Goal: Information Seeking & Learning: Find contact information

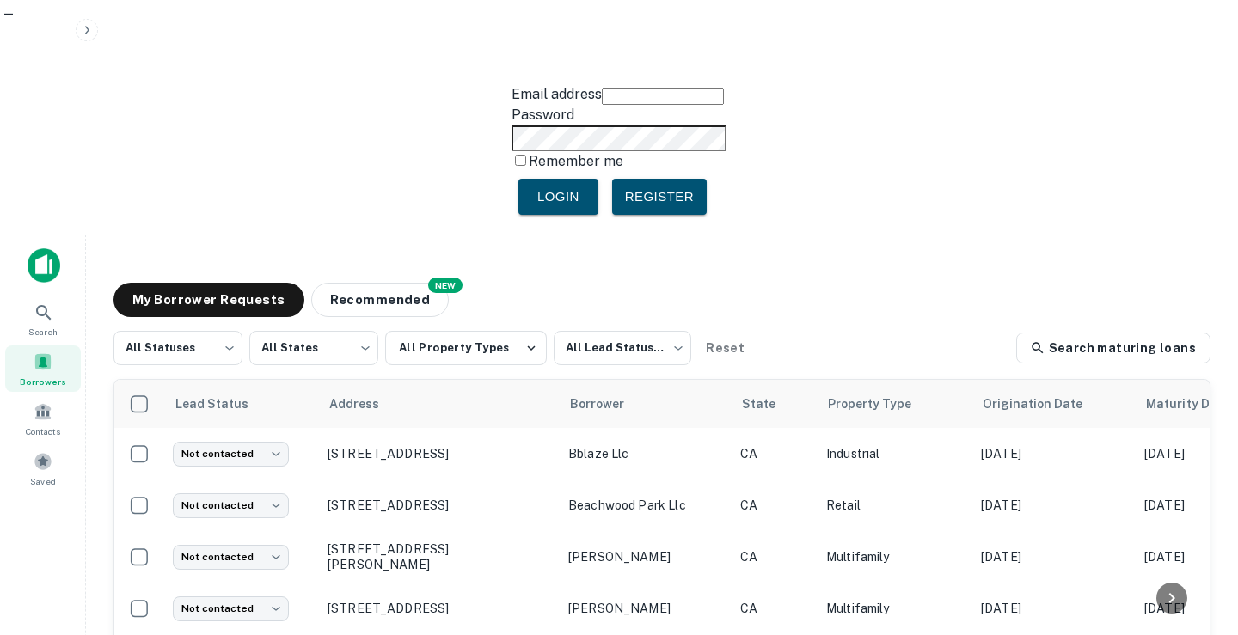
click at [288, 235] on main "My Borrower Requests NEW Recommended All Statuses *** ​ All States *** ​ All Pr…" at bounding box center [662, 552] width 1152 height 635
click at [43, 303] on icon at bounding box center [44, 313] width 21 height 21
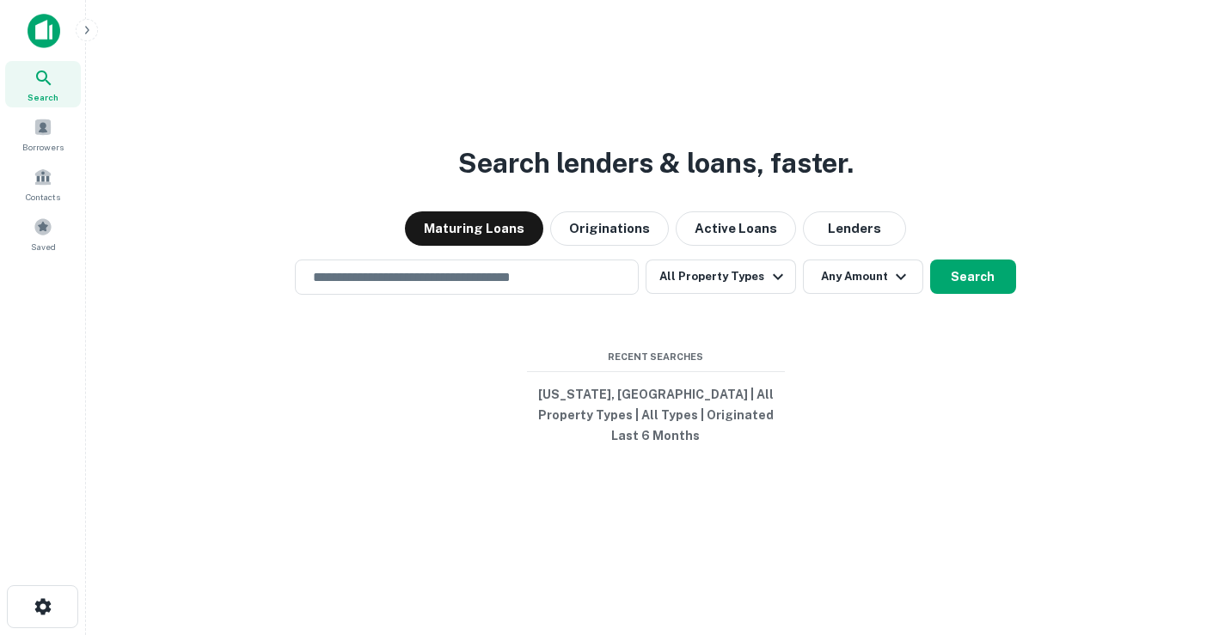
click at [839, 239] on button "Lenders" at bounding box center [854, 228] width 103 height 34
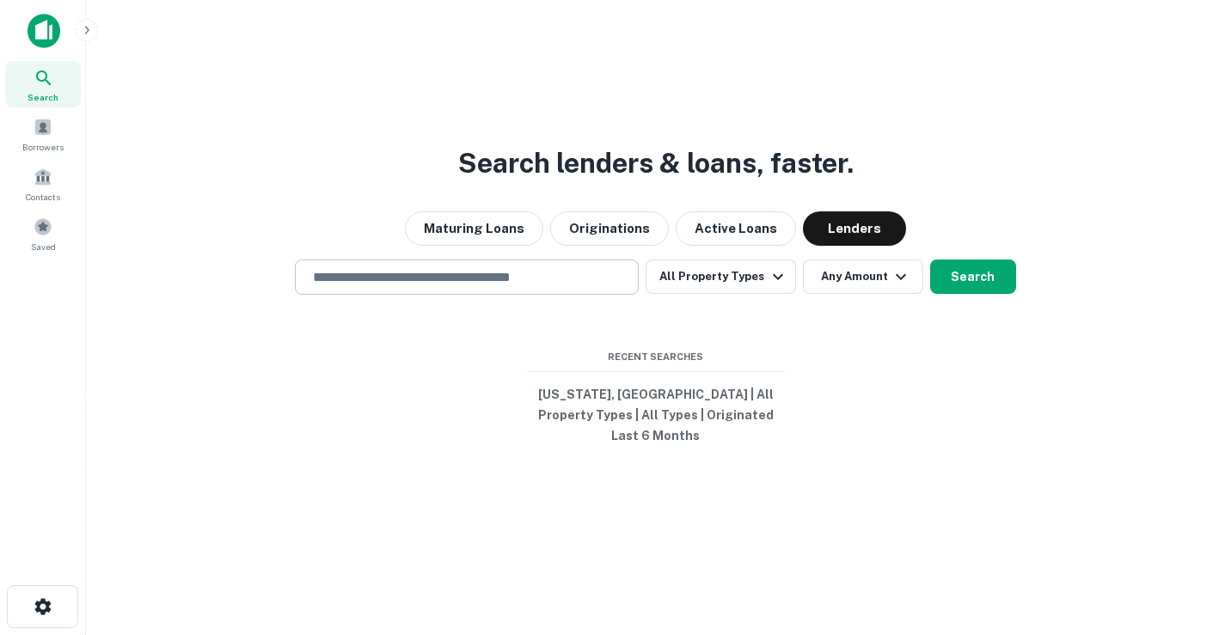
click at [585, 285] on input "text" at bounding box center [467, 277] width 328 height 20
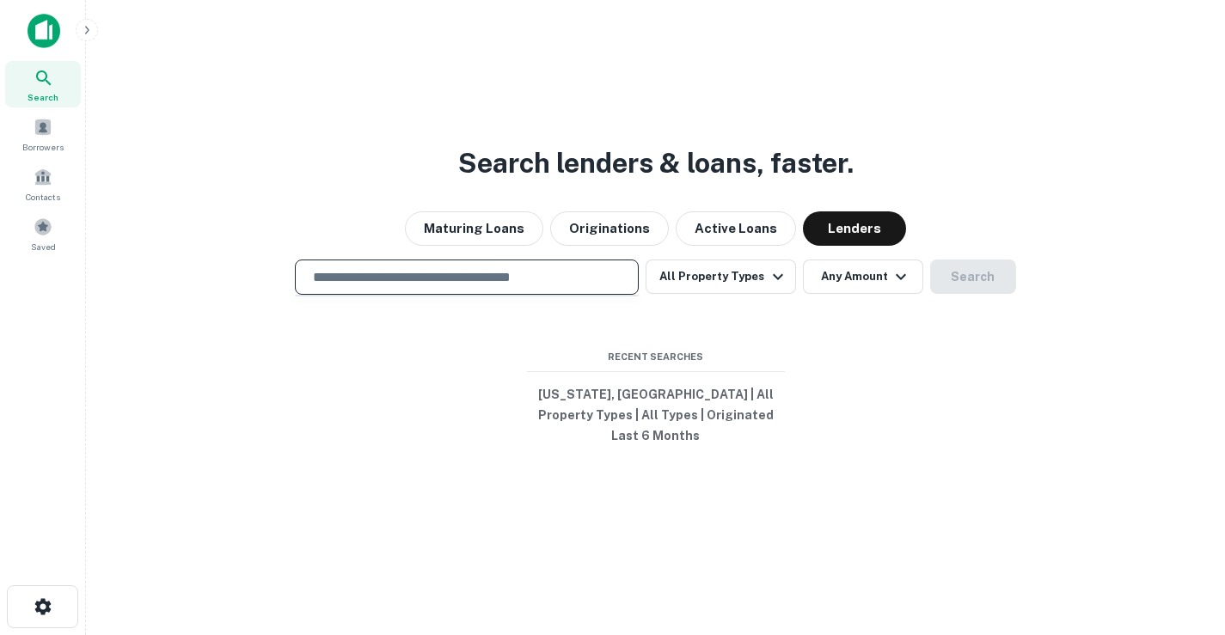
paste input "**********"
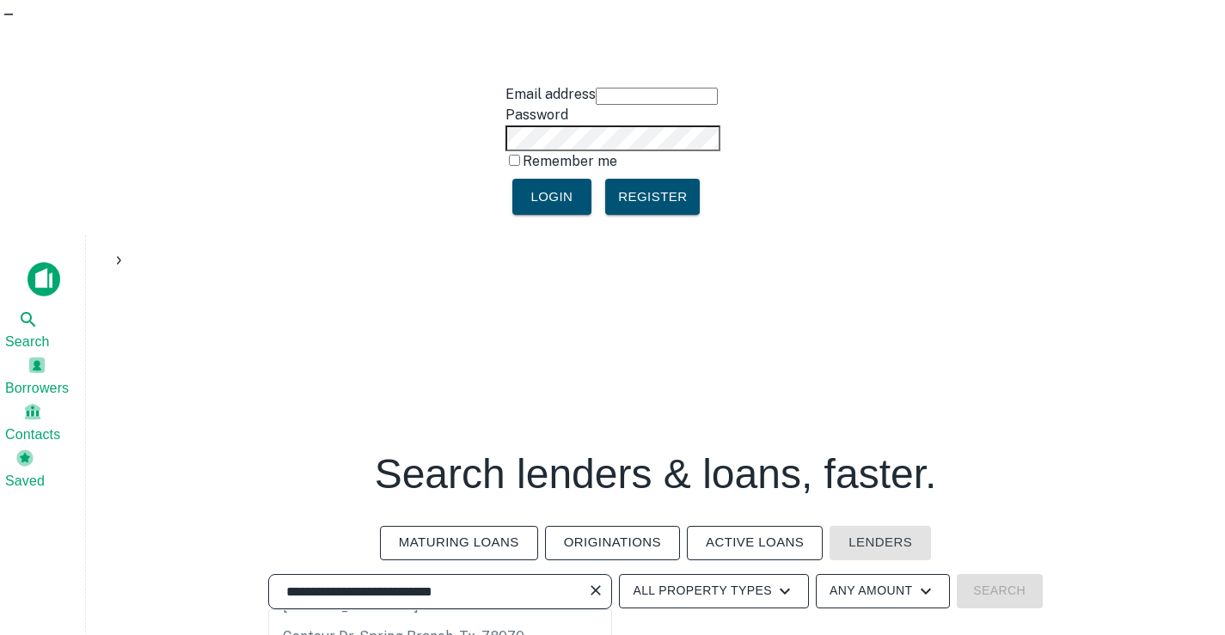
scroll to position [86, 0]
type input "**********"
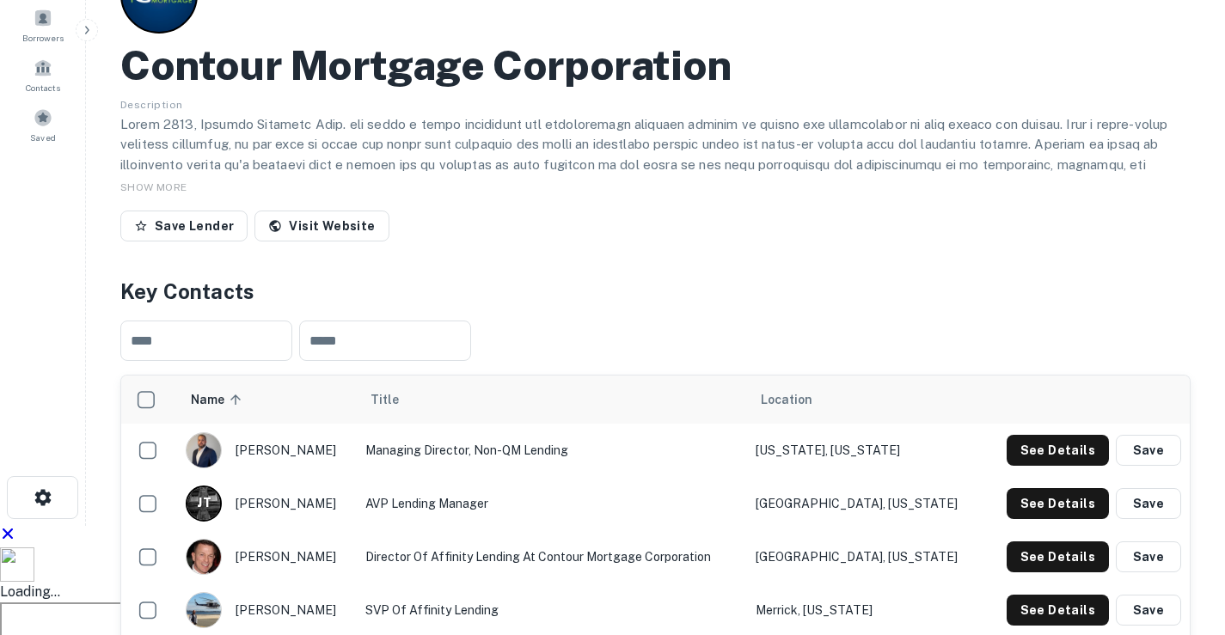
scroll to position [258, 0]
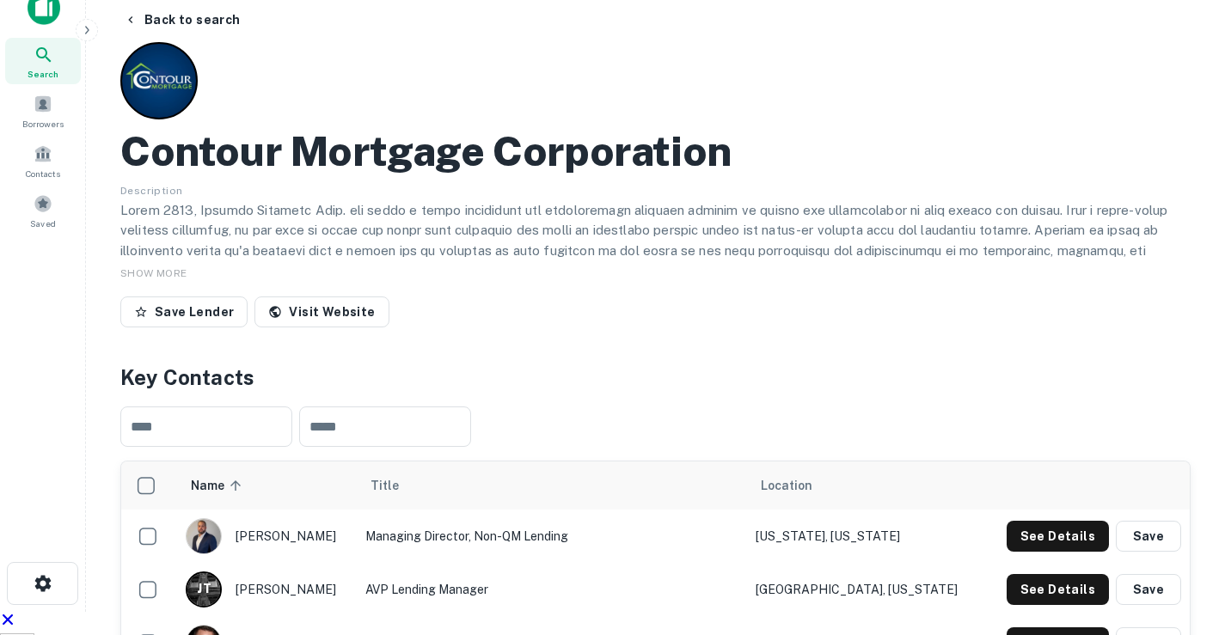
click at [1026, 377] on body "Email address Password Remember me Login Register Search Borrowers Contacts Sav…" at bounding box center [612, 59] width 1225 height 635
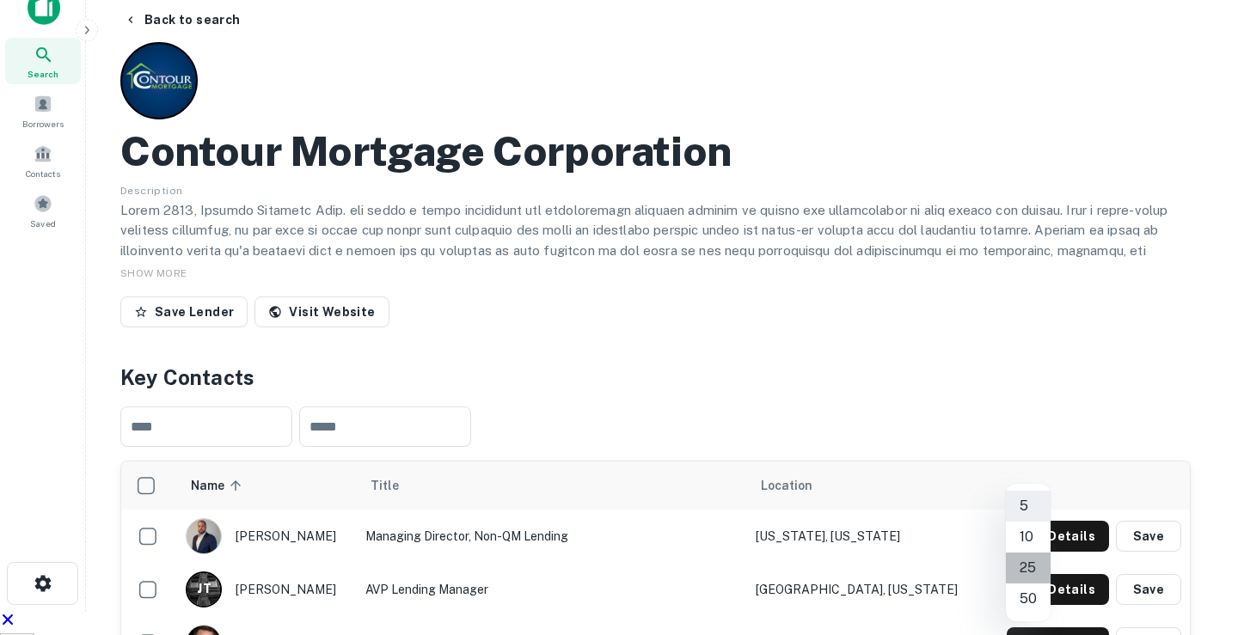
click at [1025, 560] on li "25" at bounding box center [1028, 568] width 45 height 31
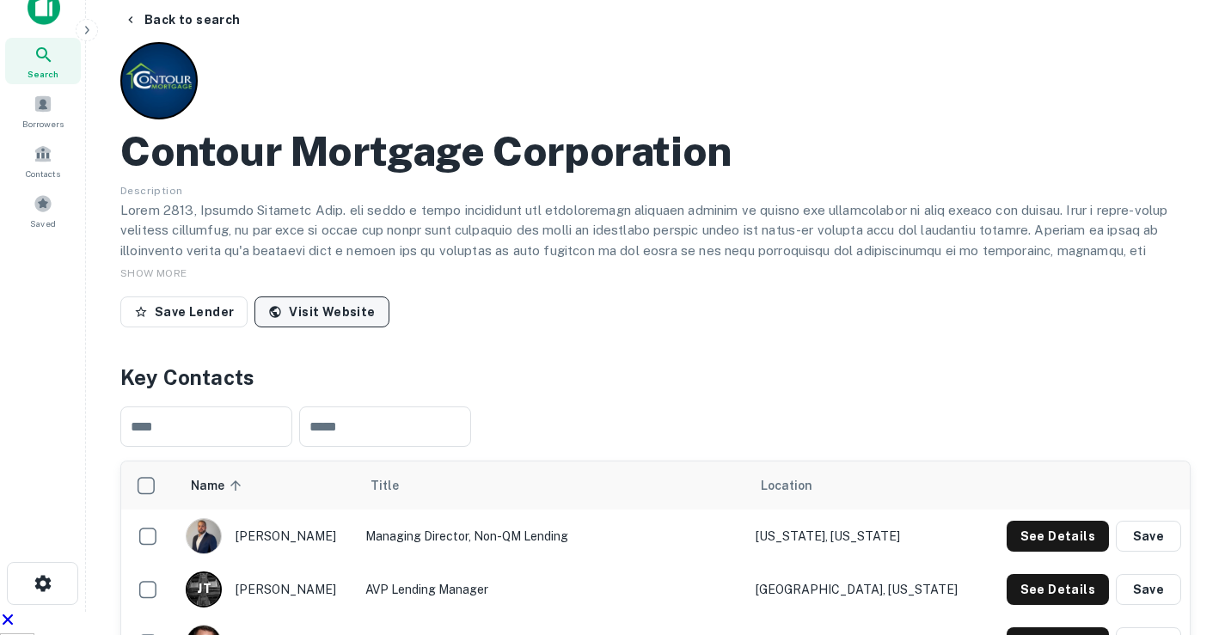
click at [334, 297] on link "Visit Website" at bounding box center [321, 312] width 134 height 31
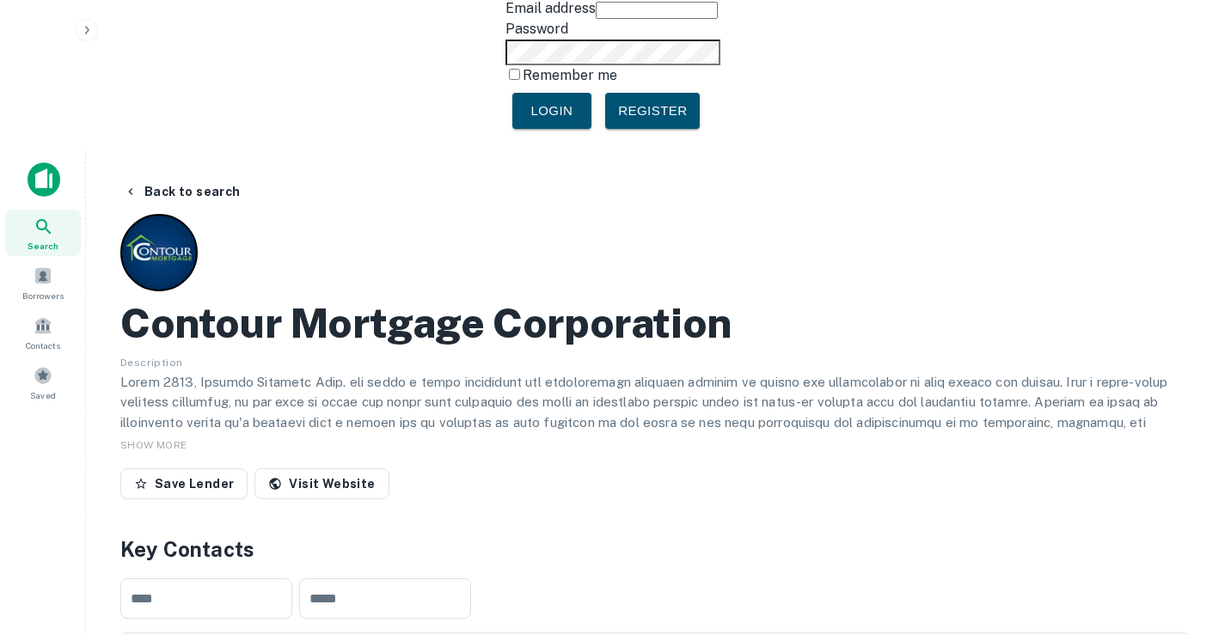
scroll to position [0, 0]
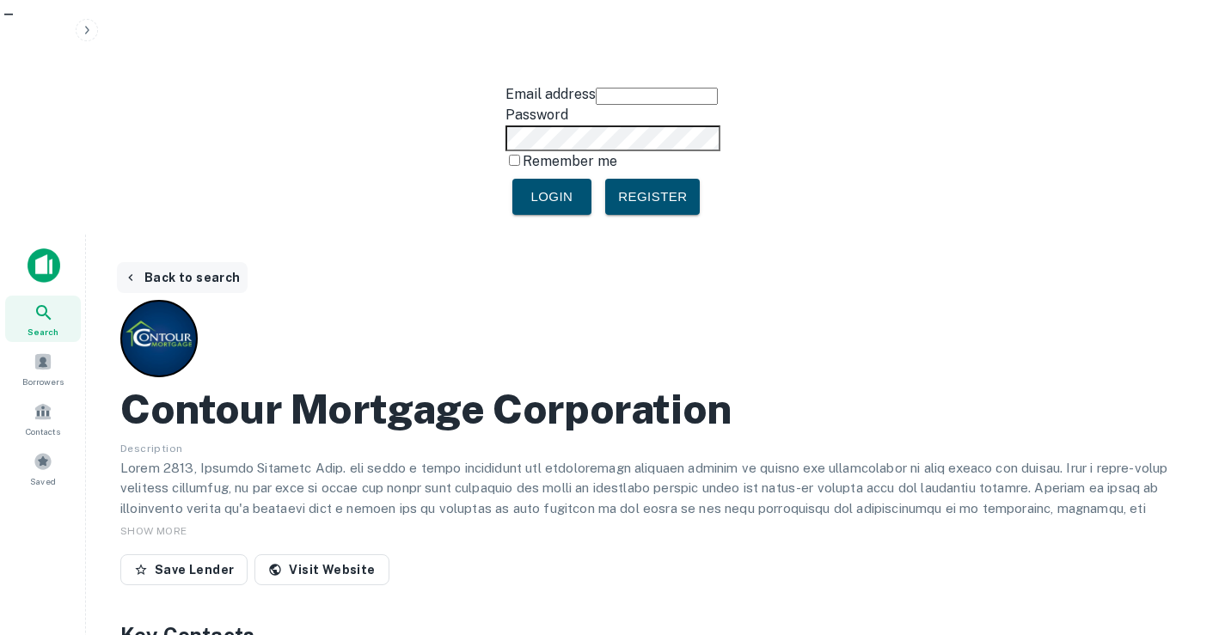
click at [165, 262] on button "Back to search" at bounding box center [182, 277] width 131 height 31
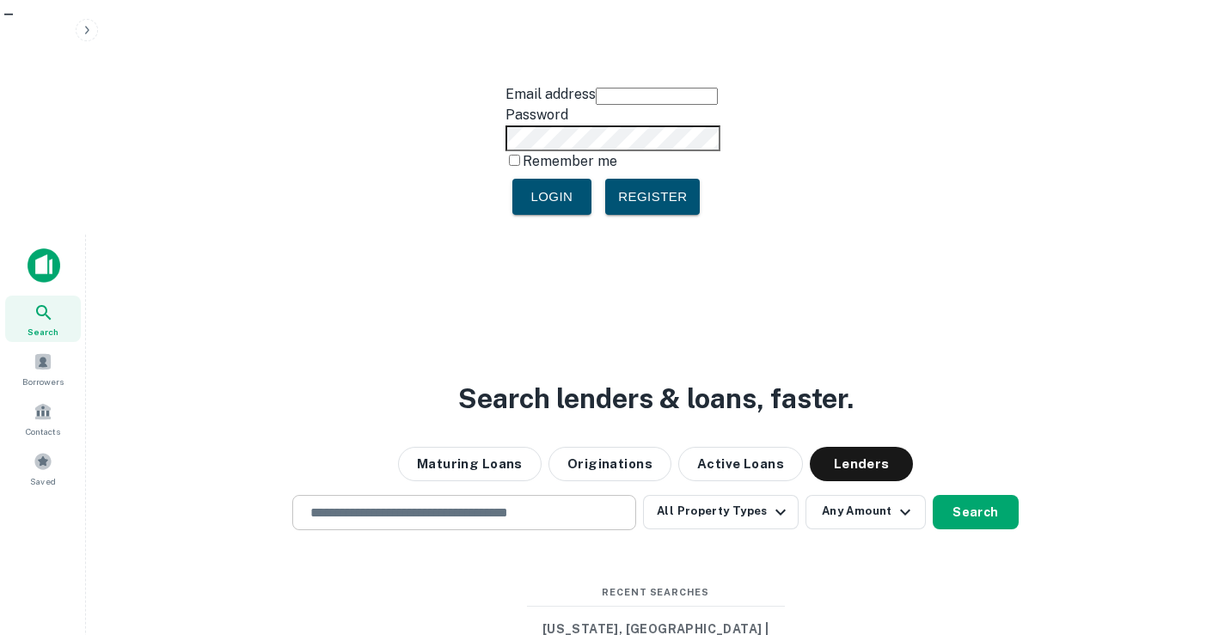
click at [498, 503] on input "text" at bounding box center [464, 513] width 328 height 20
paste input "**********"
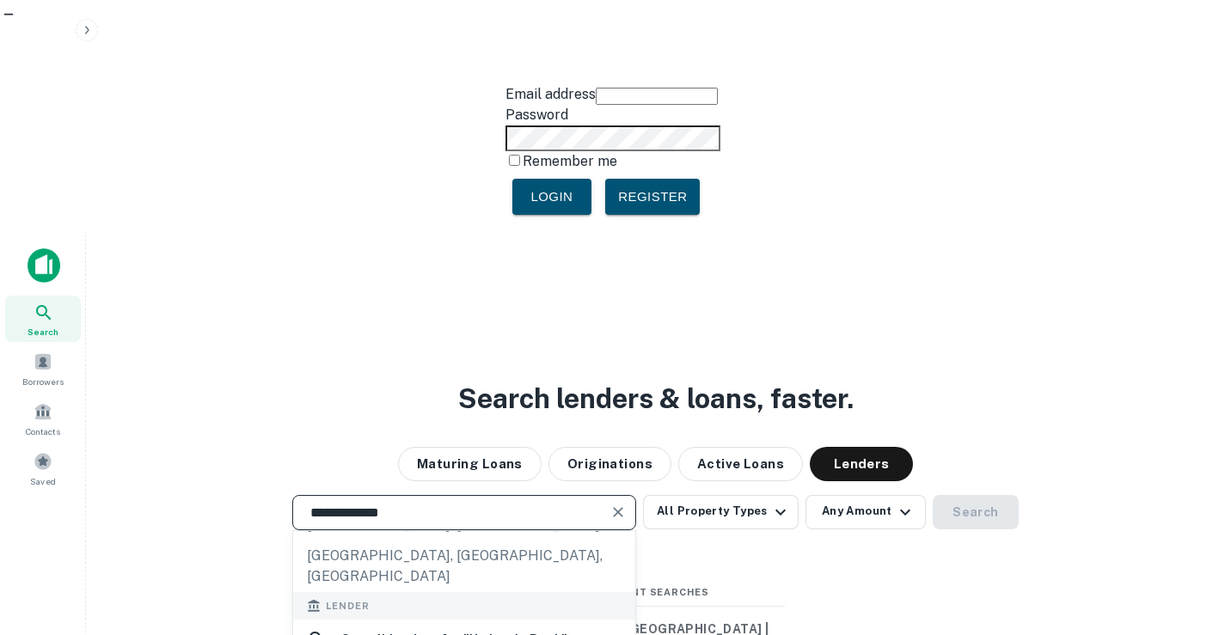
scroll to position [243, 0]
type input "**********"
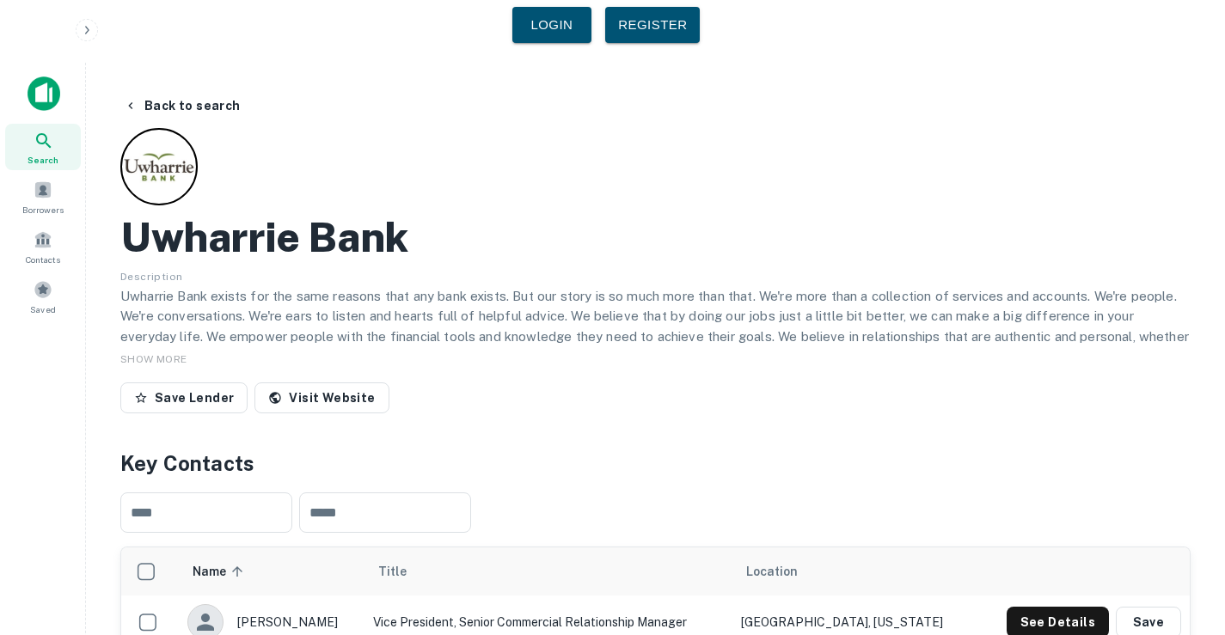
scroll to position [258, 0]
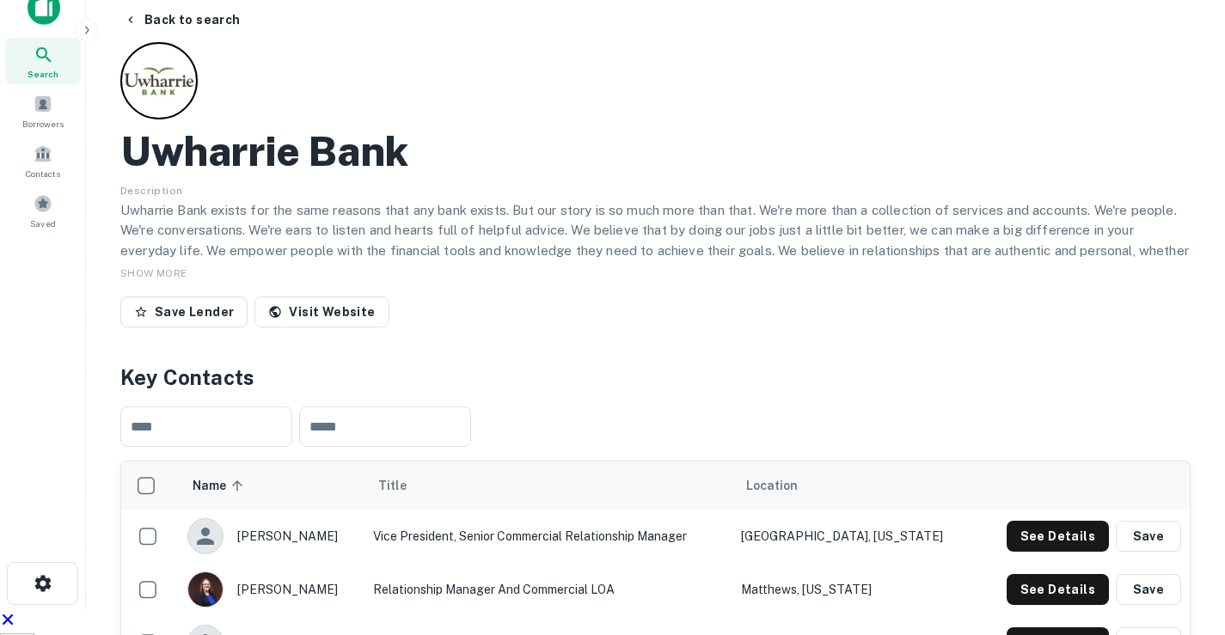
click at [506, 362] on h4 "Key Contacts" at bounding box center [655, 377] width 1070 height 31
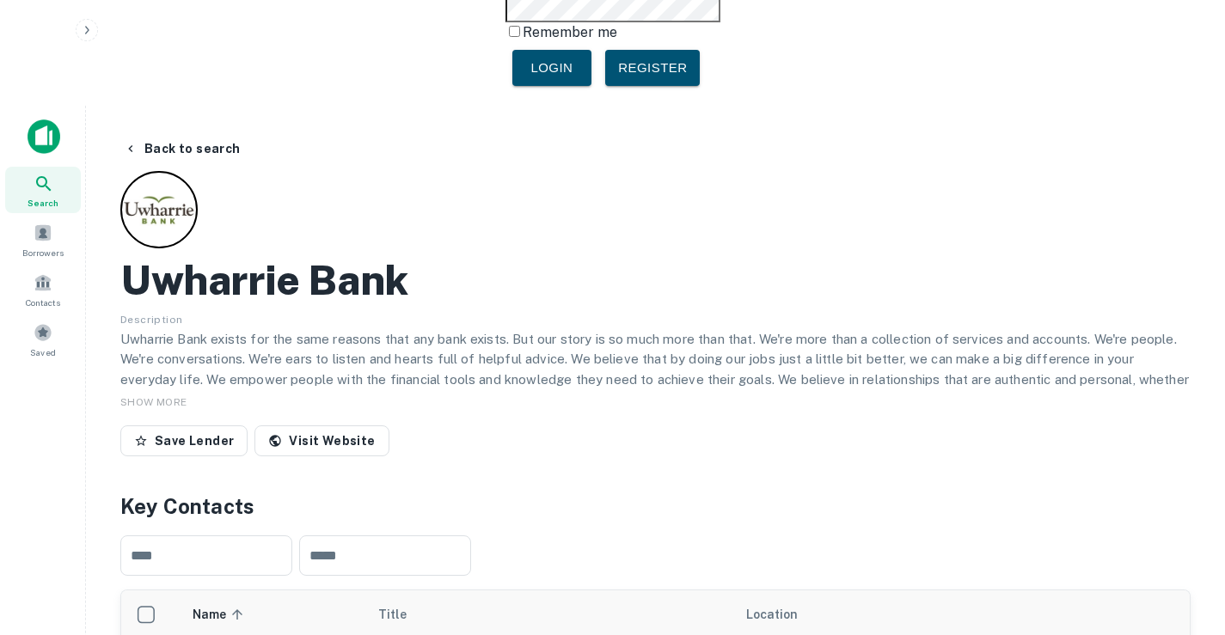
scroll to position [0, 0]
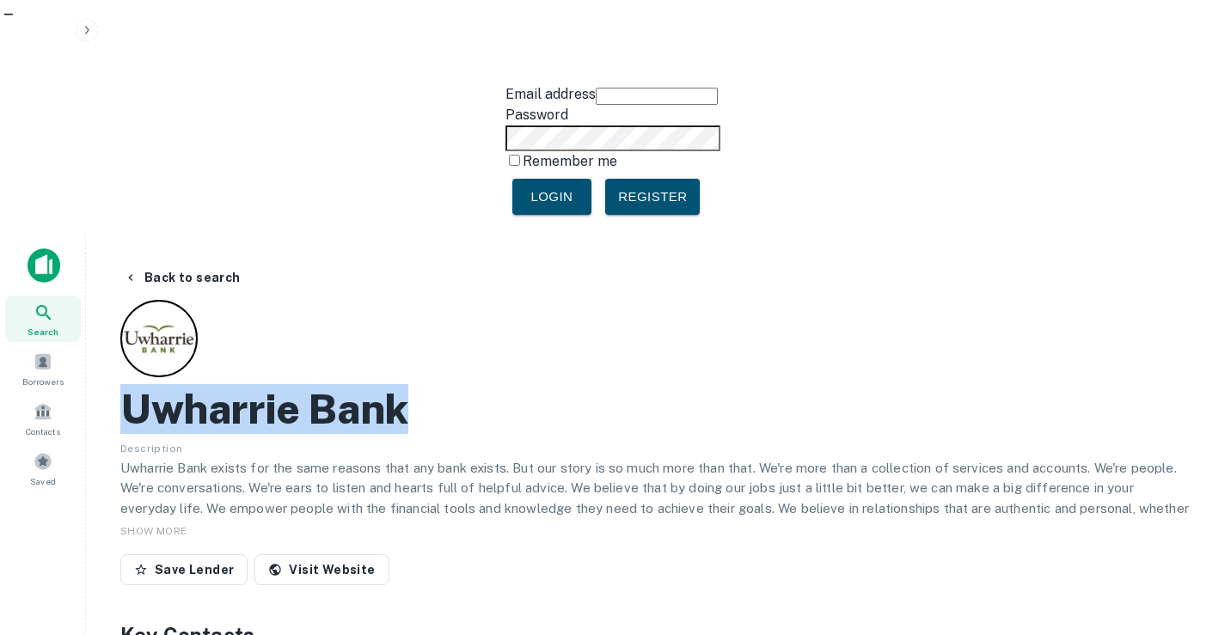
drag, startPoint x: 460, startPoint y: 175, endPoint x: 113, endPoint y: 181, distance: 346.5
copy h2 "Uwharrie Bank"
click at [278, 555] on link "Visit Website" at bounding box center [321, 570] width 134 height 31
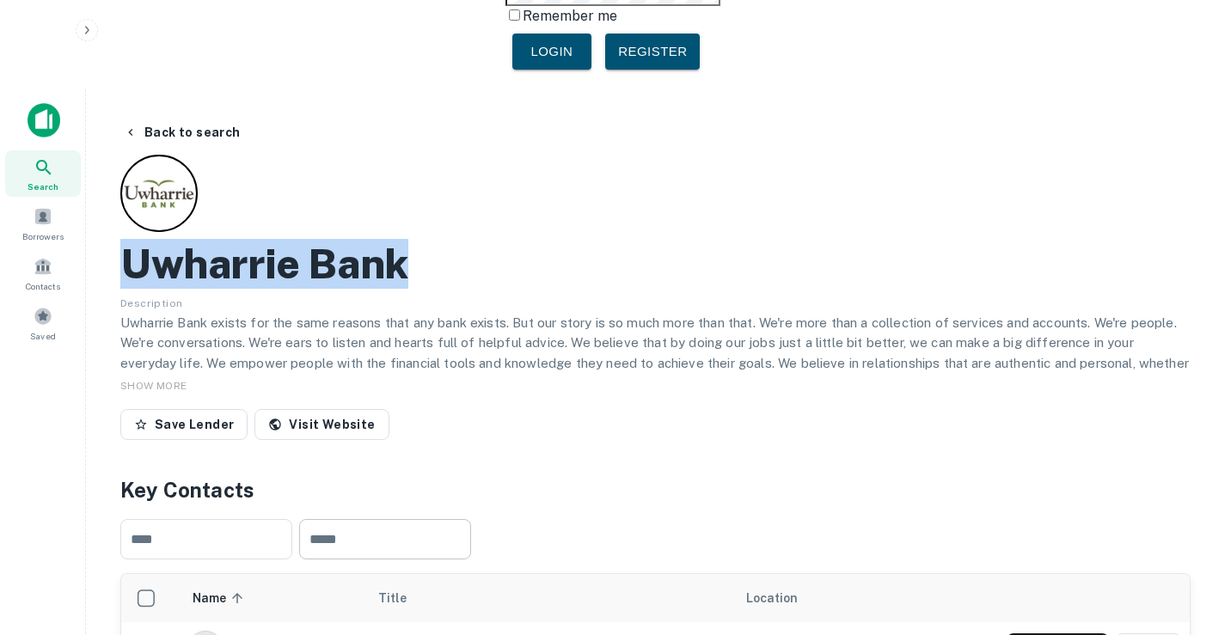
scroll to position [172, 0]
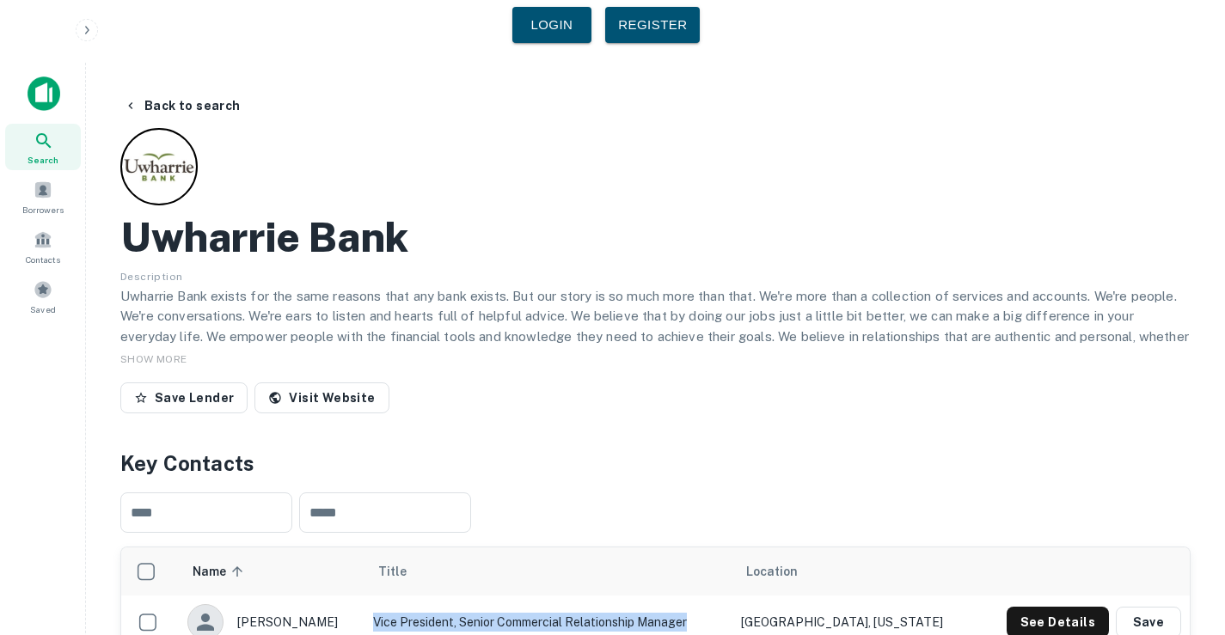
drag, startPoint x: 444, startPoint y: 387, endPoint x: 780, endPoint y: 389, distance: 335.3
click at [732, 596] on td "Vice President, Senior Commercial Relationship Manager" at bounding box center [549, 622] width 368 height 53
copy td "Vice President, Senior Commercial Relationship Manager"
drag, startPoint x: 279, startPoint y: 395, endPoint x: 347, endPoint y: 388, distance: 68.4
click at [347, 604] on div "[PERSON_NAME]" at bounding box center [271, 622] width 169 height 36
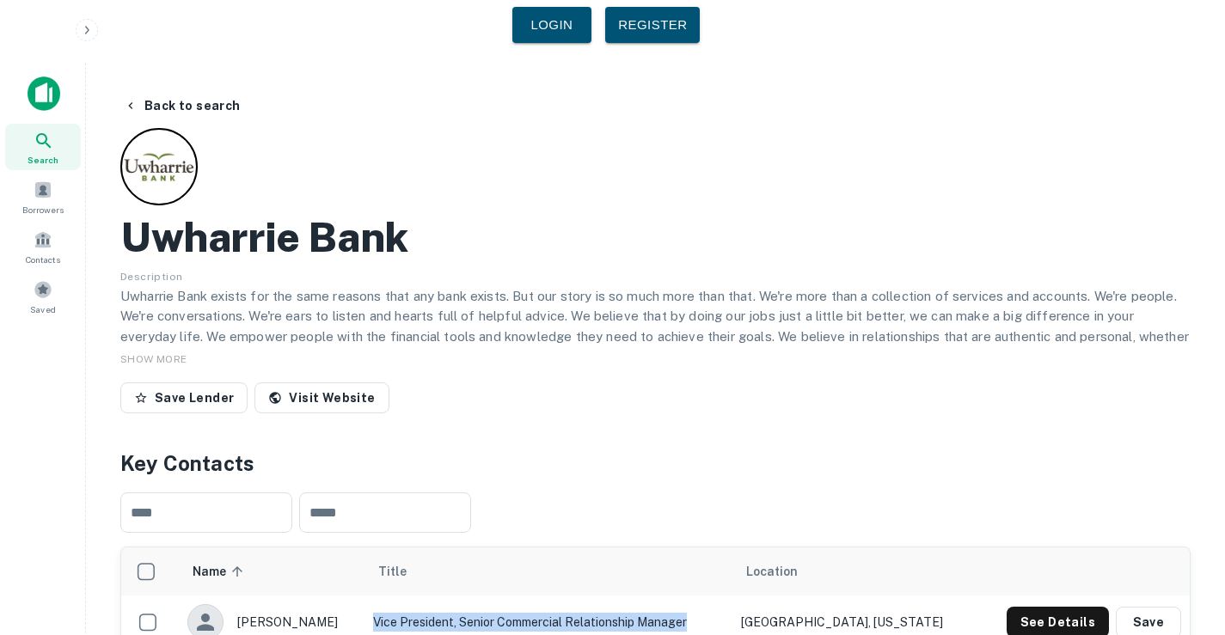
copy div "[PERSON_NAME]"
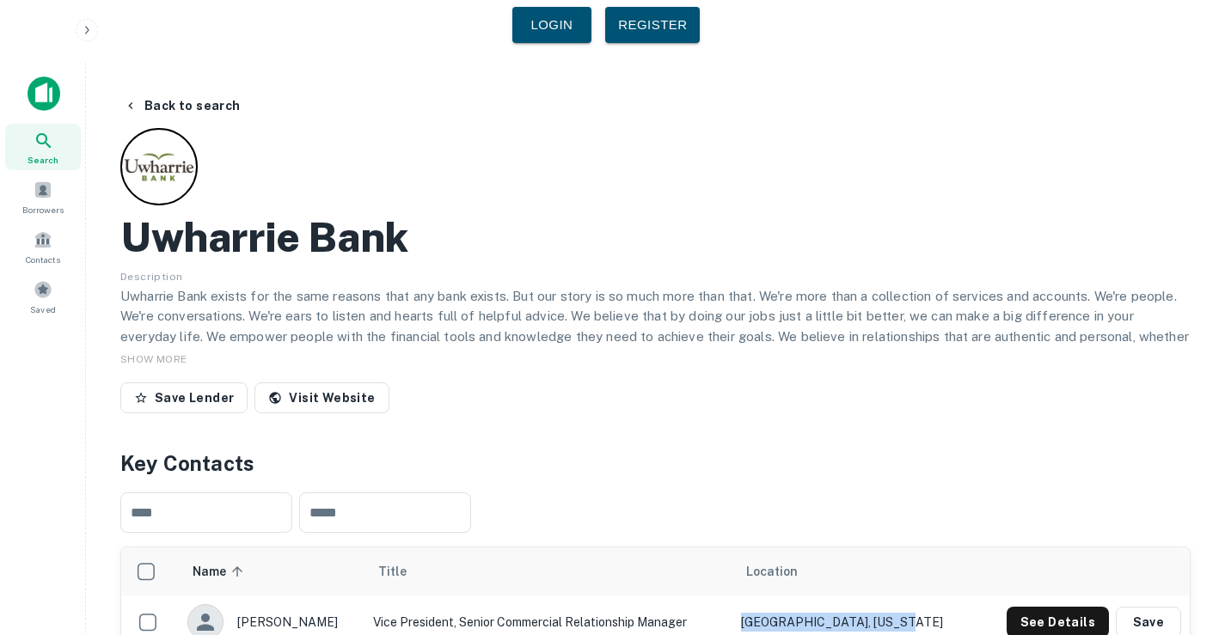
drag, startPoint x: 797, startPoint y: 387, endPoint x: 951, endPoint y: 377, distance: 154.2
click at [951, 596] on td "[GEOGRAPHIC_DATA], [US_STATE]" at bounding box center [853, 622] width 243 height 53
copy td "[GEOGRAPHIC_DATA], [US_STATE]"
click at [1083, 607] on button "See Details" at bounding box center [1058, 622] width 102 height 31
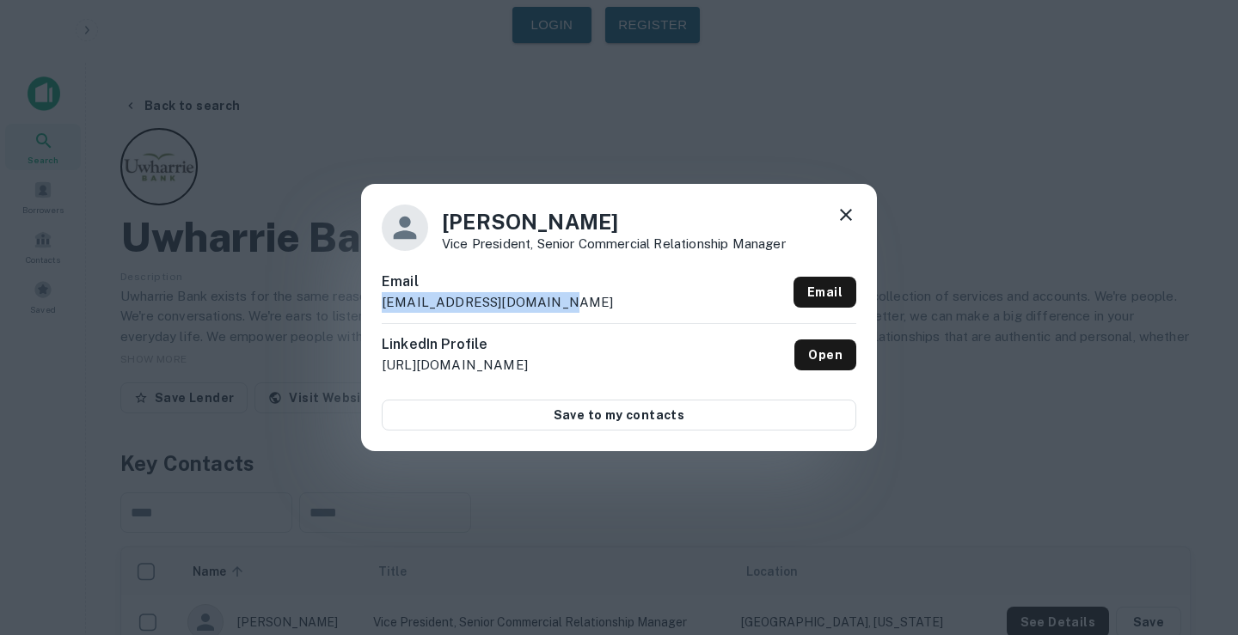
drag, startPoint x: 590, startPoint y: 300, endPoint x: 381, endPoint y: 297, distance: 208.9
click at [381, 297] on div "[PERSON_NAME] Vice President, Senior Commercial Relationship Manager Email [EMA…" at bounding box center [619, 317] width 516 height 267
copy p "[EMAIL_ADDRESS][DOMAIN_NAME]"
click at [849, 207] on icon at bounding box center [846, 215] width 21 height 21
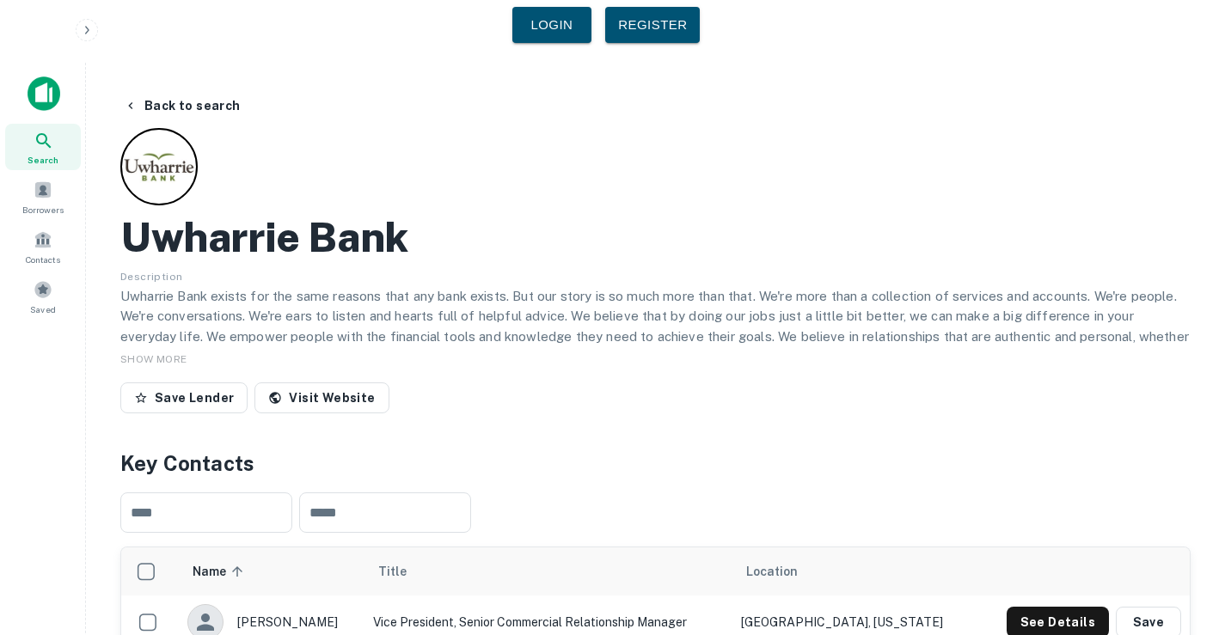
drag, startPoint x: 241, startPoint y: 440, endPoint x: 949, endPoint y: 430, distance: 708.5
copy tr "[PERSON_NAME] Relationship Manager and Commercial [PERSON_NAME], [US_STATE]"
click at [1072, 607] on button "See Details" at bounding box center [1058, 622] width 102 height 31
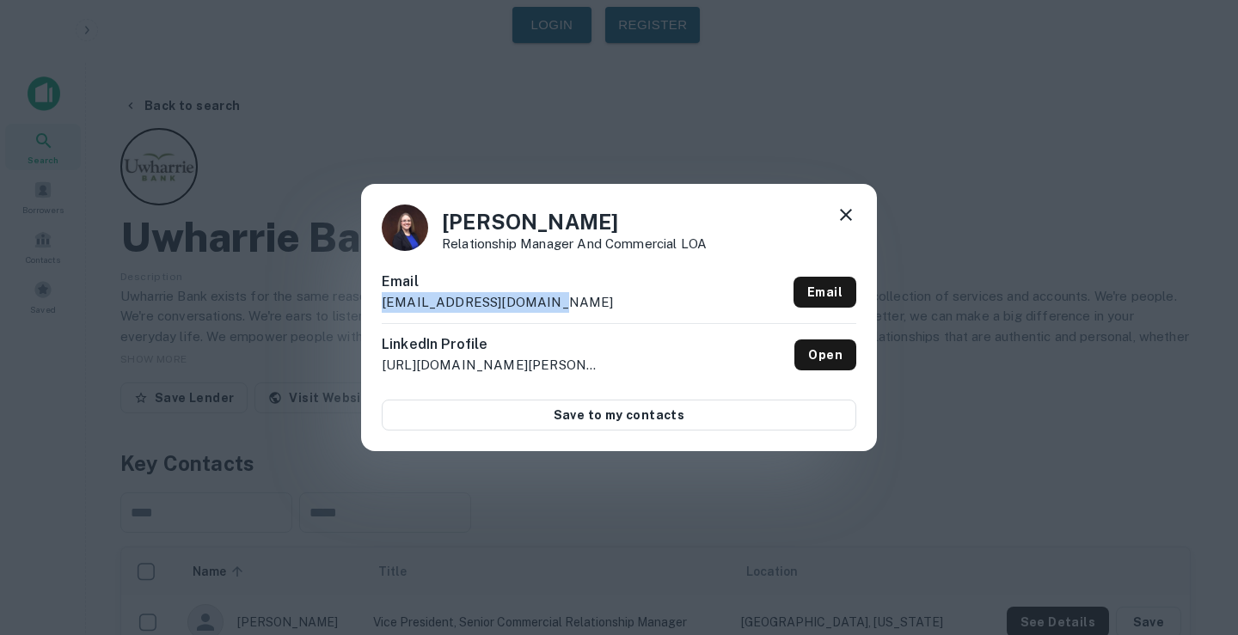
drag, startPoint x: 601, startPoint y: 307, endPoint x: 334, endPoint y: 306, distance: 266.5
click at [334, 306] on div "[PERSON_NAME] Relationship Manager and Commercial LOA Email [EMAIL_ADDRESS][DOM…" at bounding box center [619, 317] width 1238 height 635
copy p "[EMAIL_ADDRESS][DOMAIN_NAME]"
click at [844, 213] on icon at bounding box center [846, 215] width 12 height 12
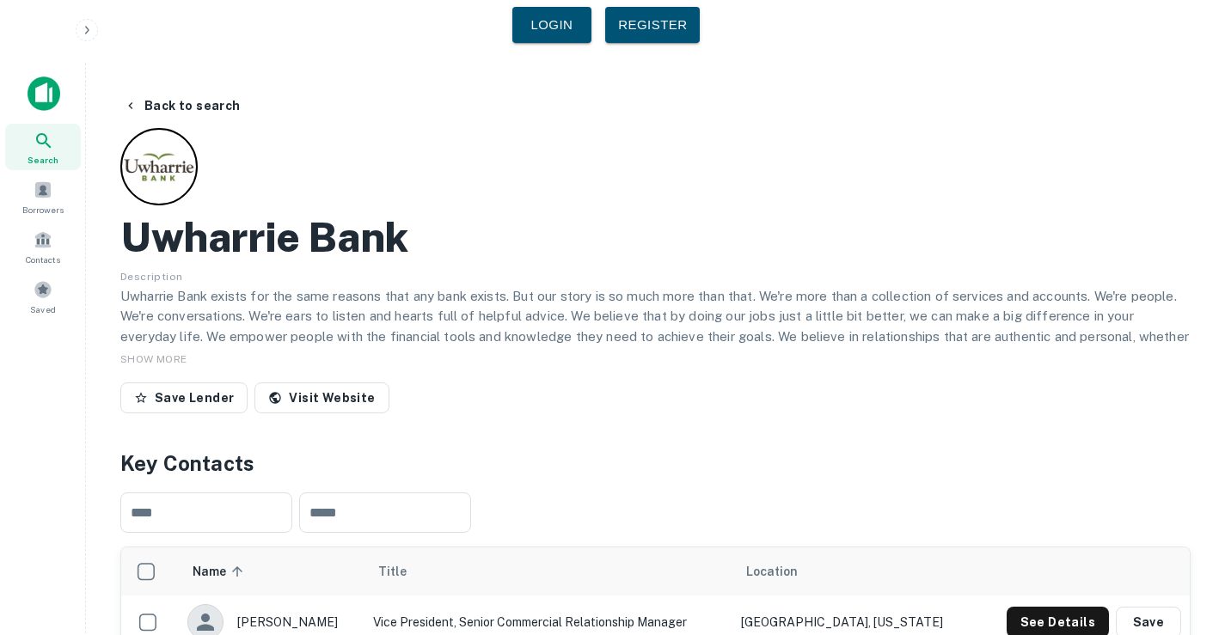
drag, startPoint x: 240, startPoint y: 493, endPoint x: 323, endPoint y: 495, distance: 83.4
copy div "[PERSON_NAME]"
drag, startPoint x: 407, startPoint y: 490, endPoint x: 610, endPoint y: 481, distance: 203.1
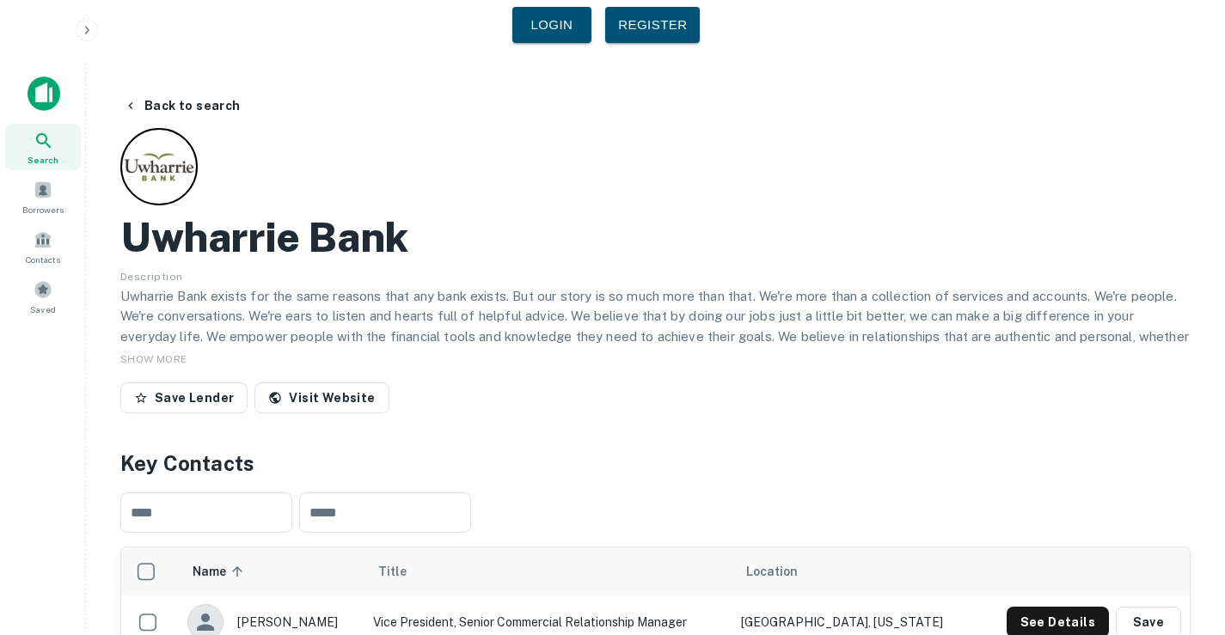
copy td "Senior Commercial Credit Analyst"
drag, startPoint x: 924, startPoint y: 490, endPoint x: 788, endPoint y: 491, distance: 135.8
copy td "[GEOGRAPHIC_DATA], [US_STATE]"
click at [1078, 607] on button "See Details" at bounding box center [1058, 622] width 102 height 31
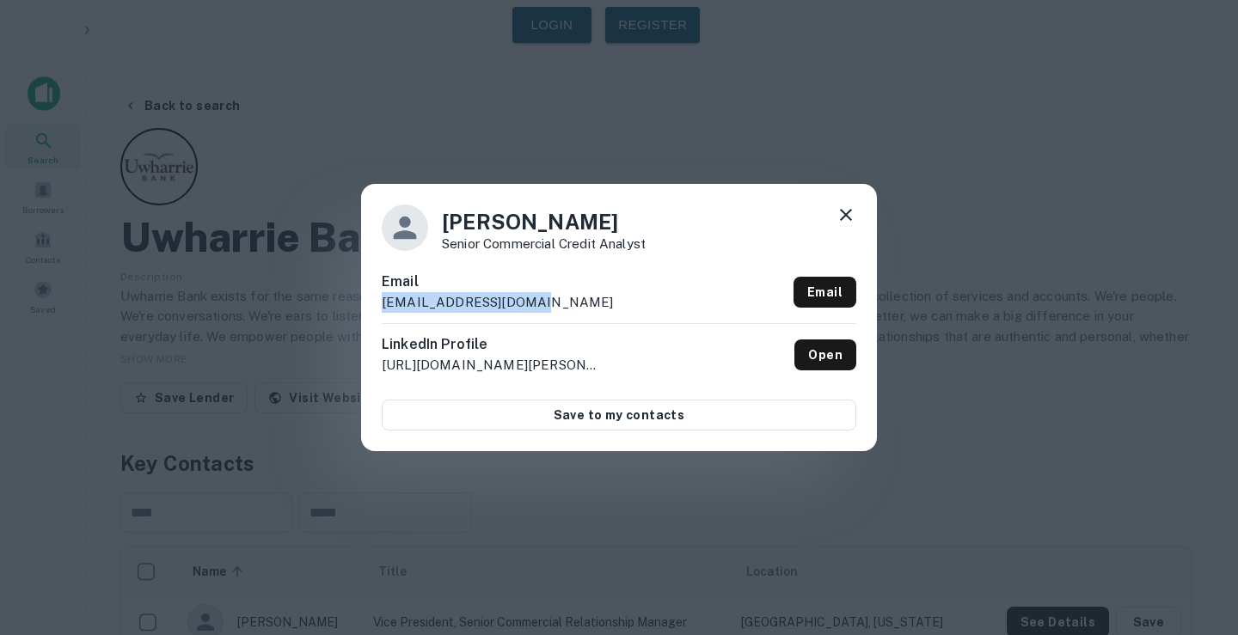
drag, startPoint x: 382, startPoint y: 303, endPoint x: 527, endPoint y: 304, distance: 145.3
click at [527, 304] on div "Email [EMAIL_ADDRESS][DOMAIN_NAME] Email" at bounding box center [619, 298] width 475 height 52
click at [846, 217] on icon at bounding box center [846, 215] width 21 height 21
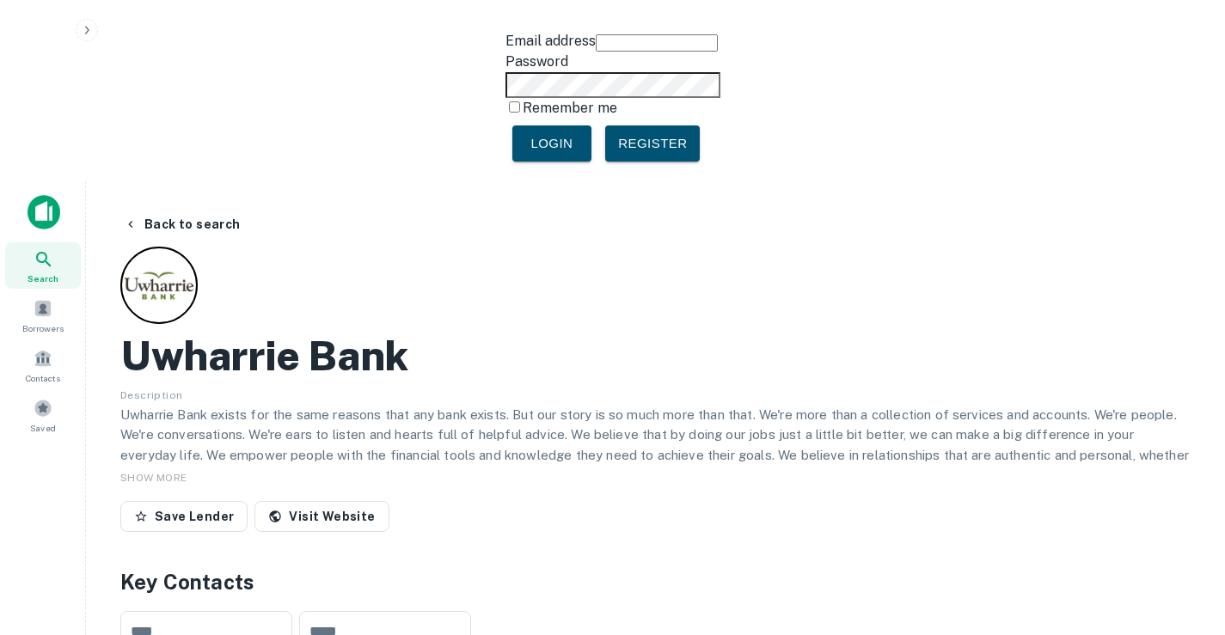
scroll to position [0, 0]
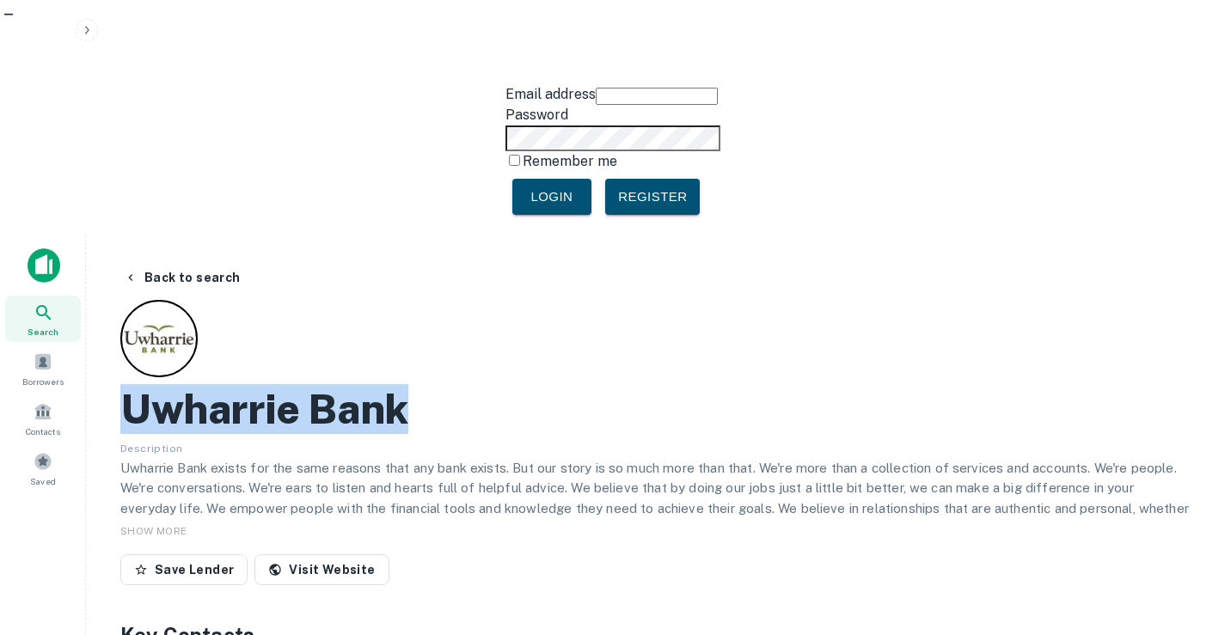
drag, startPoint x: 449, startPoint y: 177, endPoint x: 134, endPoint y: 174, distance: 314.7
click at [134, 384] on div "Uwharrie Bank" at bounding box center [655, 409] width 1070 height 50
click at [183, 262] on button "Back to search" at bounding box center [182, 277] width 131 height 31
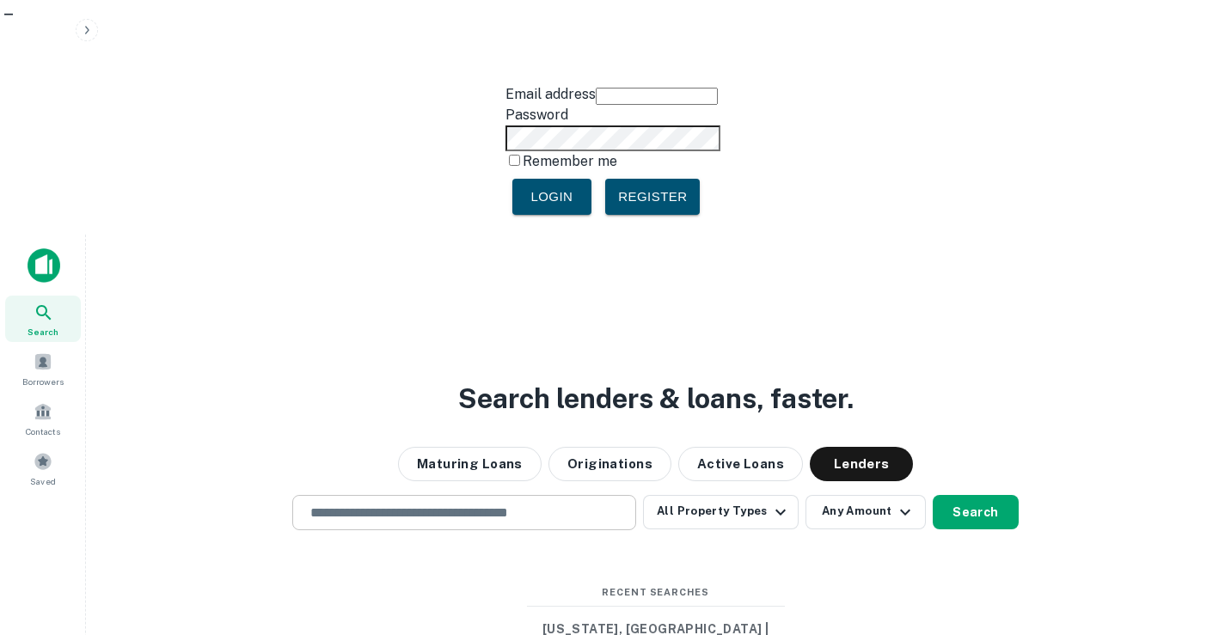
click at [434, 495] on div "​" at bounding box center [464, 512] width 344 height 35
paste input "**********"
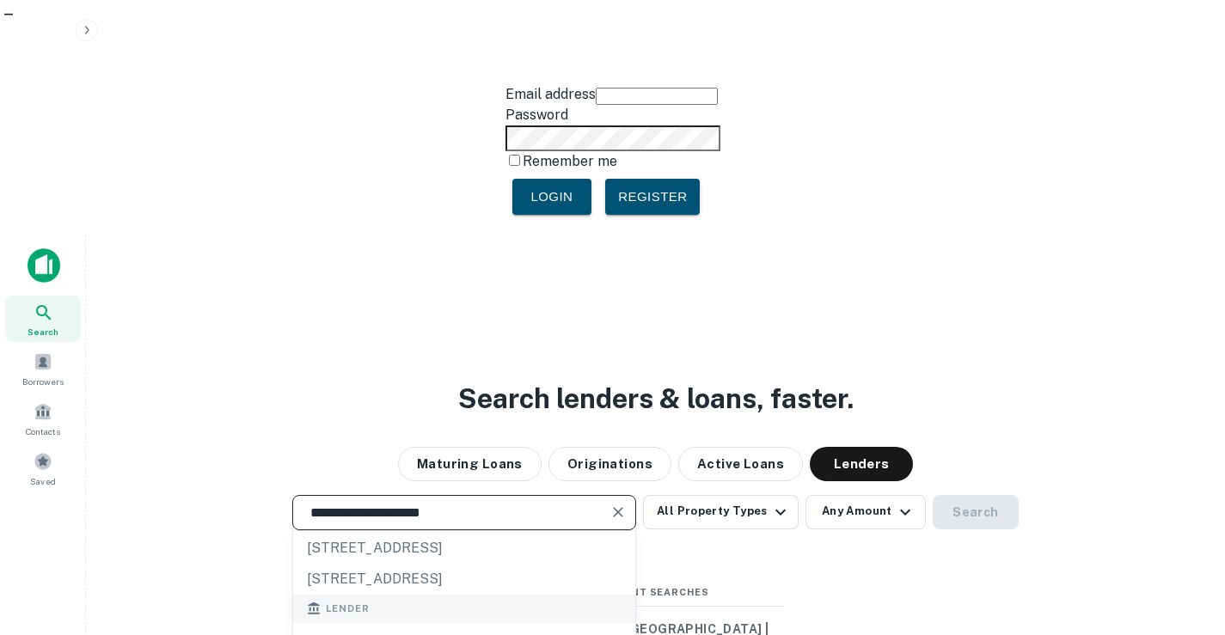
scroll to position [86, 0]
type input "**********"
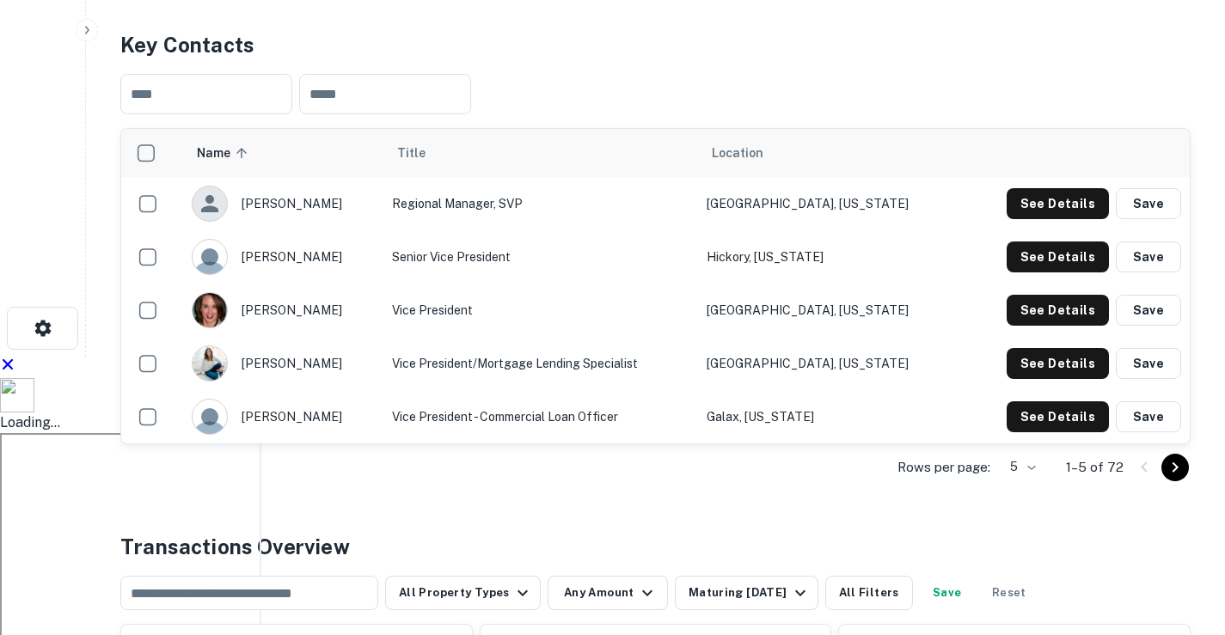
scroll to position [516, 0]
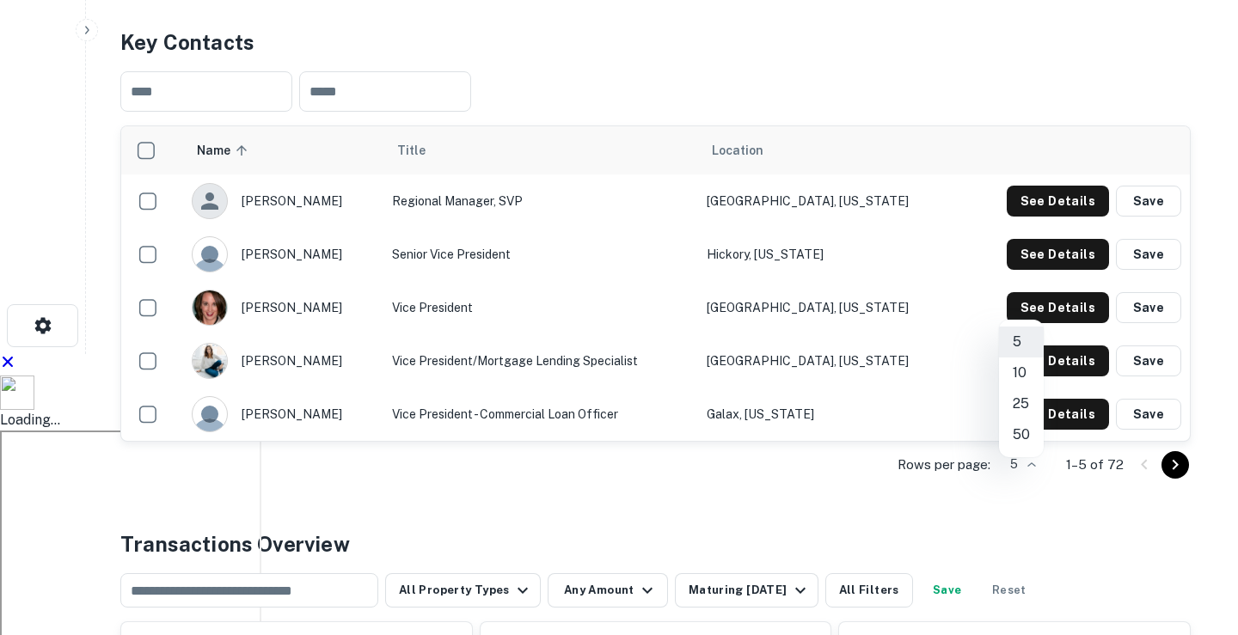
click at [1017, 433] on li "50" at bounding box center [1021, 435] width 45 height 31
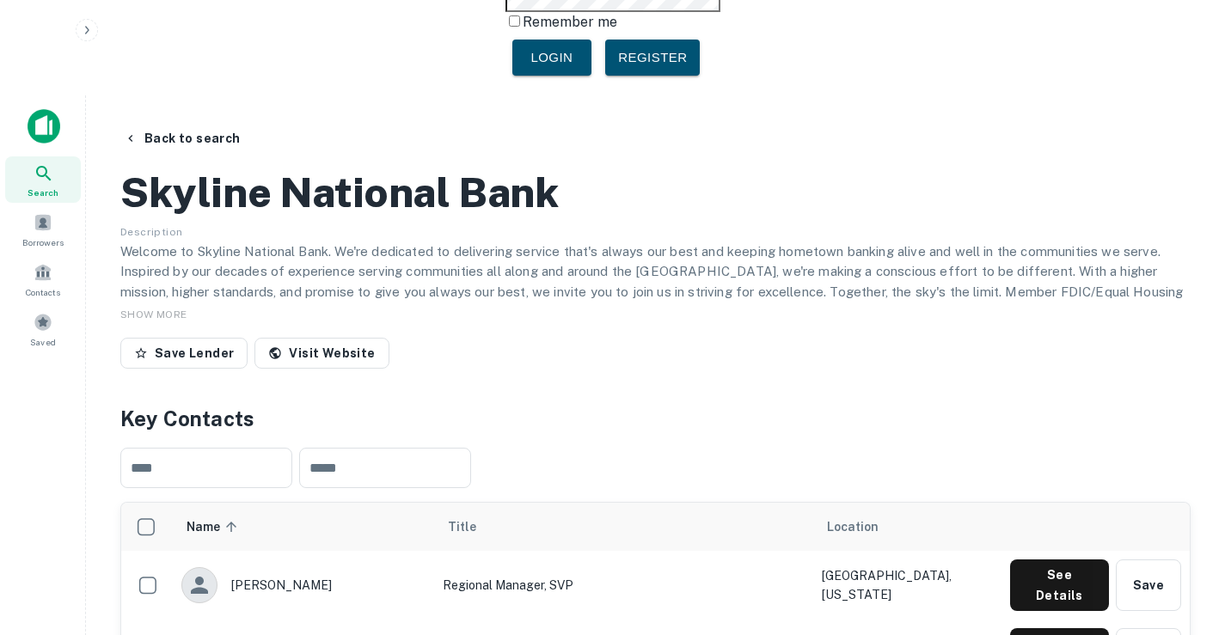
scroll to position [0, 0]
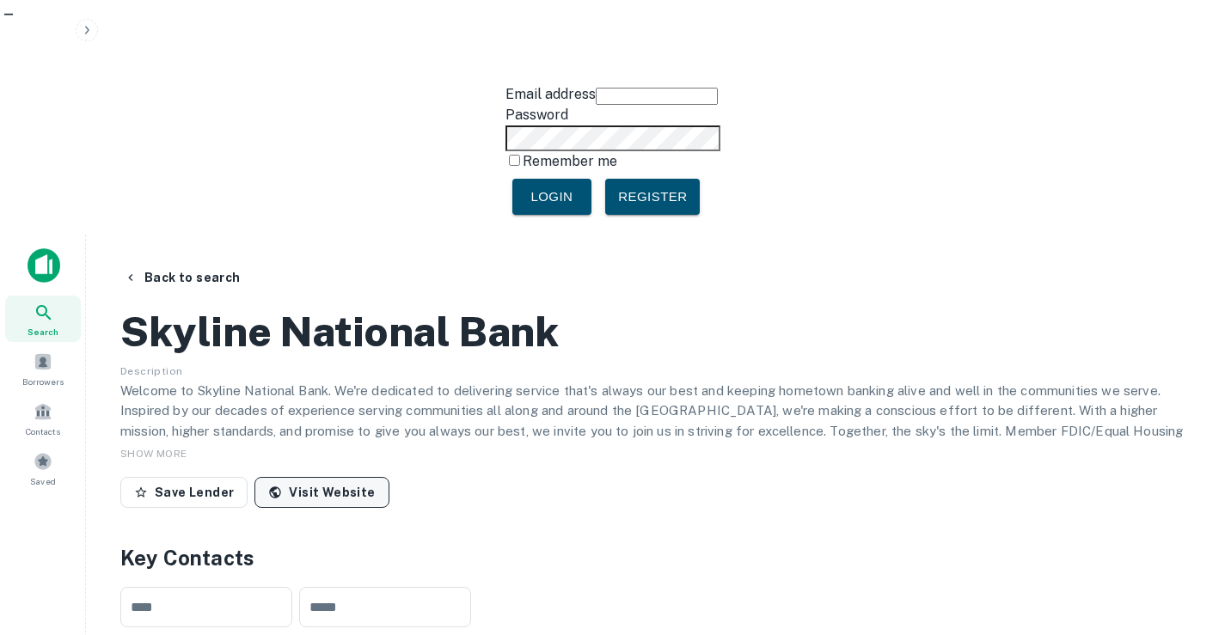
click at [305, 477] on link "Visit Website" at bounding box center [321, 492] width 134 height 31
click at [345, 477] on link "Visit Website" at bounding box center [321, 492] width 134 height 31
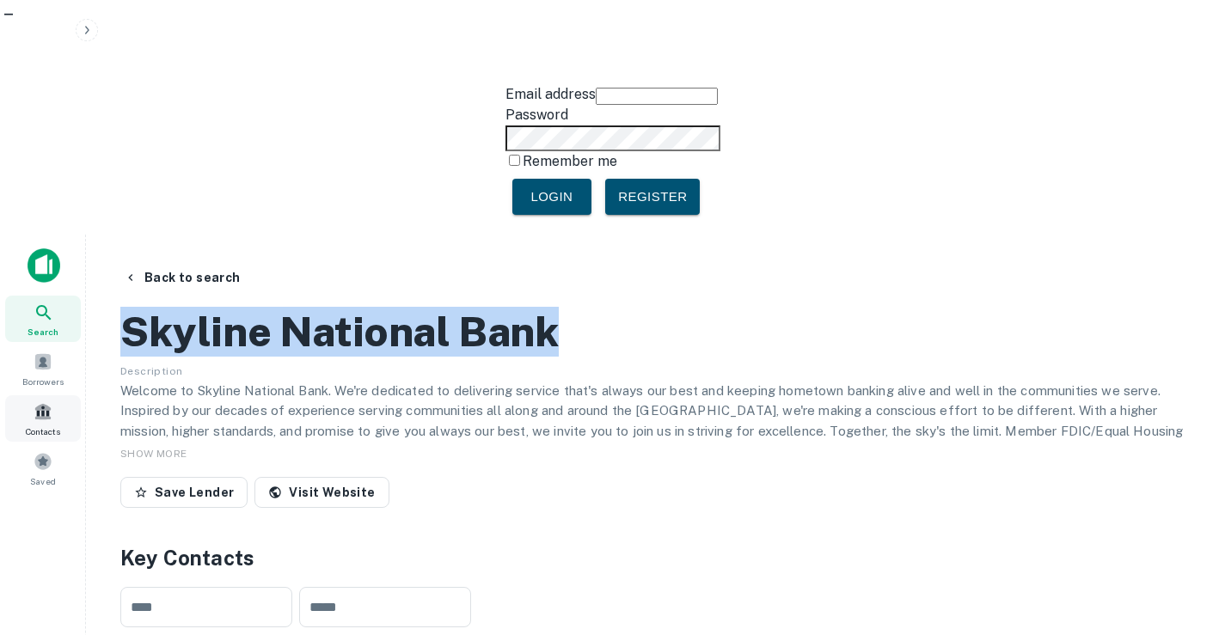
drag, startPoint x: 506, startPoint y: 172, endPoint x: 15, endPoint y: 181, distance: 491.0
click at [15, 235] on div "Search Borrowers Contacts Saved Back to search Skyline National Bank Descriptio…" at bounding box center [612, 552] width 1225 height 635
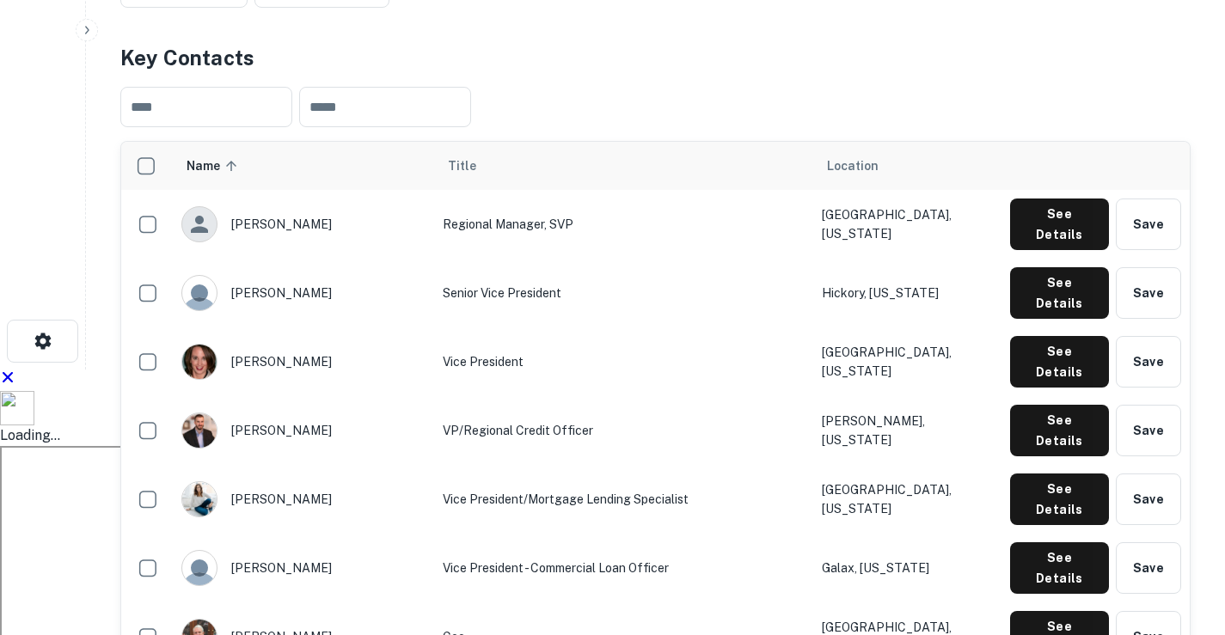
scroll to position [516, 0]
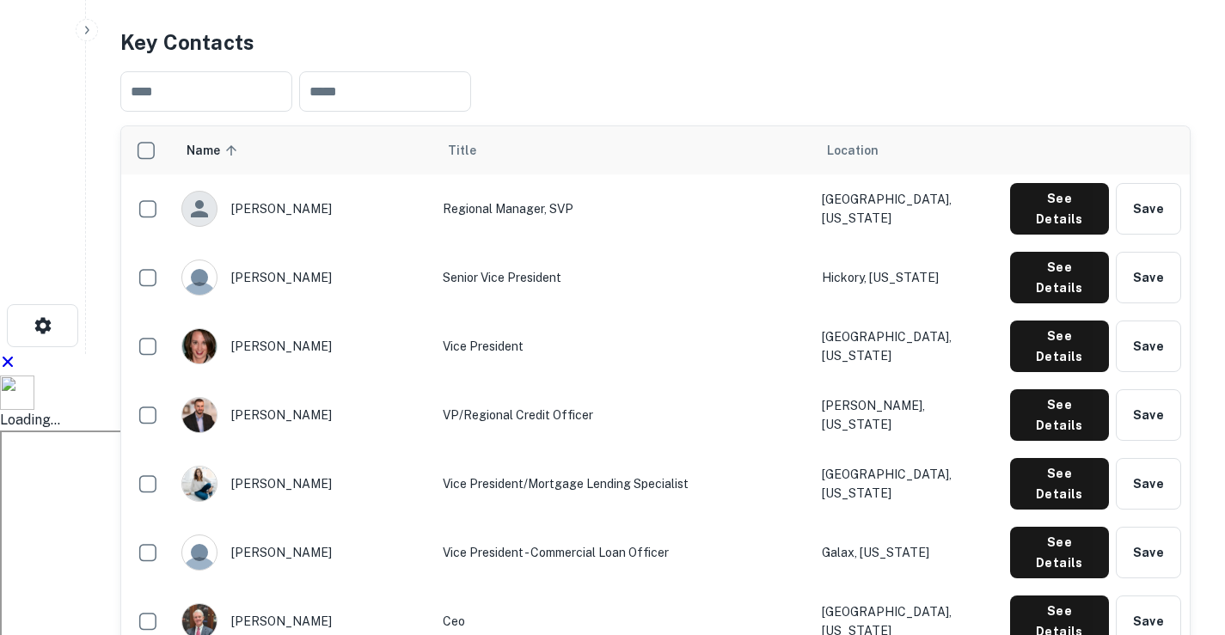
drag, startPoint x: 239, startPoint y: 313, endPoint x: 334, endPoint y: 314, distance: 95.4
click at [334, 535] on div "[PERSON_NAME]" at bounding box center [303, 553] width 244 height 36
drag, startPoint x: 402, startPoint y: 309, endPoint x: 657, endPoint y: 301, distance: 254.6
click at [657, 518] on td "Vice President - Commercial Loan Officer" at bounding box center [623, 552] width 379 height 69
drag, startPoint x: 760, startPoint y: 313, endPoint x: 867, endPoint y: 301, distance: 107.3
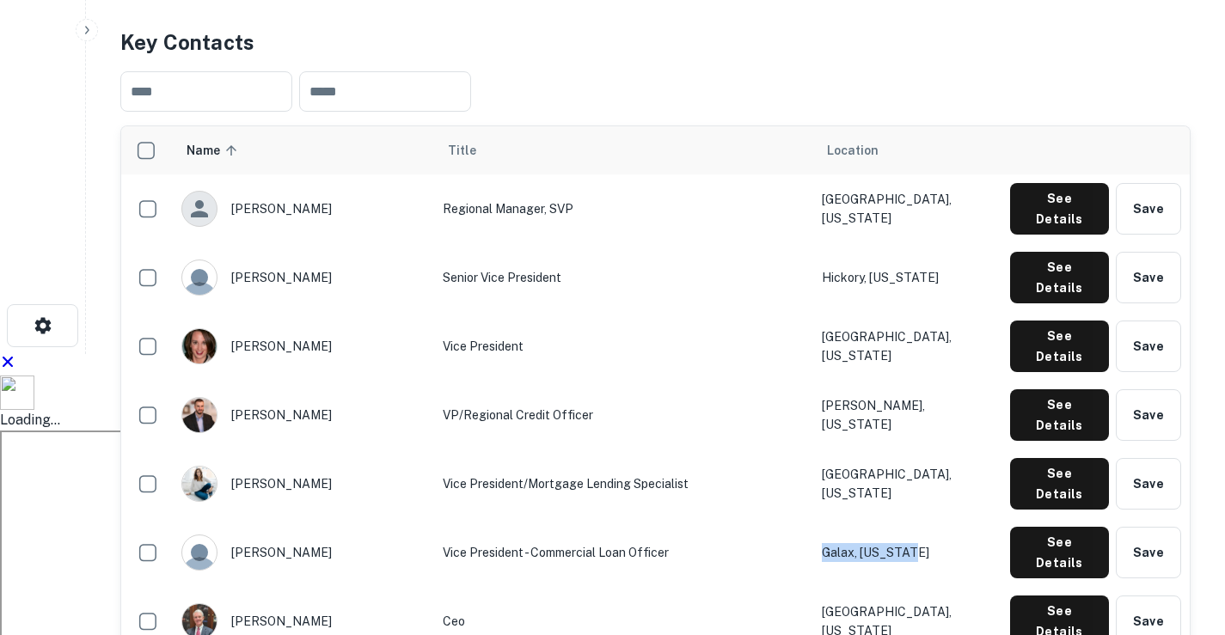
click at [867, 518] on td "Galax, [US_STATE]" at bounding box center [907, 552] width 188 height 69
click at [1067, 235] on button "See Details" at bounding box center [1059, 209] width 99 height 52
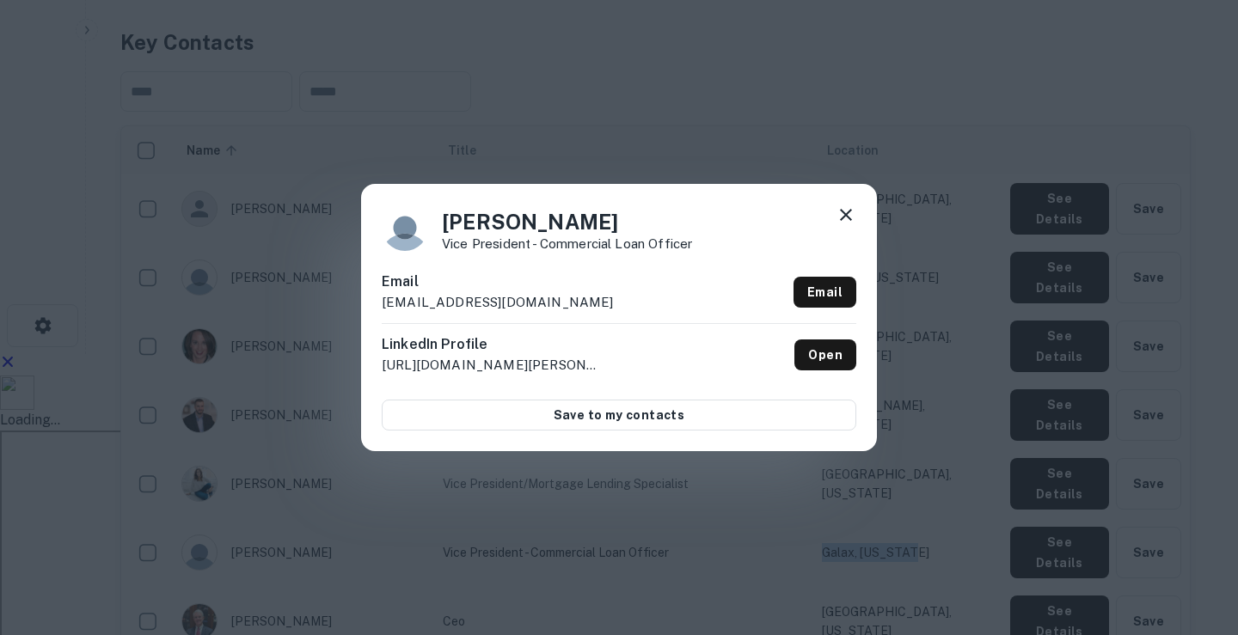
drag, startPoint x: 625, startPoint y: 299, endPoint x: 253, endPoint y: 315, distance: 372.6
click at [252, 315] on div "[PERSON_NAME] Vice President - Commercial Loan Officer Email [EMAIL_ADDRESS][DO…" at bounding box center [619, 317] width 1238 height 635
click at [843, 229] on div at bounding box center [846, 218] width 21 height 27
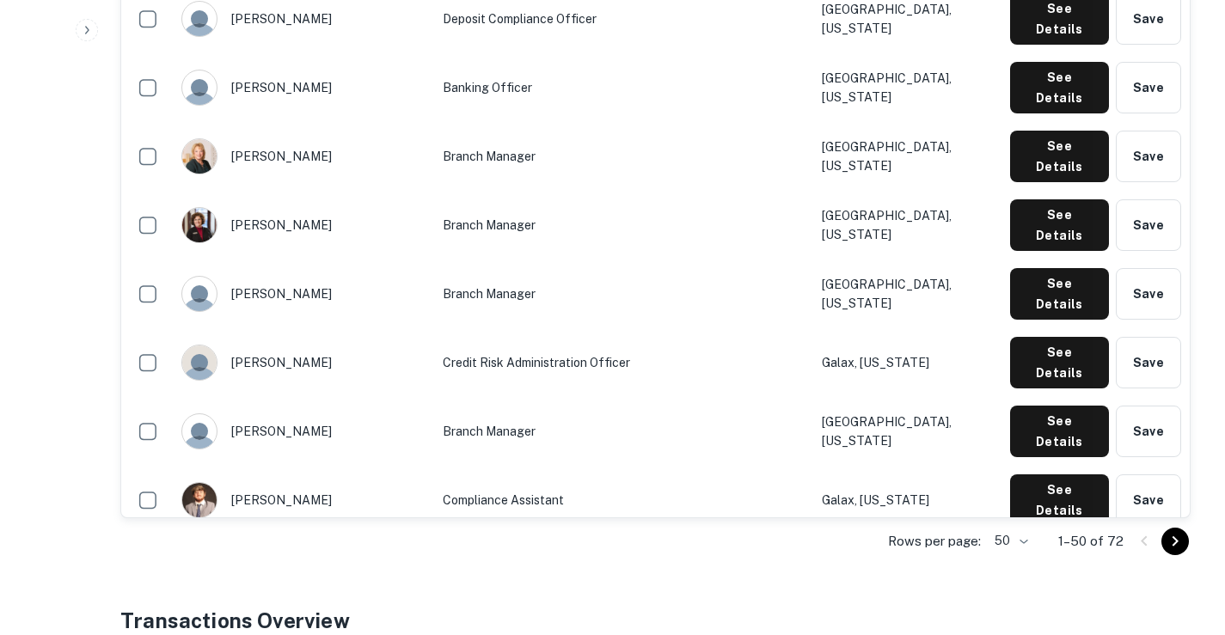
scroll to position [2823, 0]
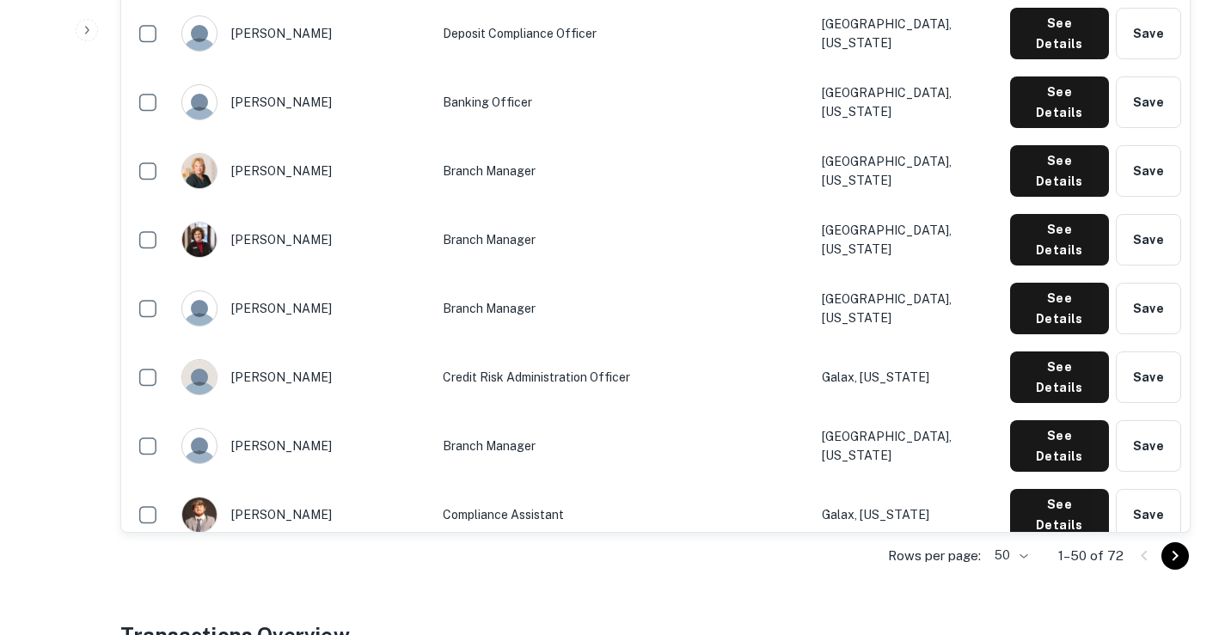
click at [1173, 546] on icon "Go to next page" at bounding box center [1175, 556] width 21 height 21
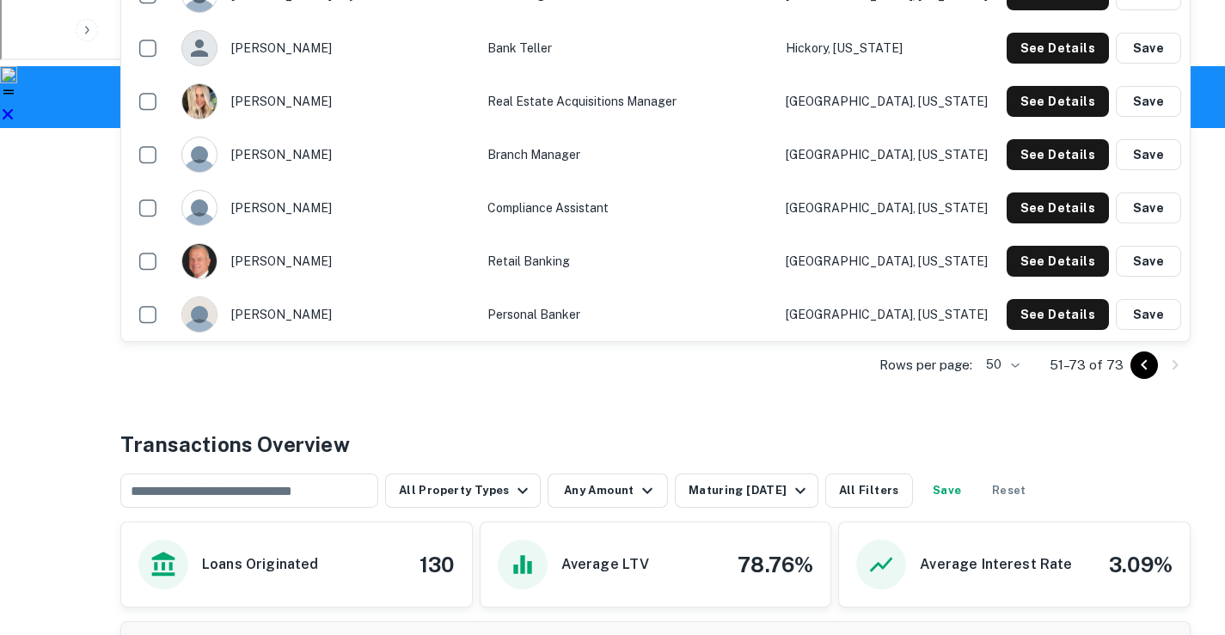
scroll to position [1532, 0]
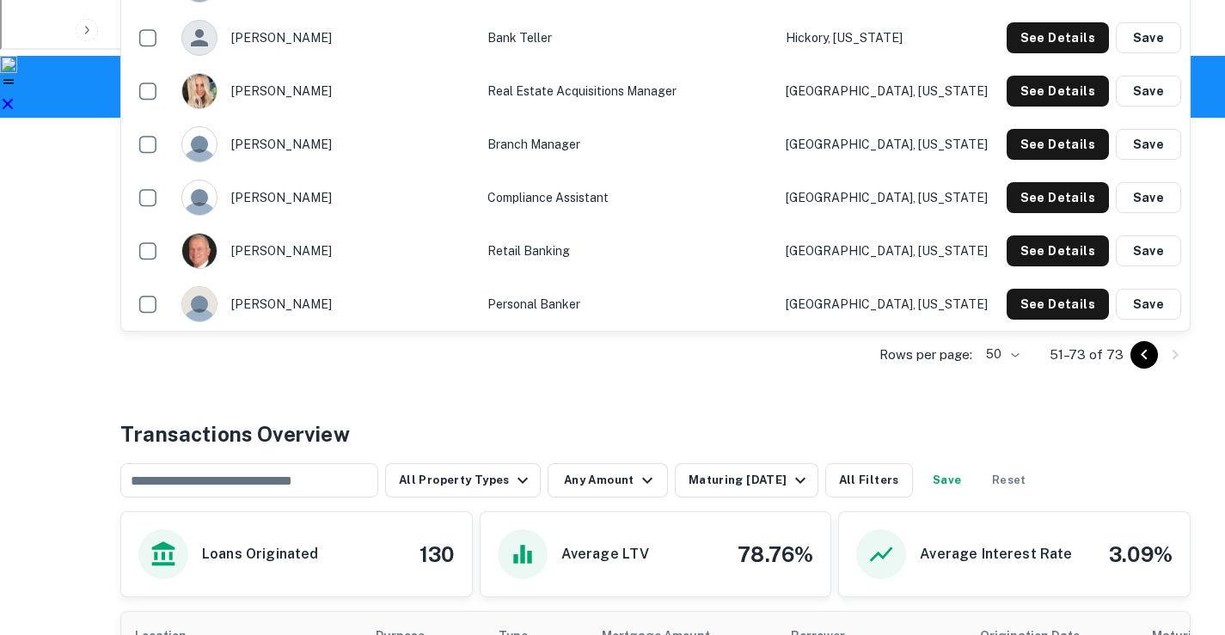
click at [1138, 345] on icon "Go to previous page" at bounding box center [1144, 355] width 21 height 21
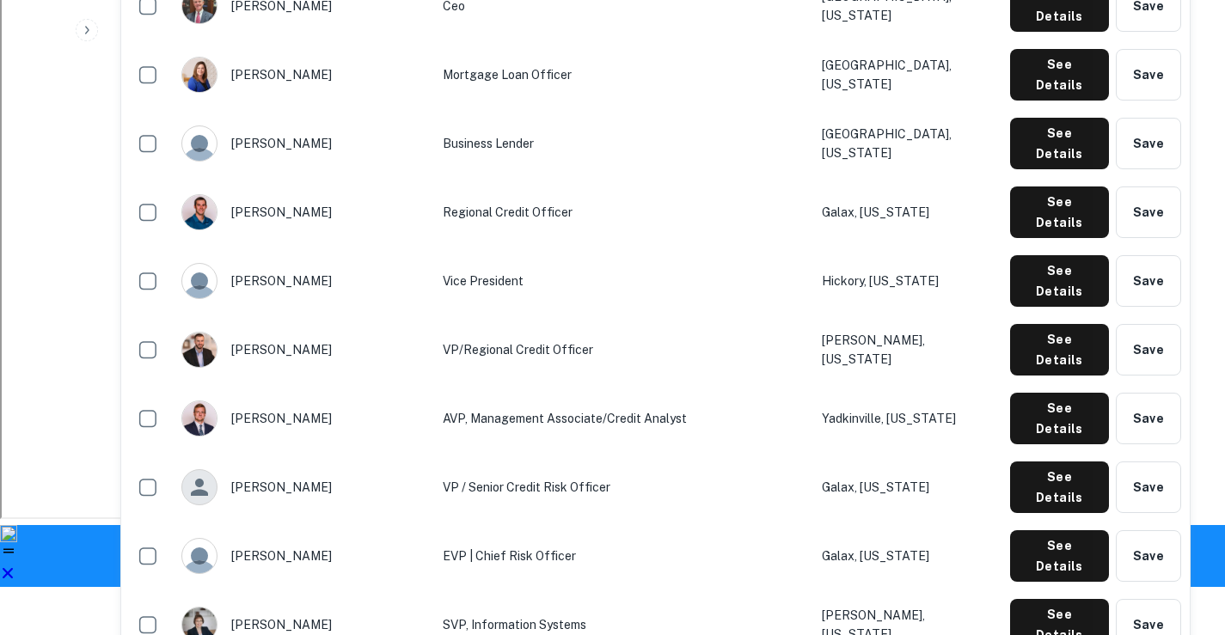
scroll to position [1149, 0]
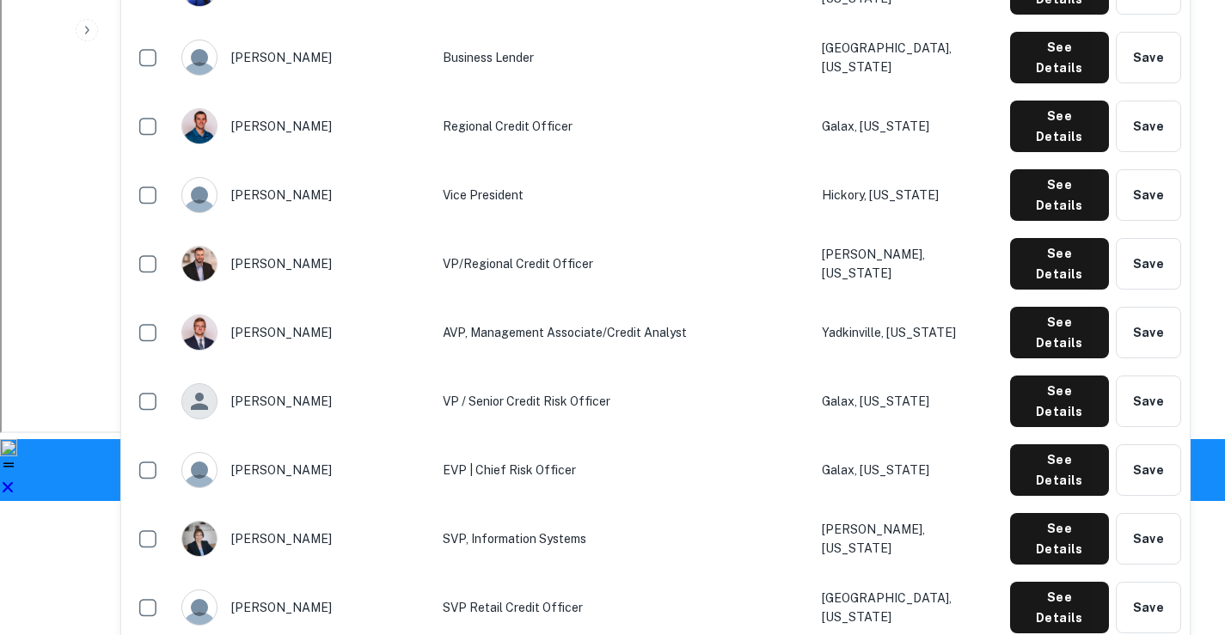
drag, startPoint x: 252, startPoint y: 316, endPoint x: 321, endPoint y: 316, distance: 68.8
drag, startPoint x: 400, startPoint y: 317, endPoint x: 634, endPoint y: 318, distance: 233.8
drag, startPoint x: 755, startPoint y: 312, endPoint x: 900, endPoint y: 315, distance: 145.3
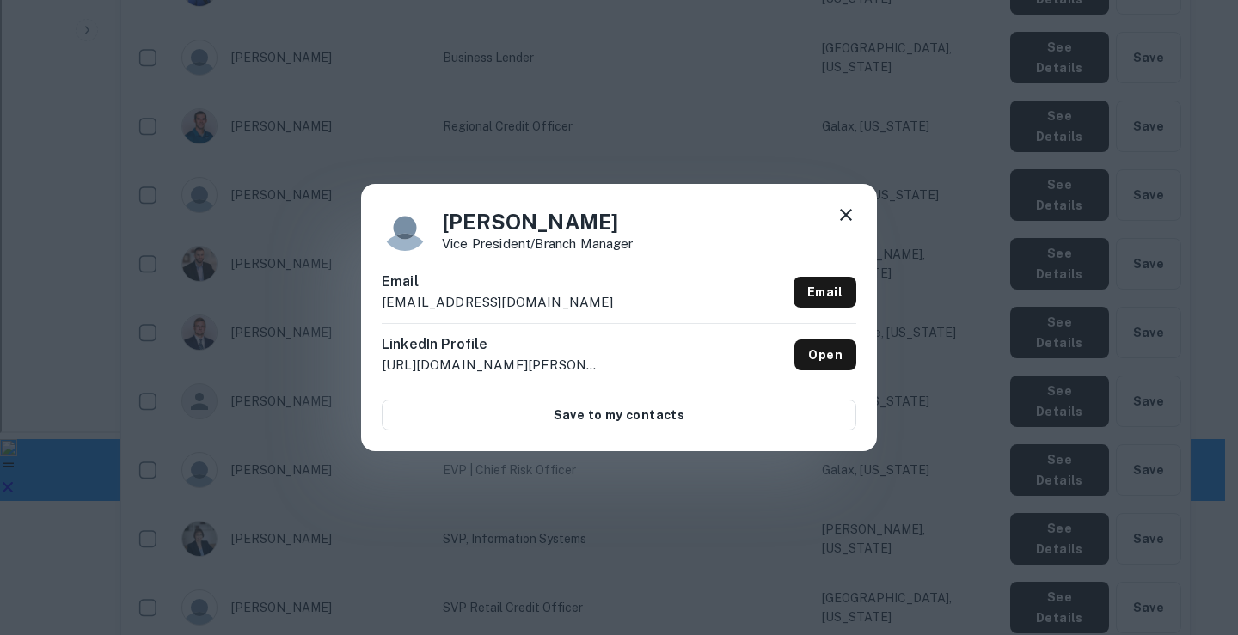
drag, startPoint x: 665, startPoint y: 300, endPoint x: 377, endPoint y: 299, distance: 287.1
click at [377, 299] on div "[PERSON_NAME] Vice President/Branch Manager Email [EMAIL_ADDRESS][DOMAIN_NAME] …" at bounding box center [619, 317] width 516 height 267
click at [848, 218] on icon at bounding box center [846, 215] width 21 height 21
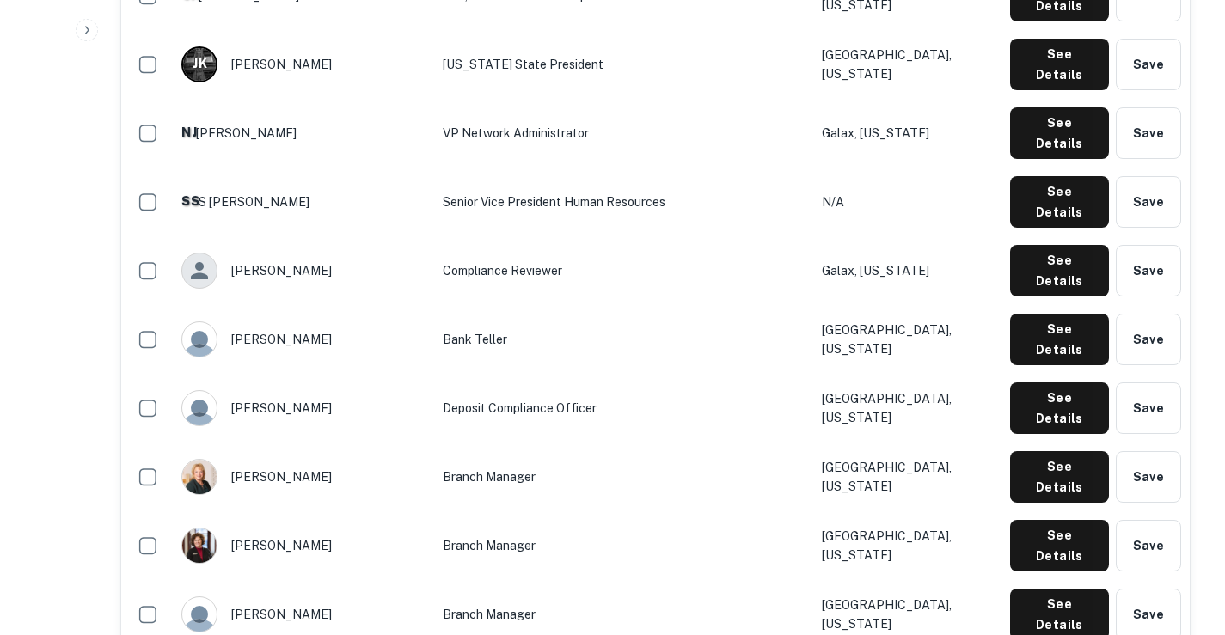
scroll to position [2352, 0]
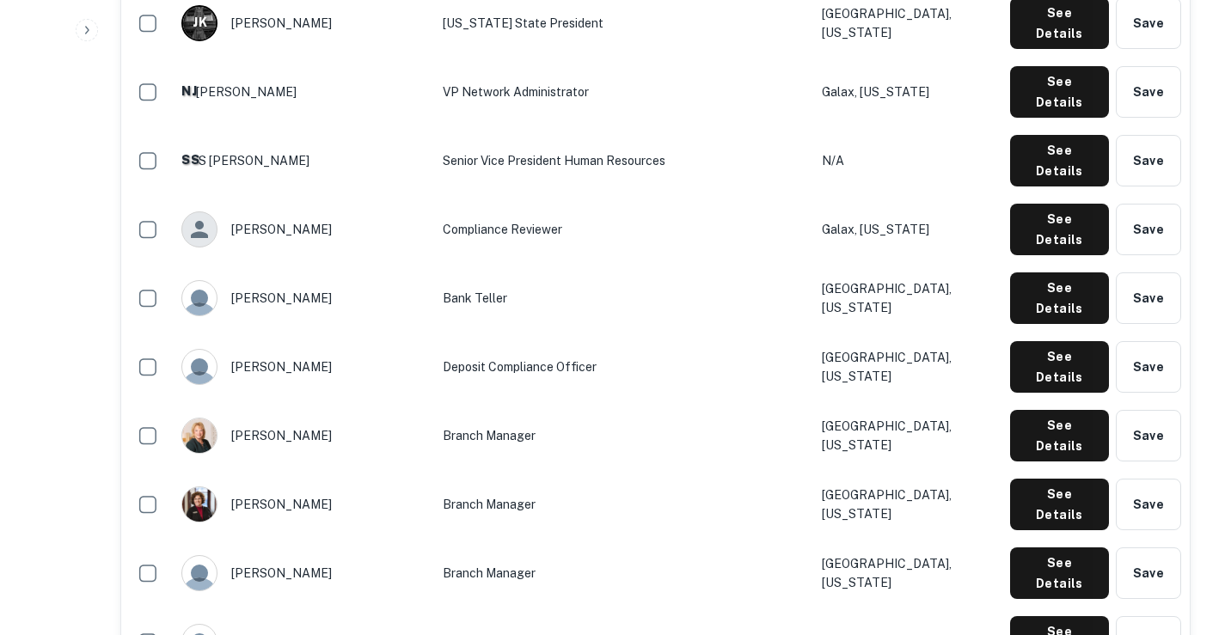
drag, startPoint x: 254, startPoint y: 395, endPoint x: 320, endPoint y: 395, distance: 65.3
drag, startPoint x: 403, startPoint y: 395, endPoint x: 515, endPoint y: 395, distance: 111.8
drag, startPoint x: 762, startPoint y: 391, endPoint x: 858, endPoint y: 391, distance: 96.3
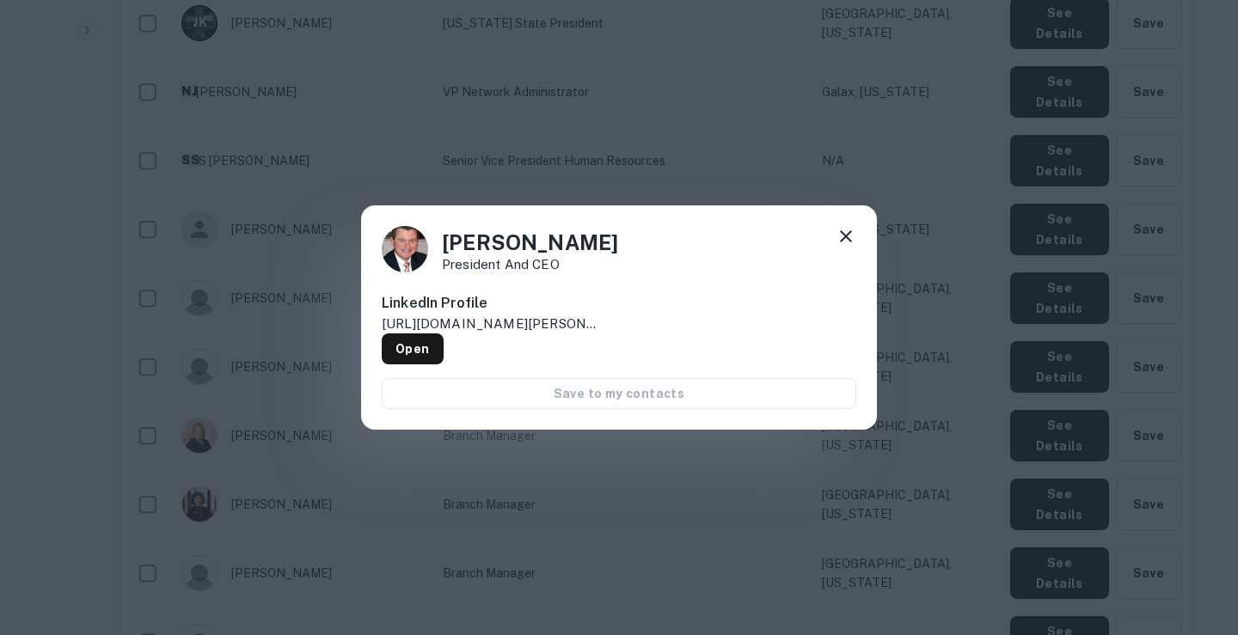
click at [852, 237] on icon at bounding box center [846, 236] width 21 height 21
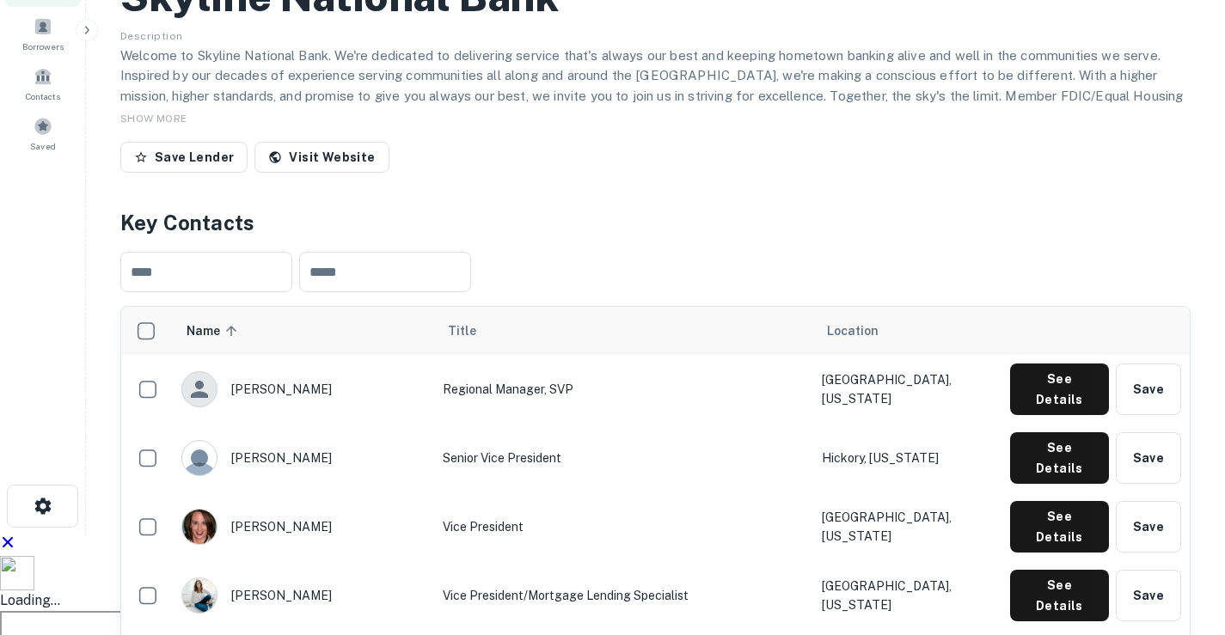
scroll to position [343, 0]
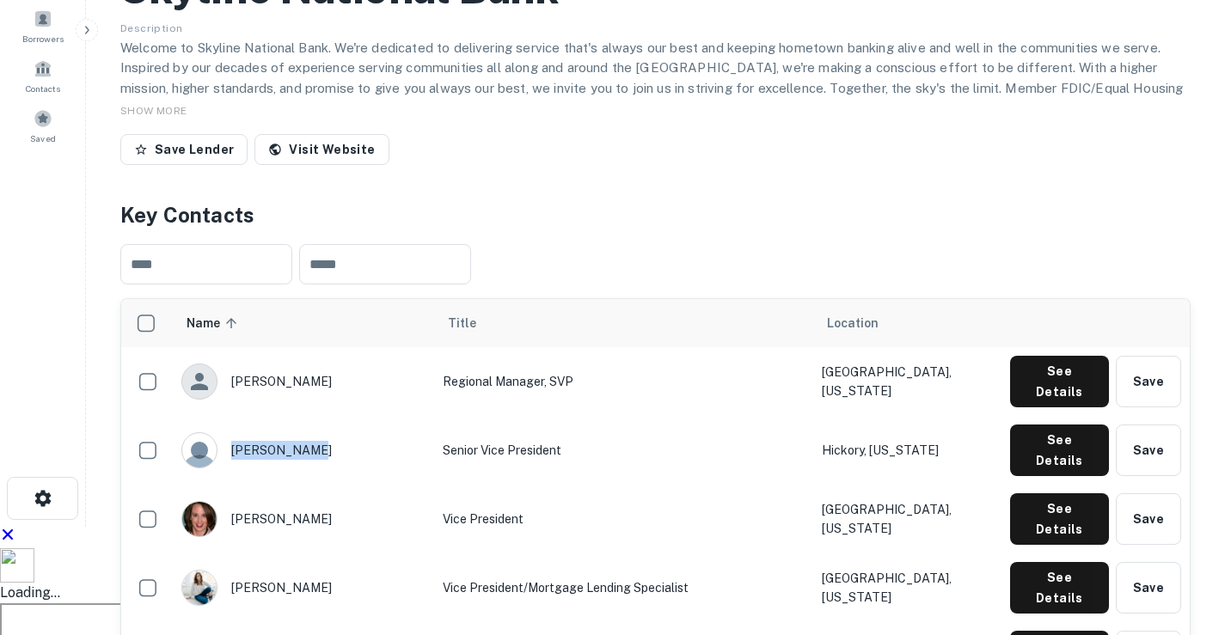
drag, startPoint x: 319, startPoint y: 267, endPoint x: 304, endPoint y: 273, distance: 15.5
click at [304, 432] on div "[PERSON_NAME]" at bounding box center [303, 450] width 244 height 36
drag, startPoint x: 436, startPoint y: 267, endPoint x: 521, endPoint y: 267, distance: 85.1
click at [521, 416] on td "Senior Vice President" at bounding box center [623, 450] width 379 height 69
drag, startPoint x: 759, startPoint y: 269, endPoint x: 888, endPoint y: 267, distance: 129.0
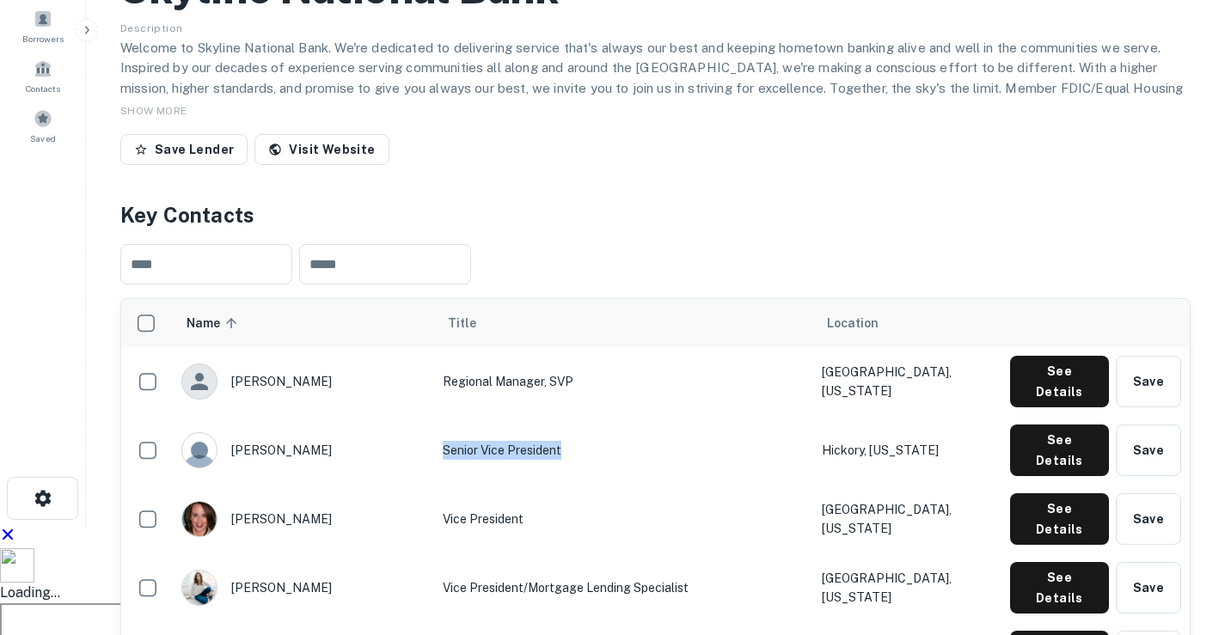
click at [888, 416] on td "Hickory, [US_STATE]" at bounding box center [907, 450] width 188 height 69
click at [1049, 356] on button "See Details" at bounding box center [1059, 382] width 99 height 52
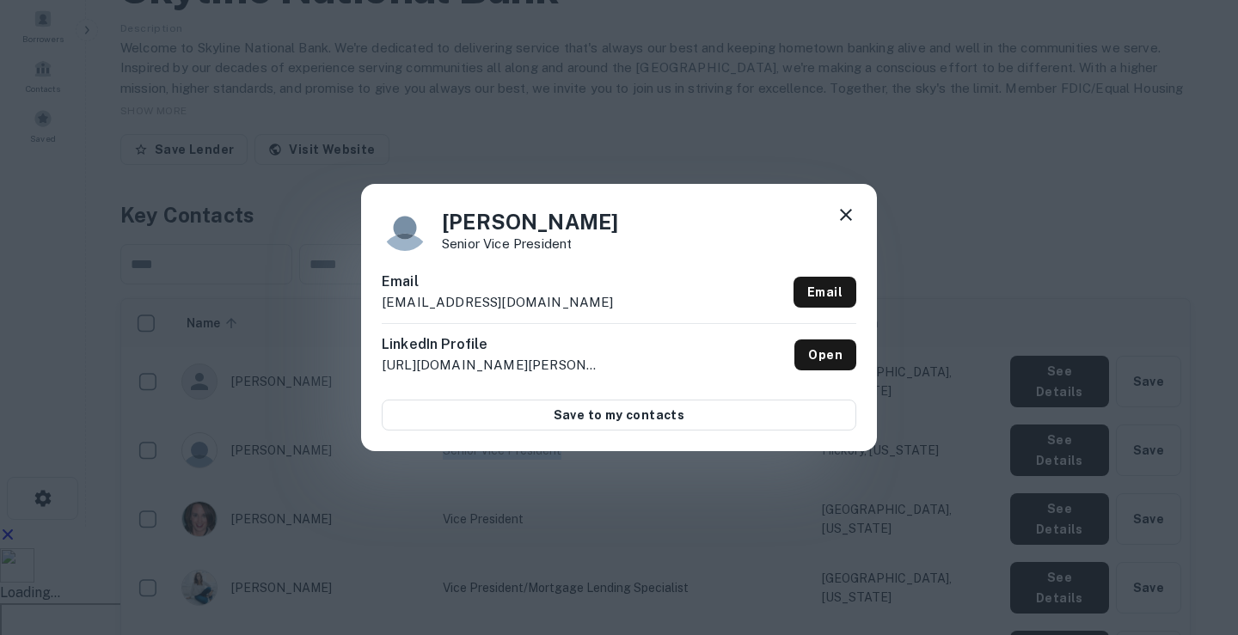
drag, startPoint x: 611, startPoint y: 302, endPoint x: 381, endPoint y: 308, distance: 230.5
click at [381, 308] on div "[PERSON_NAME] Senior Vice President Email [EMAIL_ADDRESS][DOMAIN_NAME] Email Li…" at bounding box center [619, 317] width 516 height 267
click at [848, 221] on icon at bounding box center [846, 215] width 21 height 21
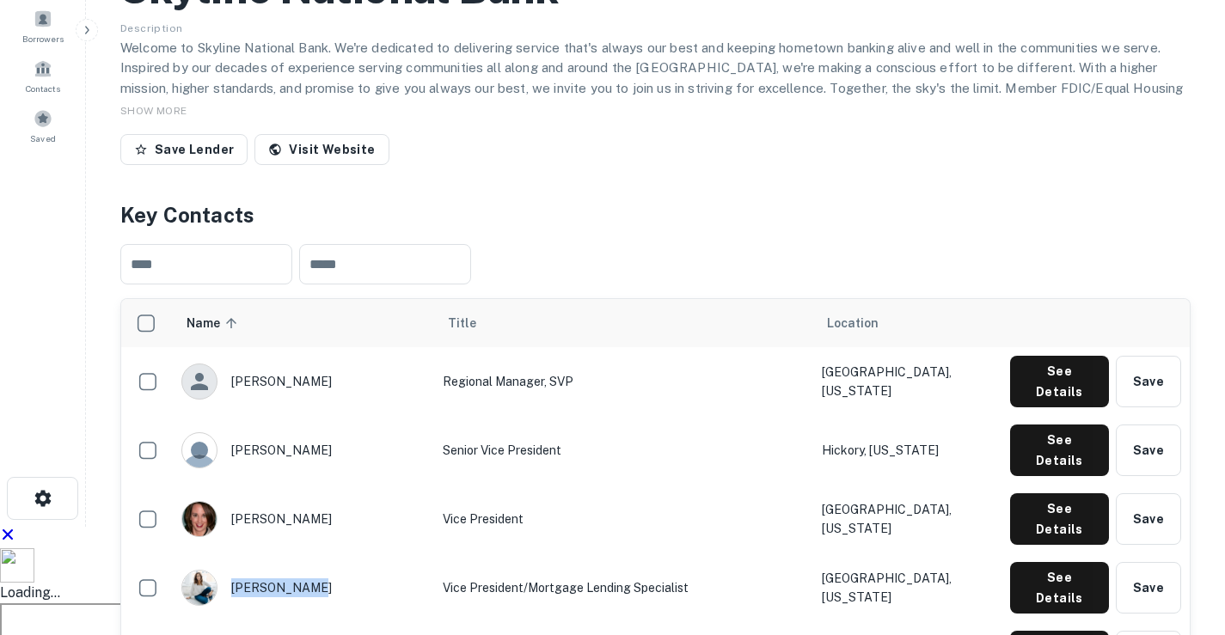
drag, startPoint x: 323, startPoint y: 375, endPoint x: 309, endPoint y: 378, distance: 15.0
click at [309, 570] on div "[PERSON_NAME]" at bounding box center [303, 588] width 244 height 36
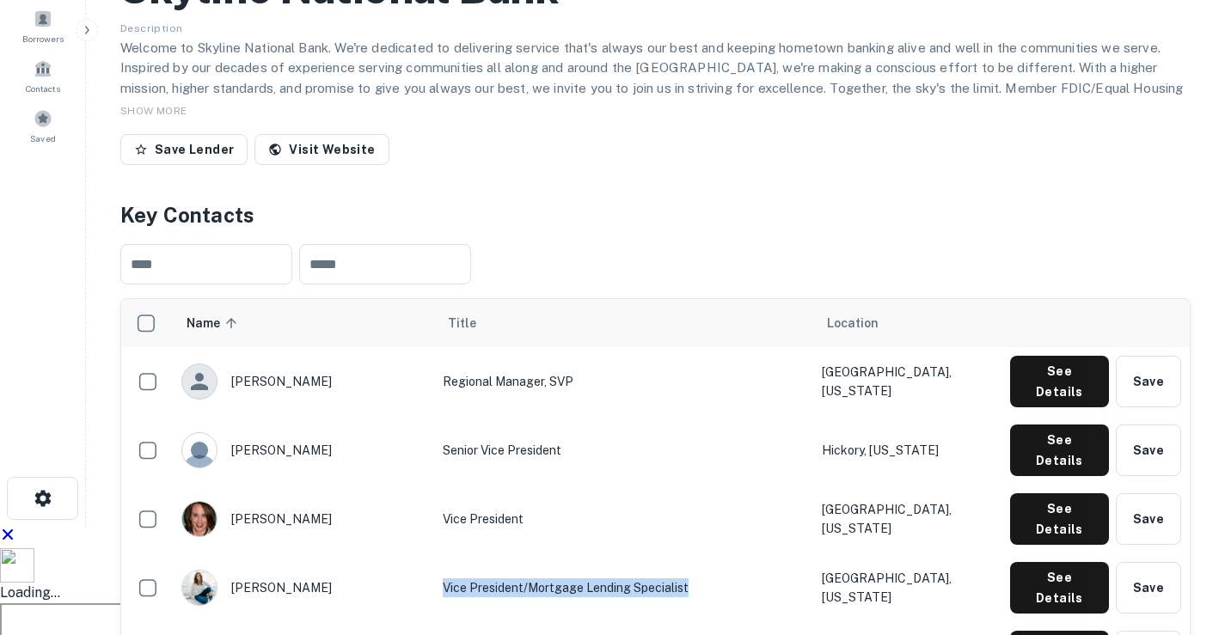
drag, startPoint x: 401, startPoint y: 377, endPoint x: 645, endPoint y: 378, distance: 243.3
click at [645, 554] on td "Vice President/Mortgage Lending Specialist" at bounding box center [623, 588] width 379 height 69
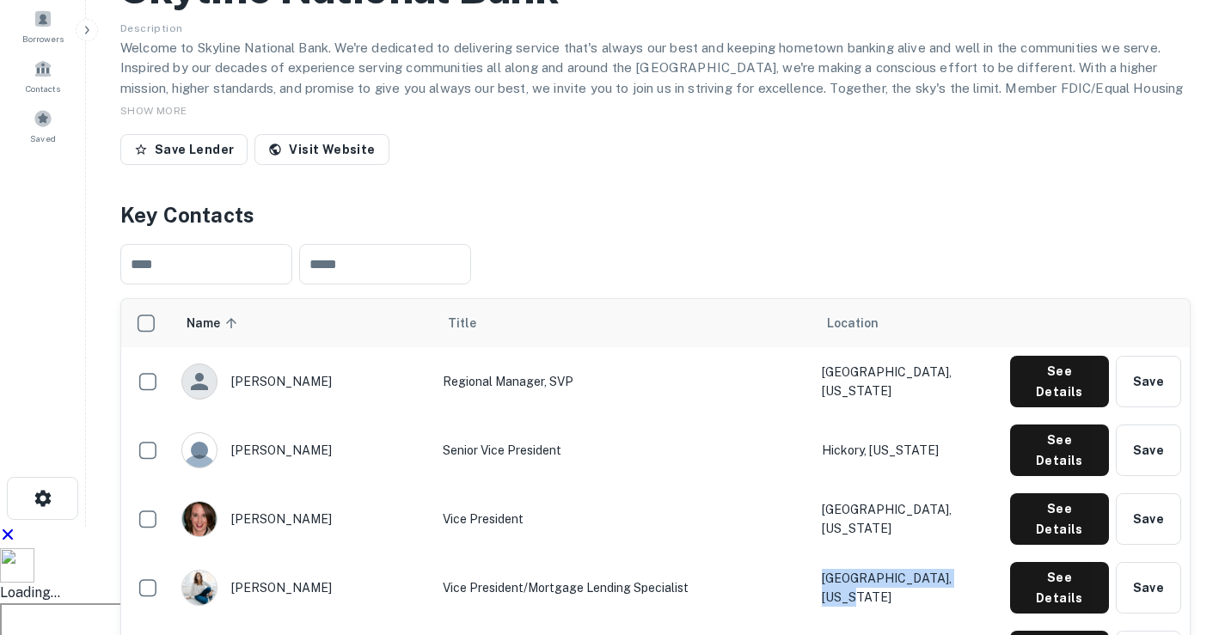
drag, startPoint x: 760, startPoint y: 375, endPoint x: 899, endPoint y: 383, distance: 139.5
click at [899, 554] on td "[GEOGRAPHIC_DATA], [US_STATE]" at bounding box center [907, 588] width 188 height 69
click at [1071, 384] on button "See Details" at bounding box center [1059, 382] width 99 height 52
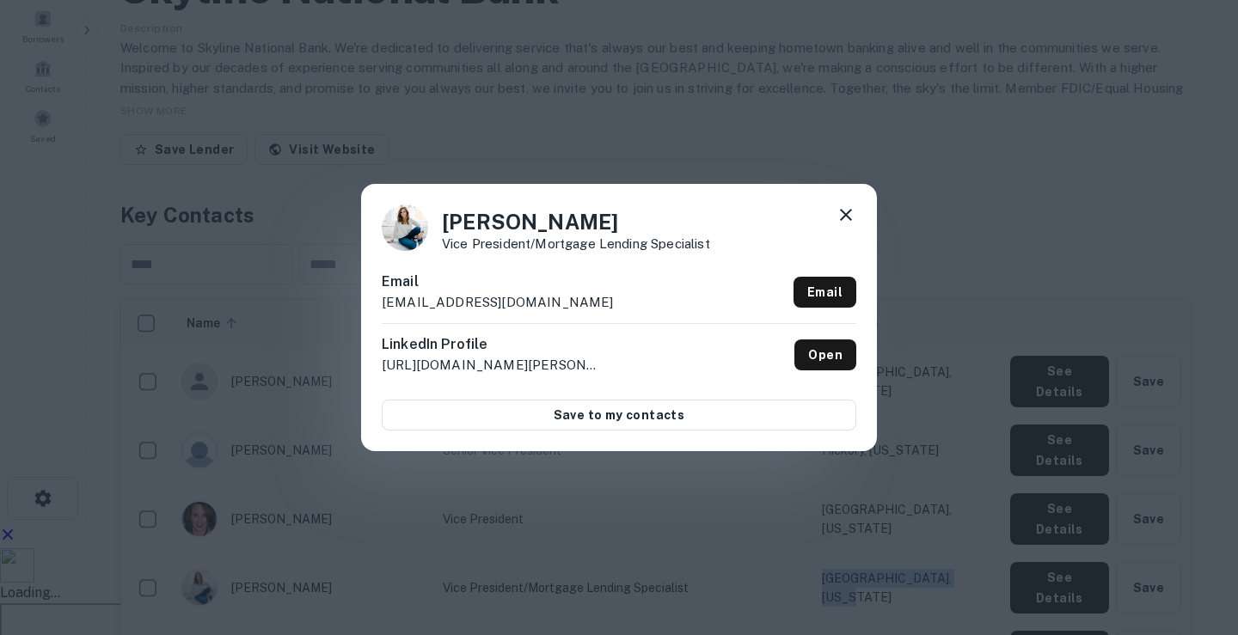
drag, startPoint x: 610, startPoint y: 305, endPoint x: 381, endPoint y: 303, distance: 228.7
click at [381, 303] on div "[PERSON_NAME] Vice President/Mortgage Lending Specialist Email [EMAIL_ADDRESS][…" at bounding box center [619, 317] width 516 height 267
click at [843, 220] on icon at bounding box center [846, 215] width 21 height 21
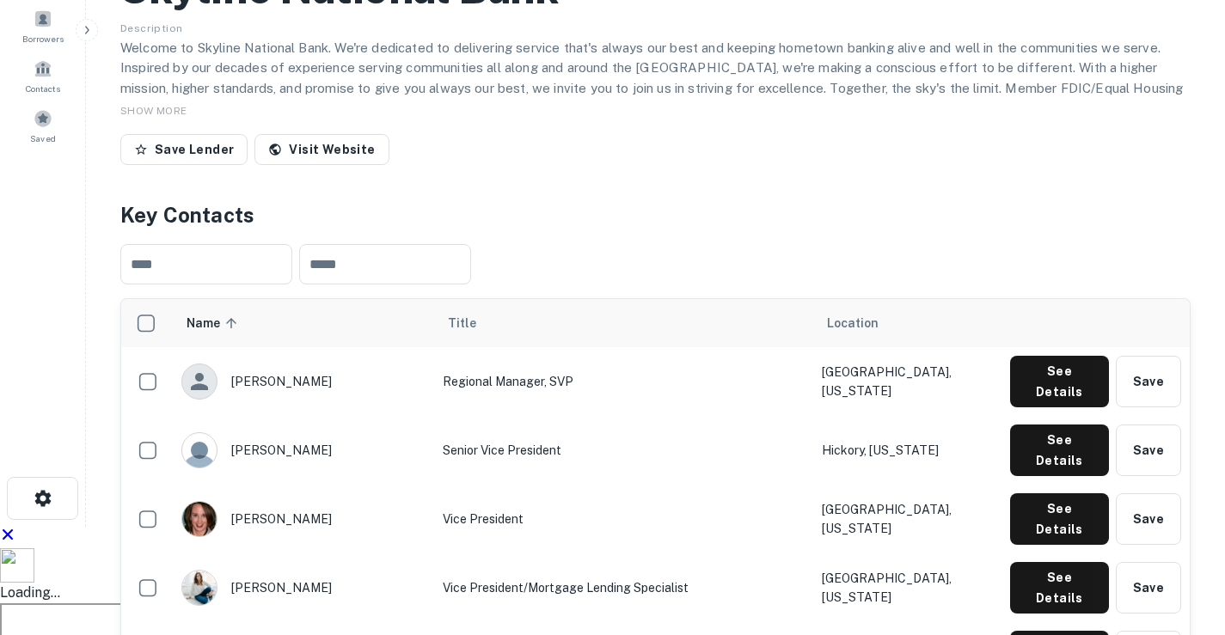
drag, startPoint x: 270, startPoint y: 489, endPoint x: 304, endPoint y: 485, distance: 34.7
drag, startPoint x: 239, startPoint y: 324, endPoint x: 304, endPoint y: 325, distance: 65.3
click at [304, 501] on div "[PERSON_NAME]" at bounding box center [303, 519] width 244 height 36
drag, startPoint x: 417, startPoint y: 321, endPoint x: 485, endPoint y: 322, distance: 67.9
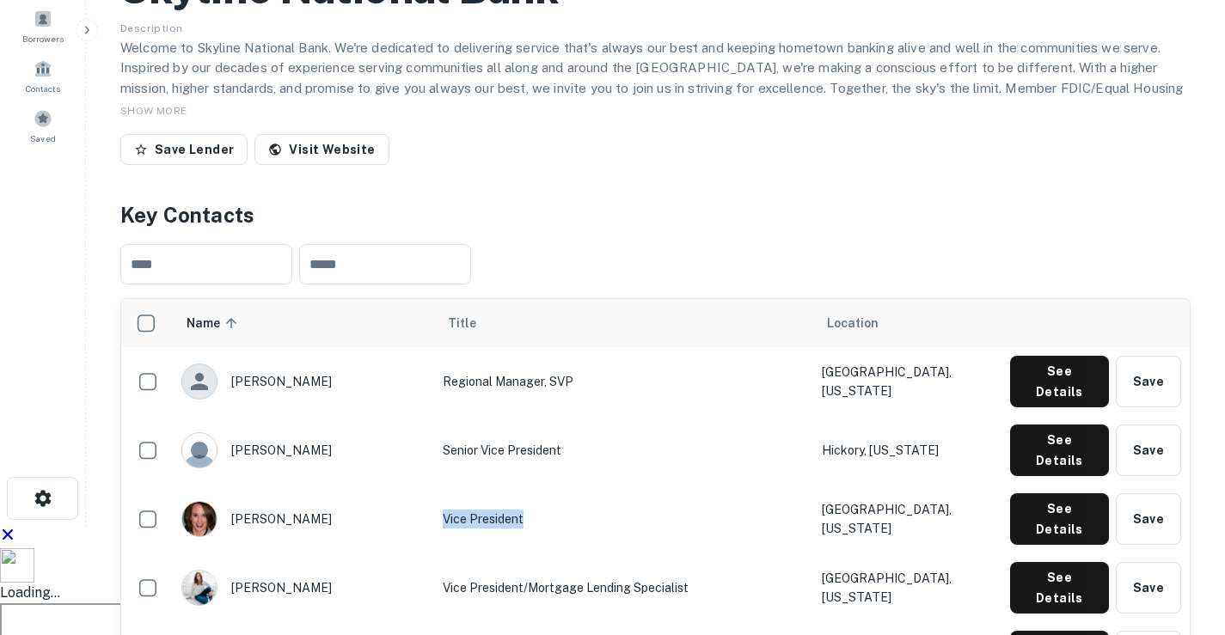
click at [485, 485] on td "Vice President" at bounding box center [623, 519] width 379 height 69
drag, startPoint x: 759, startPoint y: 323, endPoint x: 892, endPoint y: 313, distance: 133.7
click at [892, 485] on td "[GEOGRAPHIC_DATA], [US_STATE]" at bounding box center [907, 519] width 188 height 69
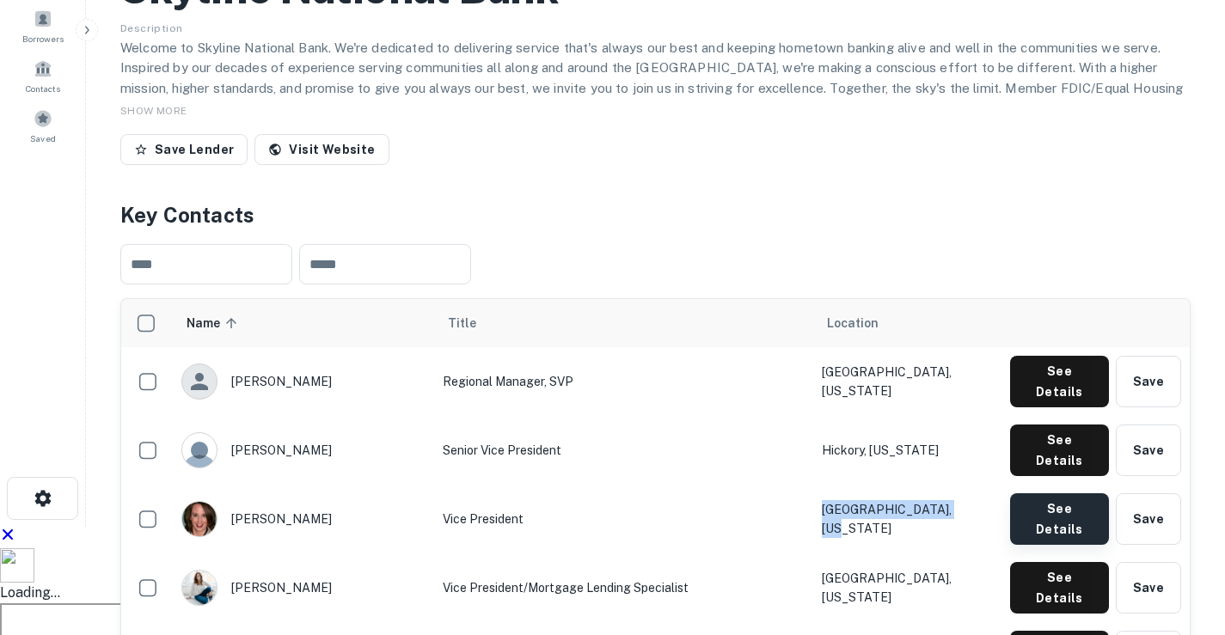
click at [1045, 356] on button "See Details" at bounding box center [1059, 382] width 99 height 52
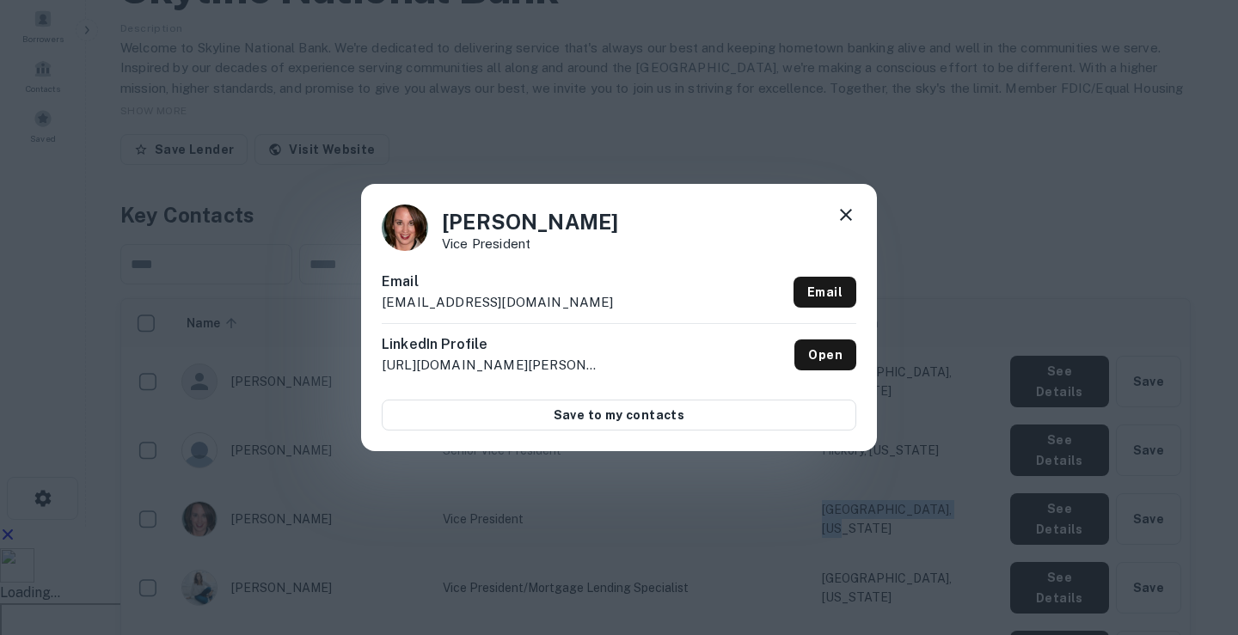
drag, startPoint x: 382, startPoint y: 300, endPoint x: 602, endPoint y: 296, distance: 220.1
click at [602, 296] on div "Email [EMAIL_ADDRESS][DOMAIN_NAME] Email" at bounding box center [619, 298] width 475 height 52
click at [849, 206] on icon at bounding box center [846, 215] width 21 height 21
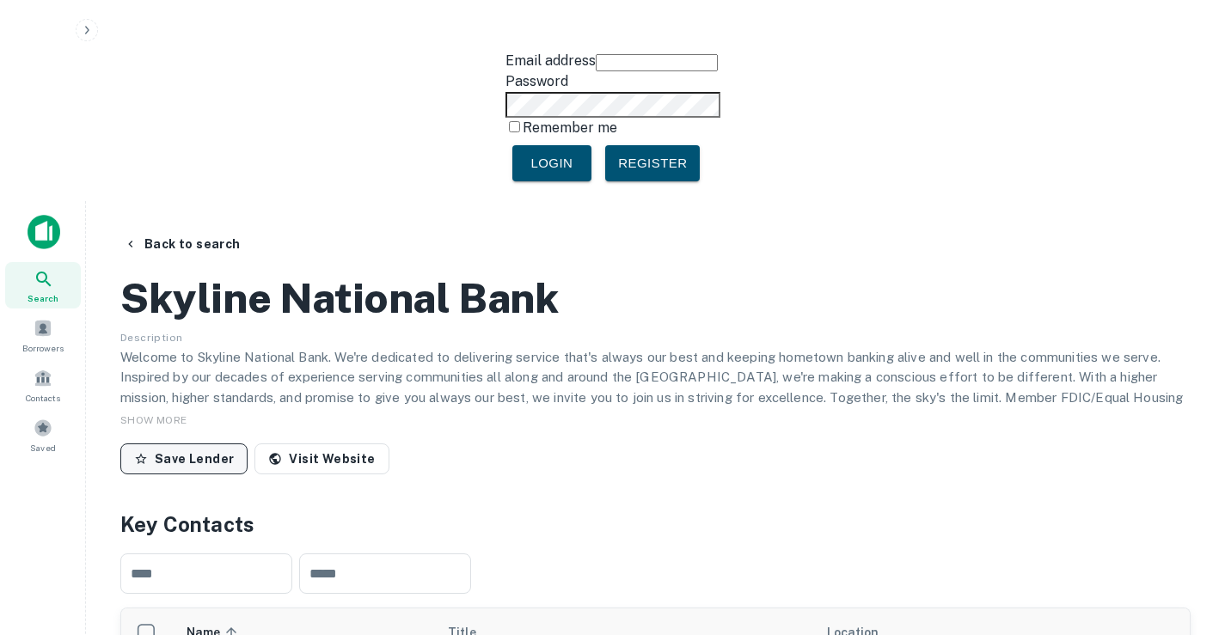
scroll to position [0, 0]
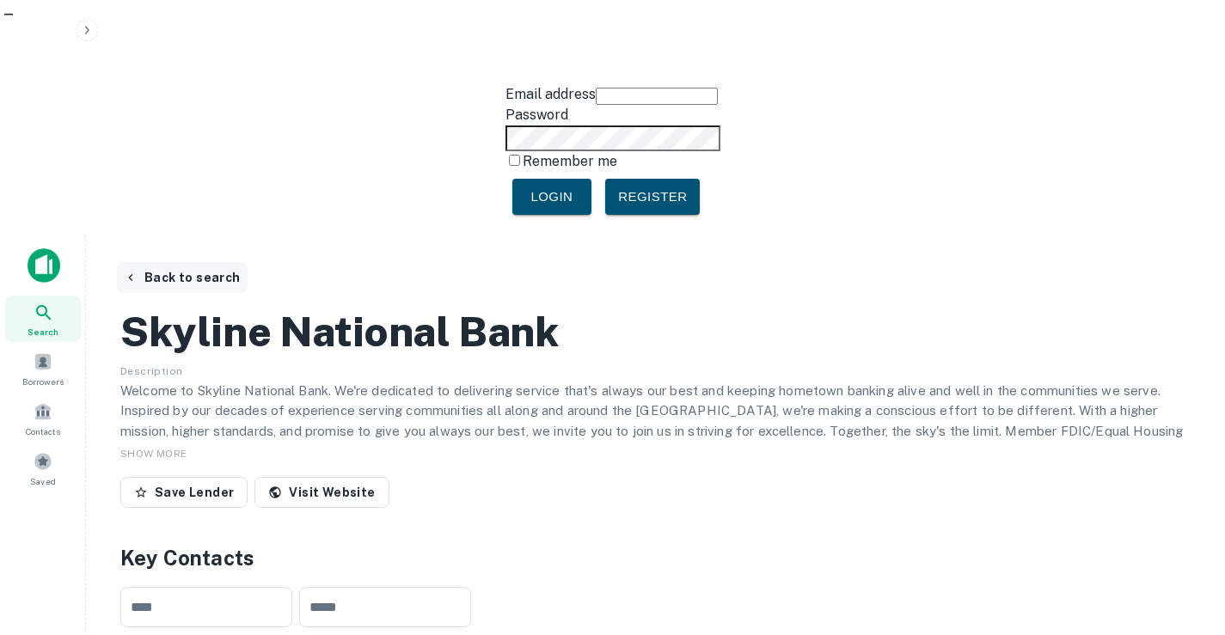
click at [202, 262] on button "Back to search" at bounding box center [182, 277] width 131 height 31
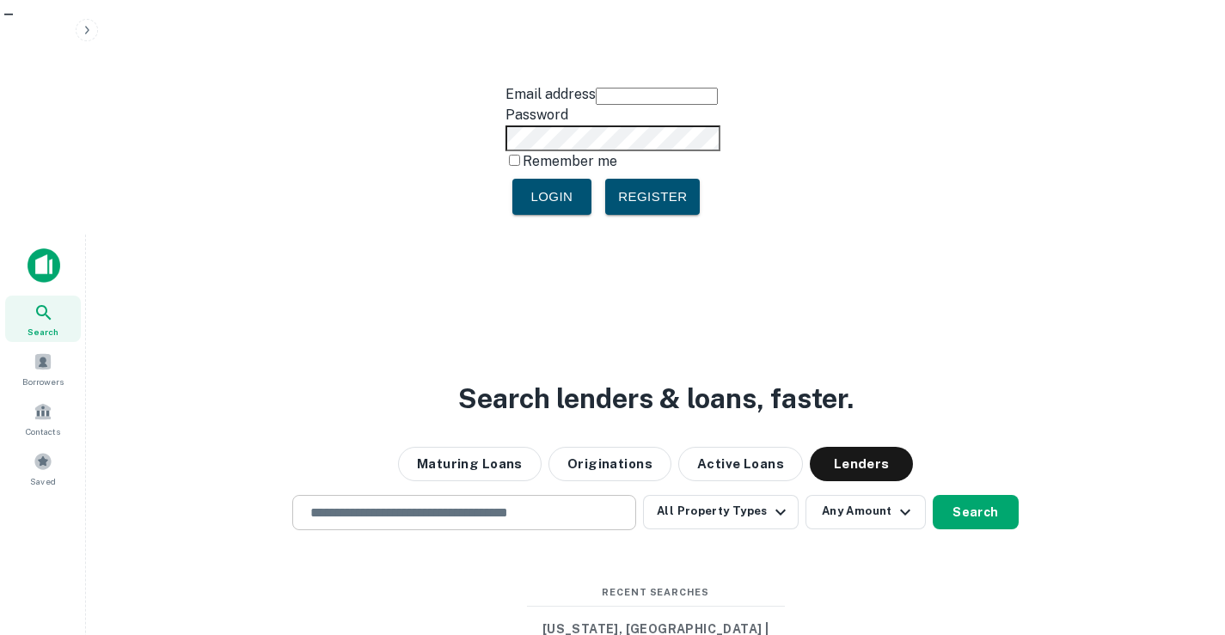
click at [395, 503] on input "text" at bounding box center [464, 513] width 328 height 20
paste input "**********"
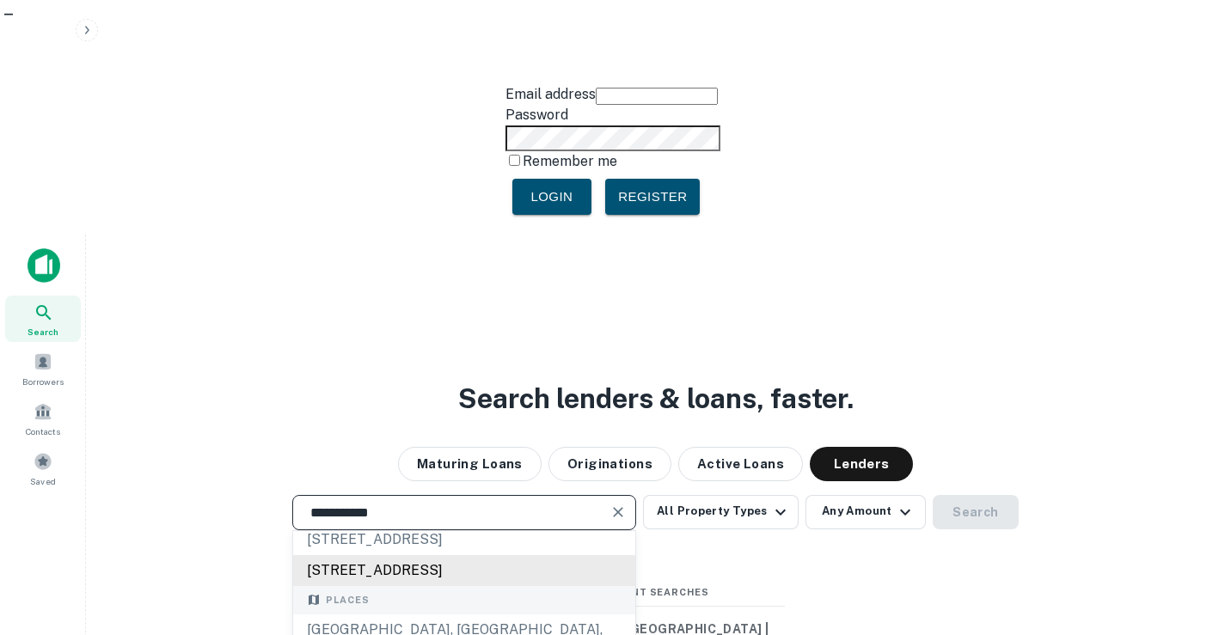
scroll to position [172, 0]
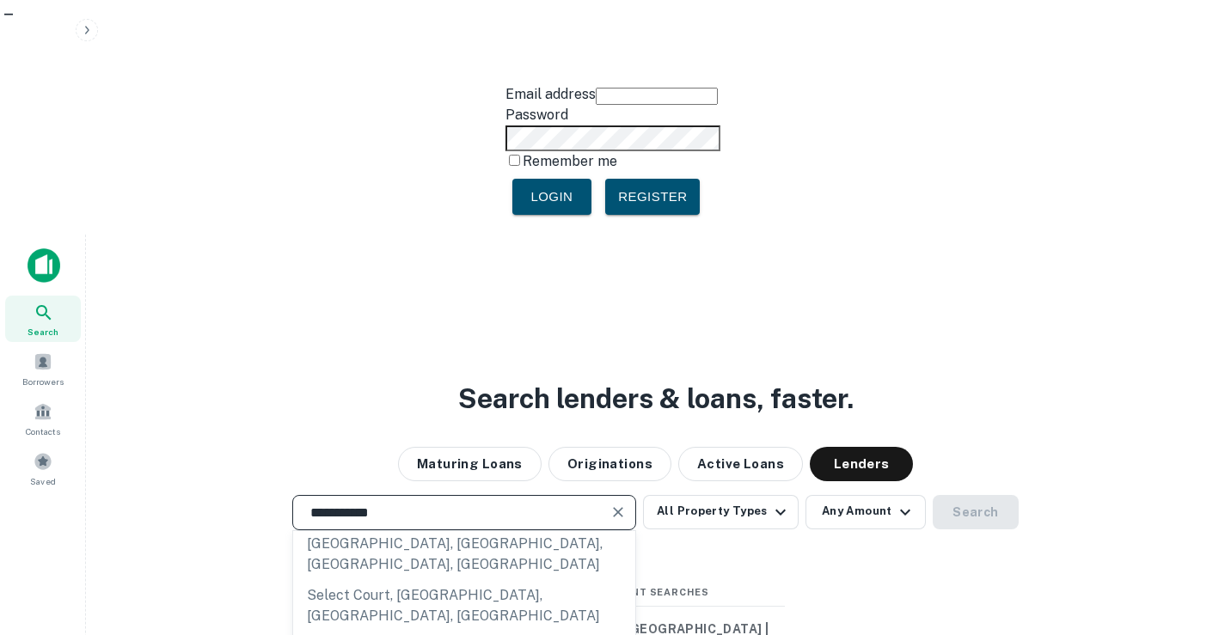
type input "**********"
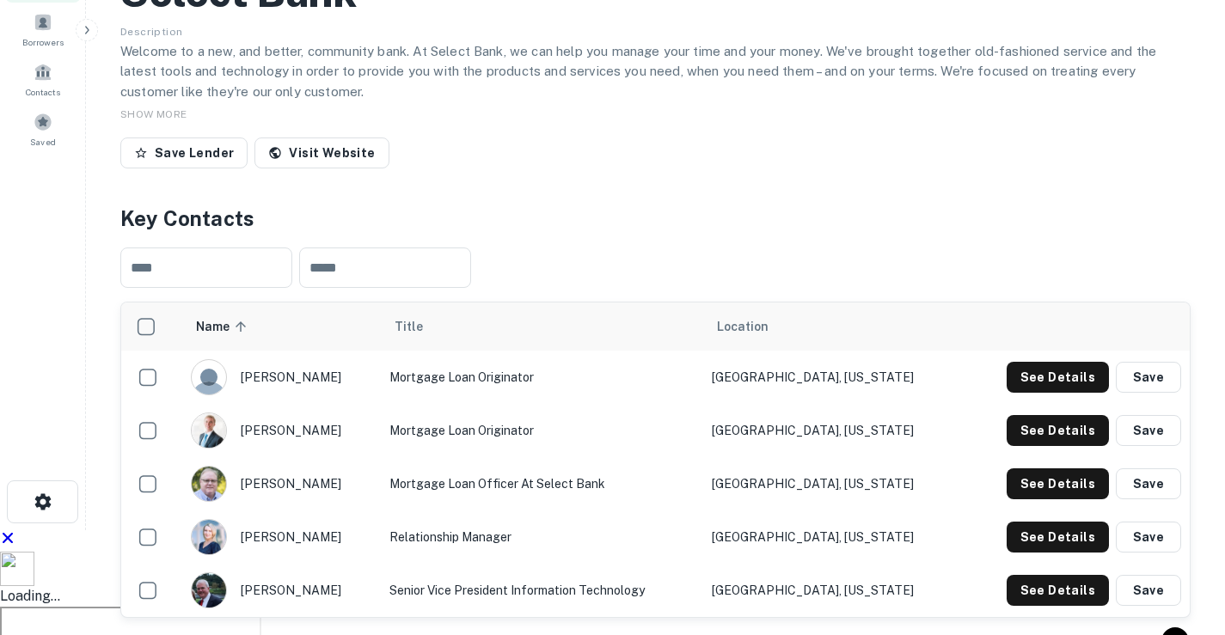
scroll to position [344, 0]
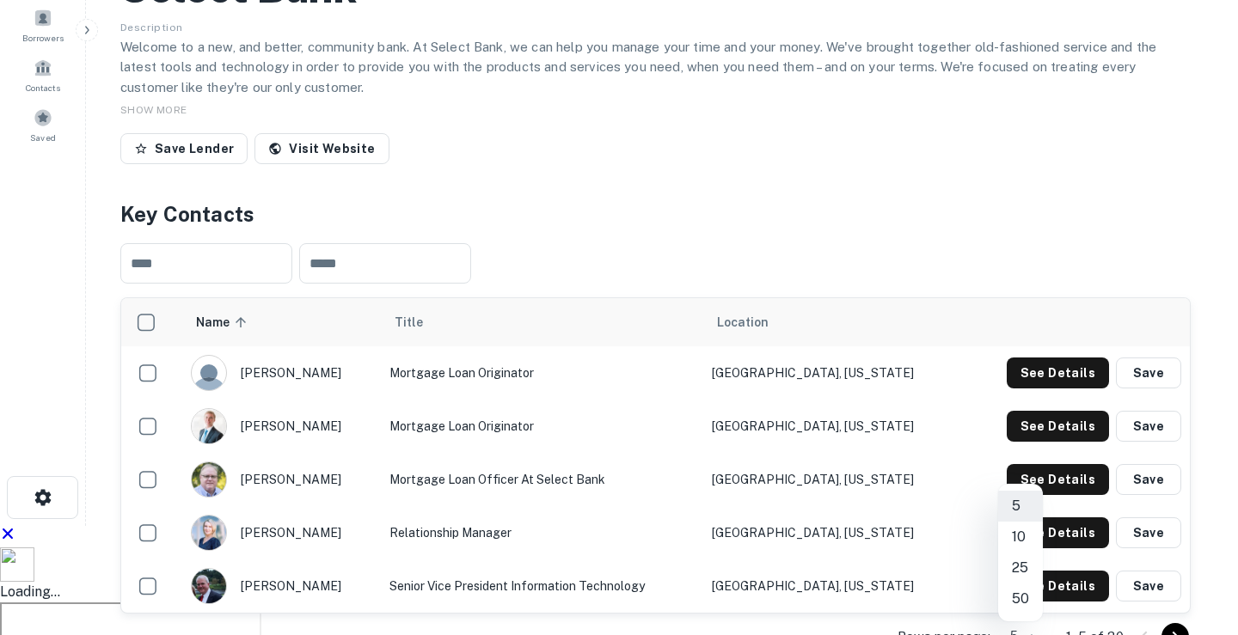
click at [1020, 593] on li "50" at bounding box center [1020, 599] width 45 height 31
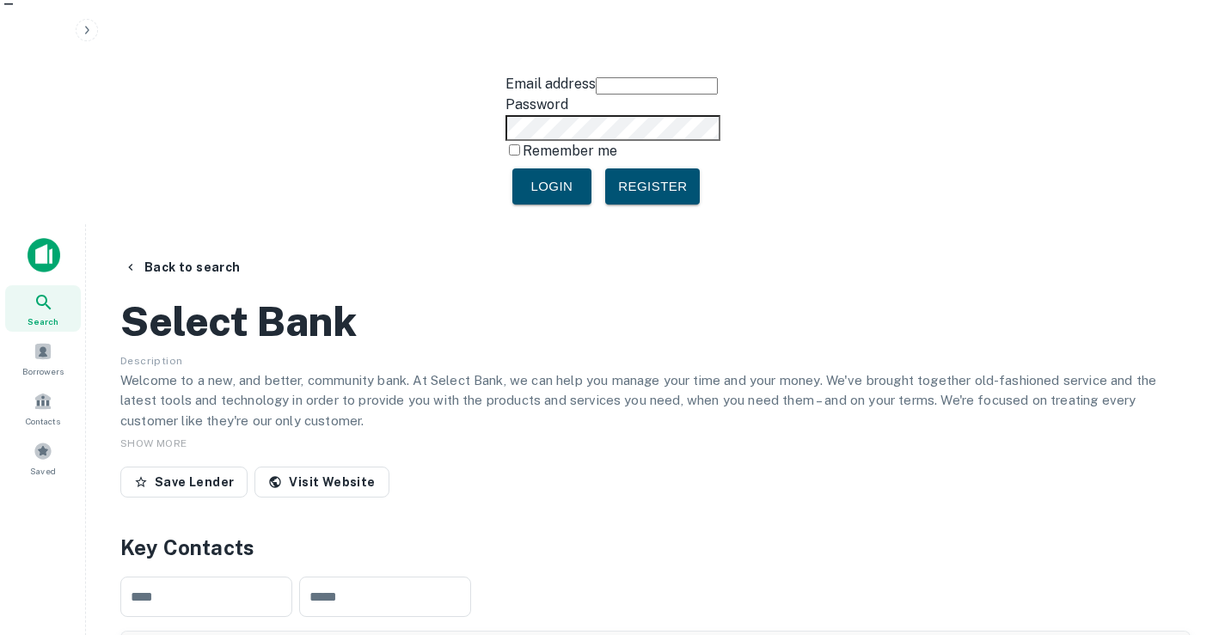
scroll to position [247, 0]
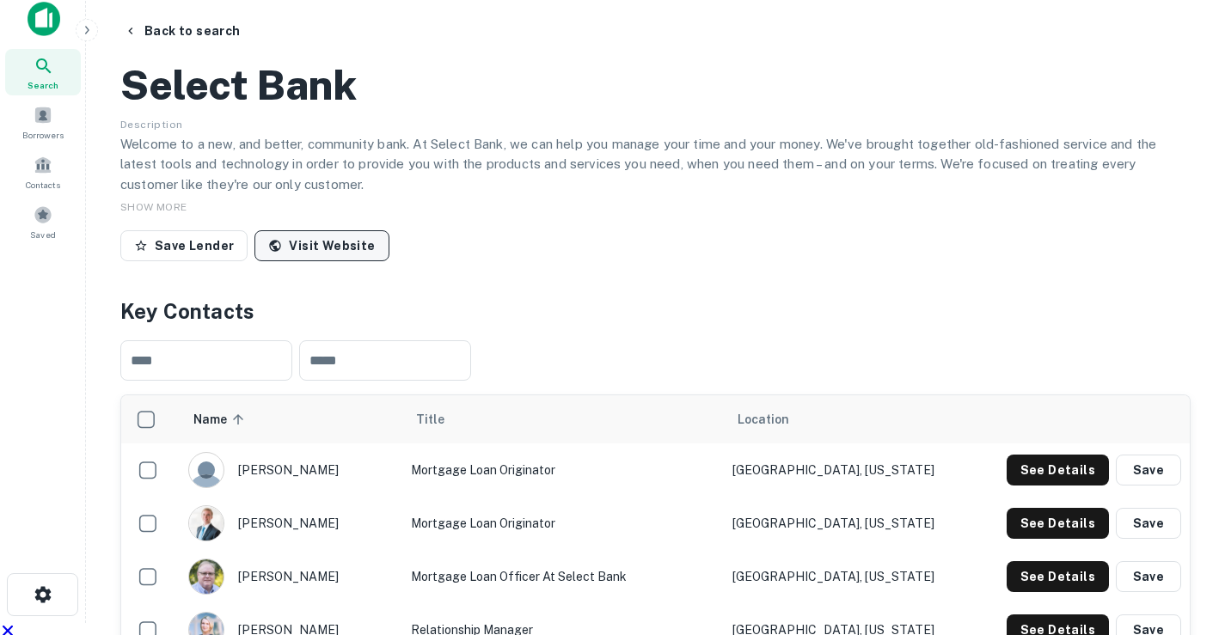
click at [333, 230] on link "Visit Website" at bounding box center [321, 245] width 134 height 31
click at [120, 110] on div "Select Bank" at bounding box center [655, 85] width 1070 height 50
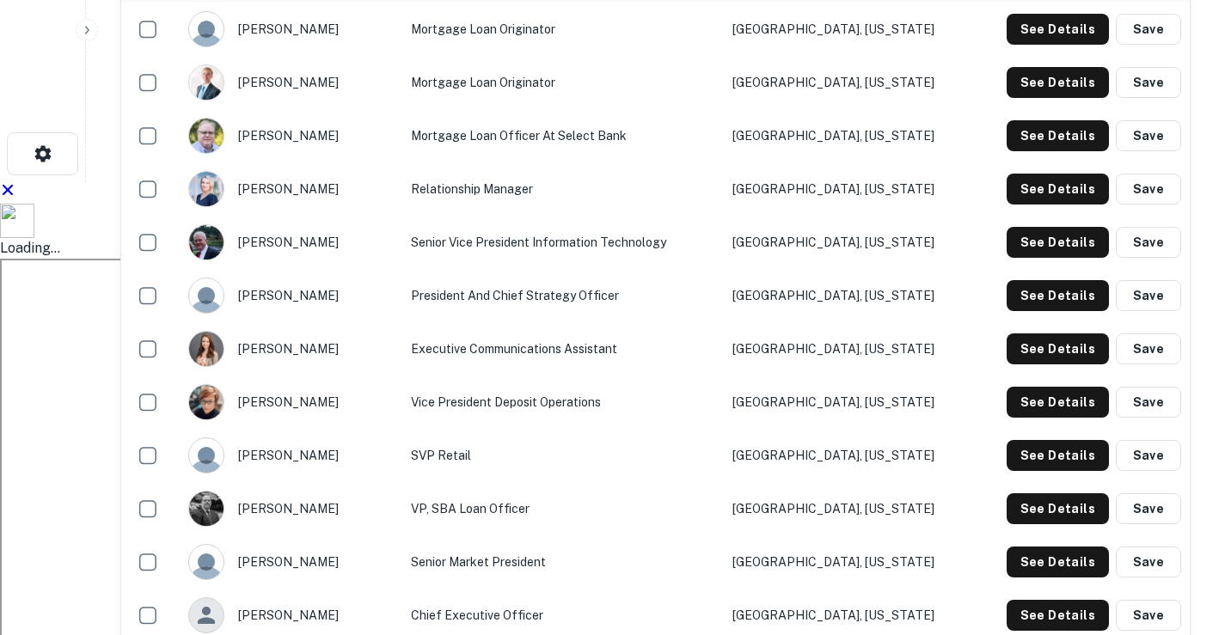
scroll to position [774, 0]
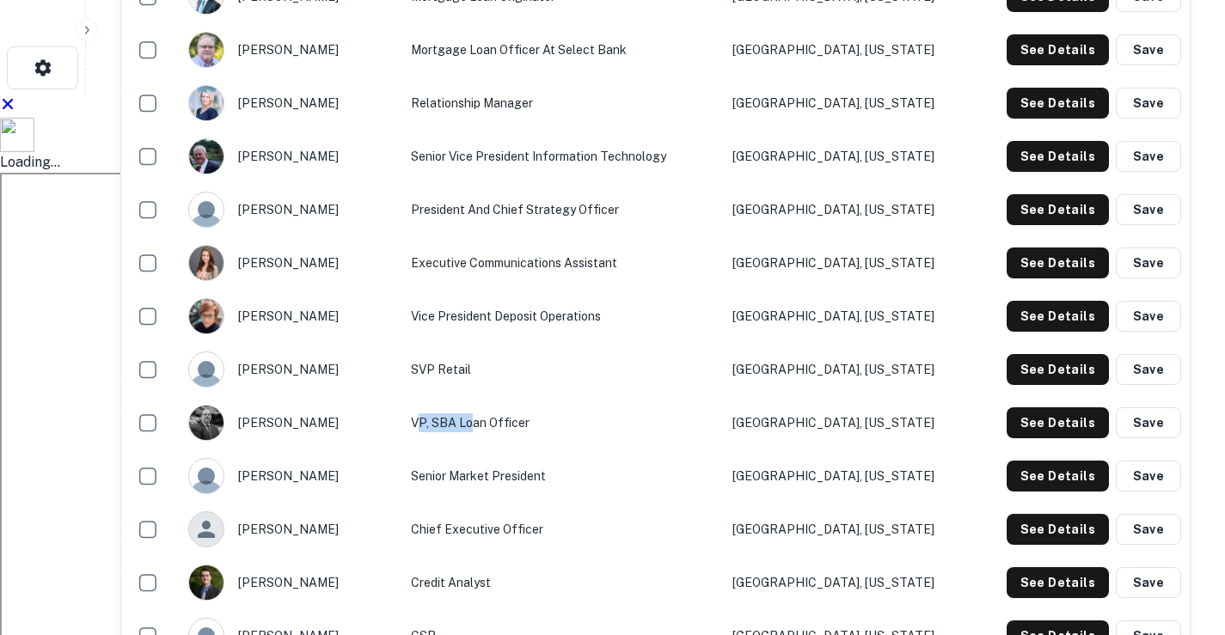
drag, startPoint x: 421, startPoint y: 265, endPoint x: 480, endPoint y: 254, distance: 59.4
click at [480, 396] on td "VP, SBA Loan Officer" at bounding box center [563, 422] width 322 height 53
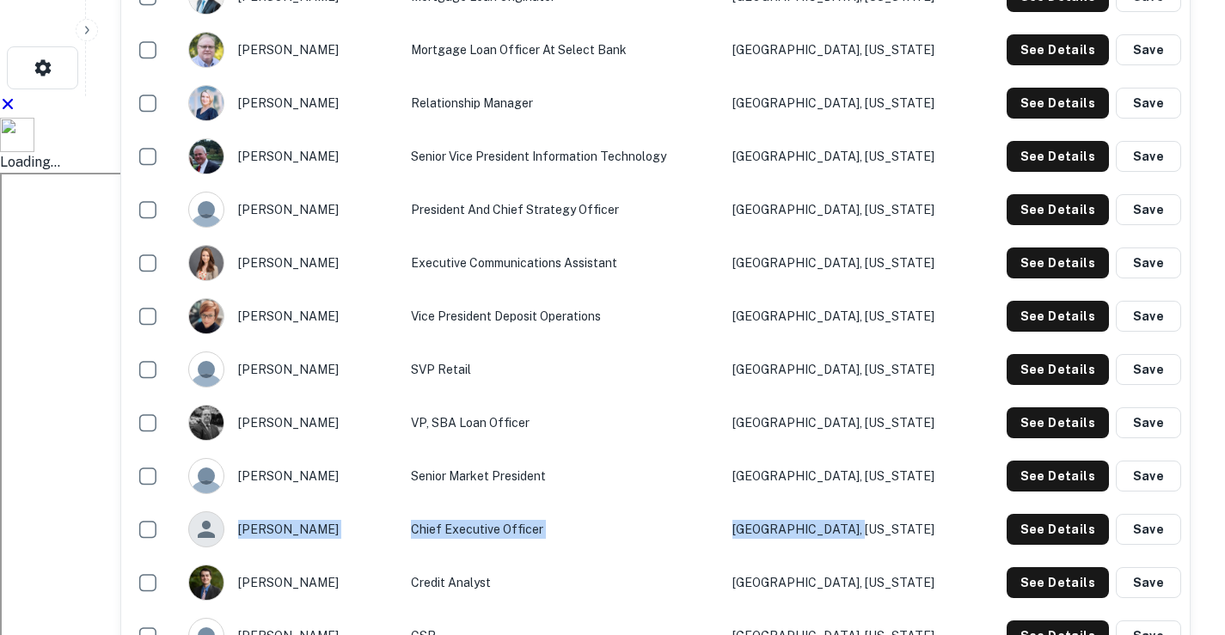
drag, startPoint x: 244, startPoint y: 374, endPoint x: 893, endPoint y: 365, distance: 649.1
click at [893, 503] on tr "[PERSON_NAME] Chief Executive Officer [GEOGRAPHIC_DATA], [US_STATE] See Details…" at bounding box center [655, 529] width 1069 height 53
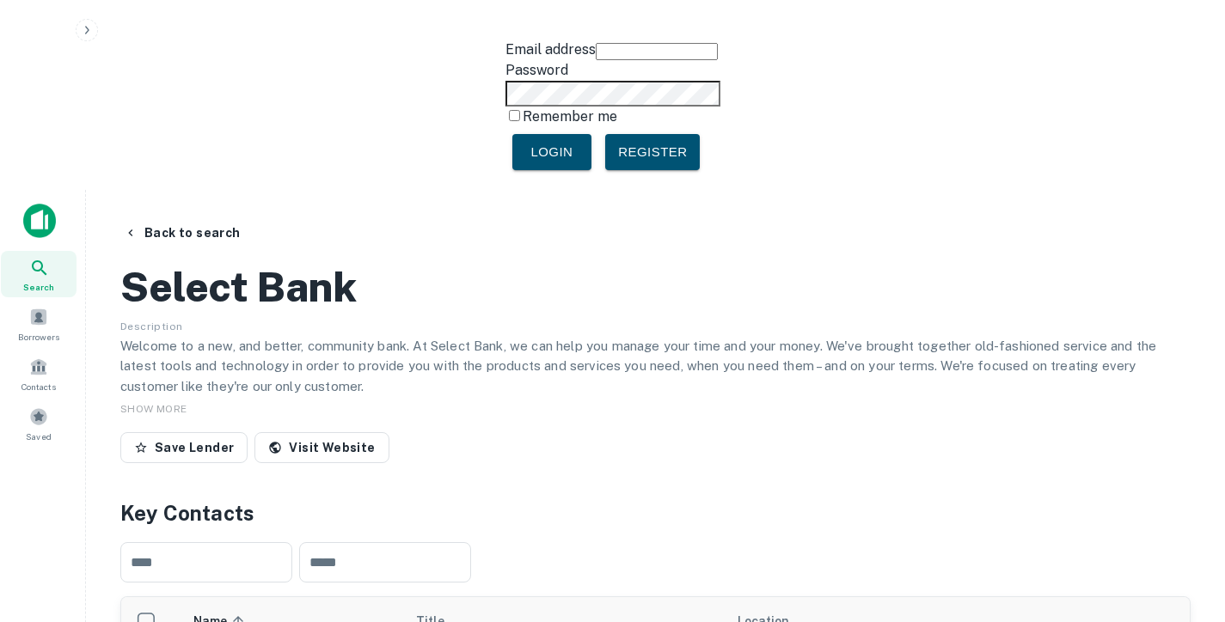
scroll to position [3, 0]
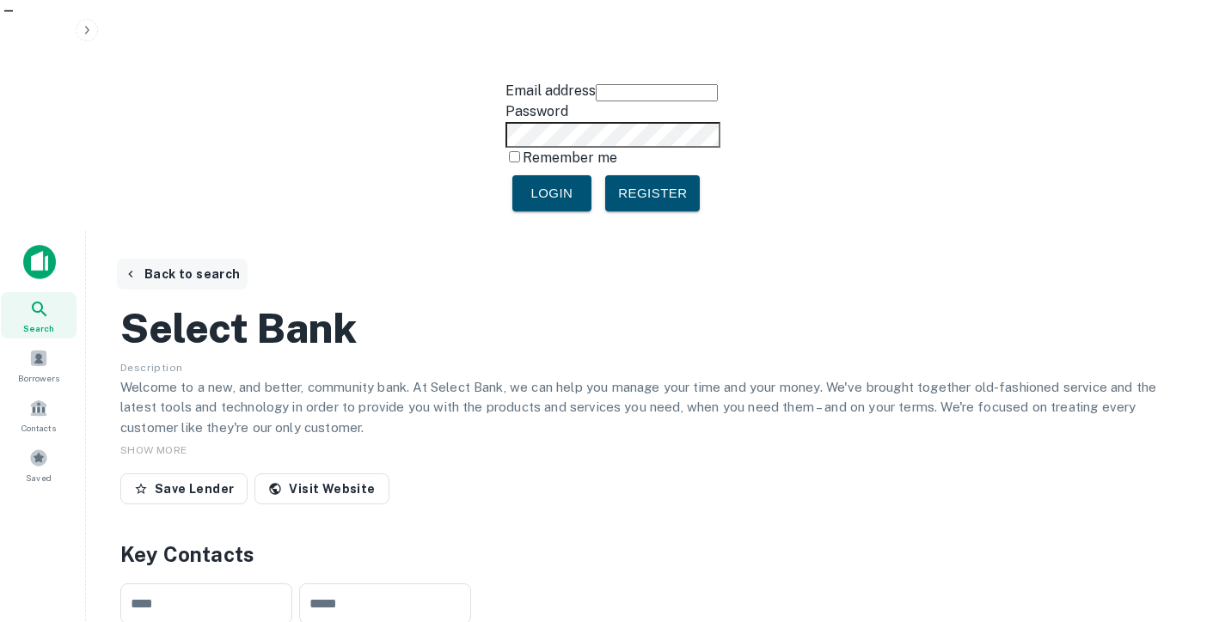
click at [214, 259] on button "Back to search" at bounding box center [182, 274] width 131 height 31
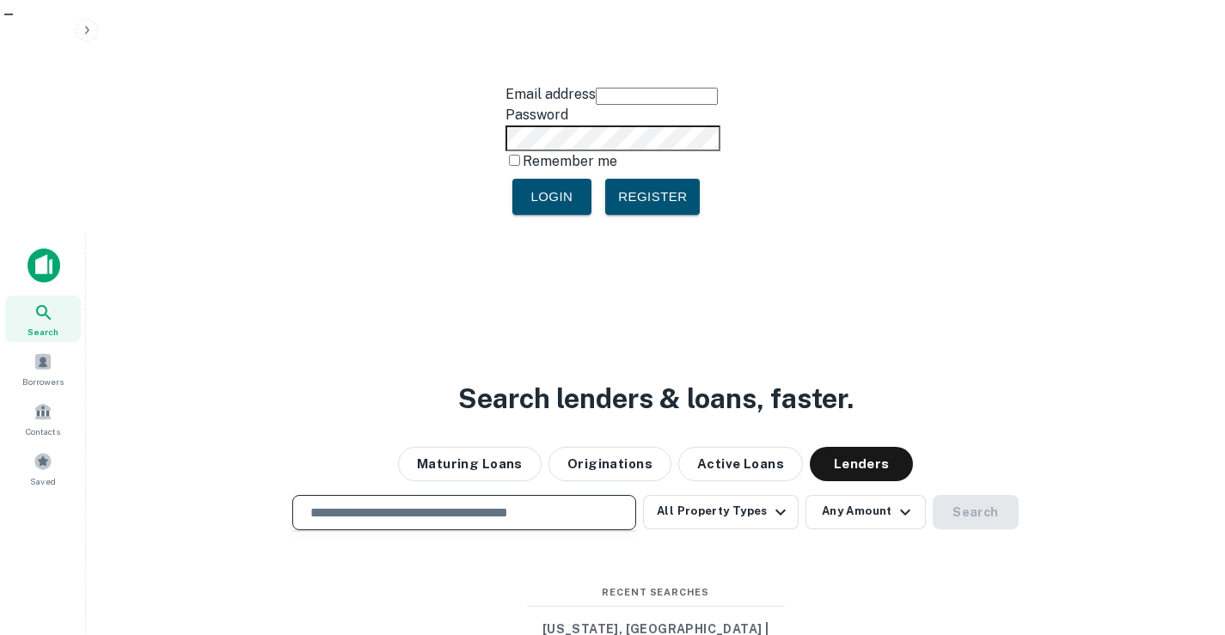
click at [429, 503] on input "text" at bounding box center [464, 513] width 328 height 20
paste input "**********"
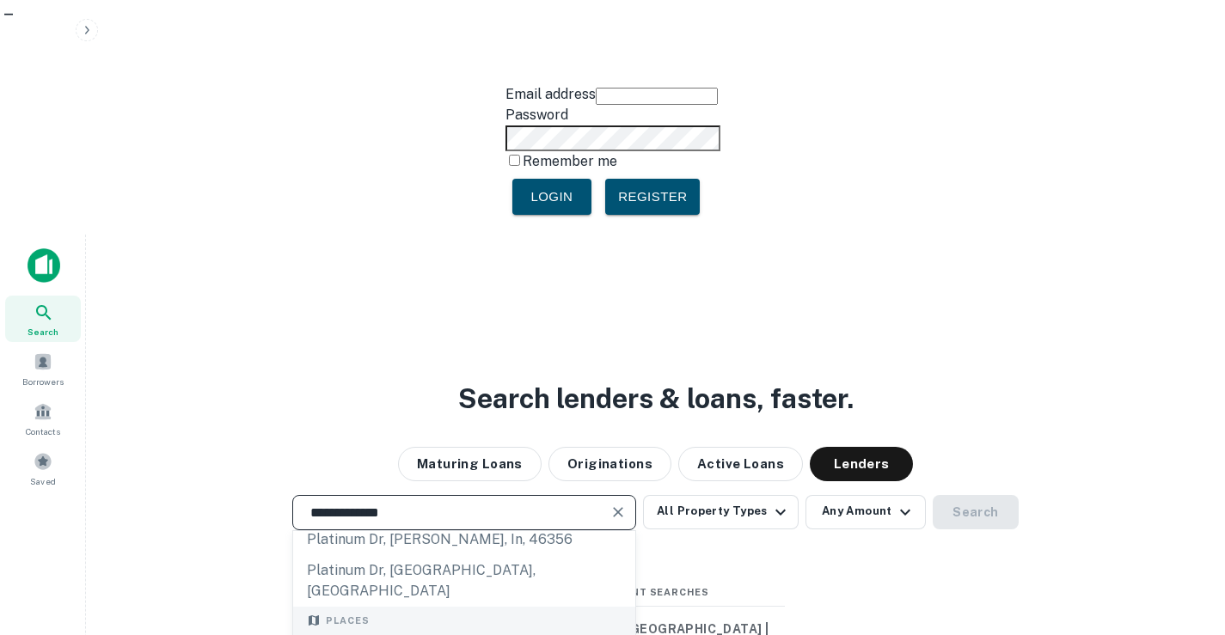
scroll to position [243, 0]
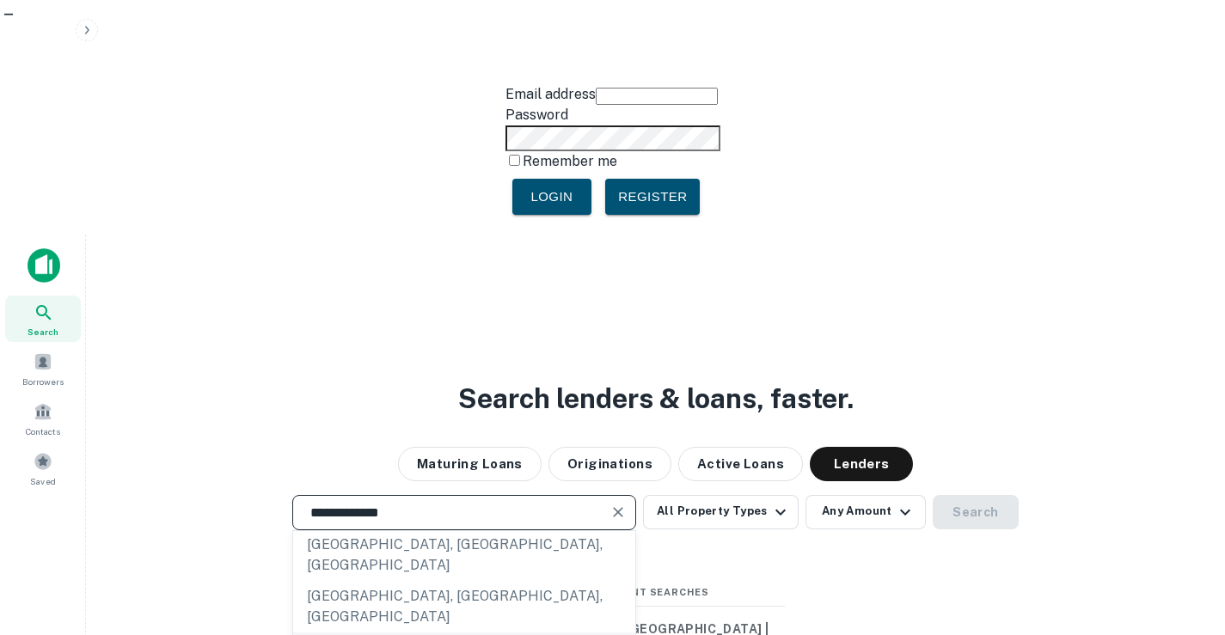
type input "**********"
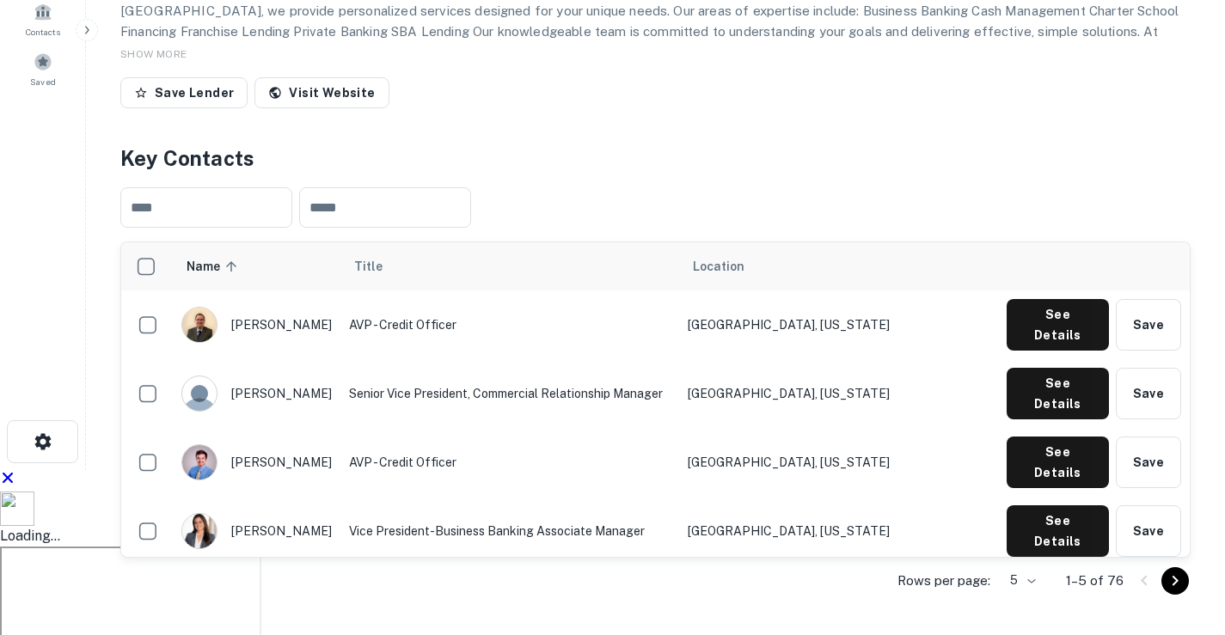
scroll to position [430, 0]
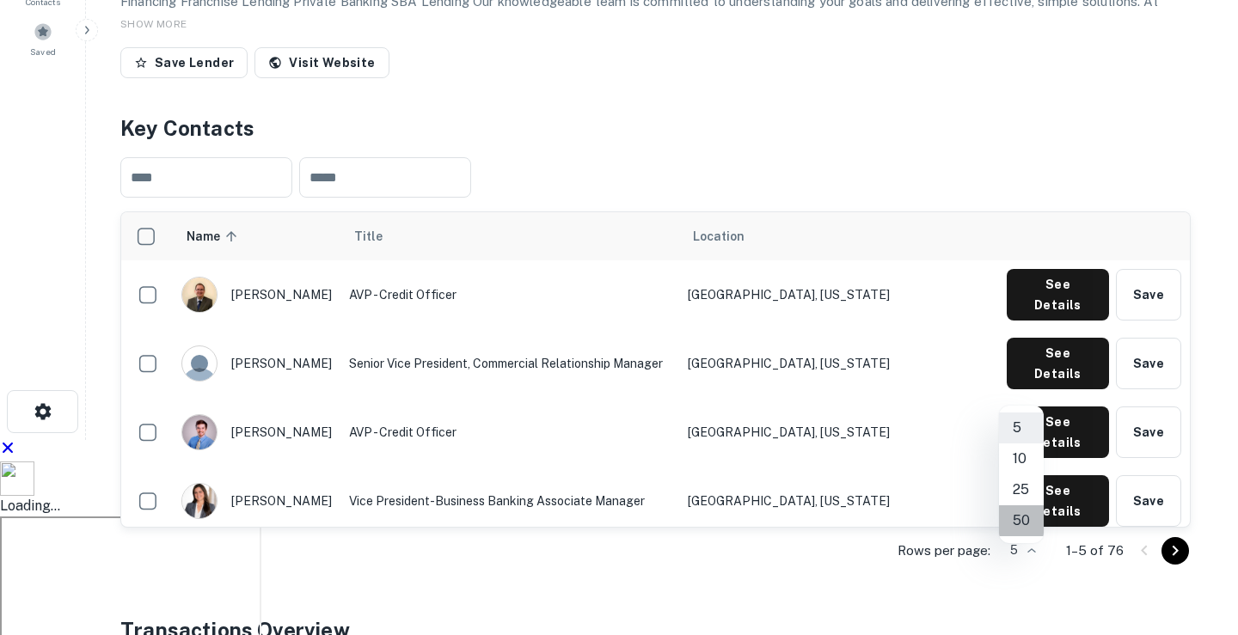
click at [1019, 525] on li "50" at bounding box center [1021, 521] width 45 height 31
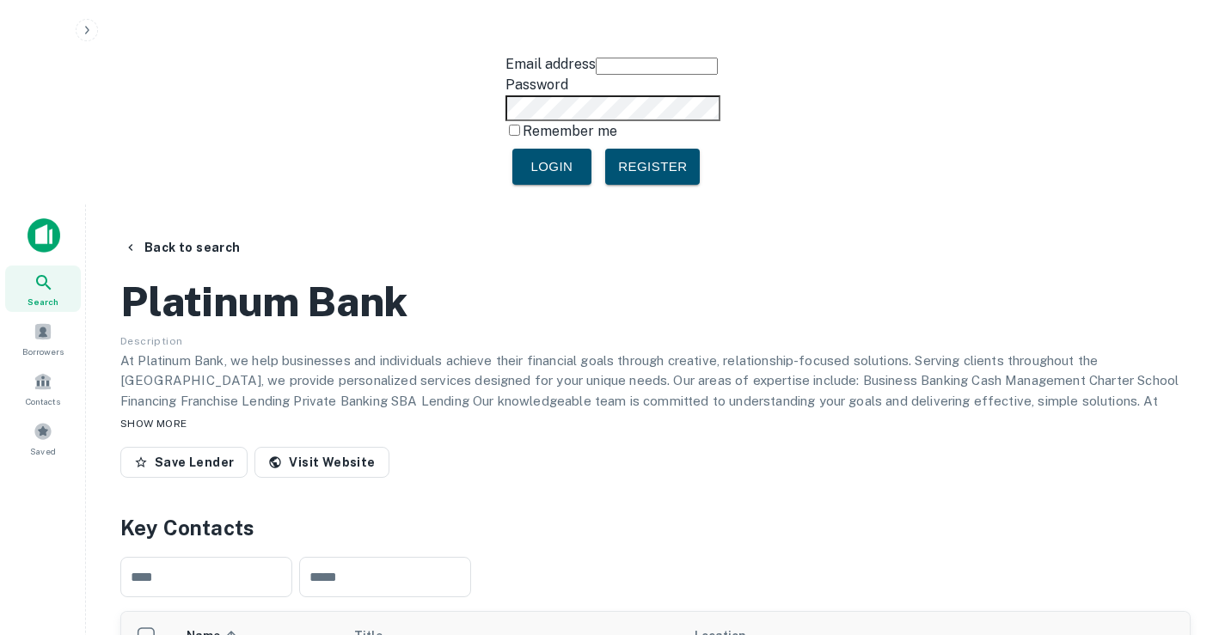
scroll to position [0, 0]
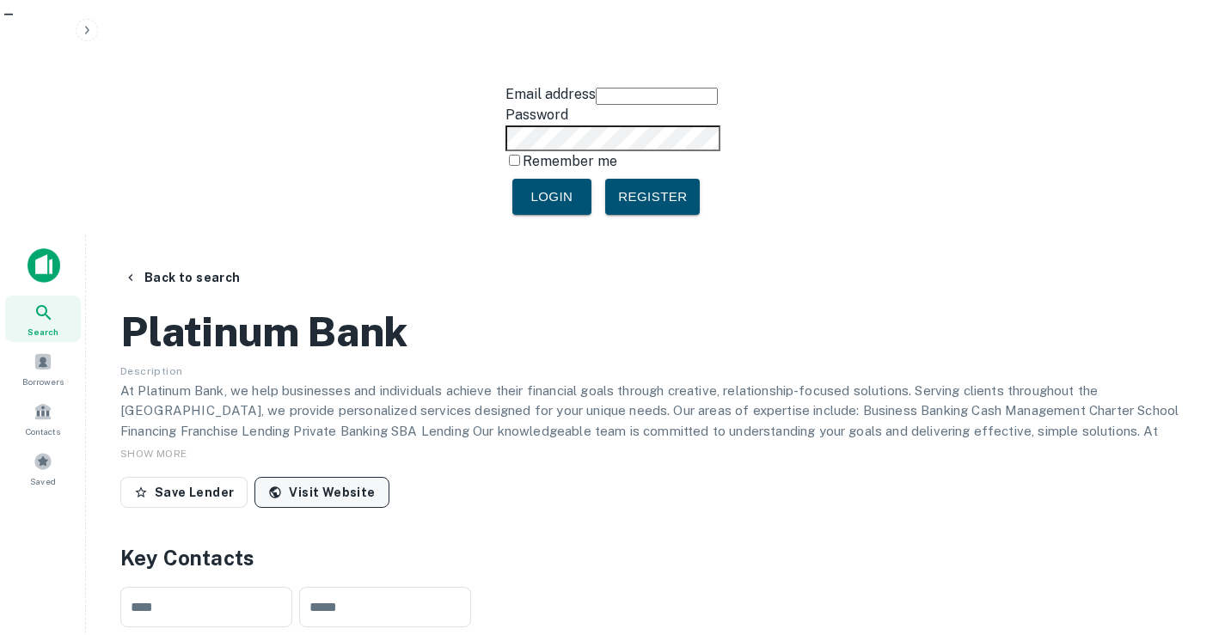
click at [329, 477] on link "Visit Website" at bounding box center [321, 492] width 134 height 31
click at [223, 262] on button "Back to search" at bounding box center [182, 277] width 131 height 31
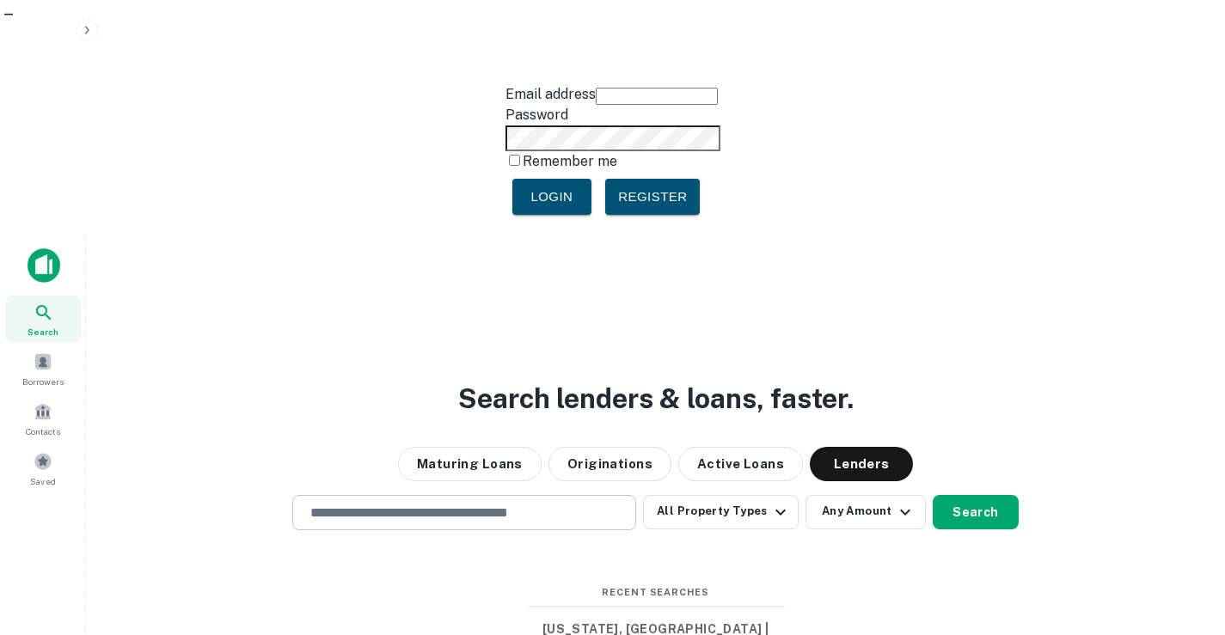
click at [407, 495] on div "​" at bounding box center [464, 512] width 344 height 35
paste input "**********"
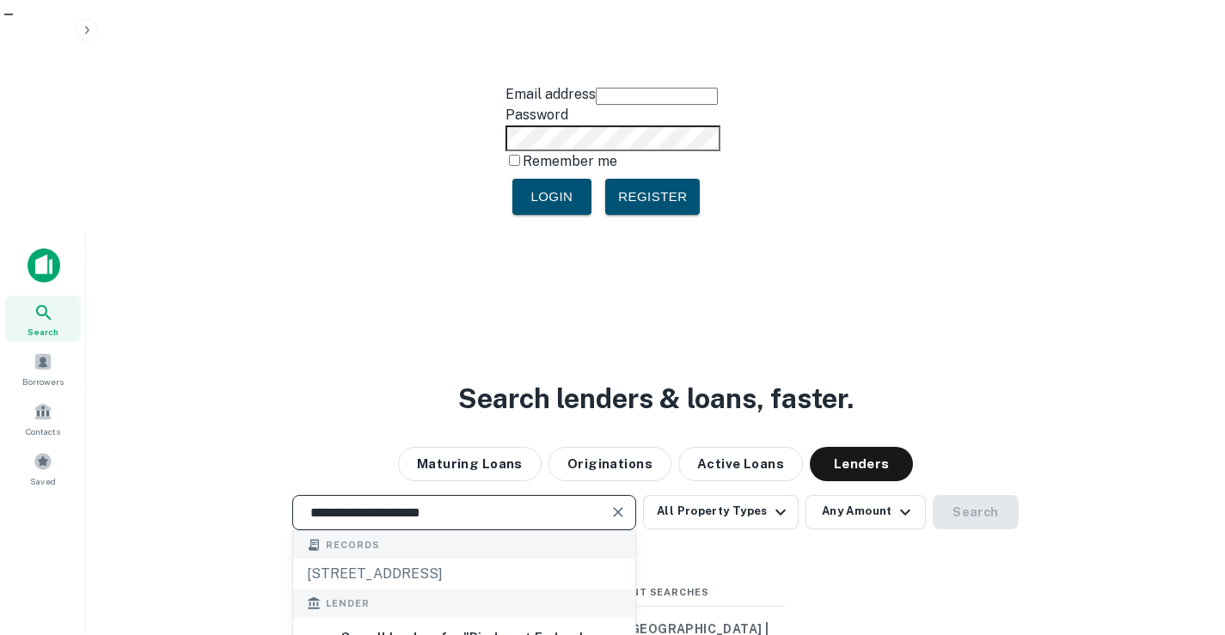
type input "**********"
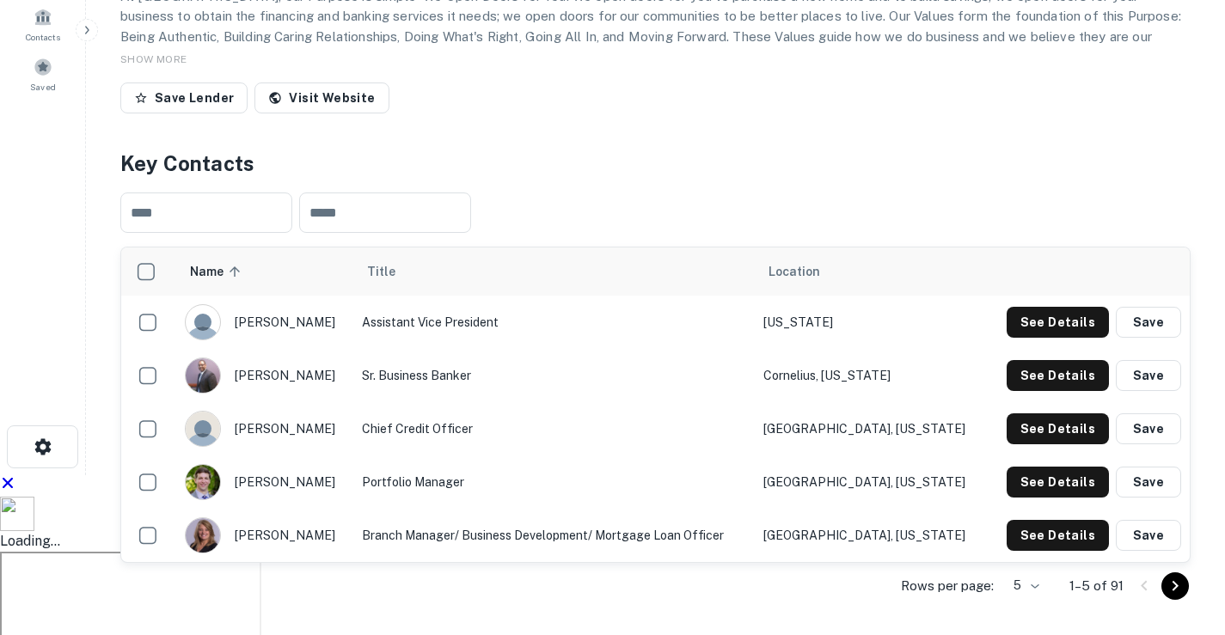
scroll to position [373, 0]
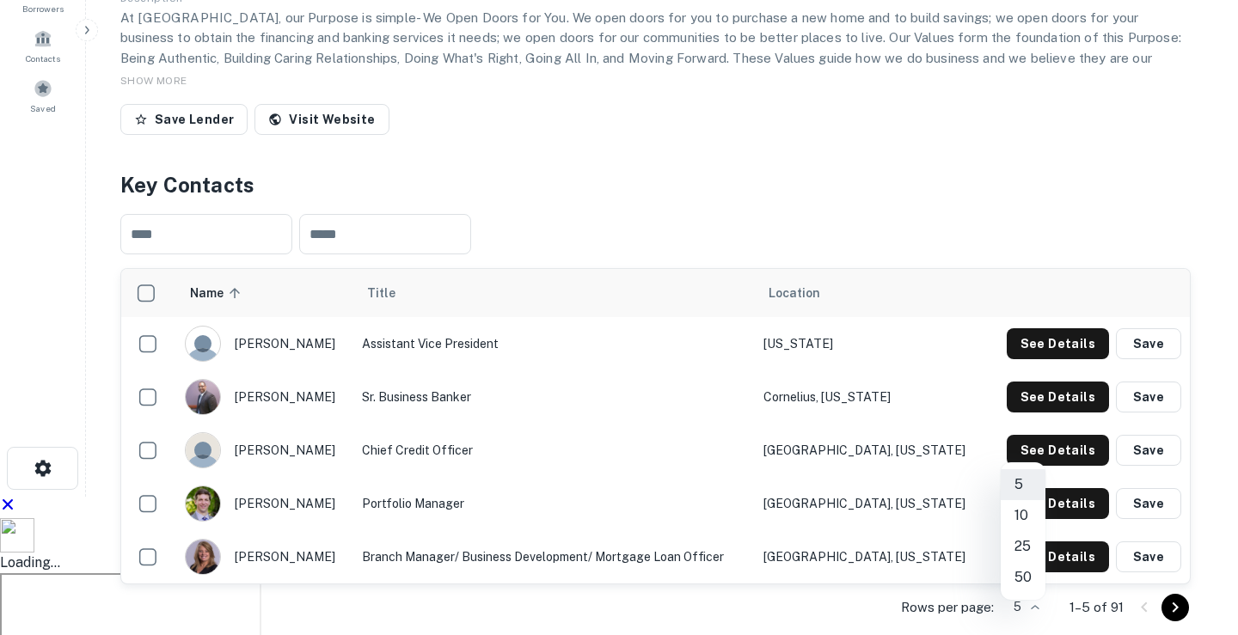
click at [1026, 578] on li "50" at bounding box center [1023, 577] width 45 height 31
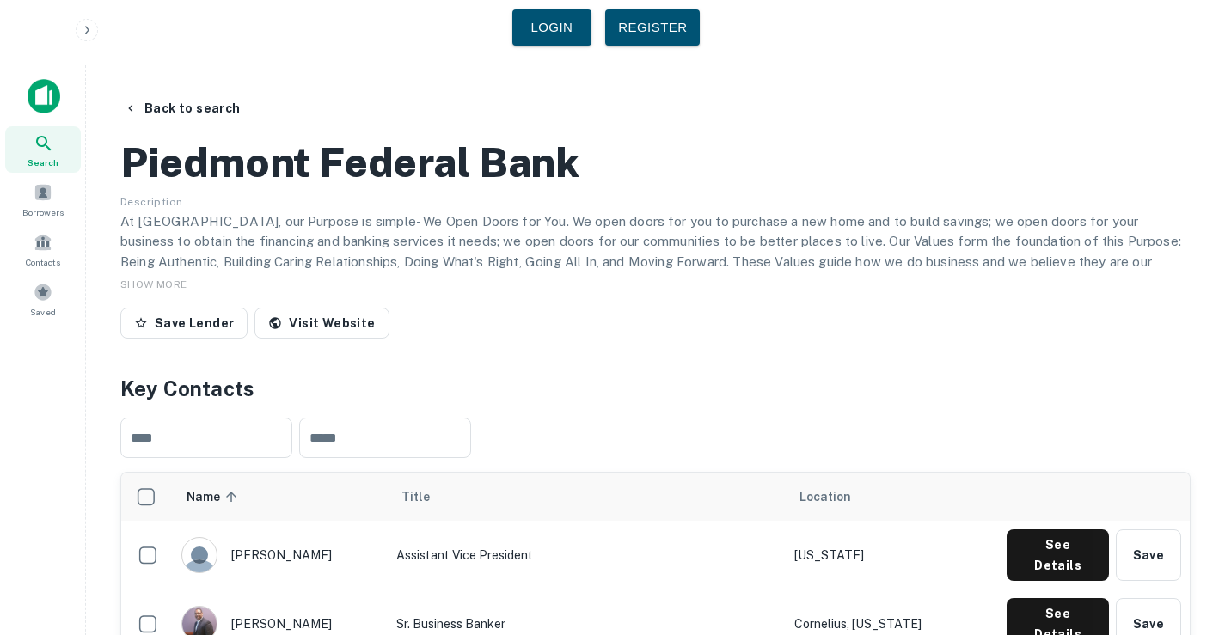
scroll to position [164, 0]
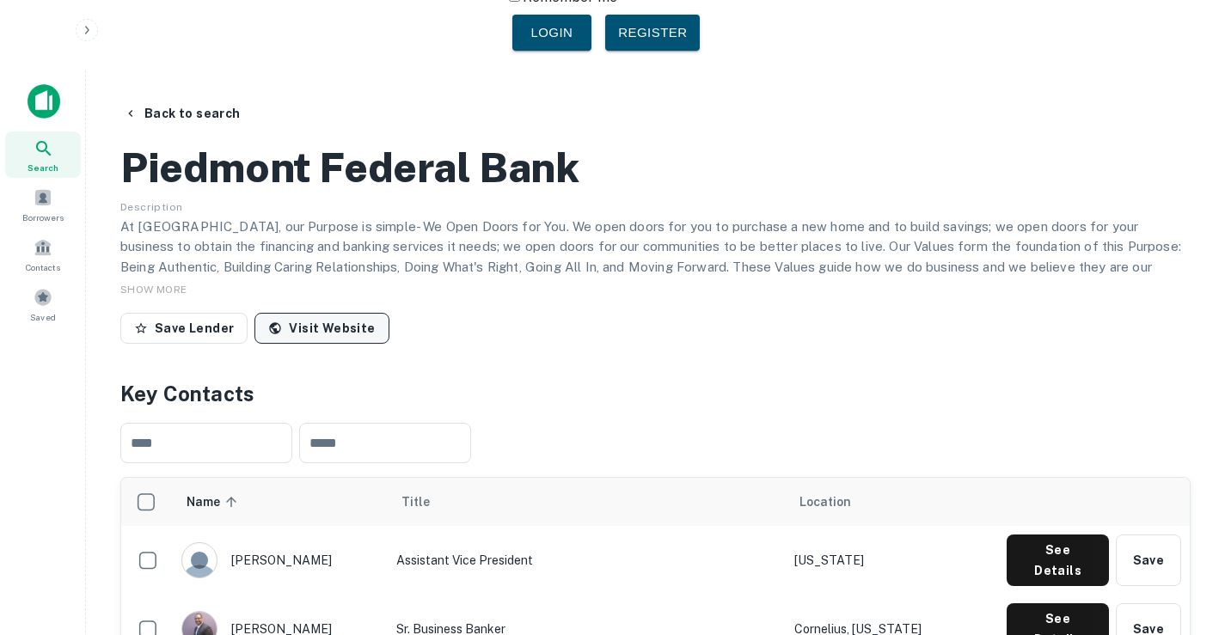
click at [330, 313] on link "Visit Website" at bounding box center [321, 328] width 134 height 31
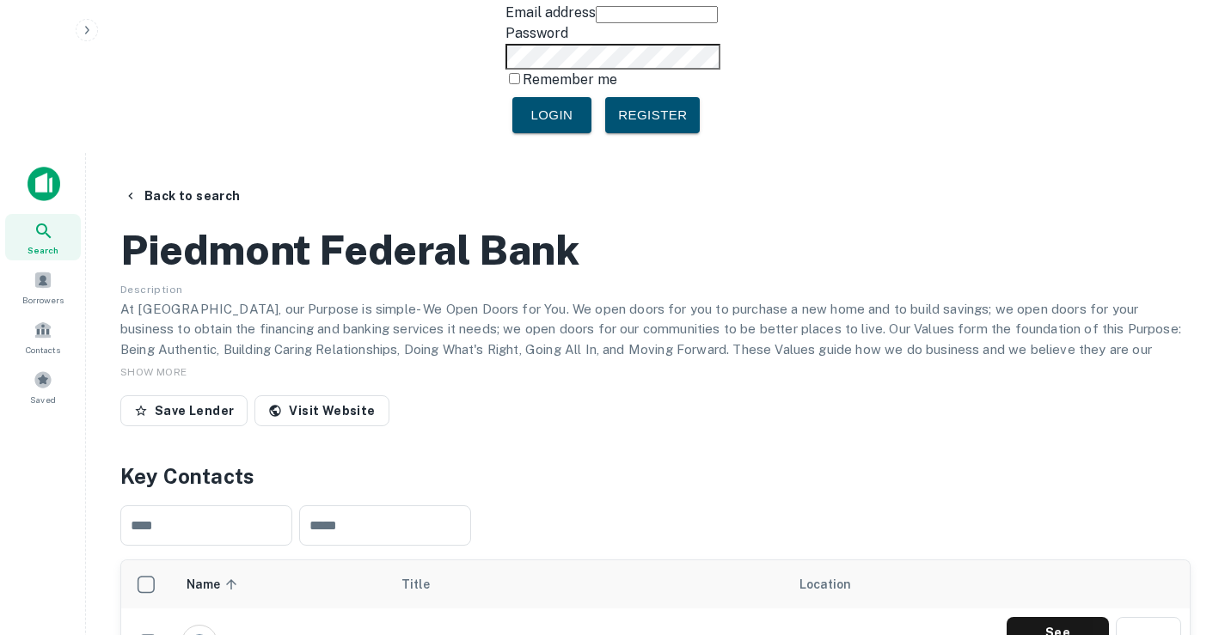
scroll to position [0, 0]
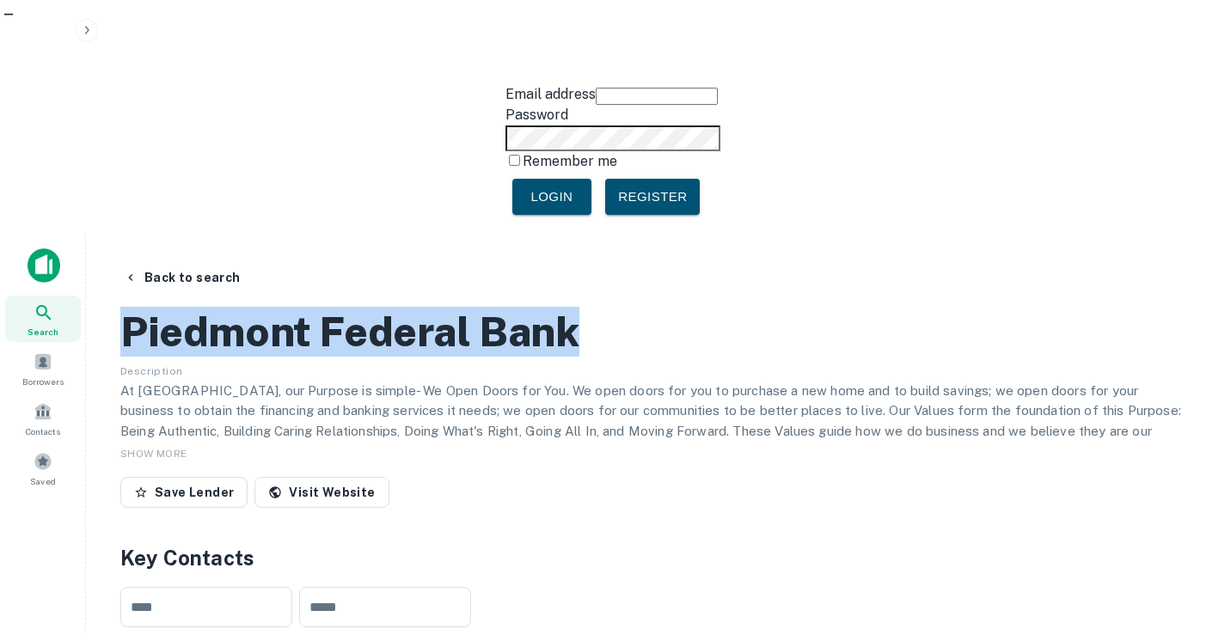
drag, startPoint x: 179, startPoint y: 202, endPoint x: 125, endPoint y: 178, distance: 59.3
click at [125, 307] on div "Piedmont Federal Bank" at bounding box center [655, 332] width 1070 height 50
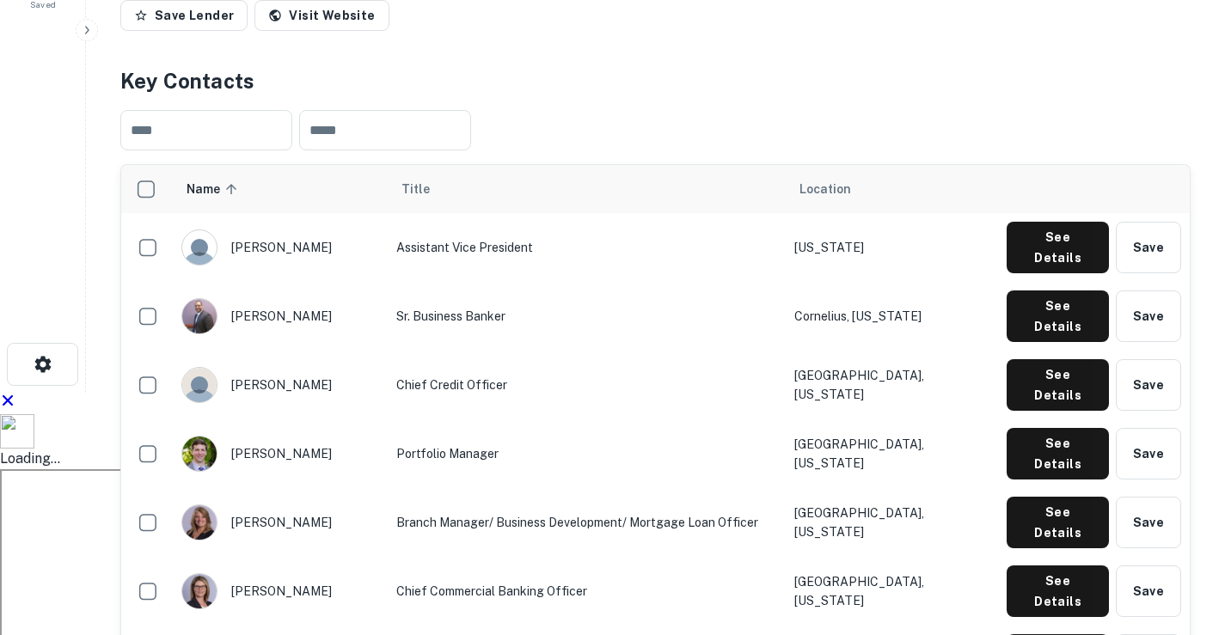
scroll to position [516, 0]
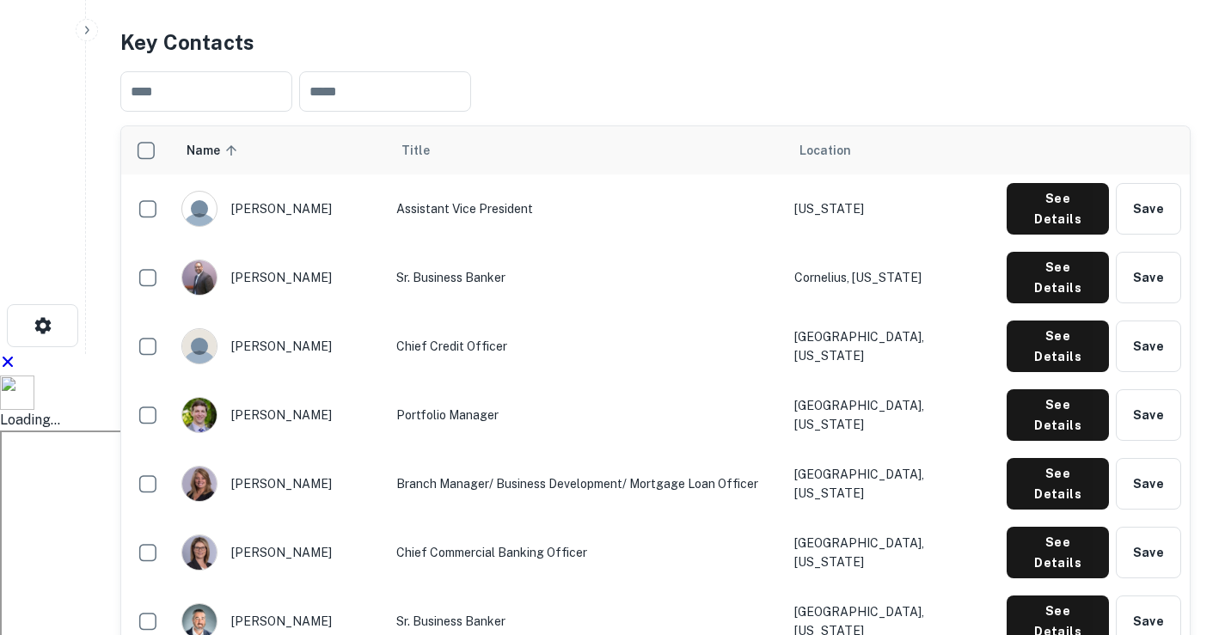
drag, startPoint x: 345, startPoint y: 309, endPoint x: 318, endPoint y: 310, distance: 26.7
click at [318, 535] on div "[PERSON_NAME]" at bounding box center [280, 553] width 198 height 36
drag, startPoint x: 389, startPoint y: 309, endPoint x: 579, endPoint y: 311, distance: 190.9
click at [579, 518] on td "Chief Commercial Banking Officer" at bounding box center [587, 552] width 398 height 69
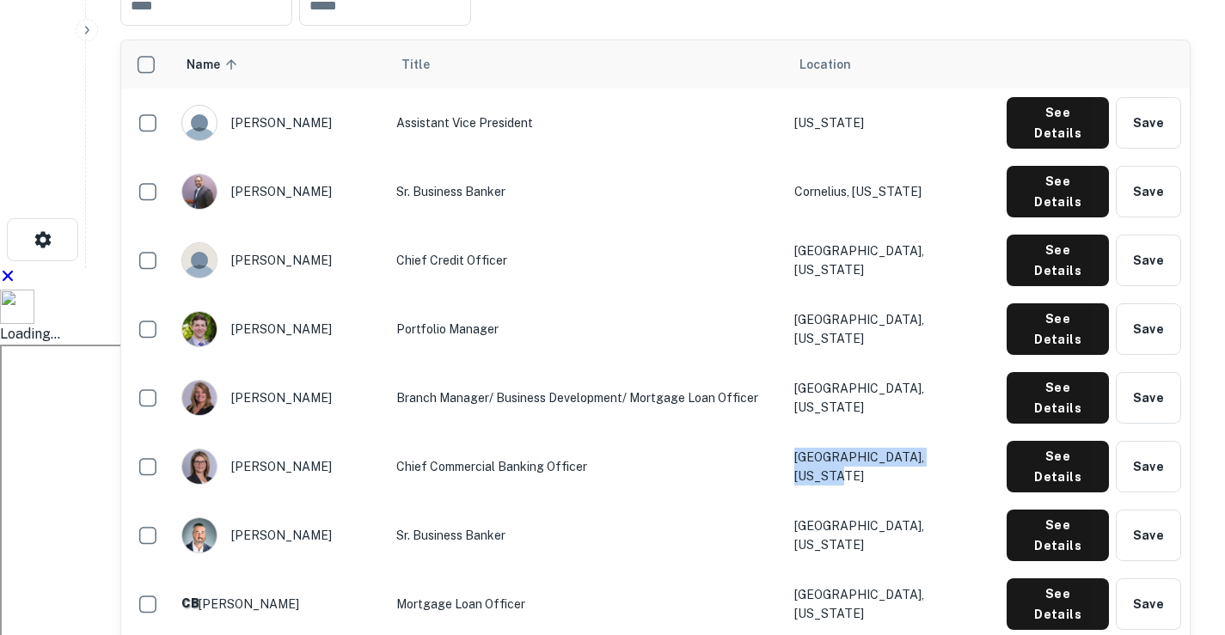
drag, startPoint x: 963, startPoint y: 224, endPoint x: 816, endPoint y: 225, distance: 147.0
click at [816, 432] on td "[GEOGRAPHIC_DATA], [US_STATE]" at bounding box center [892, 466] width 213 height 69
click at [1090, 149] on button "See Details" at bounding box center [1058, 123] width 102 height 52
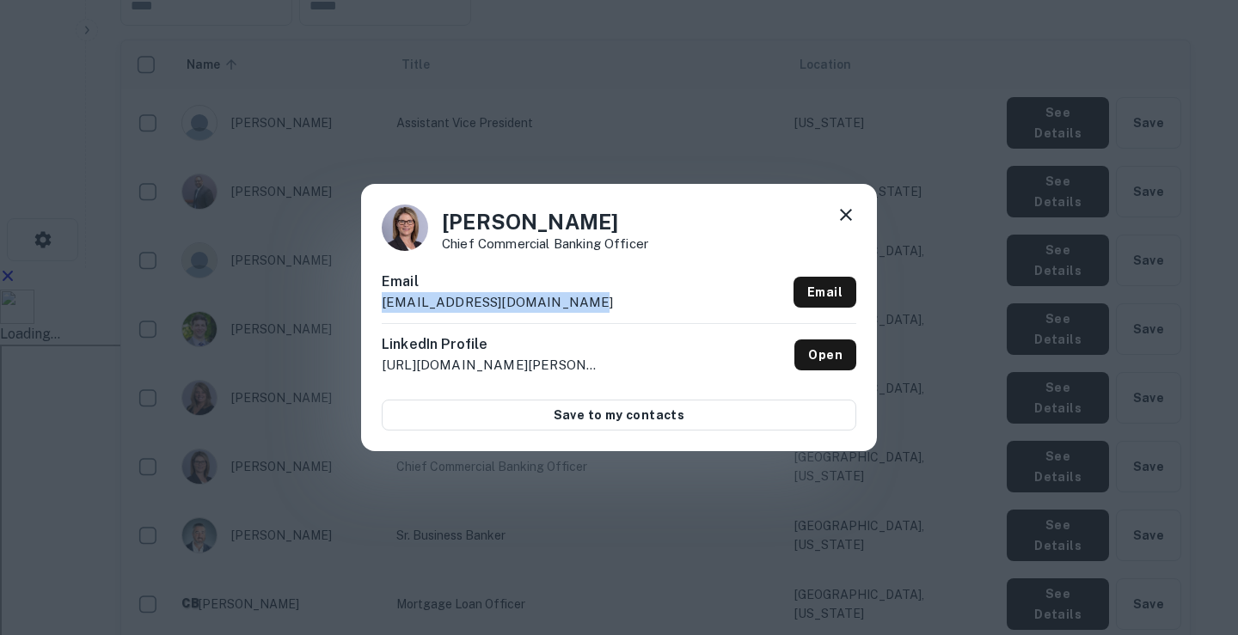
drag, startPoint x: 574, startPoint y: 311, endPoint x: 377, endPoint y: 302, distance: 197.1
click at [377, 302] on div "[PERSON_NAME] Chief Commercial Banking Officer Email [EMAIL_ADDRESS][DOMAIN_NAM…" at bounding box center [619, 317] width 516 height 267
click at [850, 210] on icon at bounding box center [846, 215] width 21 height 21
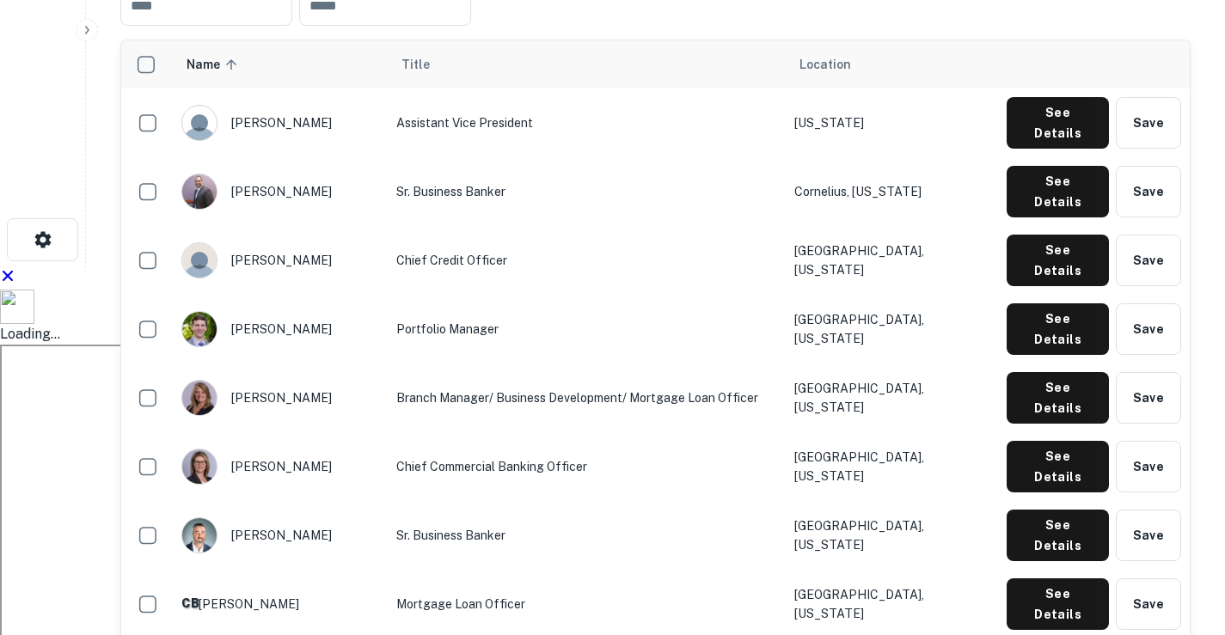
drag, startPoint x: 230, startPoint y: 488, endPoint x: 541, endPoint y: 498, distance: 310.5
drag, startPoint x: 905, startPoint y: 492, endPoint x: 933, endPoint y: 492, distance: 27.5
click at [1040, 149] on button "See Details" at bounding box center [1058, 123] width 102 height 52
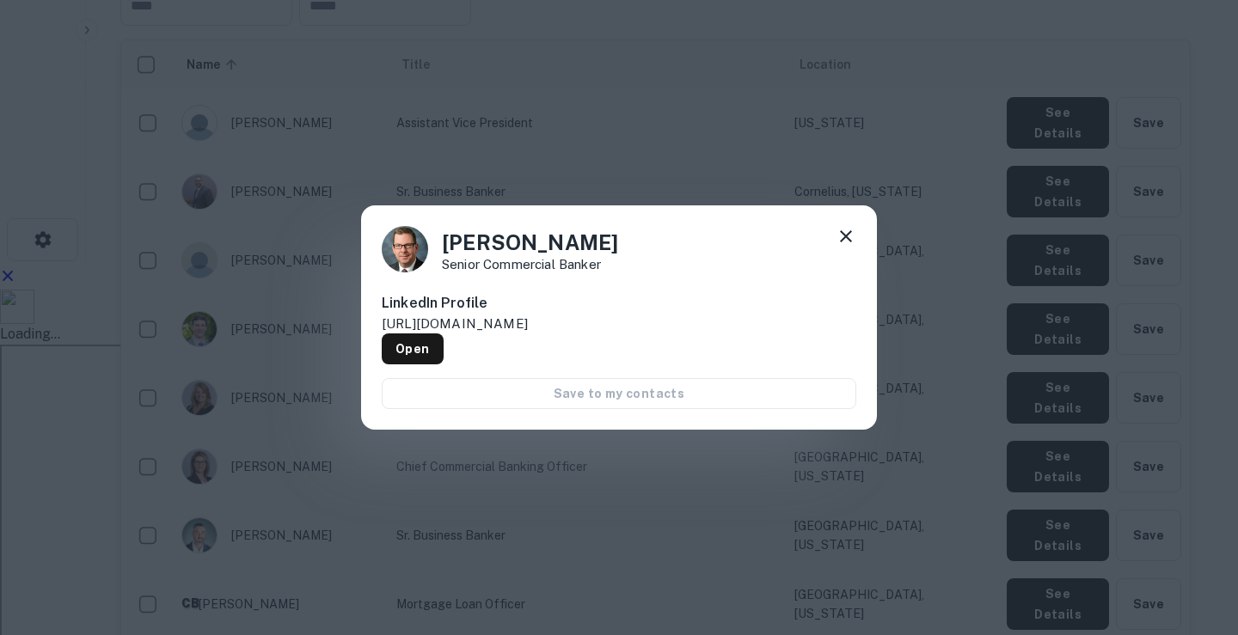
click at [847, 239] on icon at bounding box center [846, 236] width 21 height 21
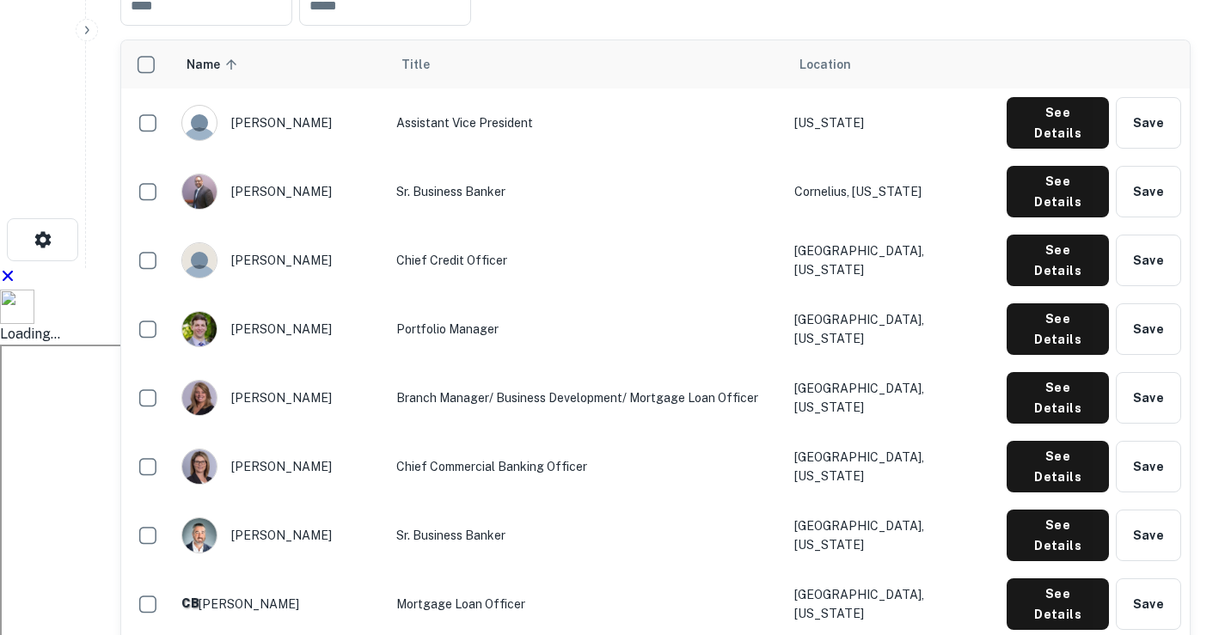
drag, startPoint x: 230, startPoint y: 542, endPoint x: 316, endPoint y: 546, distance: 86.1
drag, startPoint x: 383, startPoint y: 544, endPoint x: 553, endPoint y: 538, distance: 170.3
click at [1037, 149] on button "See Details" at bounding box center [1058, 123] width 102 height 52
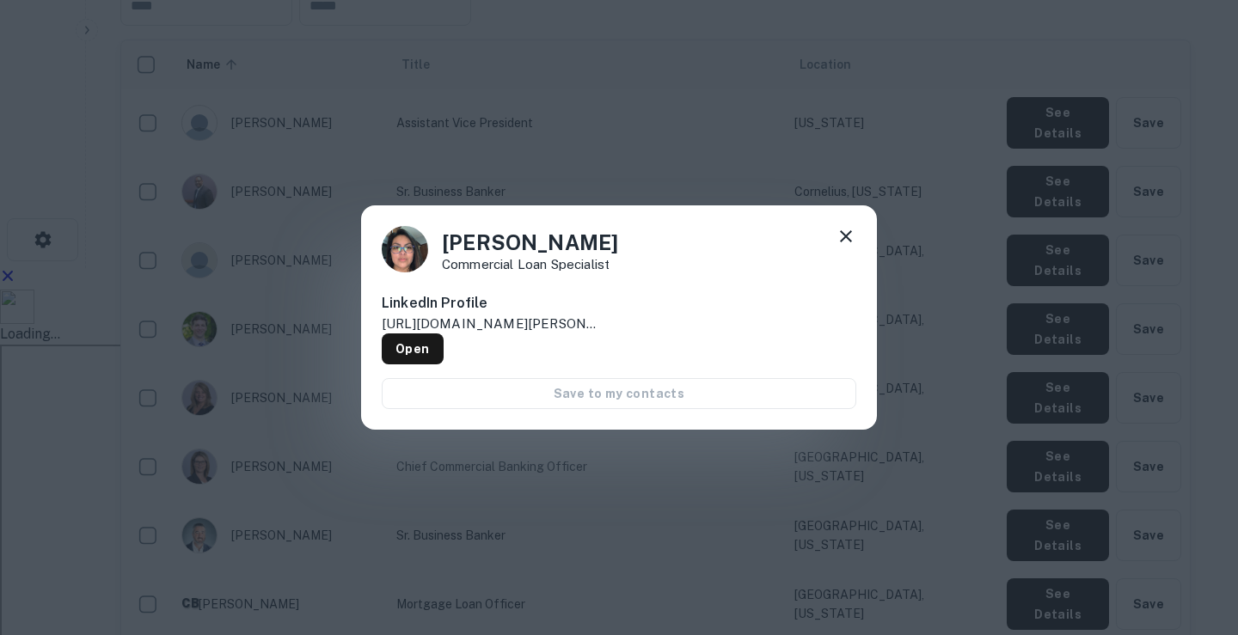
click at [852, 236] on icon at bounding box center [846, 236] width 21 height 21
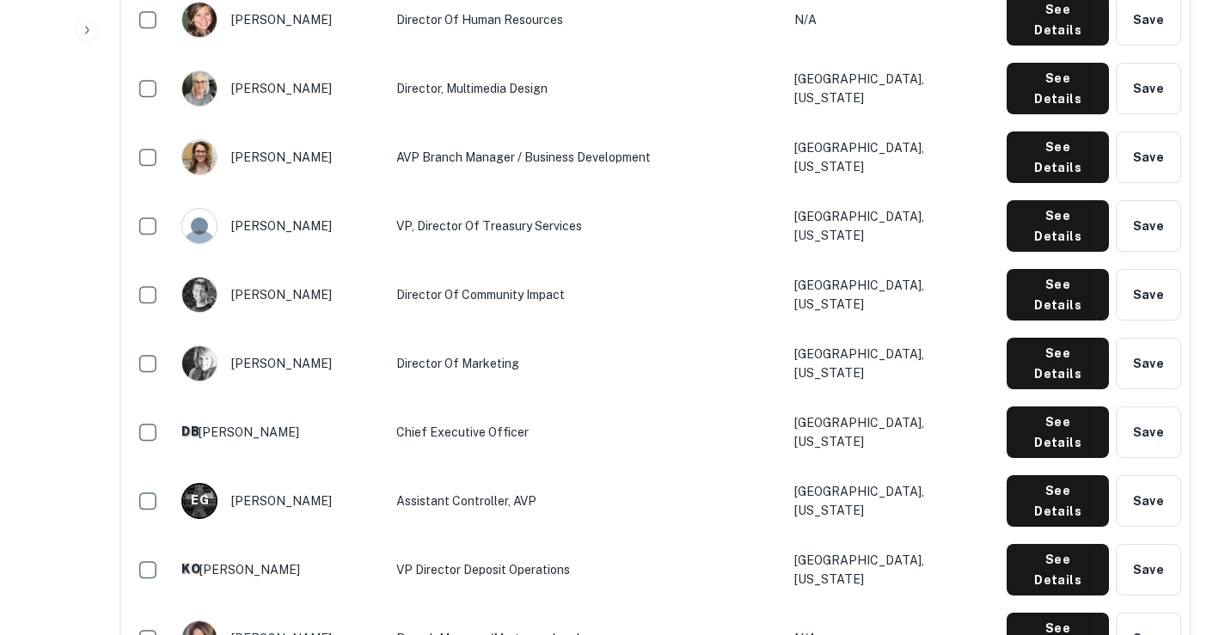
scroll to position [2235, 0]
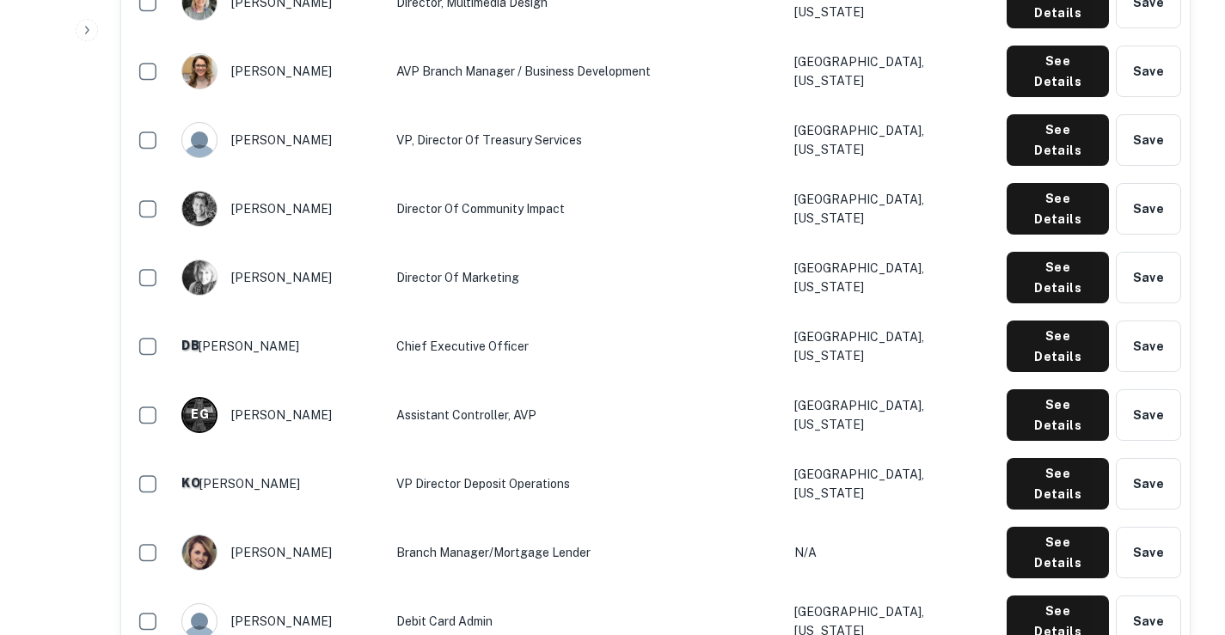
drag, startPoint x: 230, startPoint y: 350, endPoint x: 349, endPoint y: 347, distance: 118.7
drag, startPoint x: 384, startPoint y: 350, endPoint x: 752, endPoint y: 347, distance: 368.0
drag, startPoint x: 818, startPoint y: 348, endPoint x: 958, endPoint y: 352, distance: 139.3
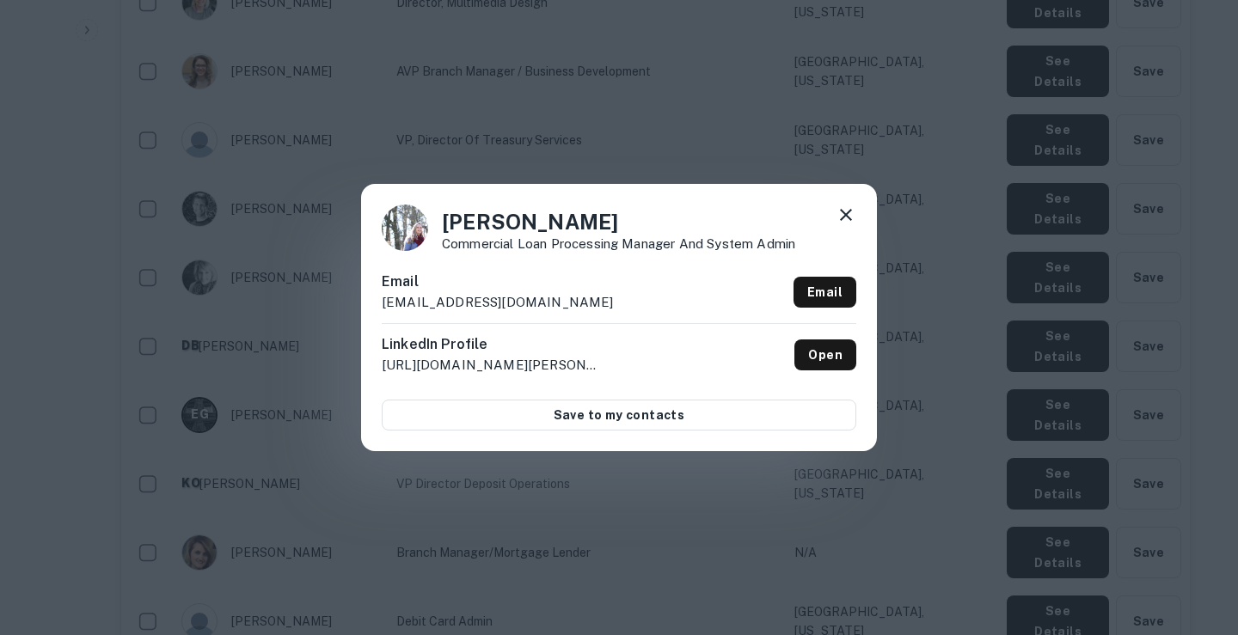
drag, startPoint x: 378, startPoint y: 301, endPoint x: 641, endPoint y: 305, distance: 263.1
click at [641, 305] on div "[PERSON_NAME] Commercial Loan Processing Manager and System Admin Email [EMAIL_…" at bounding box center [619, 317] width 516 height 267
click at [847, 211] on icon at bounding box center [846, 215] width 21 height 21
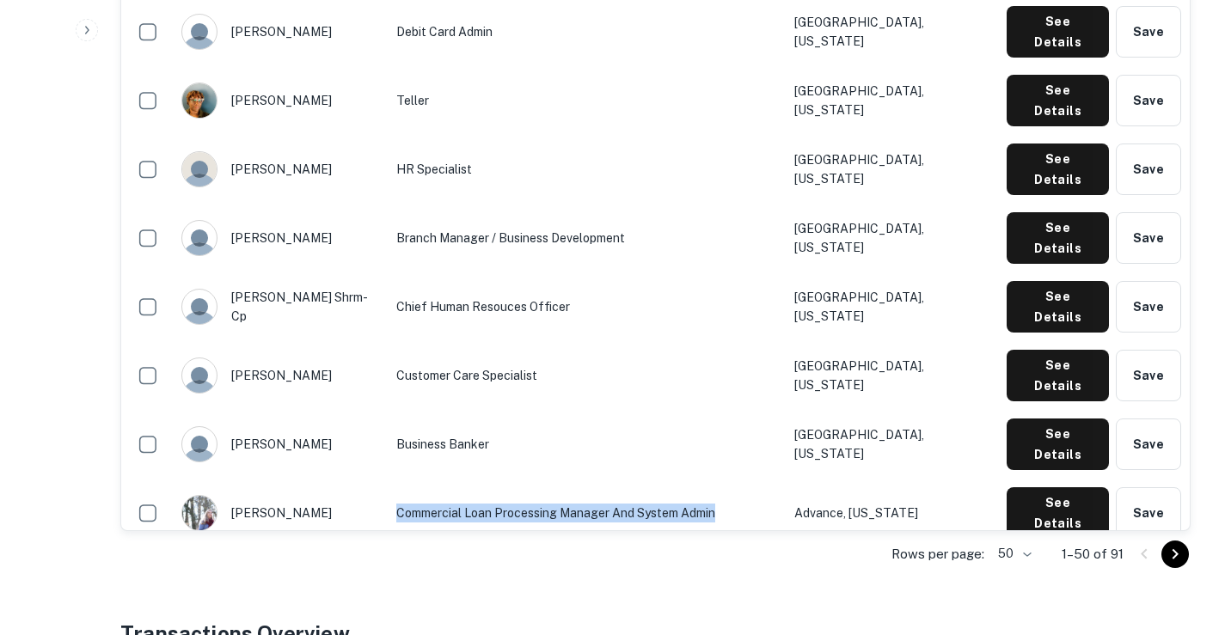
scroll to position [2803, 0]
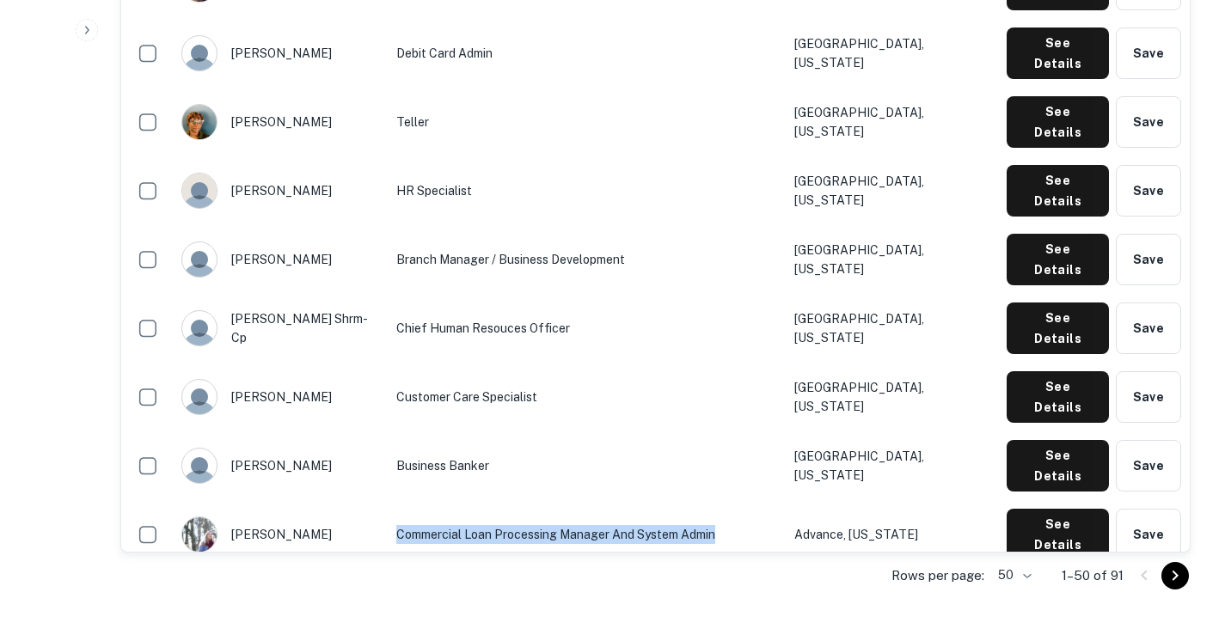
click at [1180, 566] on icon "Go to next page" at bounding box center [1175, 576] width 21 height 21
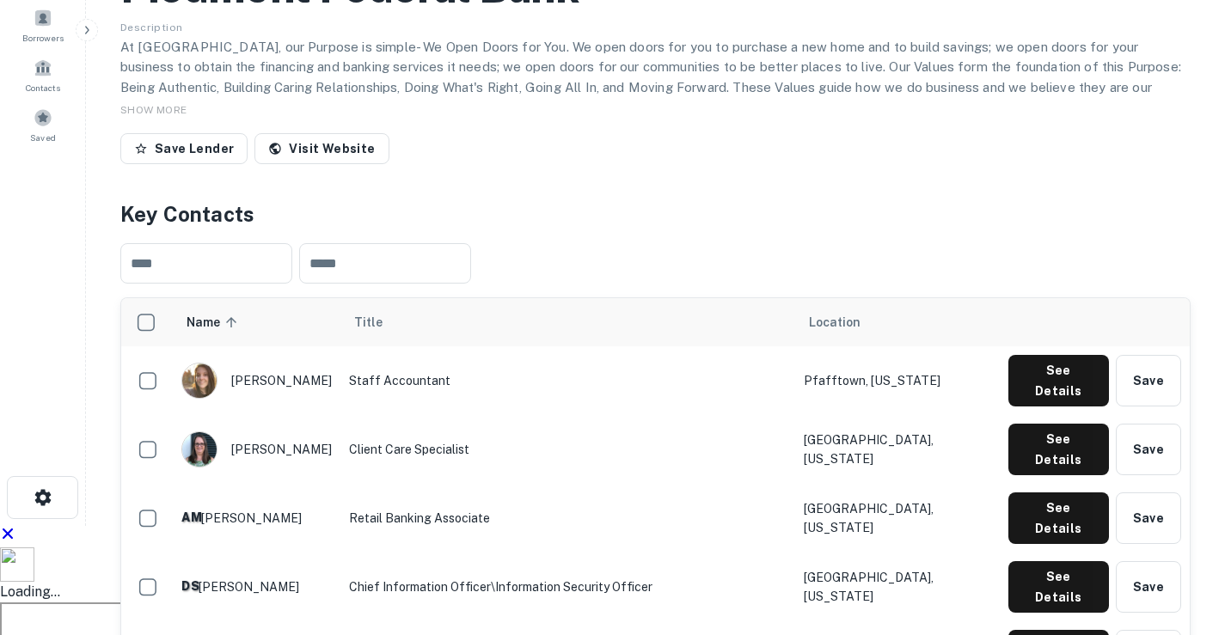
scroll to position [2588, 0]
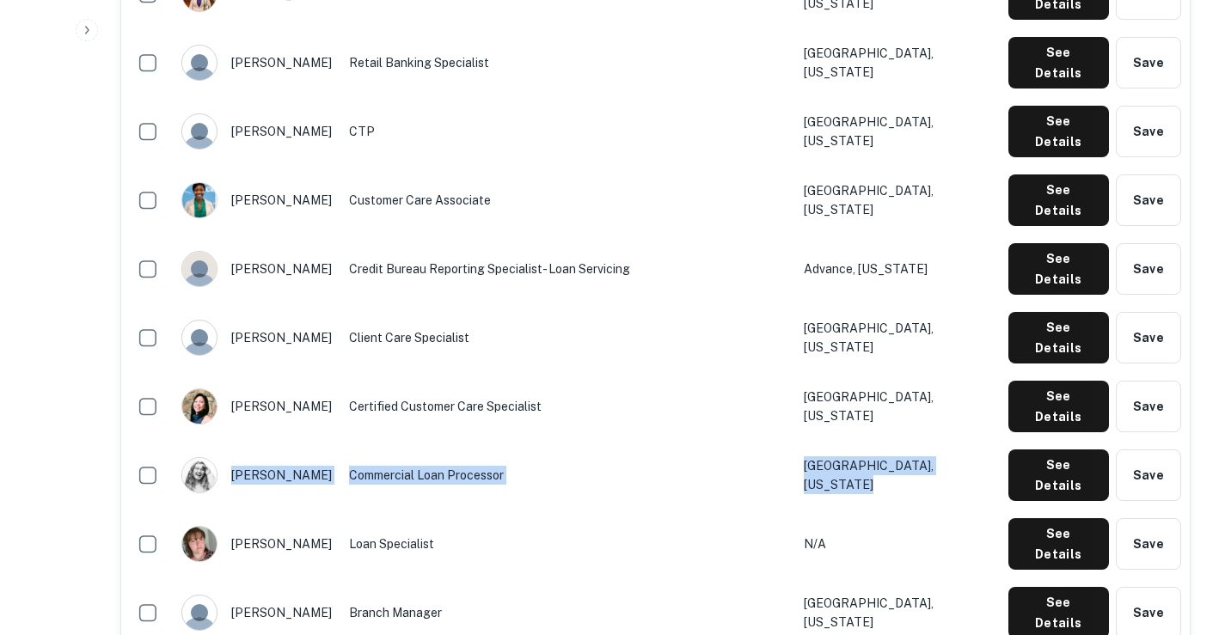
drag, startPoint x: 235, startPoint y: 316, endPoint x: 913, endPoint y: 324, distance: 678.4
click at [913, 441] on tr "[PERSON_NAME] Commercial Loan Processor [GEOGRAPHIC_DATA], [US_STATE] See Detai…" at bounding box center [655, 475] width 1069 height 69
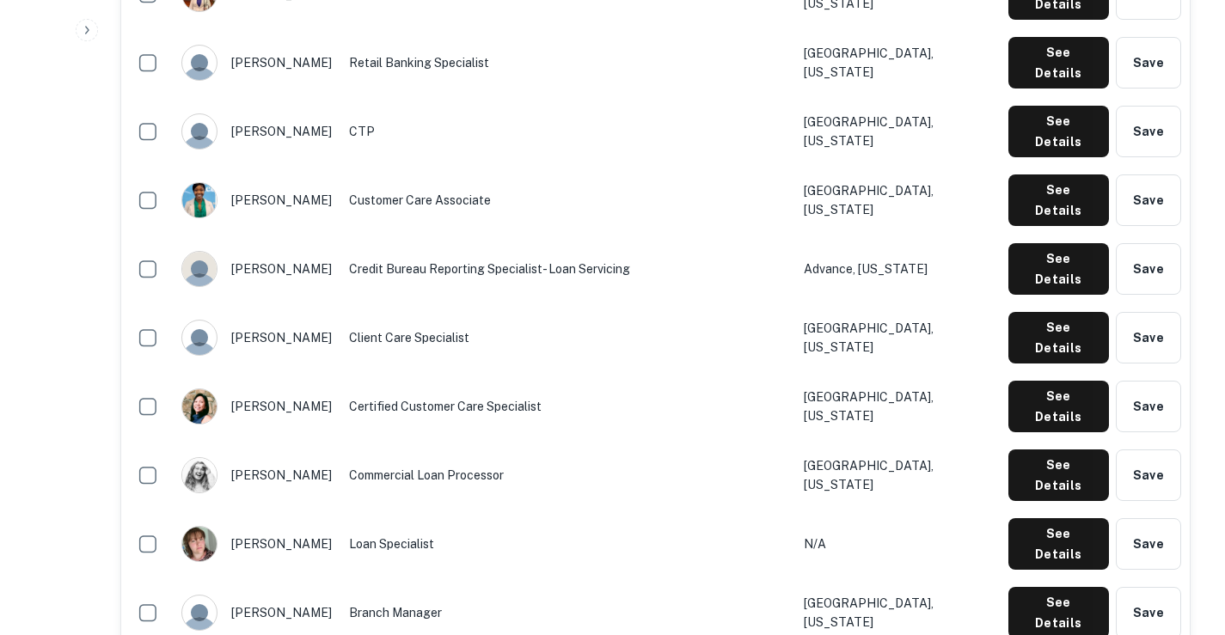
drag, startPoint x: 478, startPoint y: 495, endPoint x: 1002, endPoint y: 524, distance: 524.3
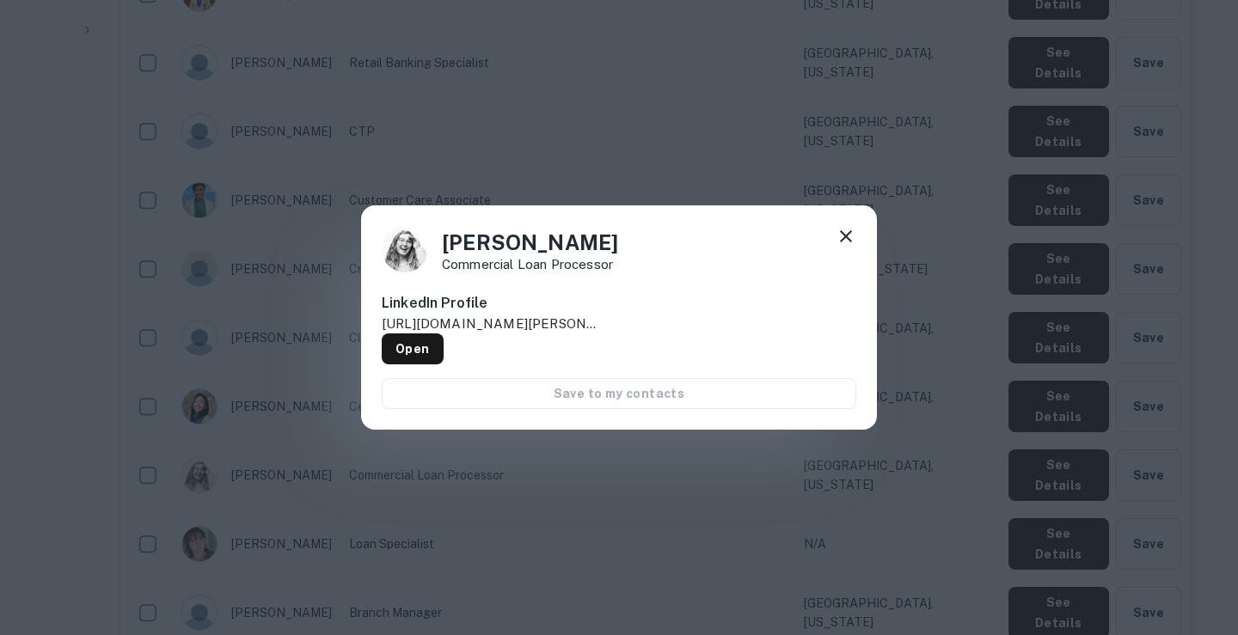
click at [848, 242] on icon at bounding box center [846, 236] width 21 height 21
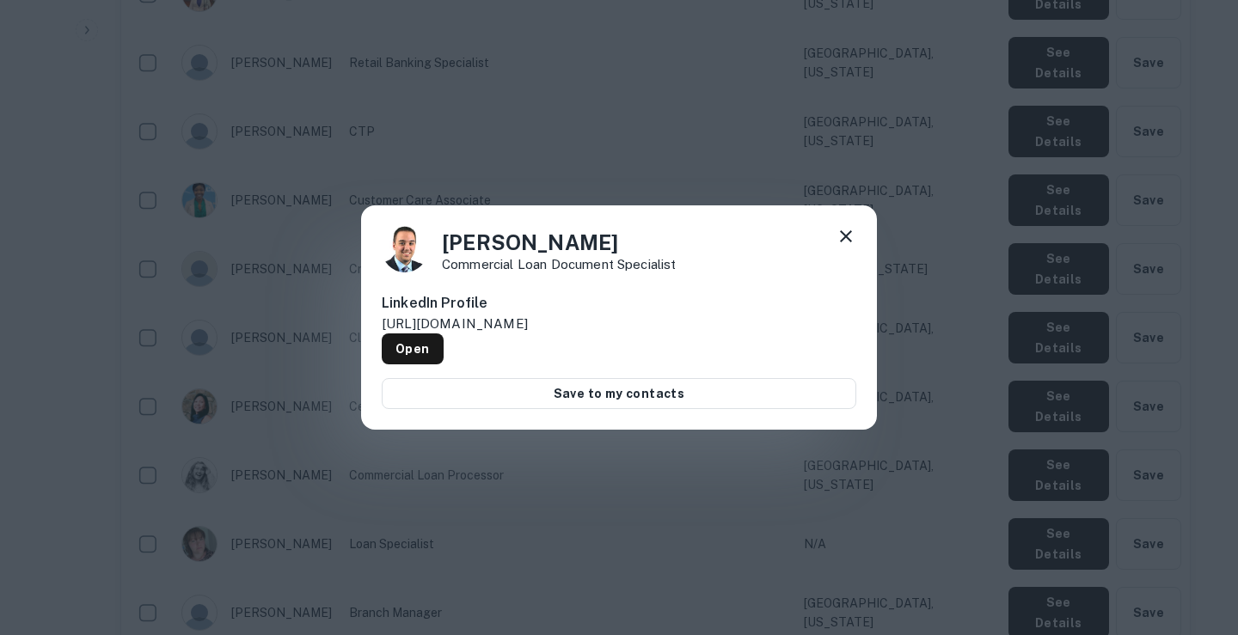
click at [843, 236] on icon at bounding box center [846, 236] width 21 height 21
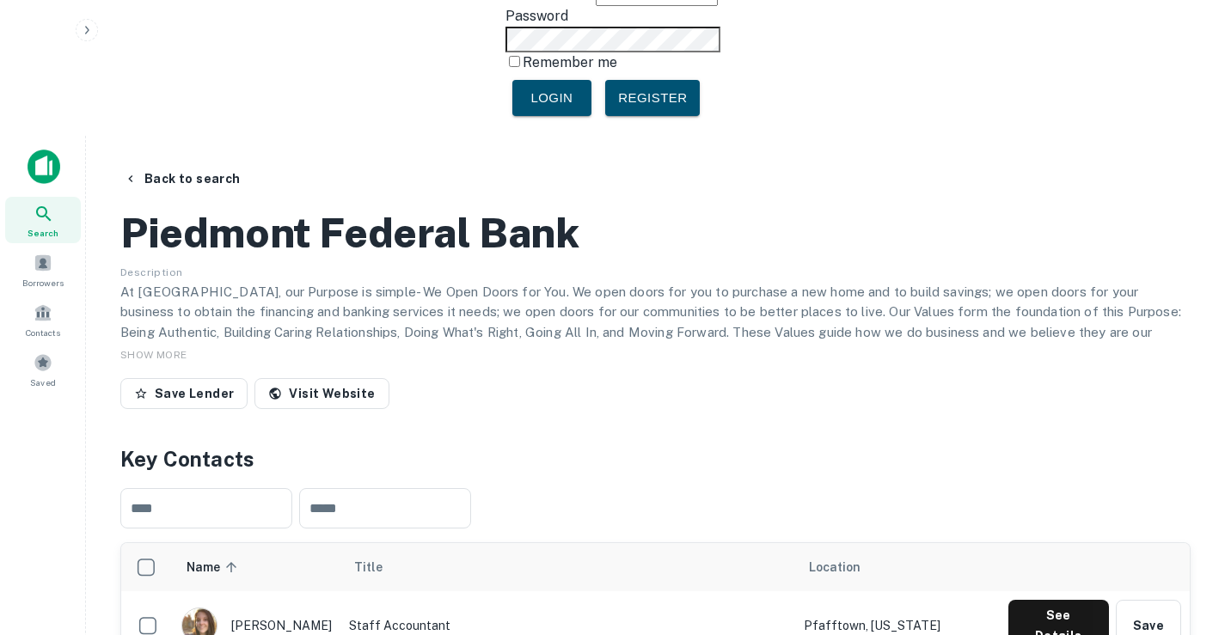
scroll to position [0, 0]
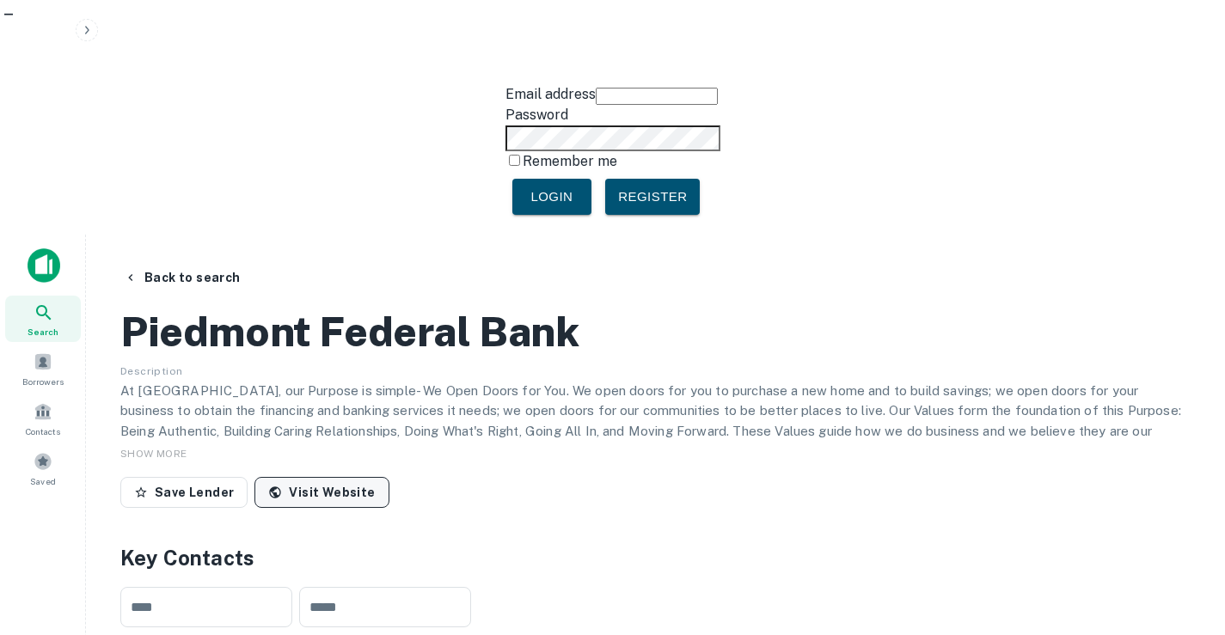
click at [319, 477] on link "Visit Website" at bounding box center [321, 492] width 134 height 31
click at [198, 262] on button "Back to search" at bounding box center [182, 277] width 131 height 31
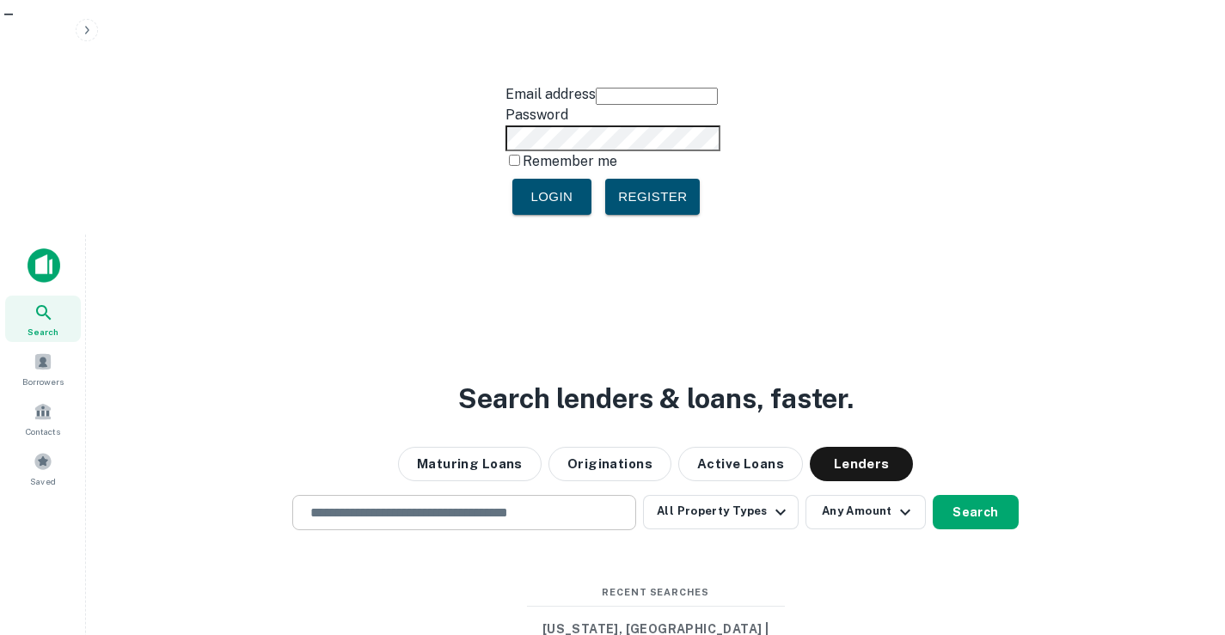
click at [355, 503] on input "text" at bounding box center [464, 513] width 328 height 20
paste input "**********"
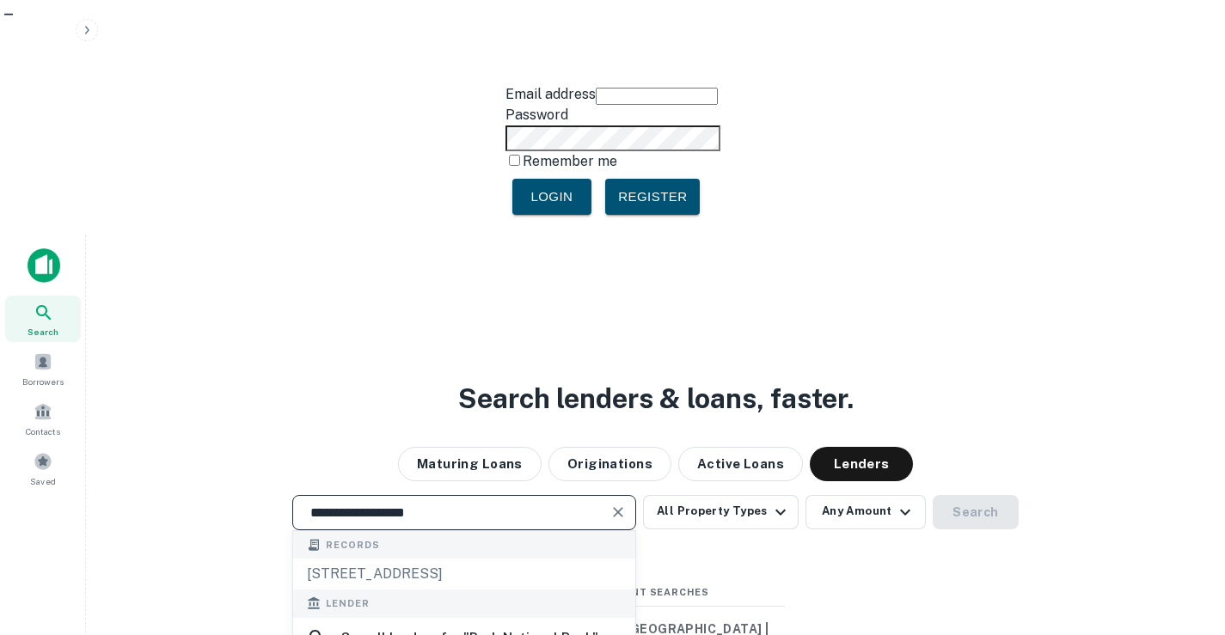
scroll to position [60, 0]
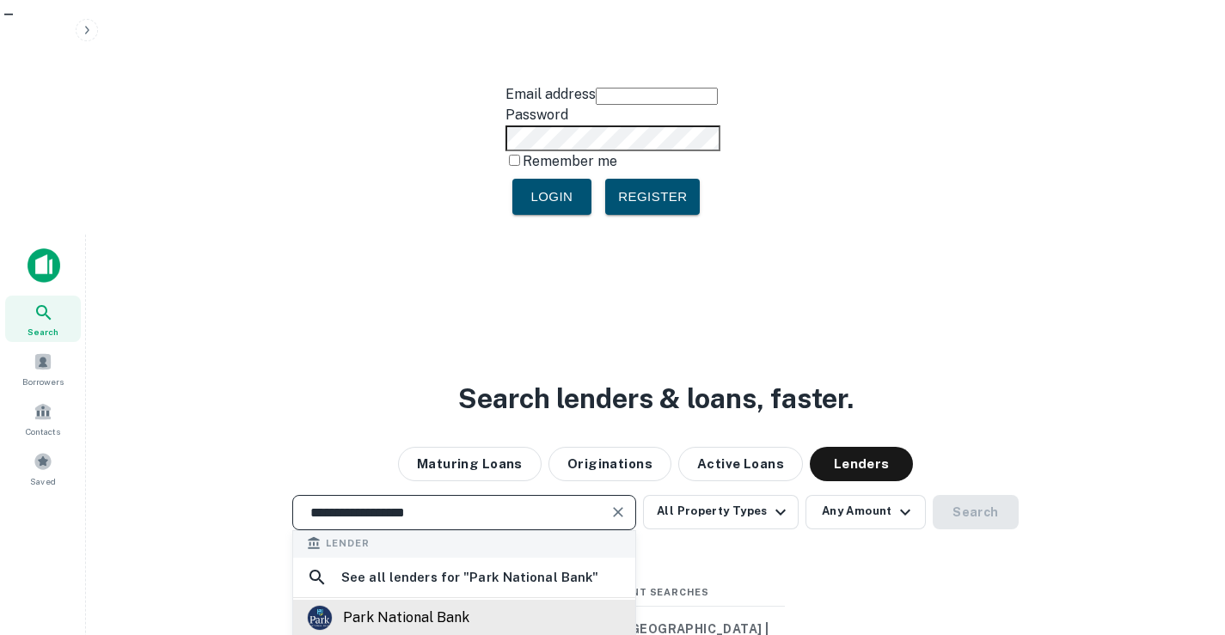
type input "**********"
click at [483, 605] on div "park national bank" at bounding box center [464, 618] width 315 height 26
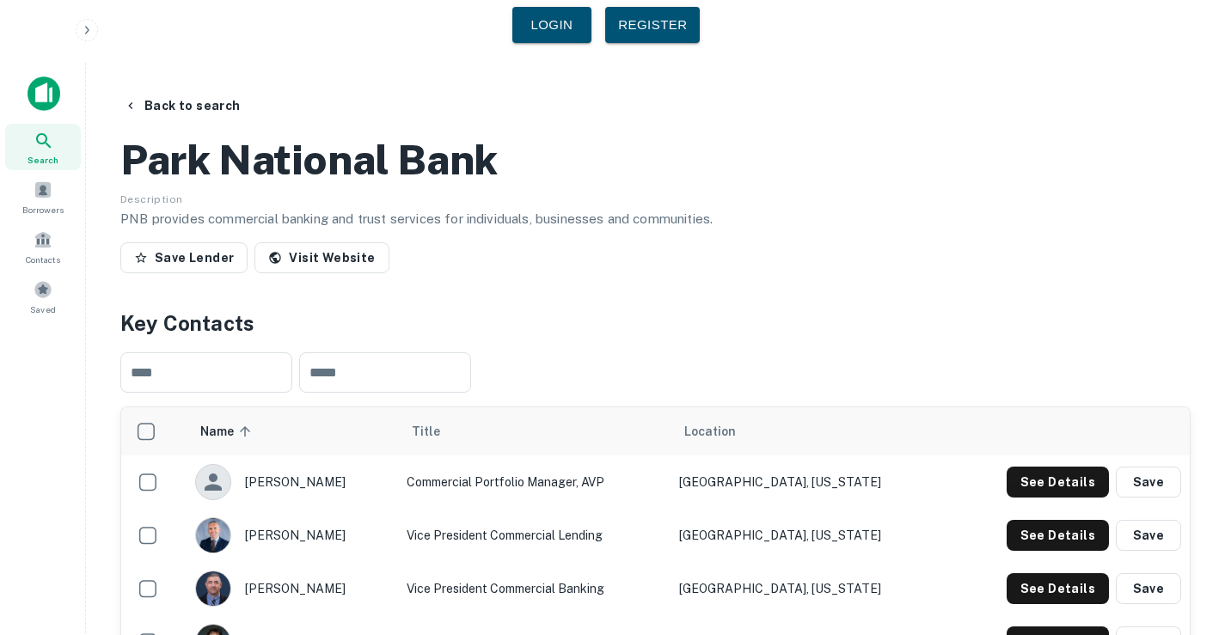
scroll to position [455, 0]
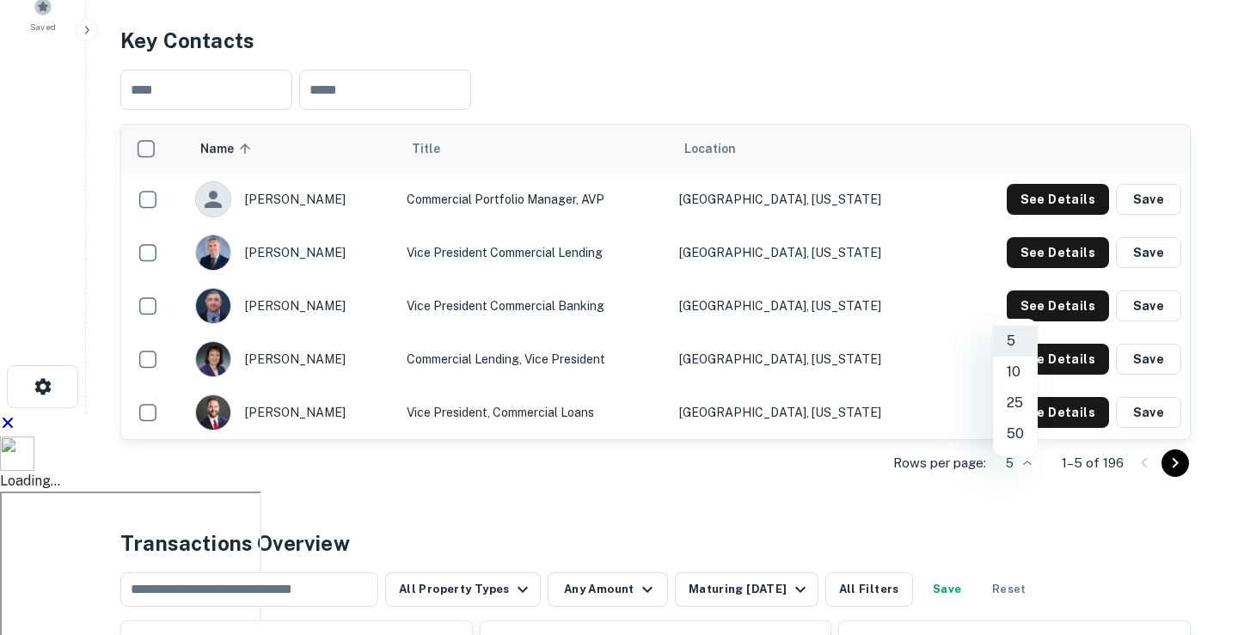
click at [1007, 432] on li "50" at bounding box center [1015, 434] width 45 height 31
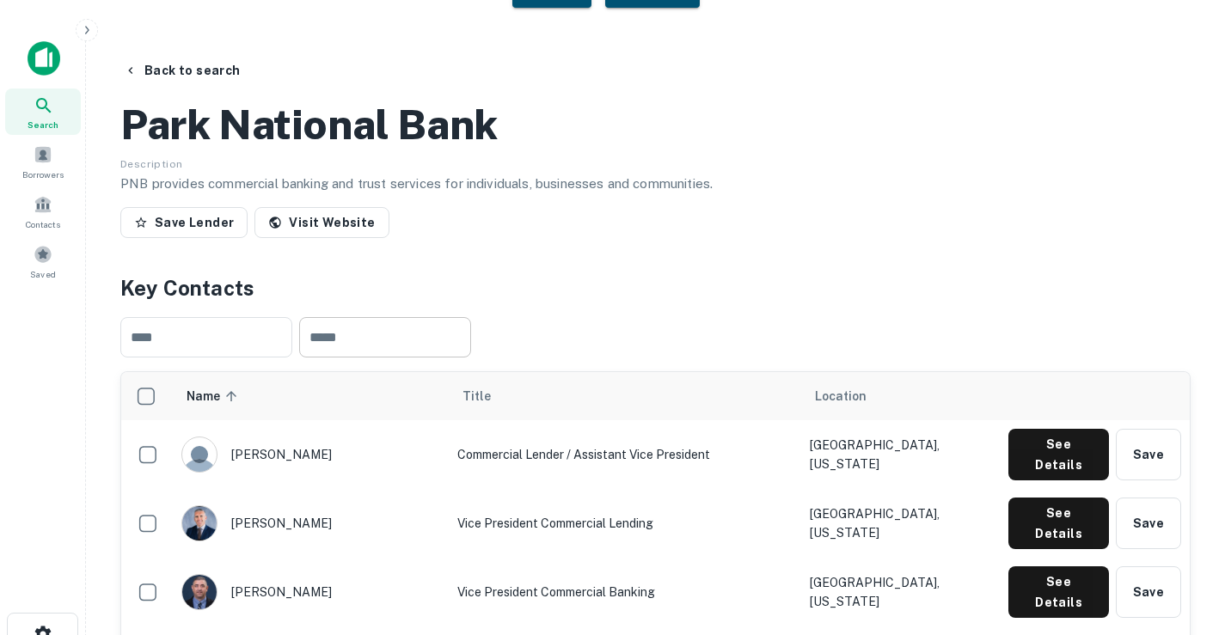
scroll to position [172, 0]
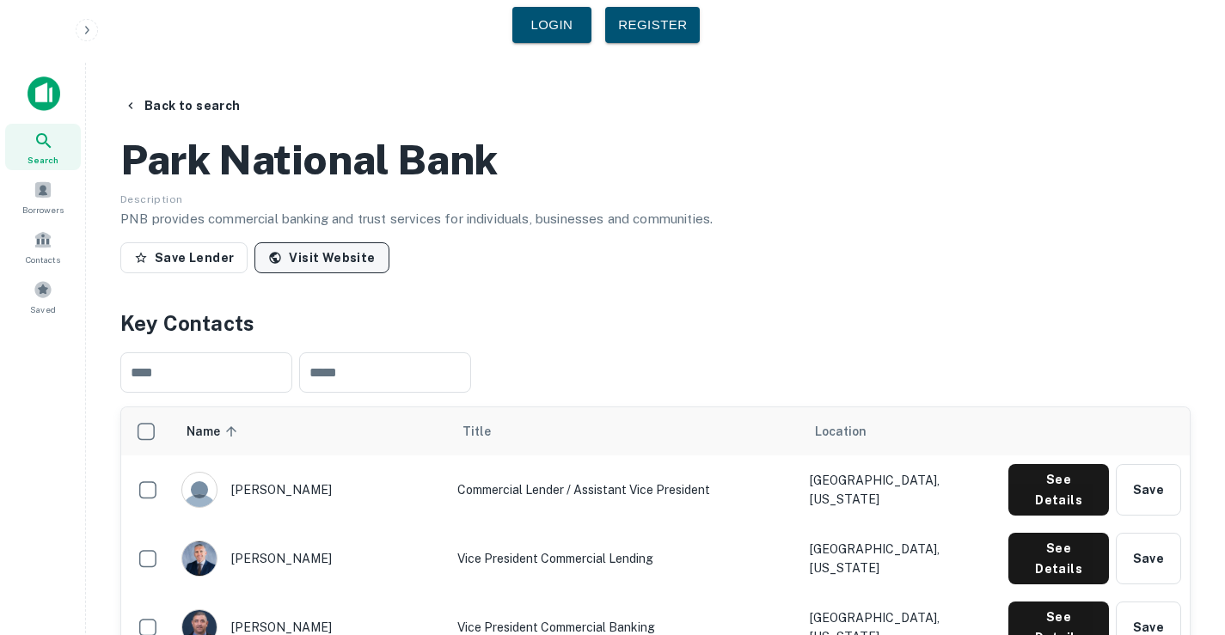
click at [346, 242] on link "Visit Website" at bounding box center [321, 257] width 134 height 31
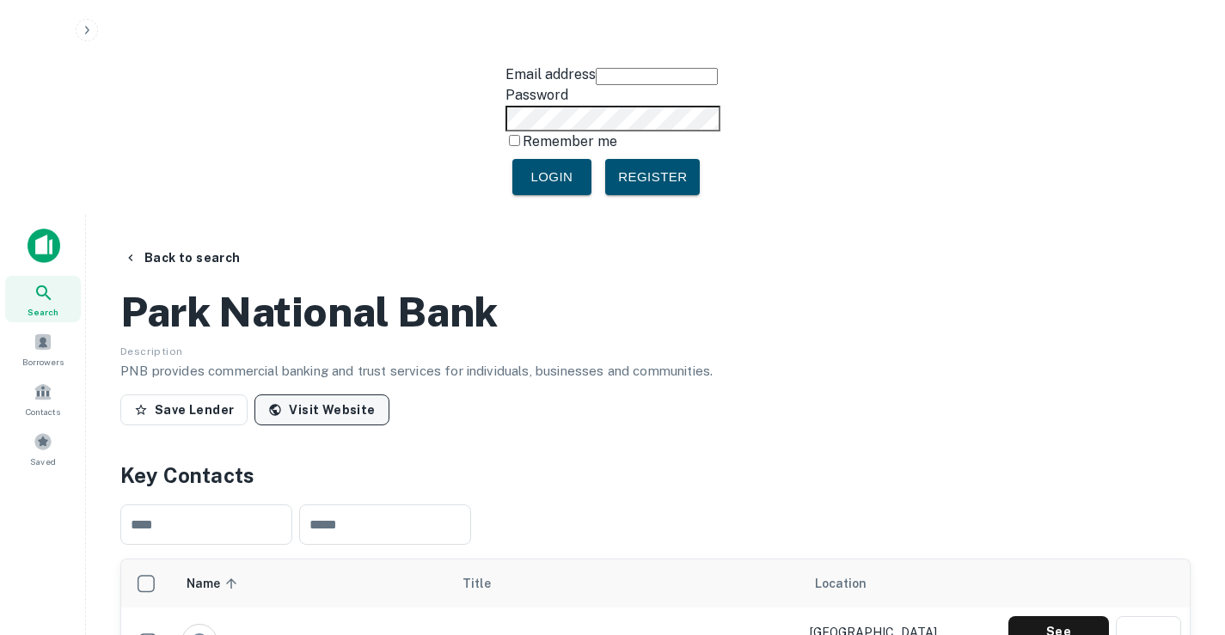
scroll to position [0, 0]
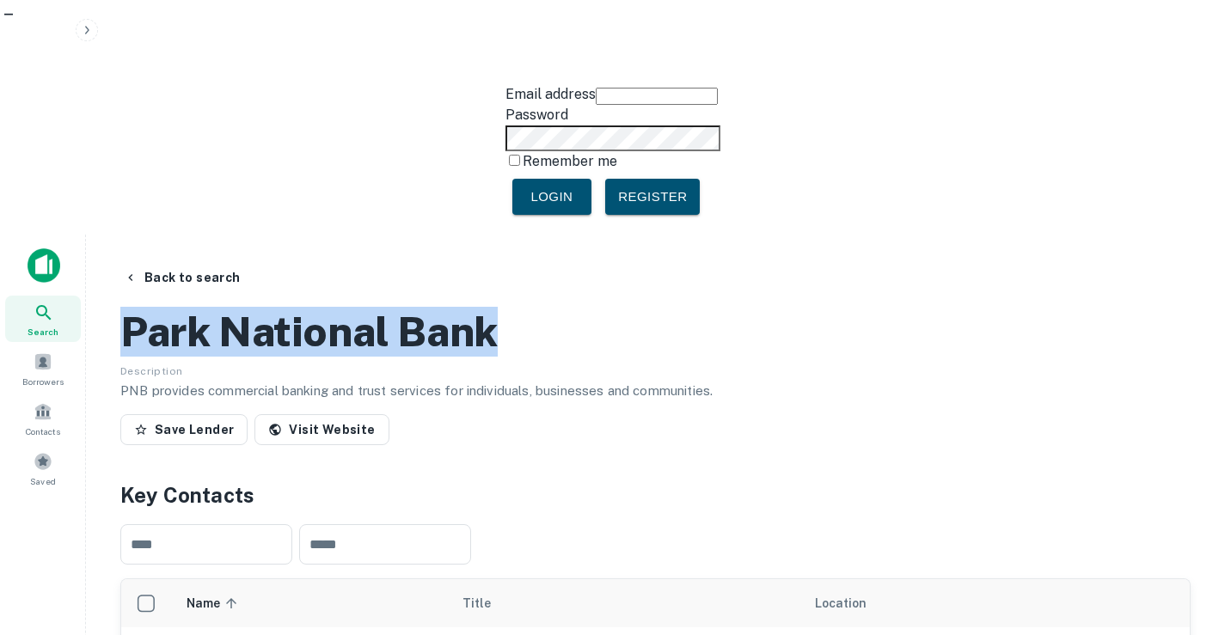
drag, startPoint x: 524, startPoint y: 182, endPoint x: 127, endPoint y: 184, distance: 397.2
click at [127, 307] on div "Park National Bank" at bounding box center [655, 332] width 1070 height 50
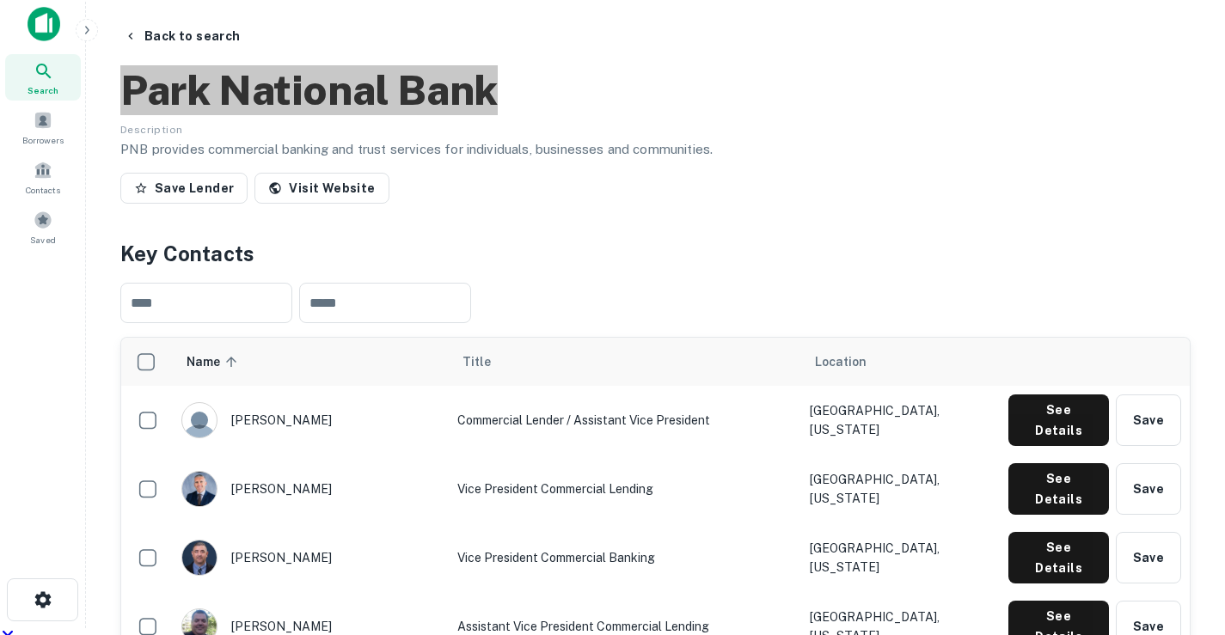
scroll to position [258, 0]
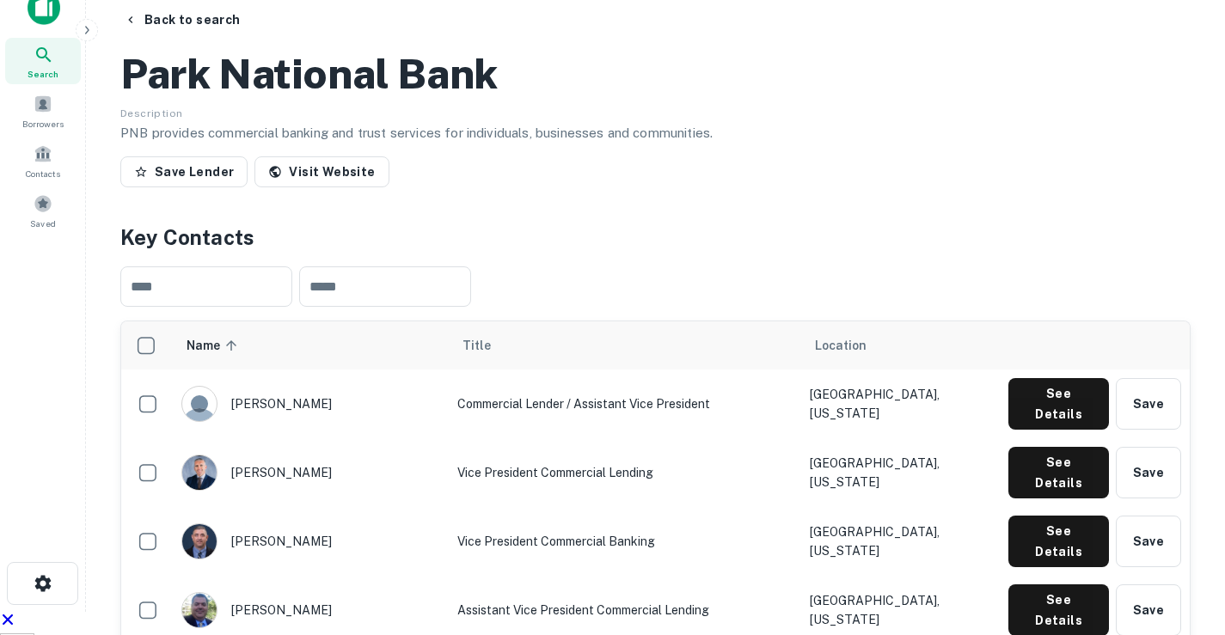
drag, startPoint x: 234, startPoint y: 296, endPoint x: 340, endPoint y: 293, distance: 105.8
click at [340, 455] on div "[PERSON_NAME]" at bounding box center [310, 473] width 259 height 36
drag, startPoint x: 236, startPoint y: 295, endPoint x: 339, endPoint y: 291, distance: 103.3
click at [339, 455] on div "[PERSON_NAME]" at bounding box center [310, 473] width 259 height 36
drag, startPoint x: 392, startPoint y: 290, endPoint x: 571, endPoint y: 292, distance: 178.8
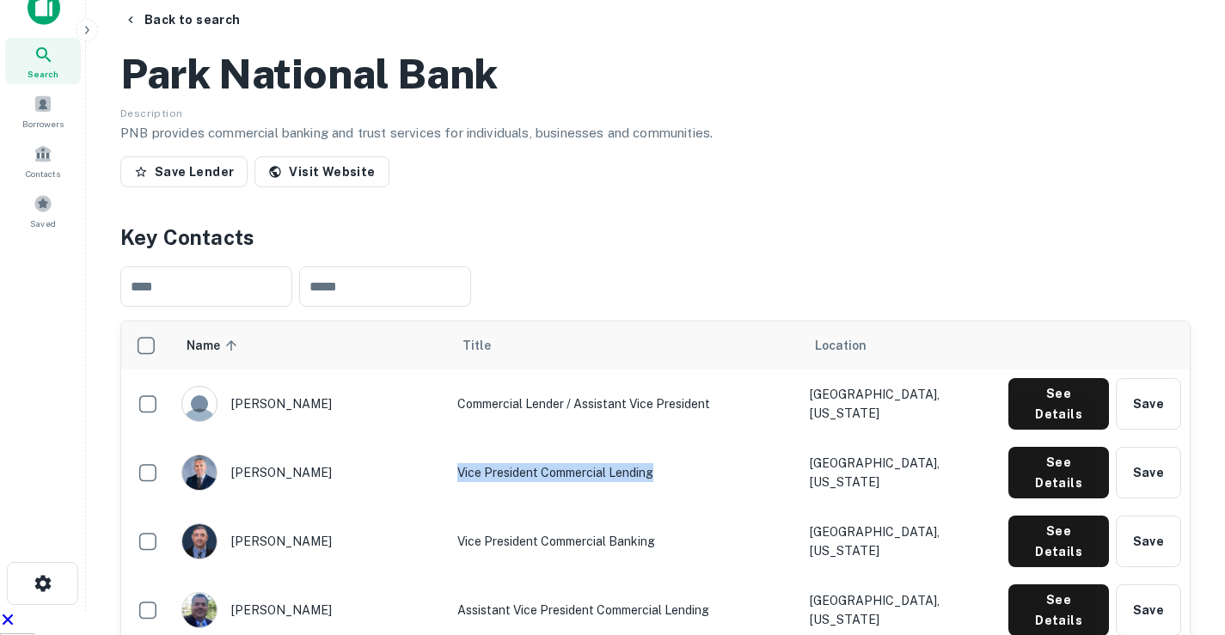
click at [571, 438] on td "Vice President Commercial Lending" at bounding box center [625, 472] width 352 height 69
drag, startPoint x: 826, startPoint y: 288, endPoint x: 893, endPoint y: 293, distance: 67.3
click at [893, 438] on td "[GEOGRAPHIC_DATA], [US_STATE]" at bounding box center [900, 472] width 199 height 69
click at [841, 438] on td "[GEOGRAPHIC_DATA], [US_STATE]" at bounding box center [900, 472] width 199 height 69
drag, startPoint x: 824, startPoint y: 291, endPoint x: 892, endPoint y: 288, distance: 68.0
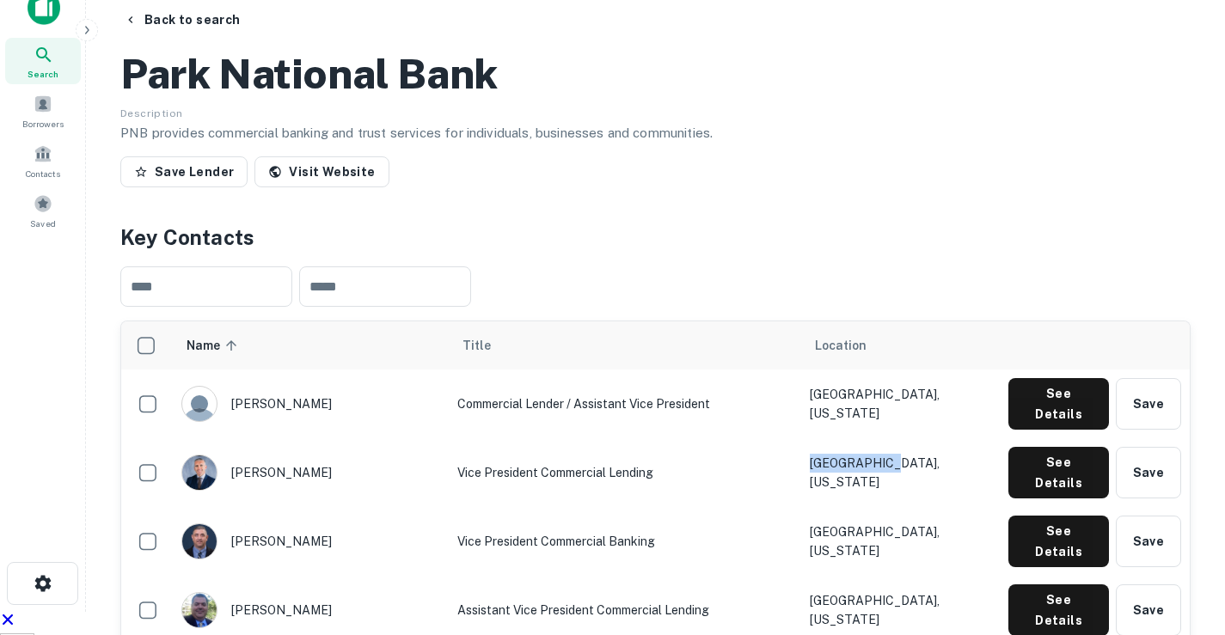
click at [892, 438] on td "[GEOGRAPHIC_DATA], [US_STATE]" at bounding box center [900, 472] width 199 height 69
click at [1094, 378] on button "See Details" at bounding box center [1058, 404] width 101 height 52
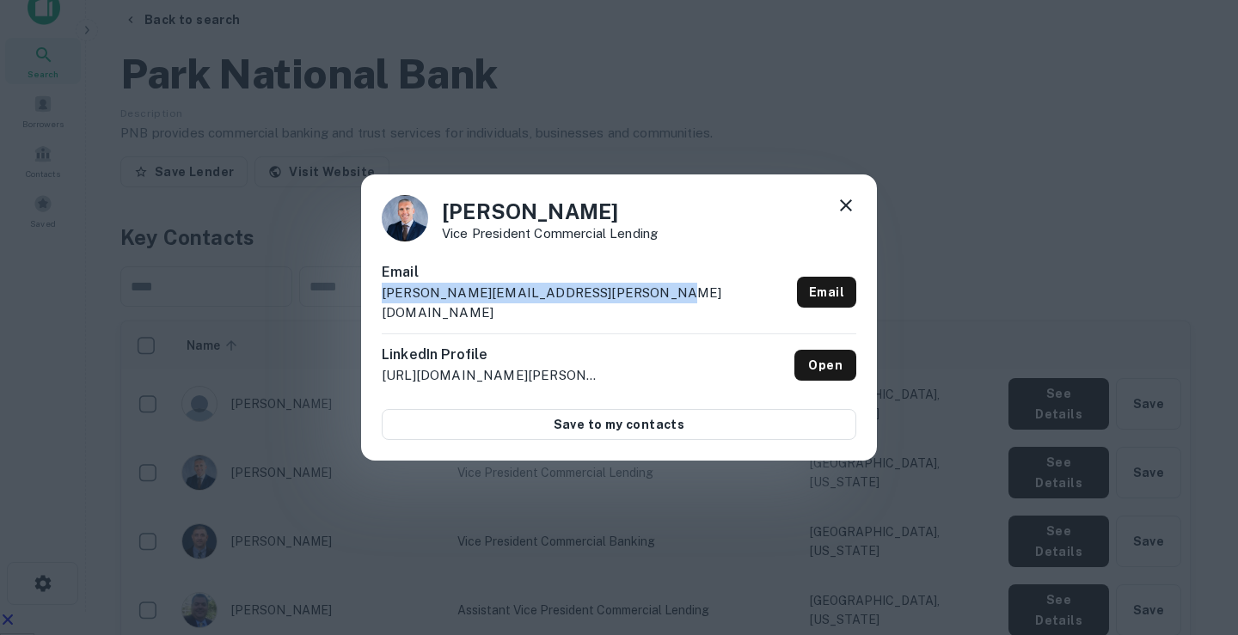
drag, startPoint x: 618, startPoint y: 308, endPoint x: 355, endPoint y: 304, distance: 263.1
click at [354, 304] on div "[PERSON_NAME] Vice President Commercial Lending Email [PERSON_NAME][EMAIL_ADDRE…" at bounding box center [619, 317] width 1238 height 635
click at [843, 211] on icon at bounding box center [846, 205] width 12 height 12
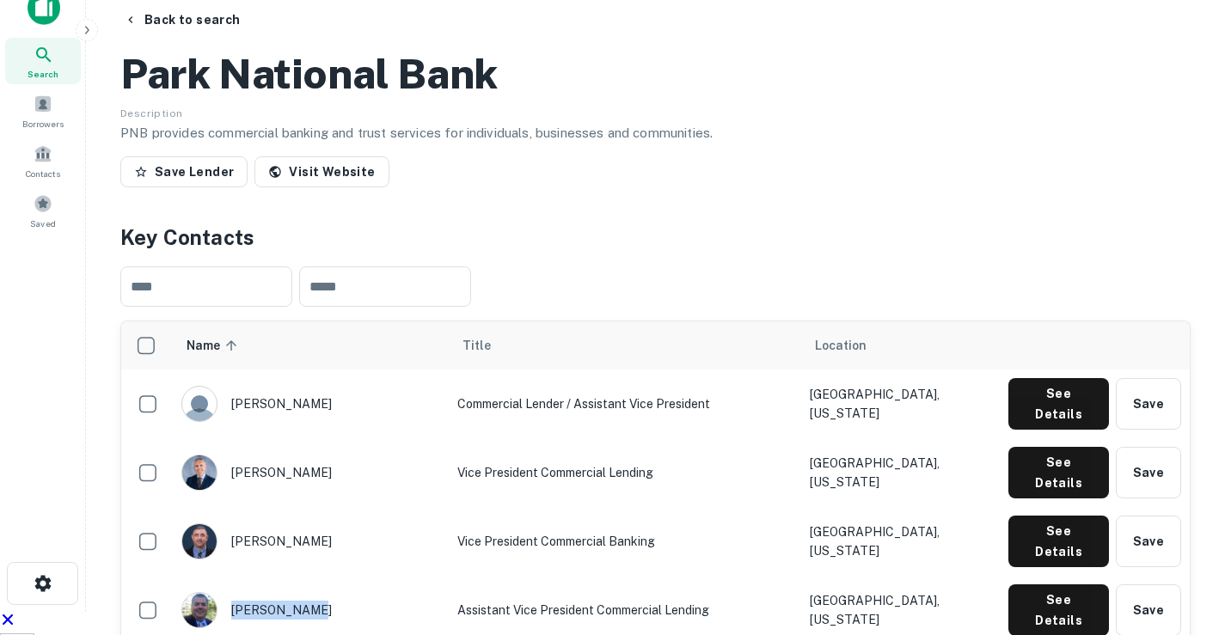
drag, startPoint x: 233, startPoint y: 395, endPoint x: 300, endPoint y: 396, distance: 67.1
click at [300, 592] on div "[PERSON_NAME]" at bounding box center [310, 610] width 259 height 36
drag, startPoint x: 370, startPoint y: 399, endPoint x: 631, endPoint y: 396, distance: 261.4
click at [631, 576] on td "Assistant Vice President Commercial Lending" at bounding box center [625, 610] width 352 height 69
drag, startPoint x: 822, startPoint y: 395, endPoint x: 929, endPoint y: 393, distance: 107.5
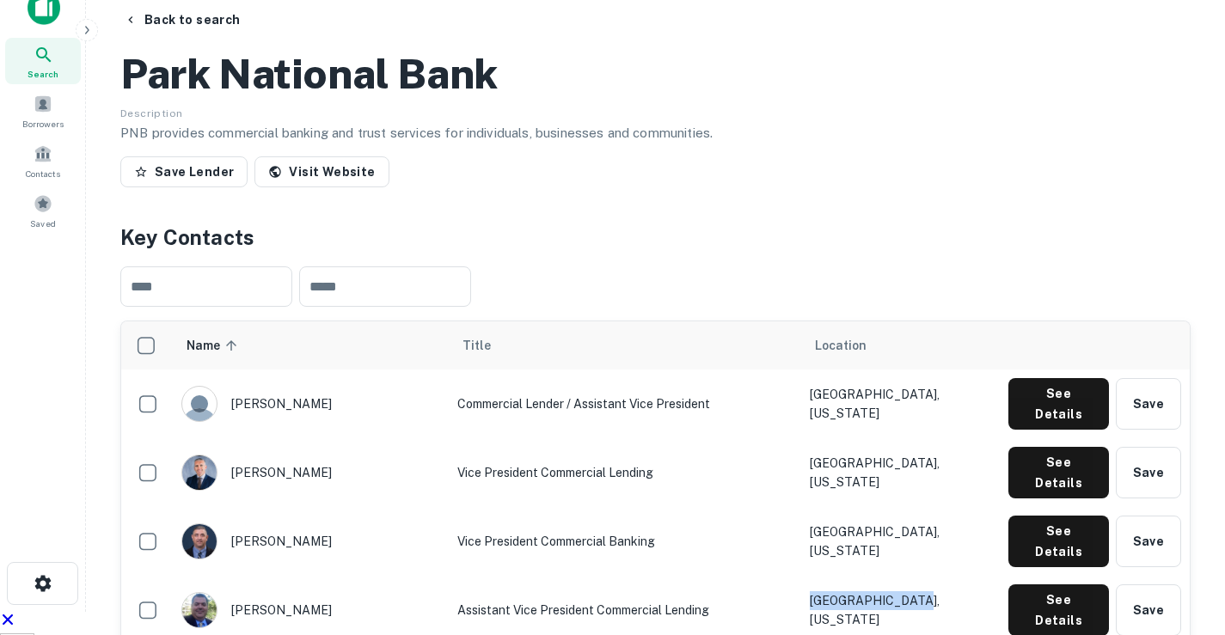
click at [929, 576] on td "[GEOGRAPHIC_DATA], [US_STATE]" at bounding box center [900, 610] width 199 height 69
click at [1051, 403] on button "See Details" at bounding box center [1058, 404] width 101 height 52
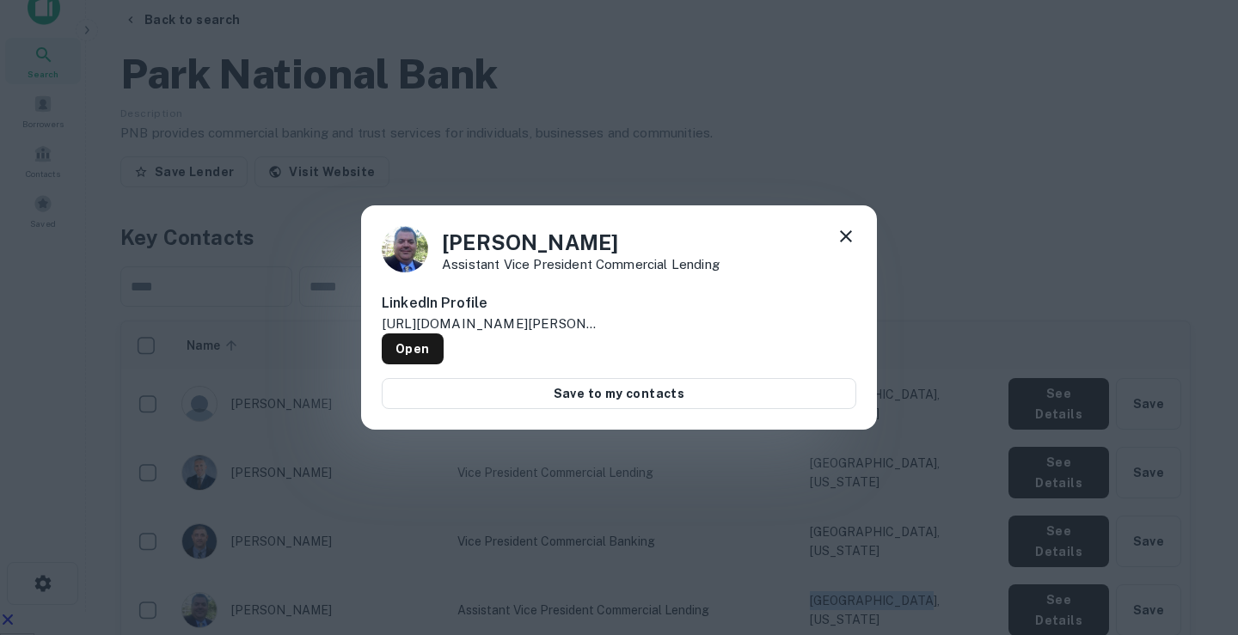
click at [845, 237] on icon at bounding box center [846, 236] width 21 height 21
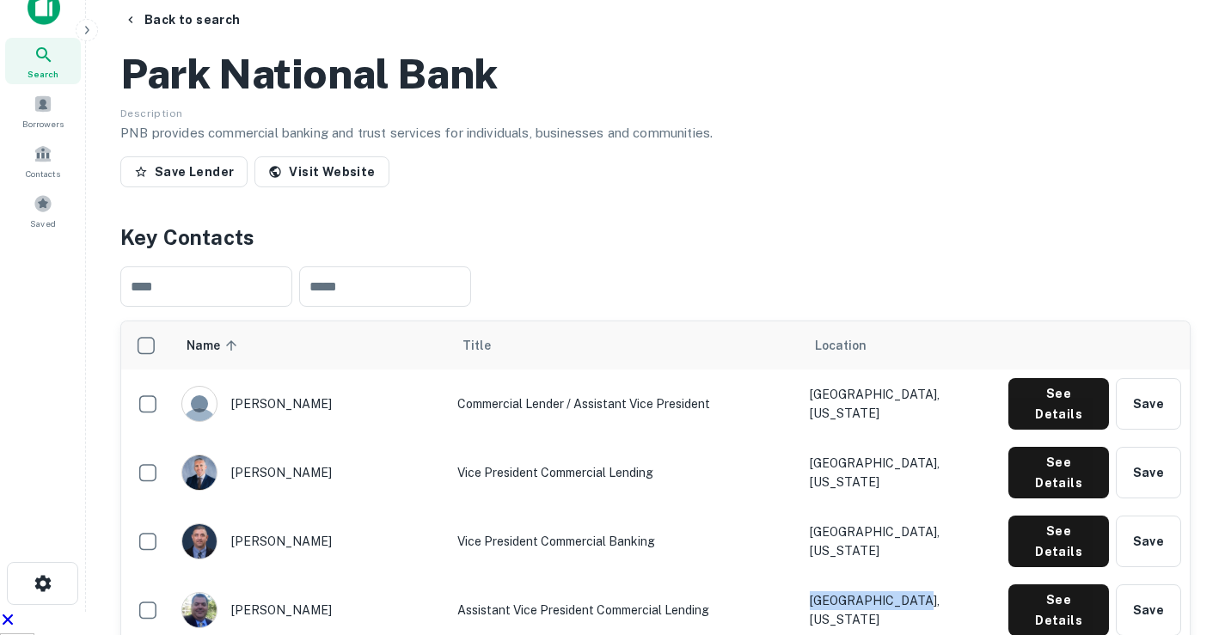
drag, startPoint x: 235, startPoint y: 453, endPoint x: 342, endPoint y: 452, distance: 107.5
drag, startPoint x: 372, startPoint y: 452, endPoint x: 567, endPoint y: 442, distance: 194.6
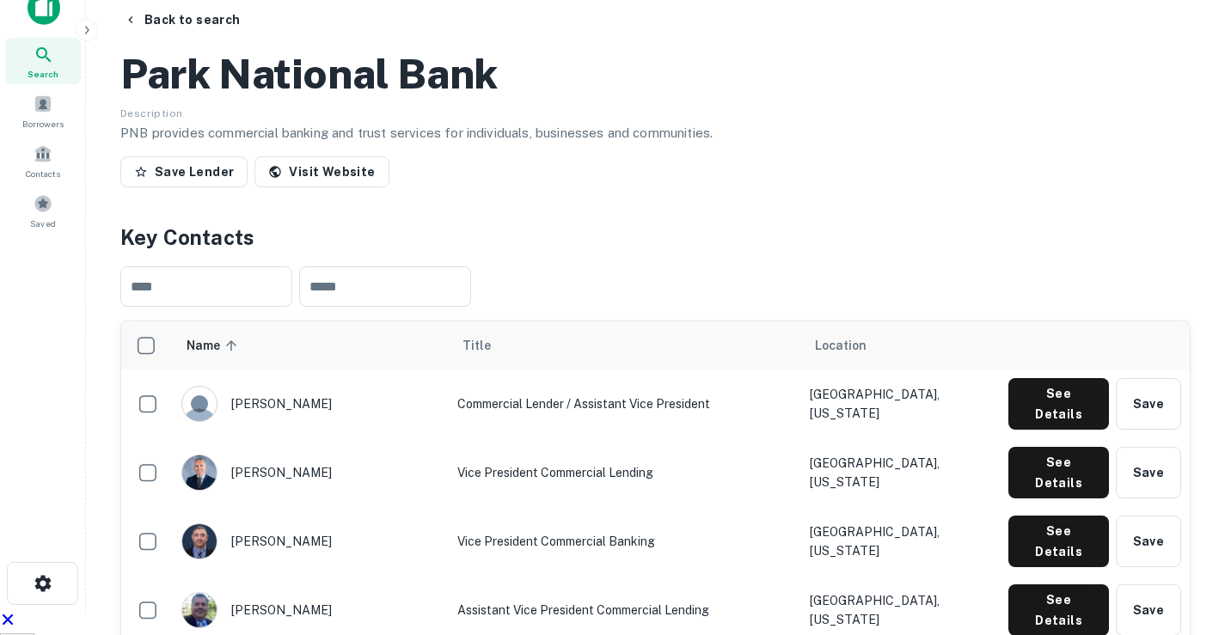
drag, startPoint x: 368, startPoint y: 453, endPoint x: 573, endPoint y: 455, distance: 205.5
drag, startPoint x: 823, startPoint y: 450, endPoint x: 920, endPoint y: 458, distance: 97.5
drag, startPoint x: 234, startPoint y: 561, endPoint x: 298, endPoint y: 560, distance: 64.5
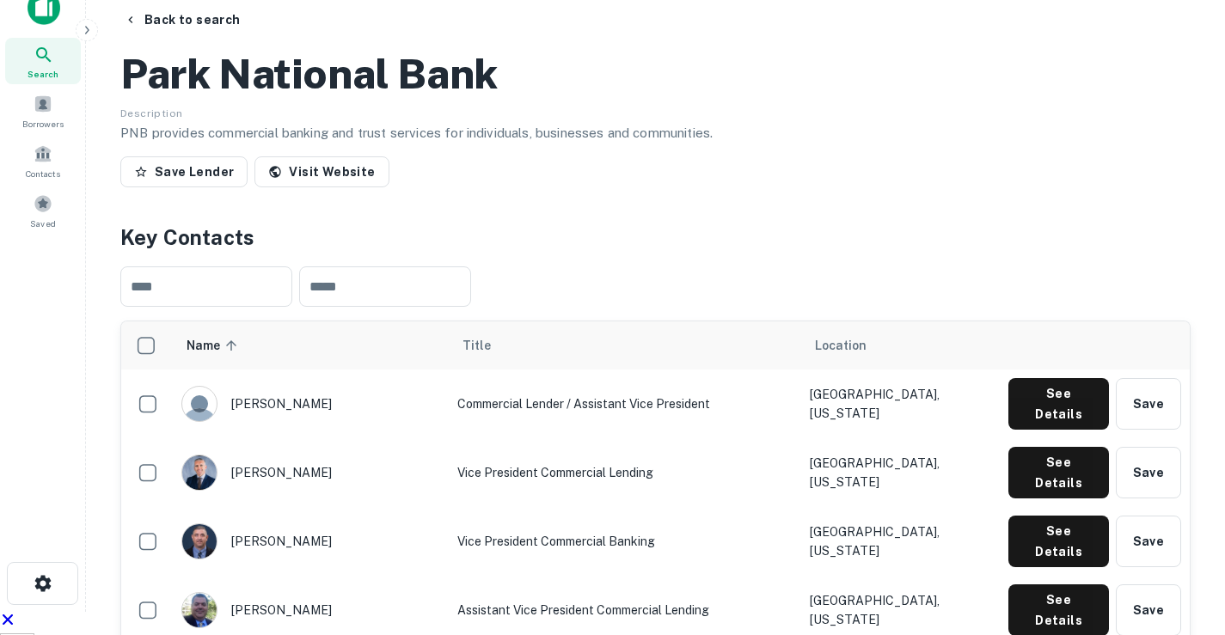
drag, startPoint x: 366, startPoint y: 556, endPoint x: 571, endPoint y: 557, distance: 204.6
drag, startPoint x: 825, startPoint y: 555, endPoint x: 907, endPoint y: 566, distance: 82.3
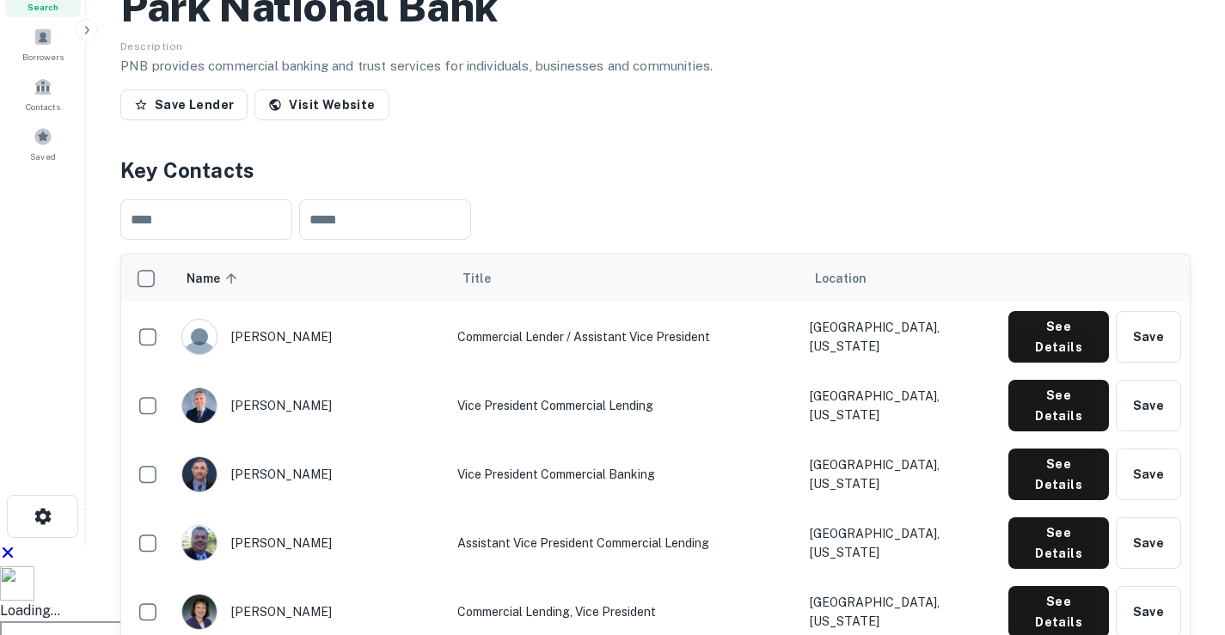
scroll to position [344, 0]
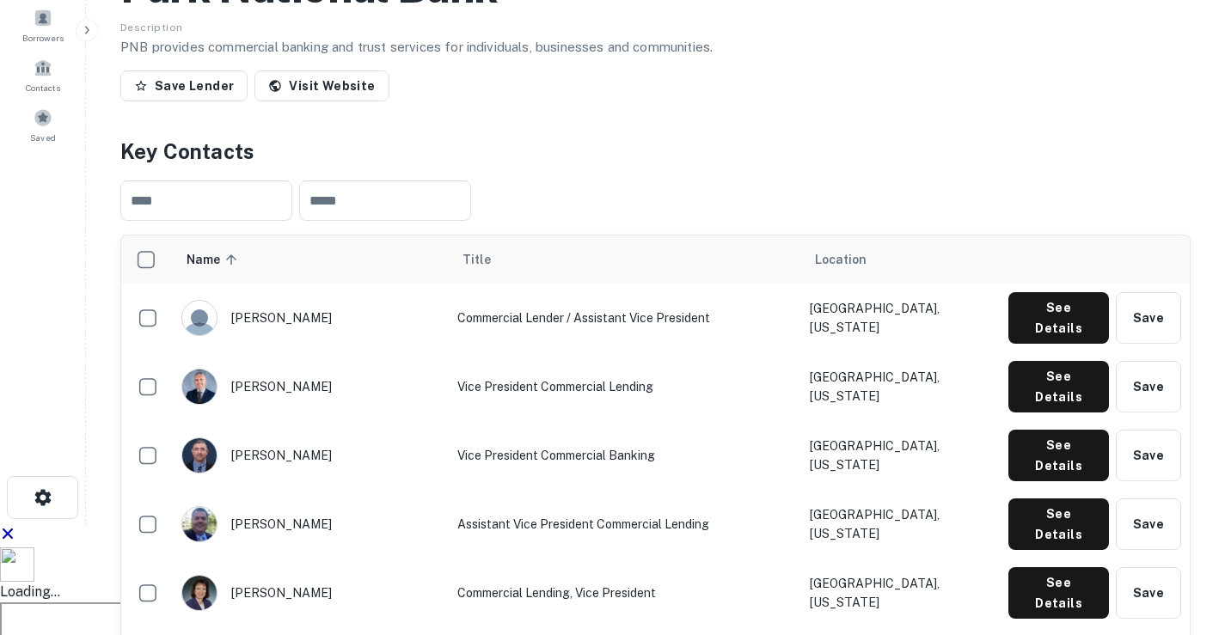
drag, startPoint x: 233, startPoint y: 579, endPoint x: 295, endPoint y: 574, distance: 62.1
drag, startPoint x: 368, startPoint y: 578, endPoint x: 594, endPoint y: 586, distance: 226.3
drag, startPoint x: 823, startPoint y: 579, endPoint x: 952, endPoint y: 576, distance: 129.0
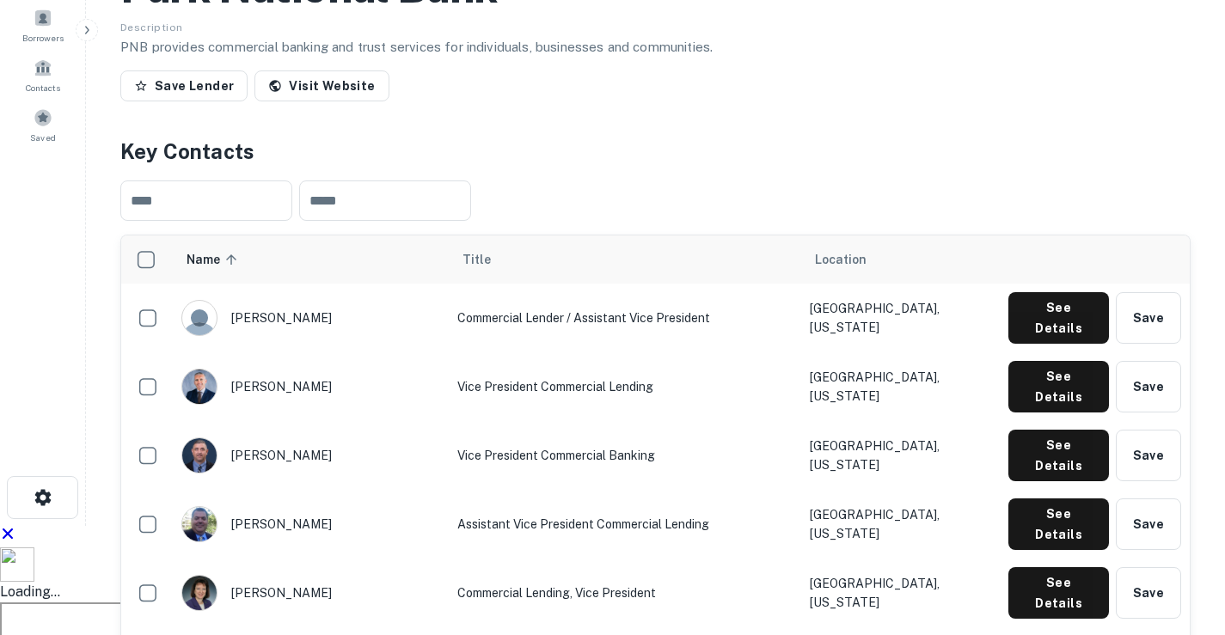
click at [1032, 344] on button "See Details" at bounding box center [1058, 318] width 101 height 52
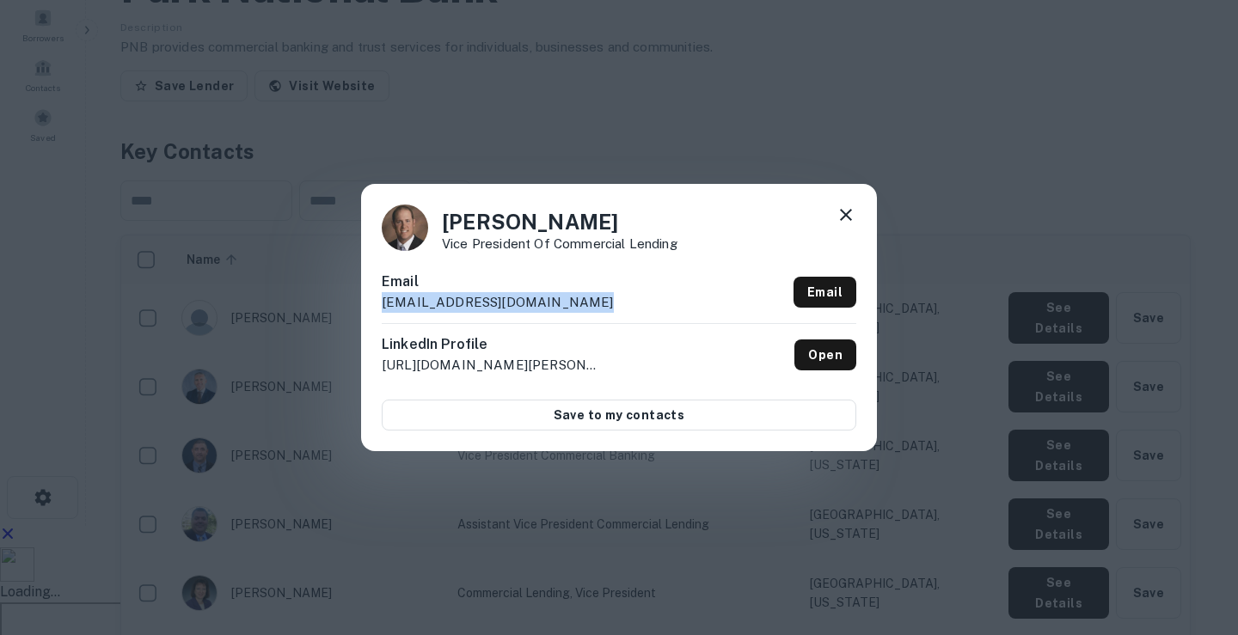
drag, startPoint x: 400, startPoint y: 304, endPoint x: 579, endPoint y: 319, distance: 179.4
click at [579, 319] on div "[PERSON_NAME] Vice President of Commercial Lending Email [EMAIL_ADDRESS][DOMAIN…" at bounding box center [619, 317] width 516 height 267
click at [845, 218] on icon at bounding box center [846, 215] width 21 height 21
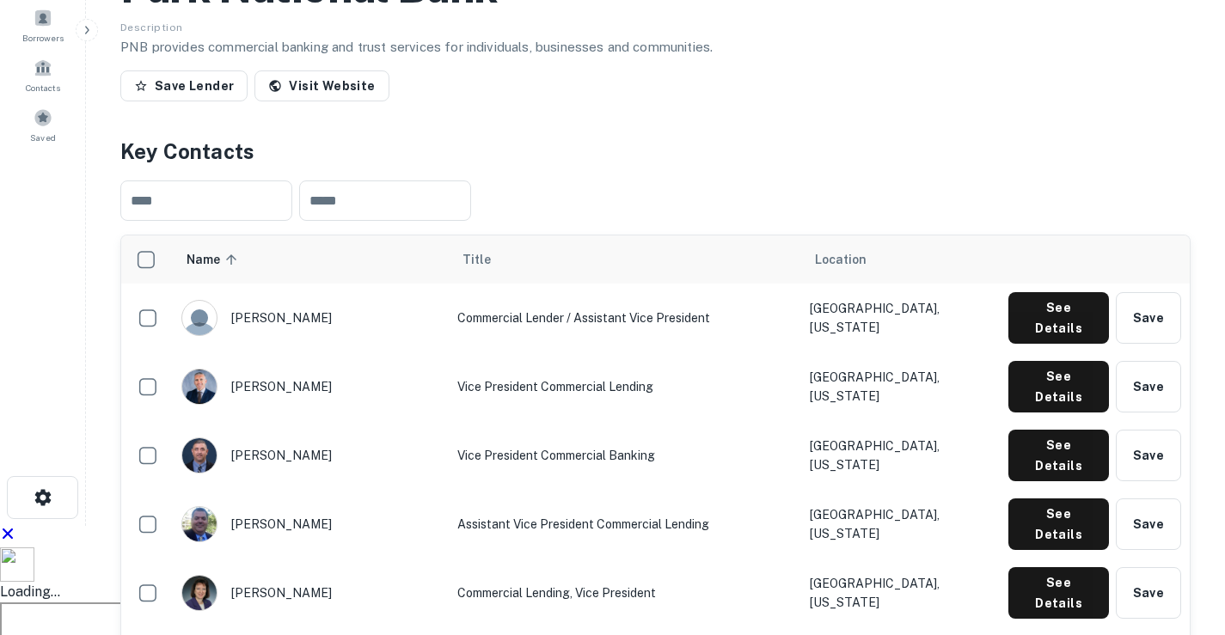
click at [1032, 344] on button "See Details" at bounding box center [1058, 318] width 101 height 52
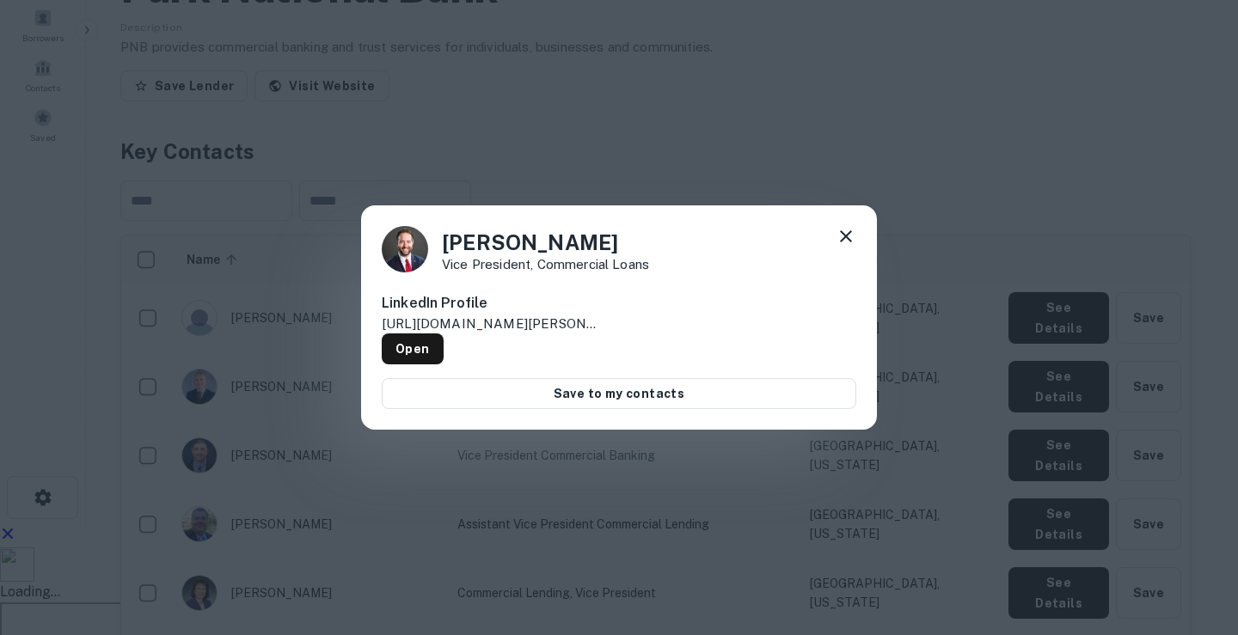
click at [845, 246] on icon at bounding box center [846, 236] width 21 height 21
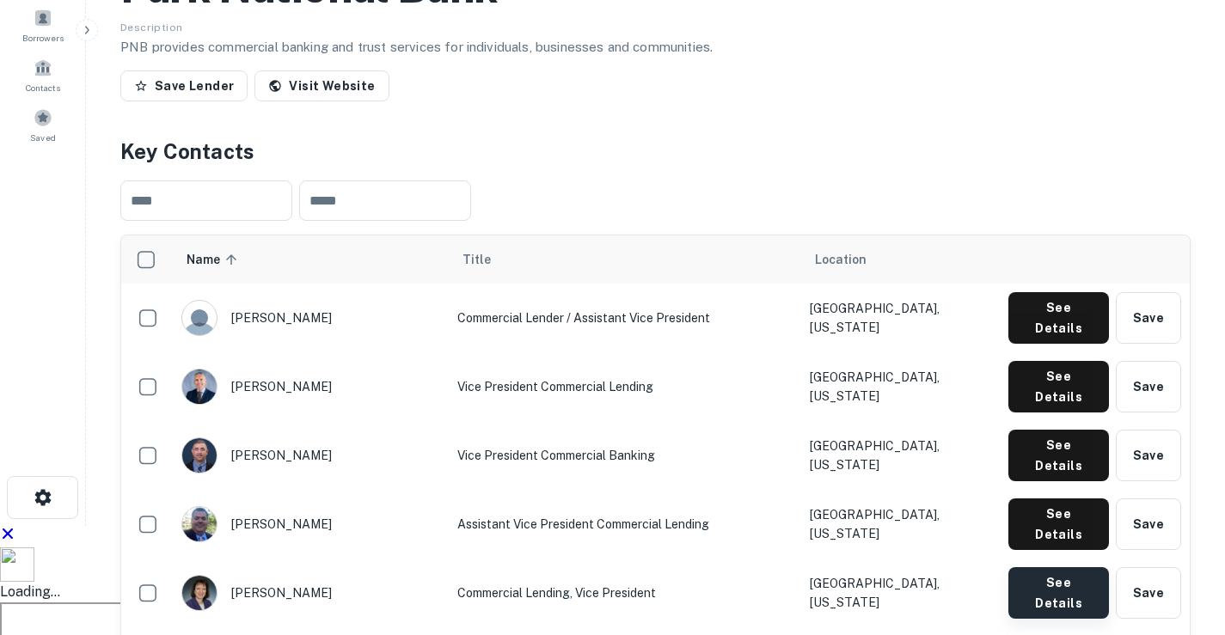
click at [1052, 344] on button "See Details" at bounding box center [1058, 318] width 101 height 52
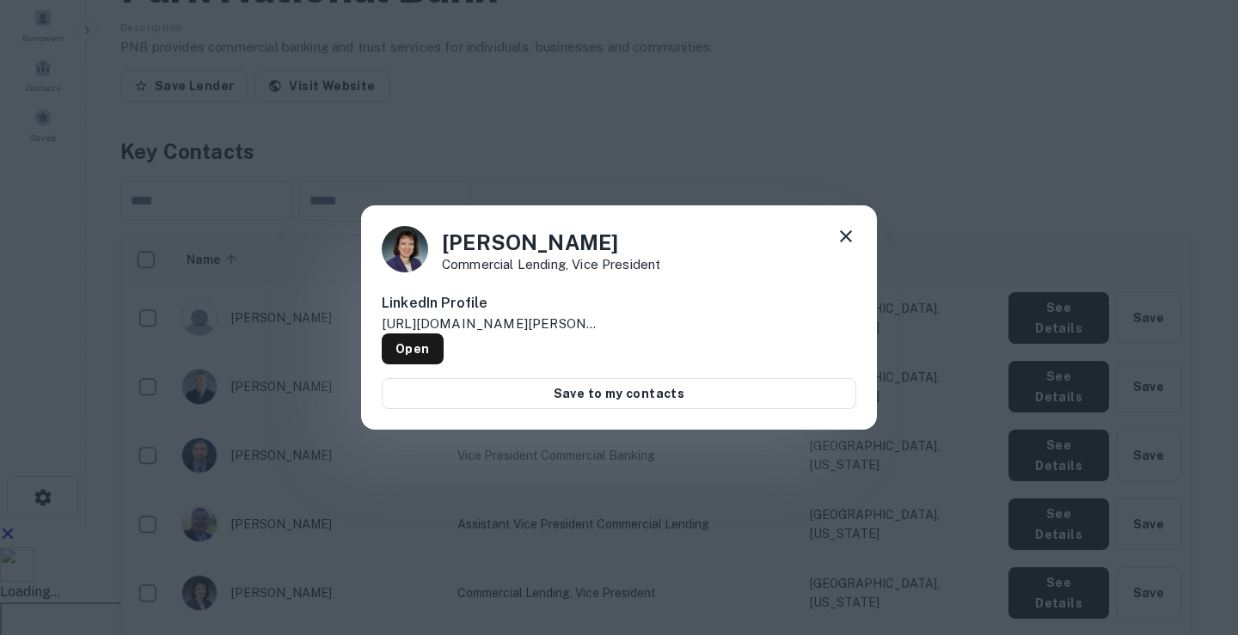
click at [846, 240] on icon at bounding box center [846, 236] width 21 height 21
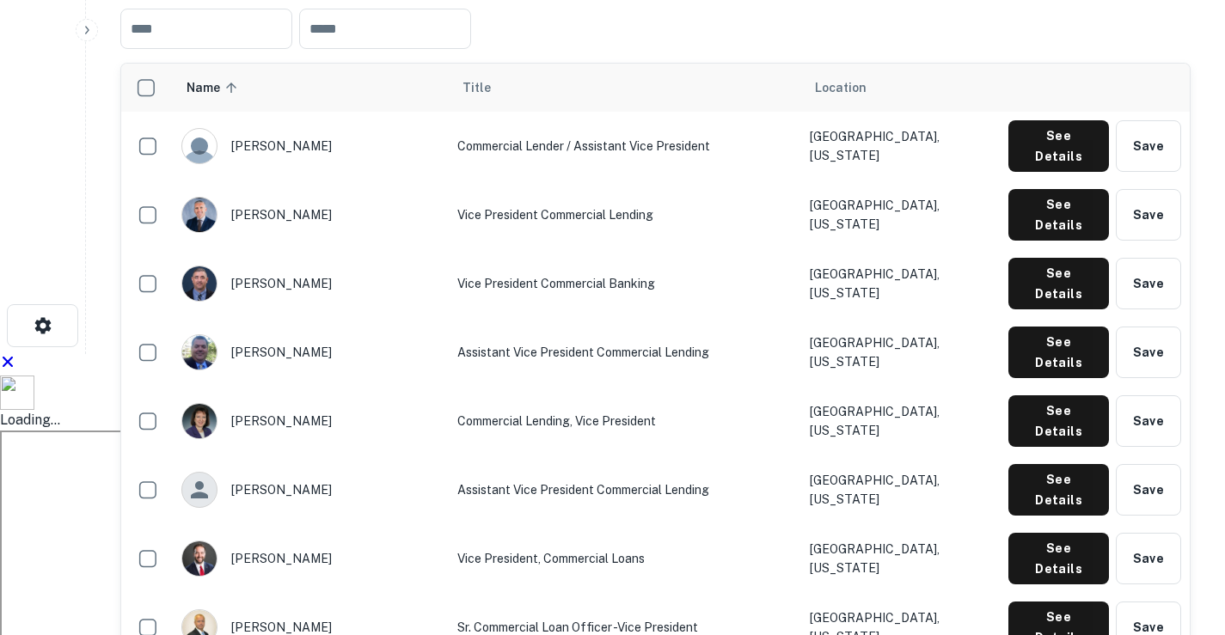
scroll to position [946, 0]
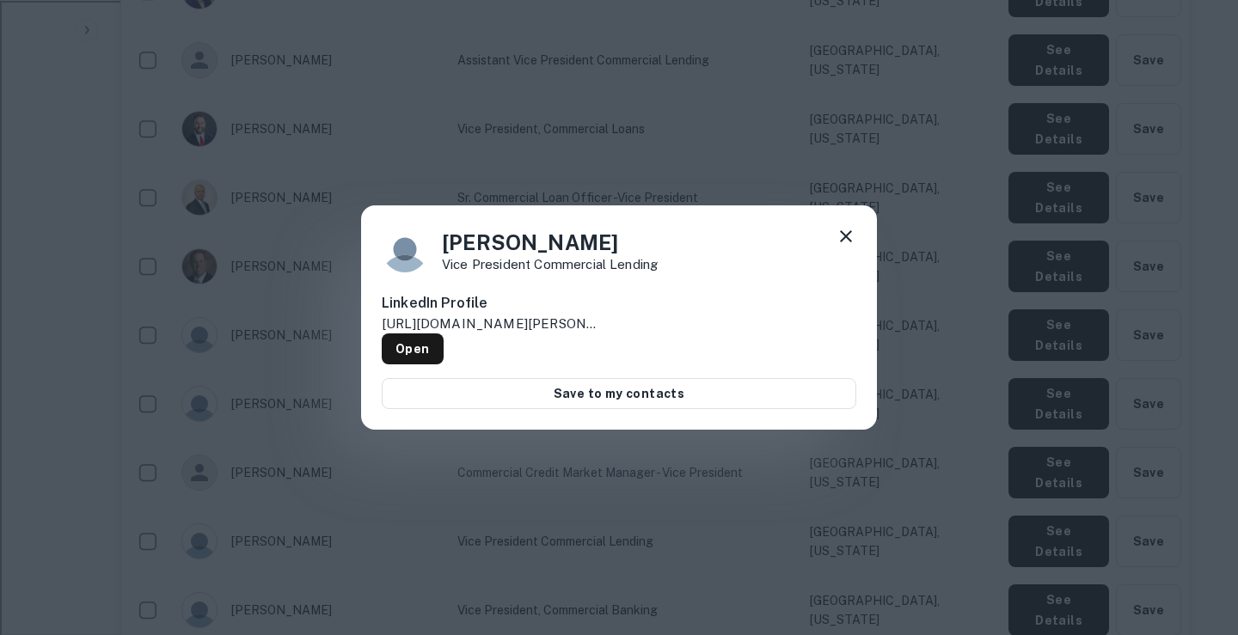
click at [845, 234] on icon at bounding box center [846, 236] width 21 height 21
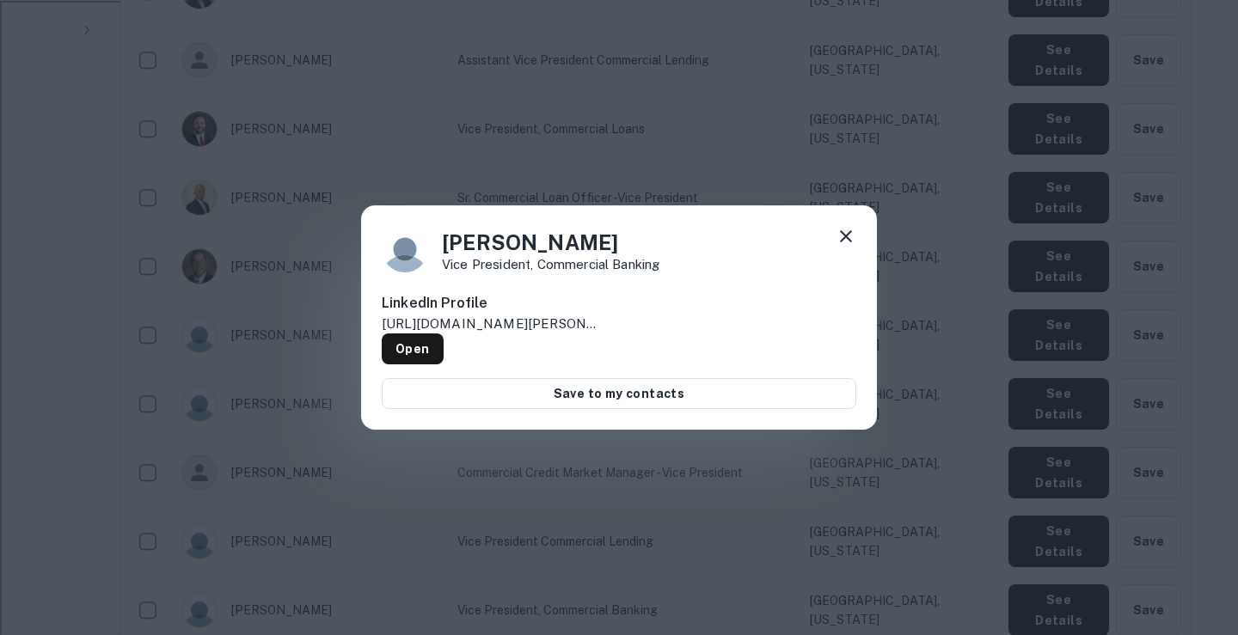
click at [845, 236] on icon at bounding box center [846, 236] width 21 height 21
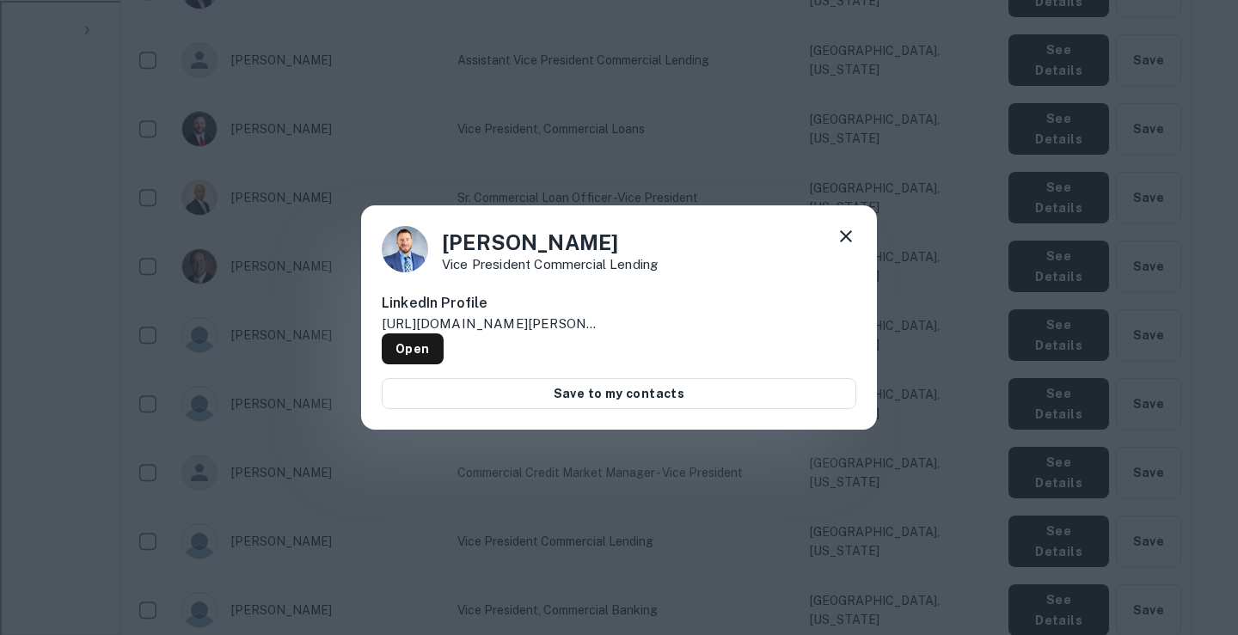
click at [849, 240] on icon at bounding box center [846, 236] width 21 height 21
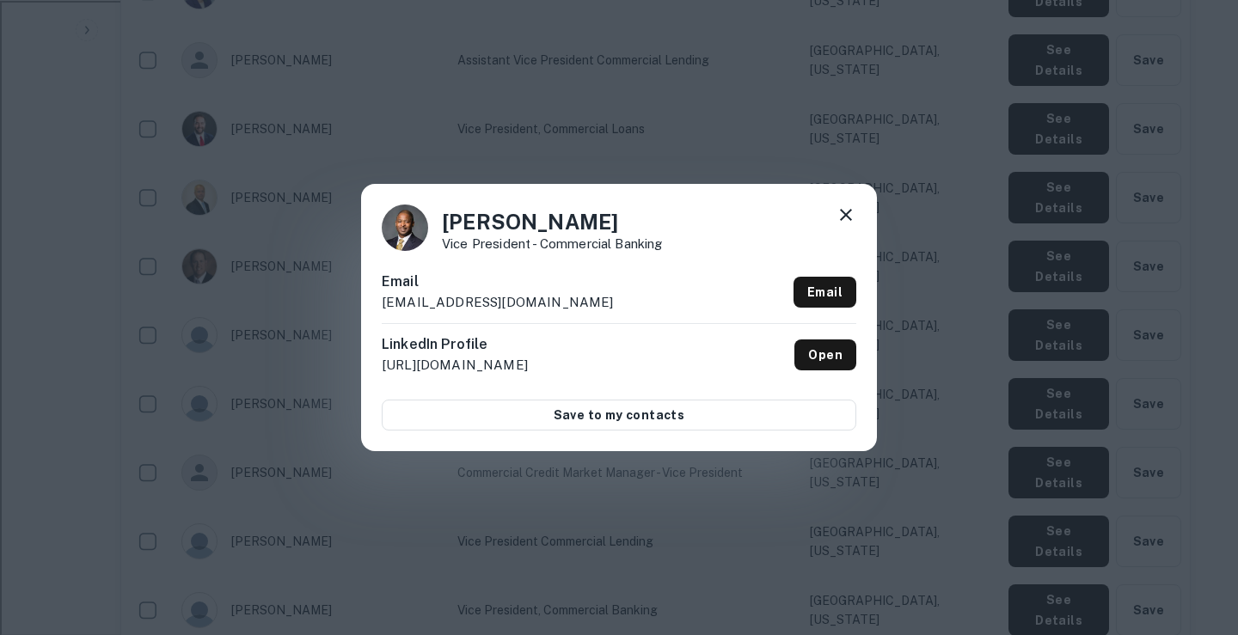
click at [845, 215] on icon at bounding box center [846, 215] width 12 height 12
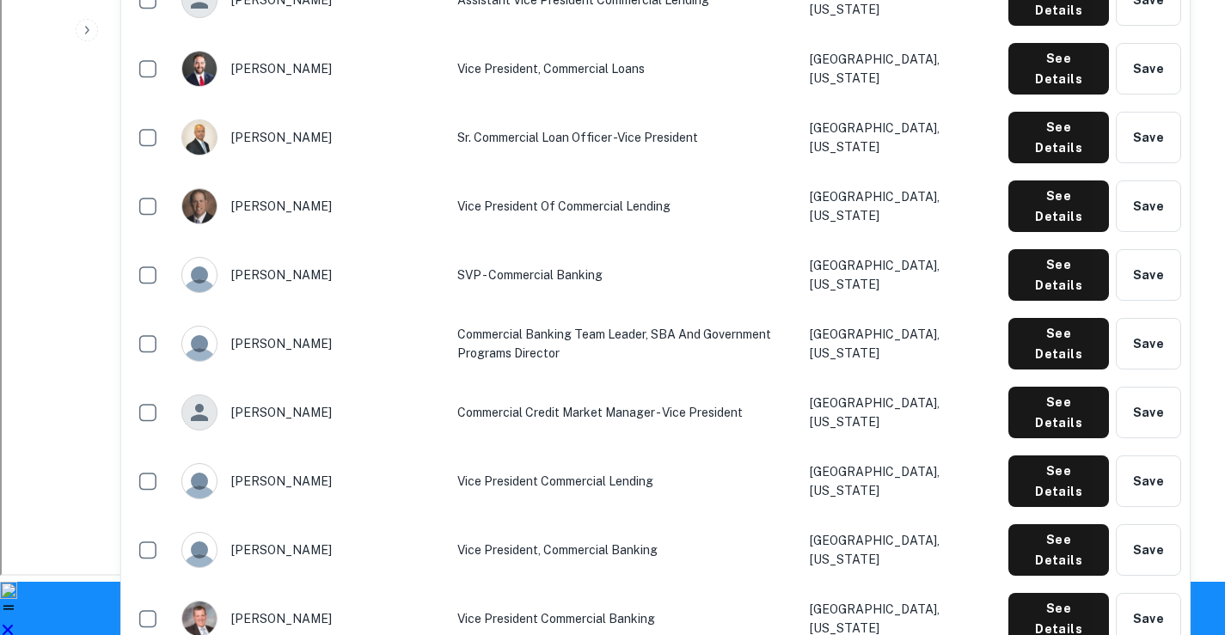
scroll to position [1032, 0]
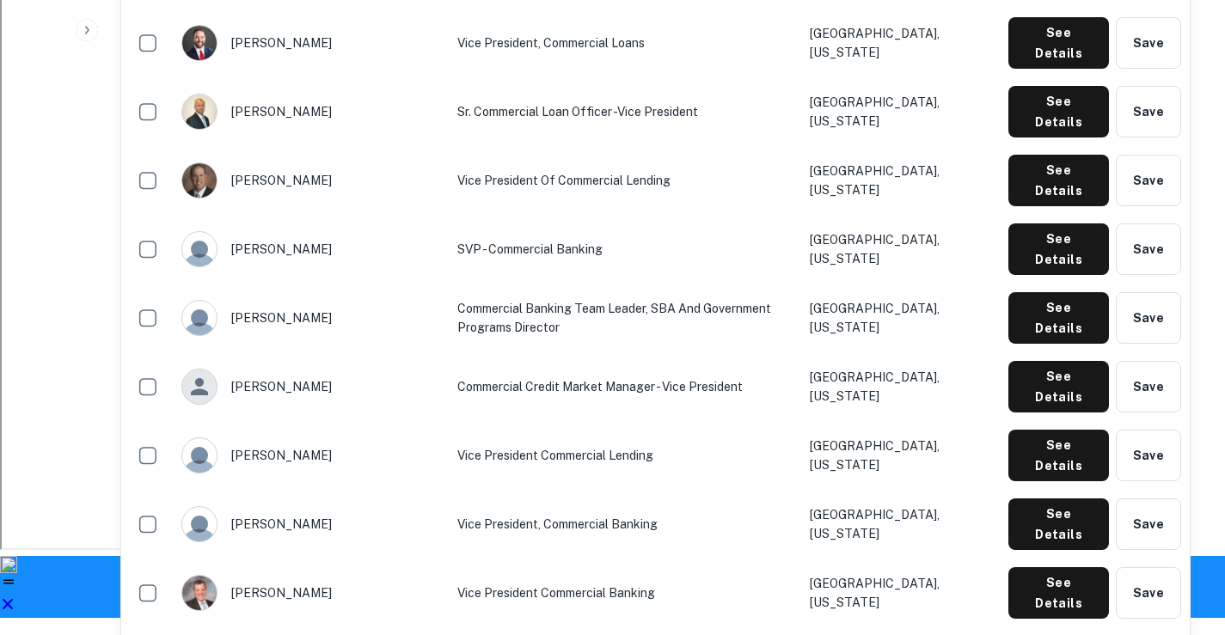
drag, startPoint x: 234, startPoint y: 477, endPoint x: 319, endPoint y: 483, distance: 85.3
drag, startPoint x: 379, startPoint y: 480, endPoint x: 579, endPoint y: 485, distance: 199.5
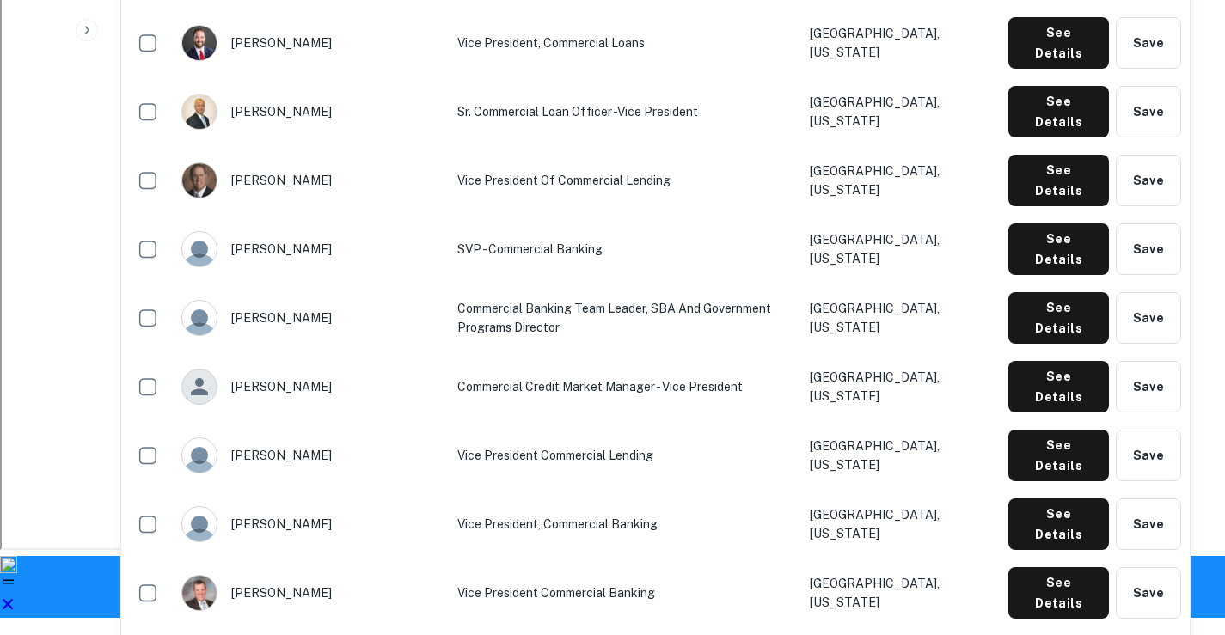
drag, startPoint x: 368, startPoint y: 476, endPoint x: 579, endPoint y: 480, distance: 210.7
drag, startPoint x: 824, startPoint y: 479, endPoint x: 909, endPoint y: 481, distance: 84.3
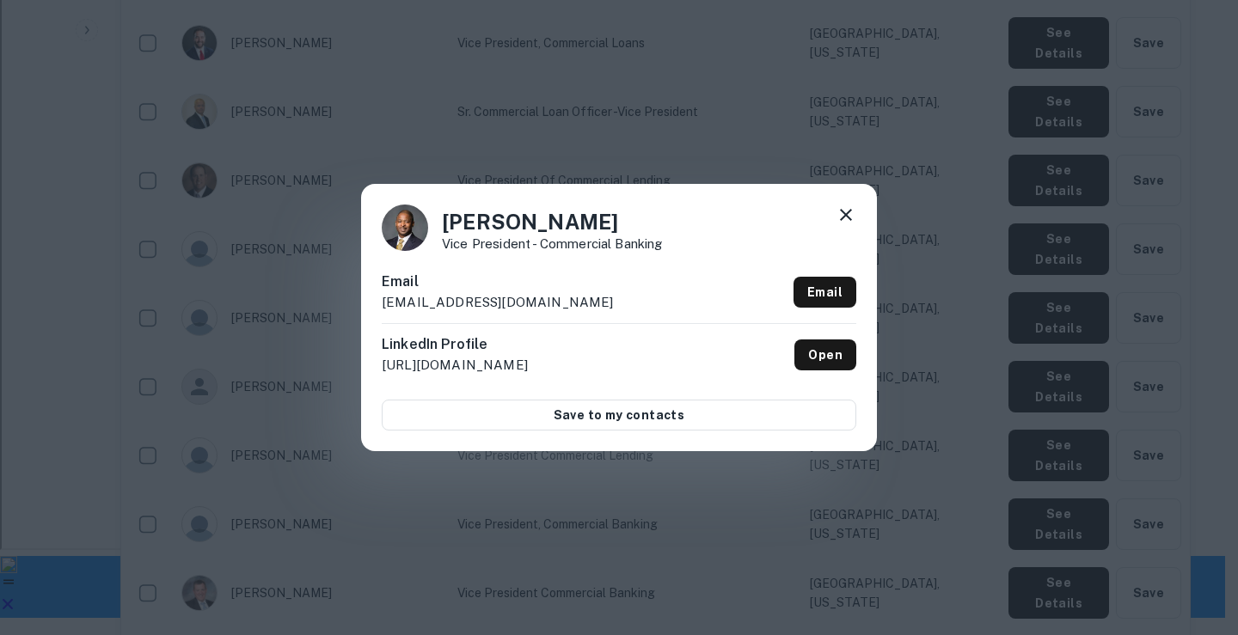
drag, startPoint x: 382, startPoint y: 303, endPoint x: 597, endPoint y: 308, distance: 215.0
click at [597, 308] on div "Email [EMAIL_ADDRESS][DOMAIN_NAME] Email" at bounding box center [619, 298] width 475 height 52
click at [844, 214] on icon at bounding box center [846, 215] width 12 height 12
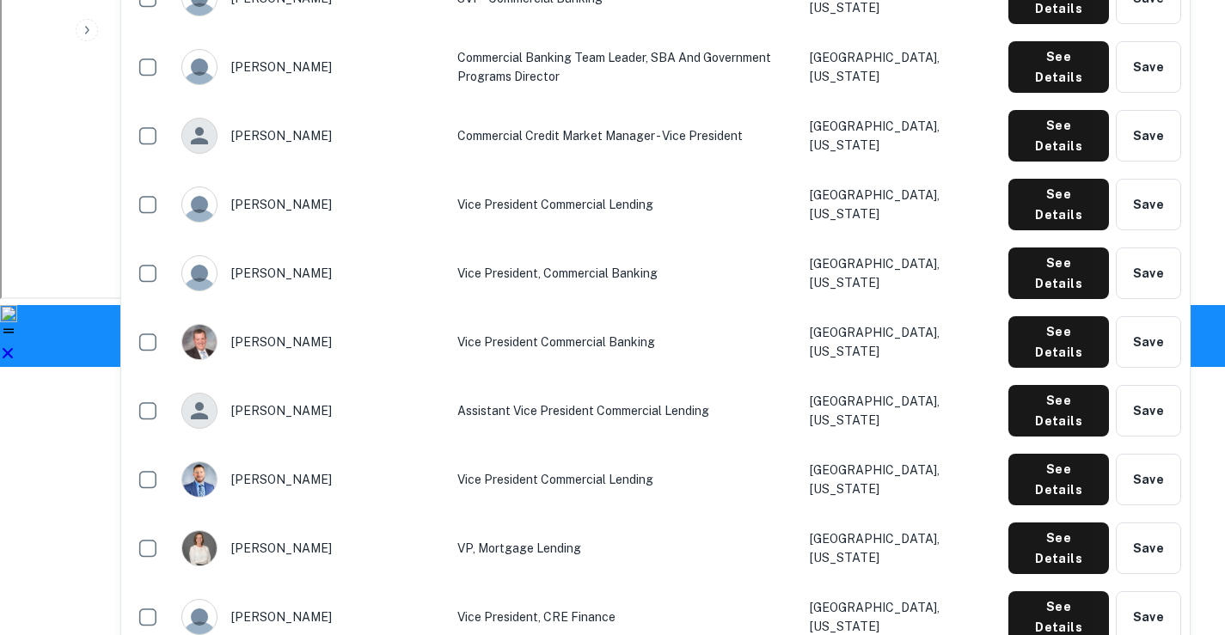
scroll to position [1290, 0]
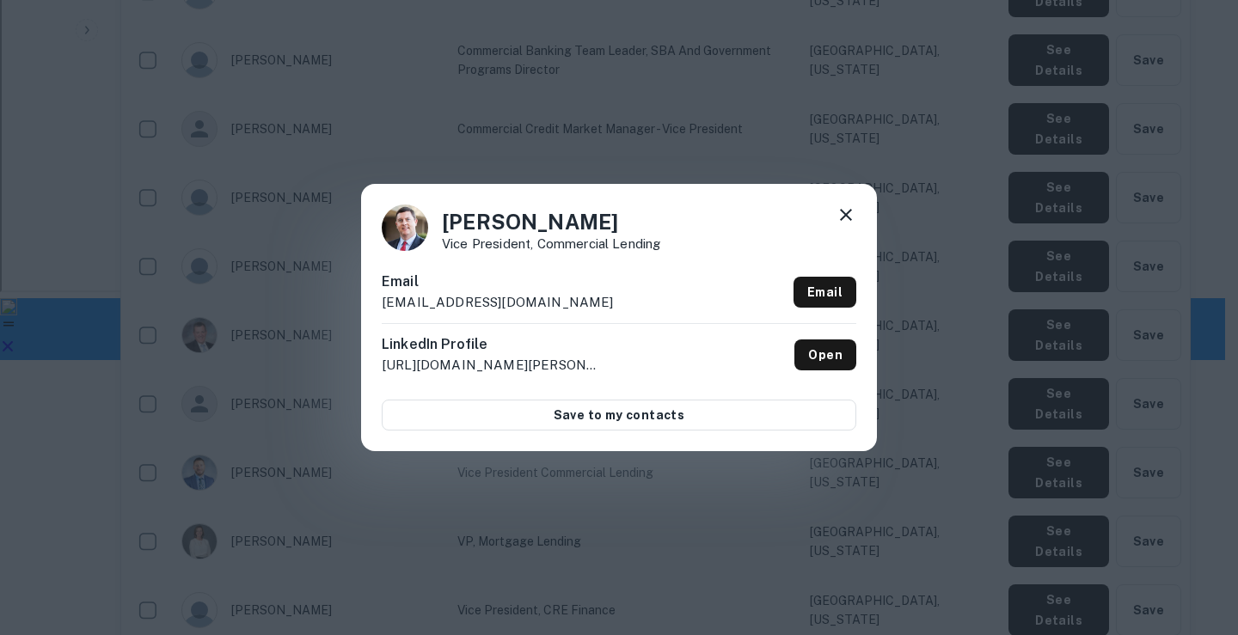
click at [843, 207] on icon at bounding box center [846, 215] width 21 height 21
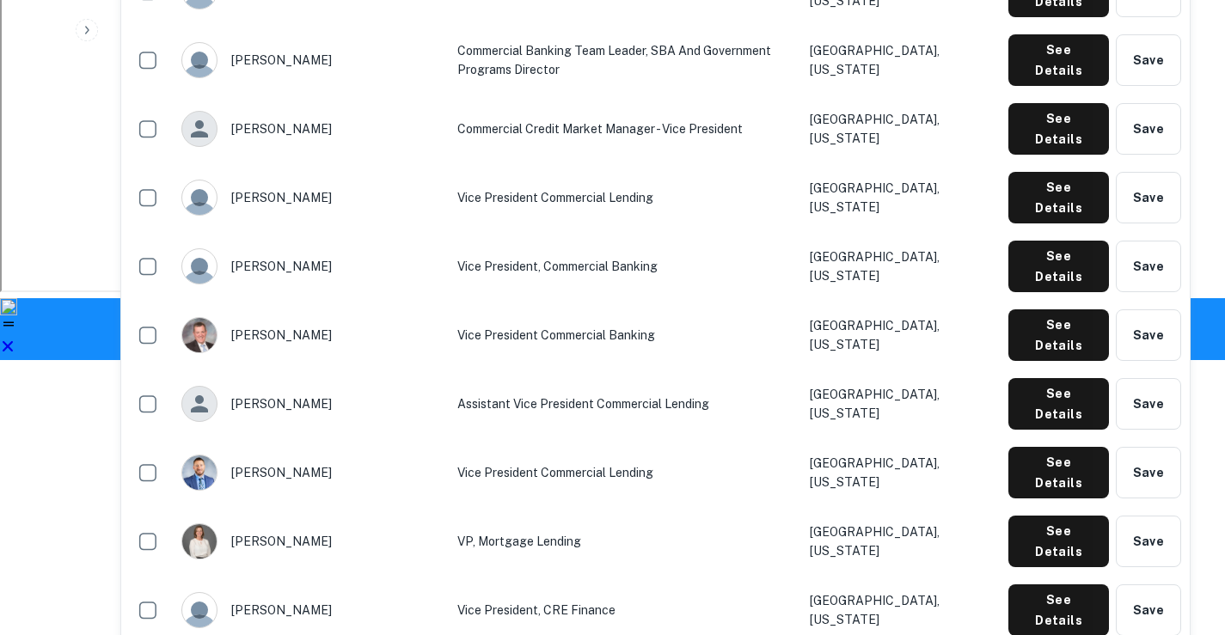
drag, startPoint x: 235, startPoint y: 379, endPoint x: 300, endPoint y: 379, distance: 65.3
drag, startPoint x: 365, startPoint y: 379, endPoint x: 584, endPoint y: 379, distance: 219.2
drag, startPoint x: 819, startPoint y: 378, endPoint x: 898, endPoint y: 373, distance: 78.4
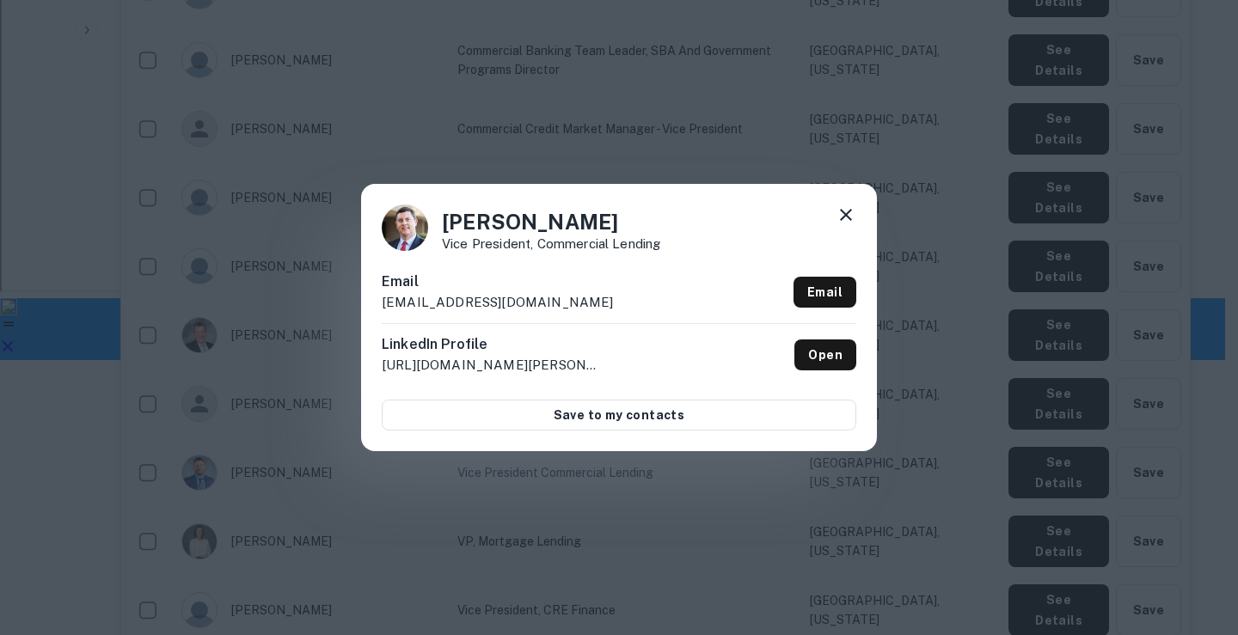
drag, startPoint x: 384, startPoint y: 300, endPoint x: 597, endPoint y: 309, distance: 213.4
click at [597, 309] on div "Email [EMAIL_ADDRESS][DOMAIN_NAME] Email" at bounding box center [619, 298] width 475 height 52
click at [844, 211] on icon at bounding box center [846, 215] width 21 height 21
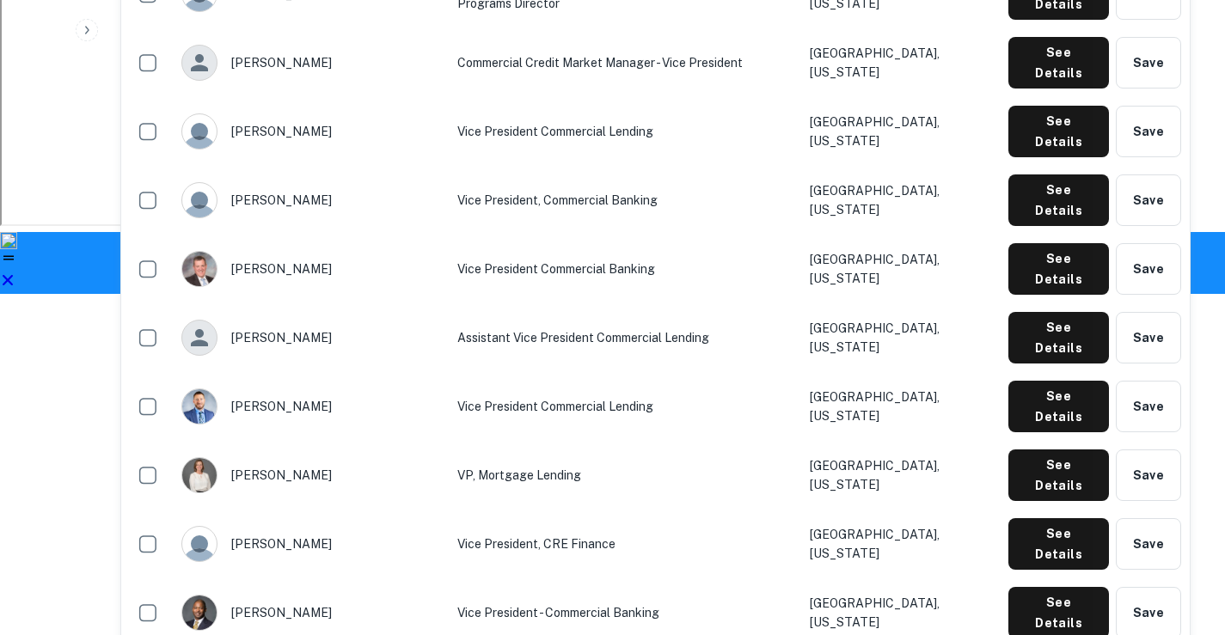
scroll to position [1376, 0]
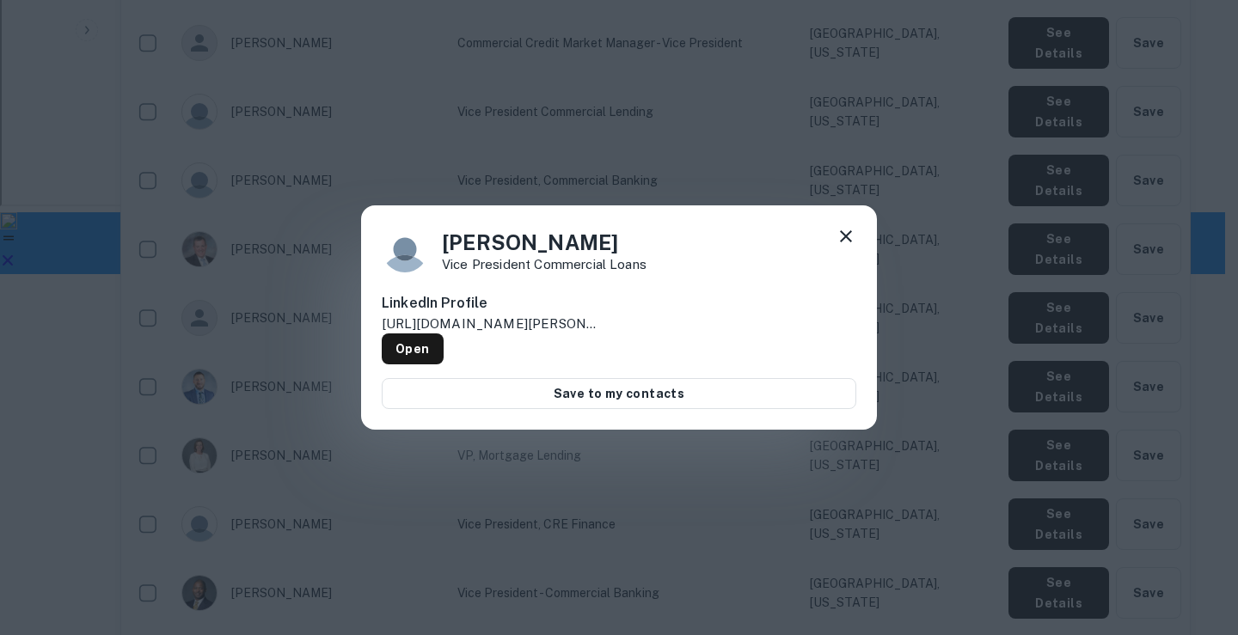
click at [848, 235] on icon at bounding box center [846, 236] width 21 height 21
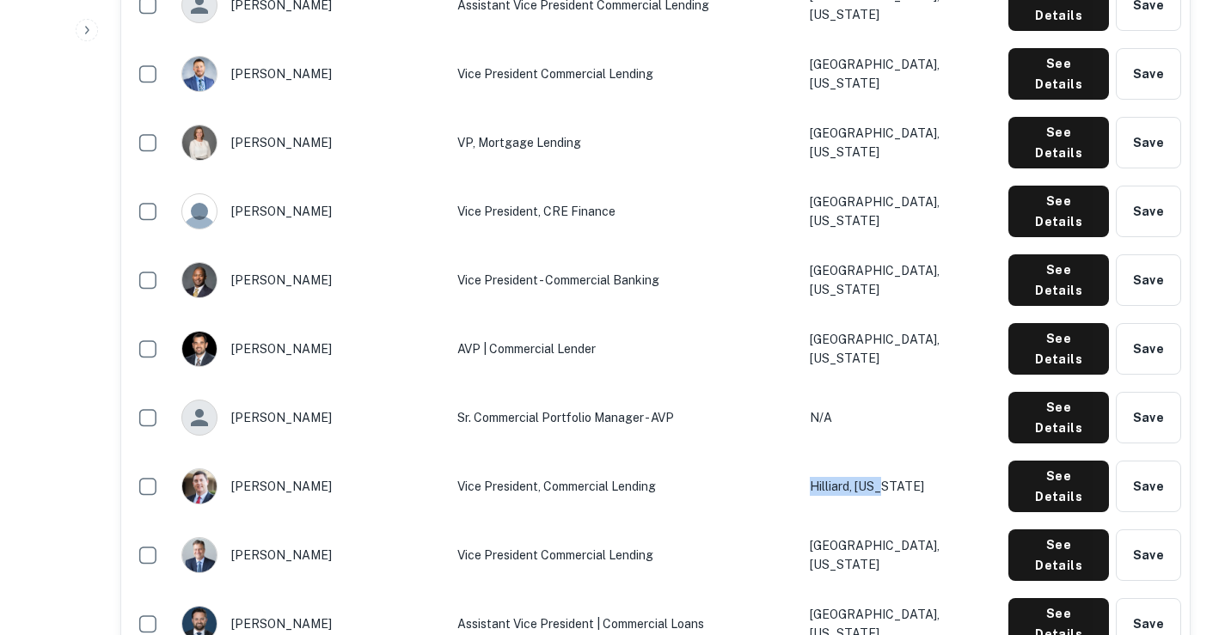
scroll to position [1719, 0]
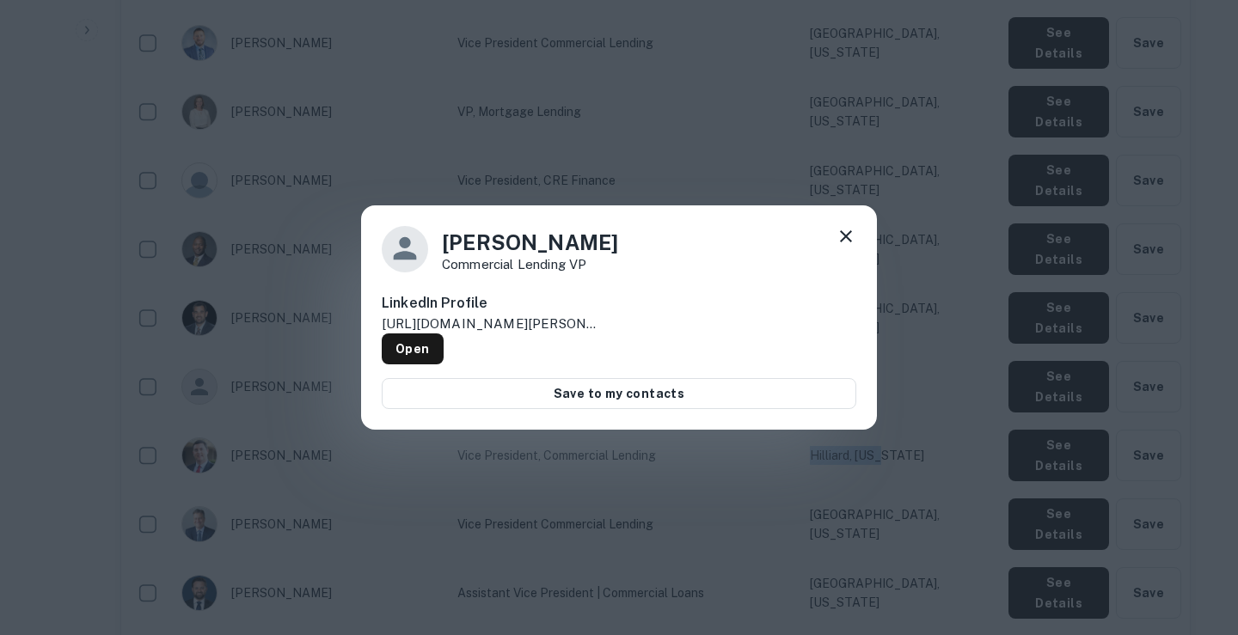
click at [849, 238] on icon at bounding box center [846, 236] width 12 height 12
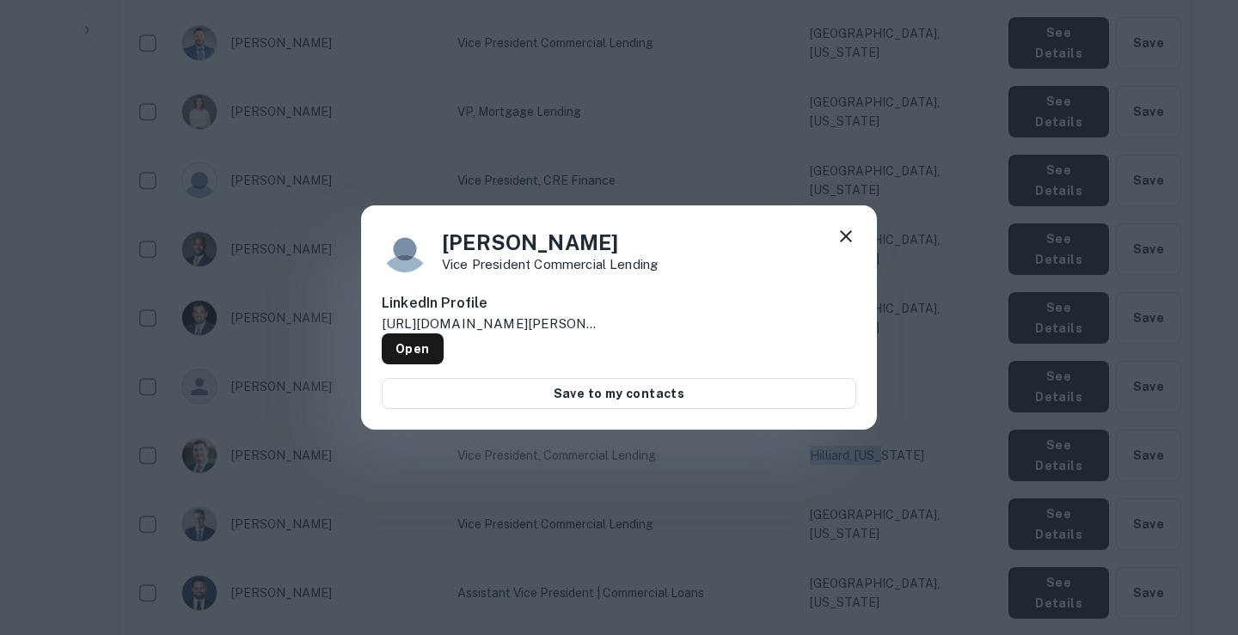
click at [849, 240] on icon at bounding box center [846, 236] width 12 height 12
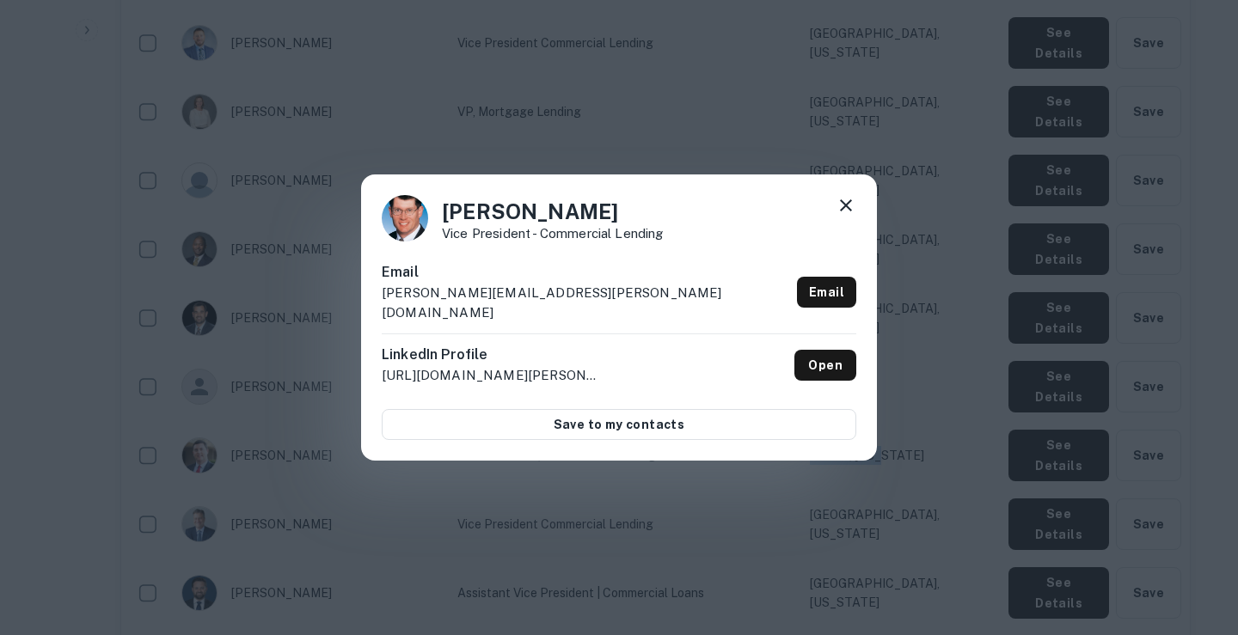
click at [843, 216] on icon at bounding box center [846, 205] width 21 height 21
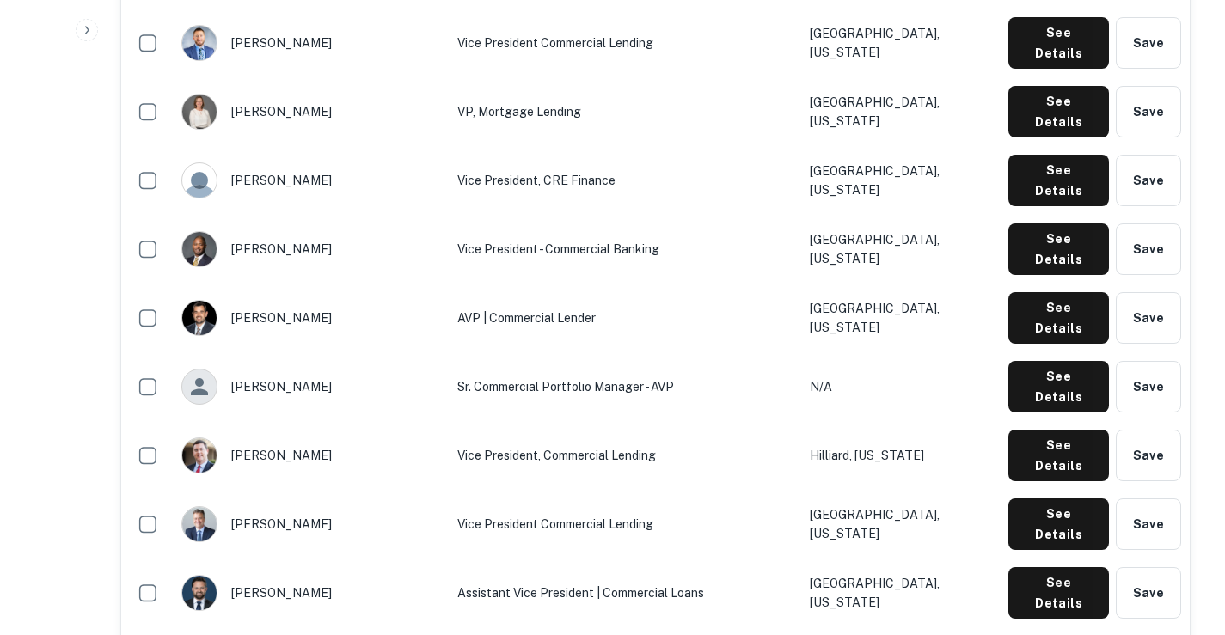
drag, startPoint x: 235, startPoint y: 323, endPoint x: 311, endPoint y: 325, distance: 76.5
drag, startPoint x: 368, startPoint y: 325, endPoint x: 569, endPoint y: 331, distance: 201.3
drag, startPoint x: 822, startPoint y: 326, endPoint x: 943, endPoint y: 329, distance: 121.3
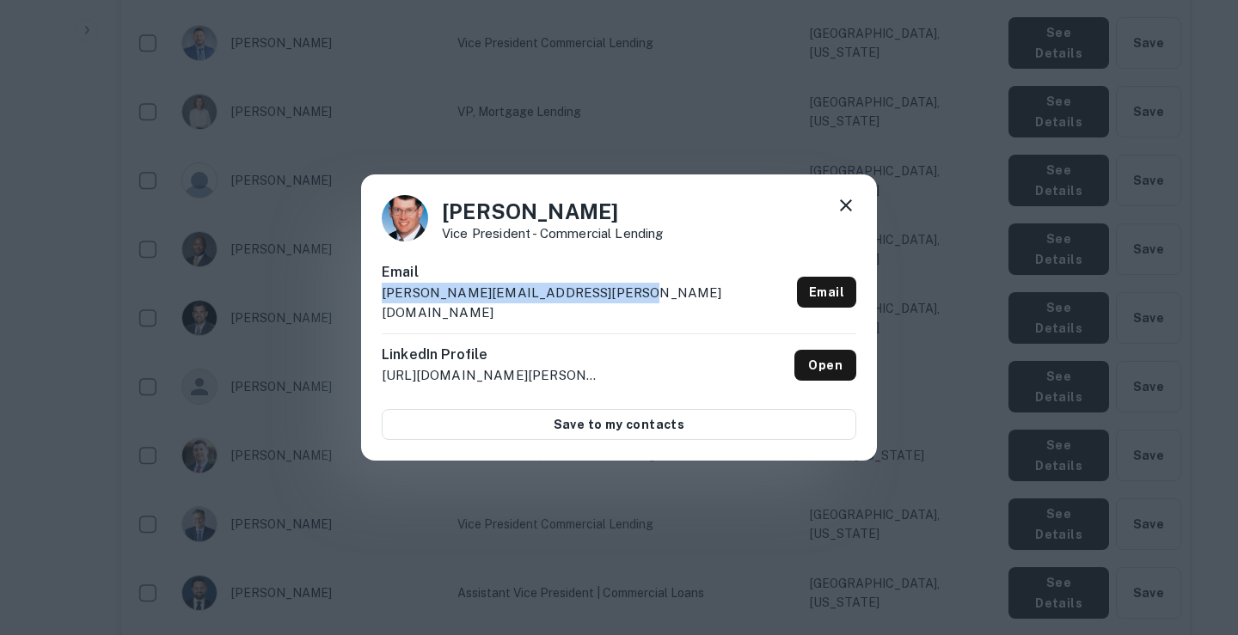
drag, startPoint x: 382, startPoint y: 302, endPoint x: 617, endPoint y: 308, distance: 235.6
click at [617, 308] on div "Email [PERSON_NAME][EMAIL_ADDRESS][PERSON_NAME][DOMAIN_NAME] Email" at bounding box center [619, 297] width 475 height 71
click at [847, 210] on icon at bounding box center [846, 205] width 21 height 21
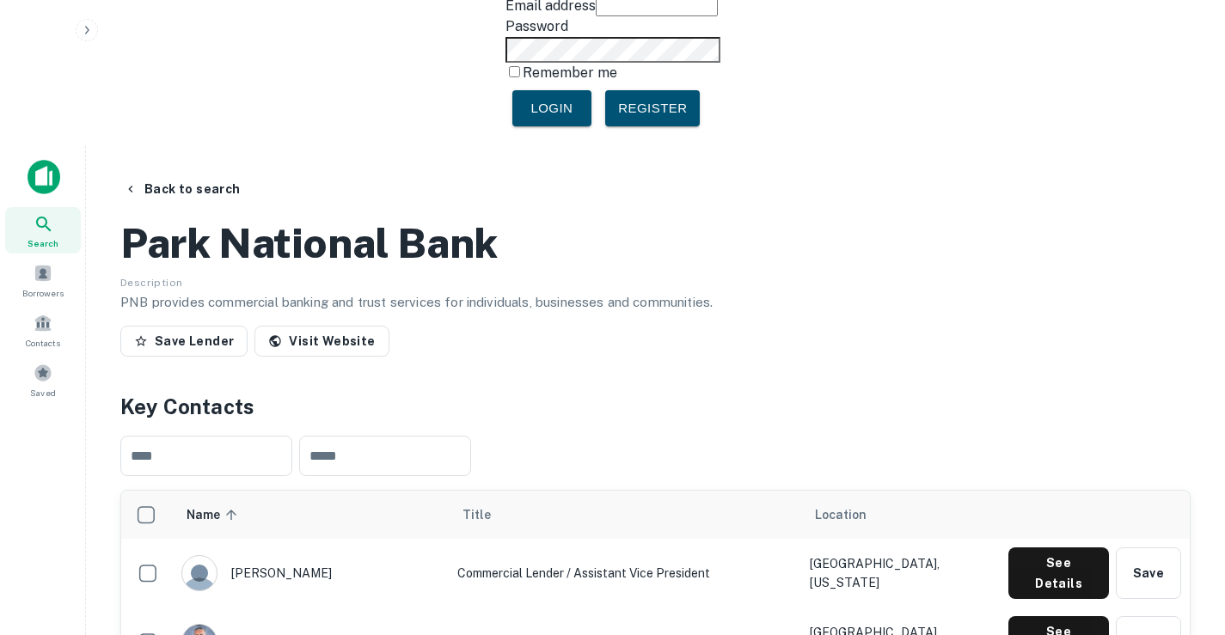
scroll to position [0, 0]
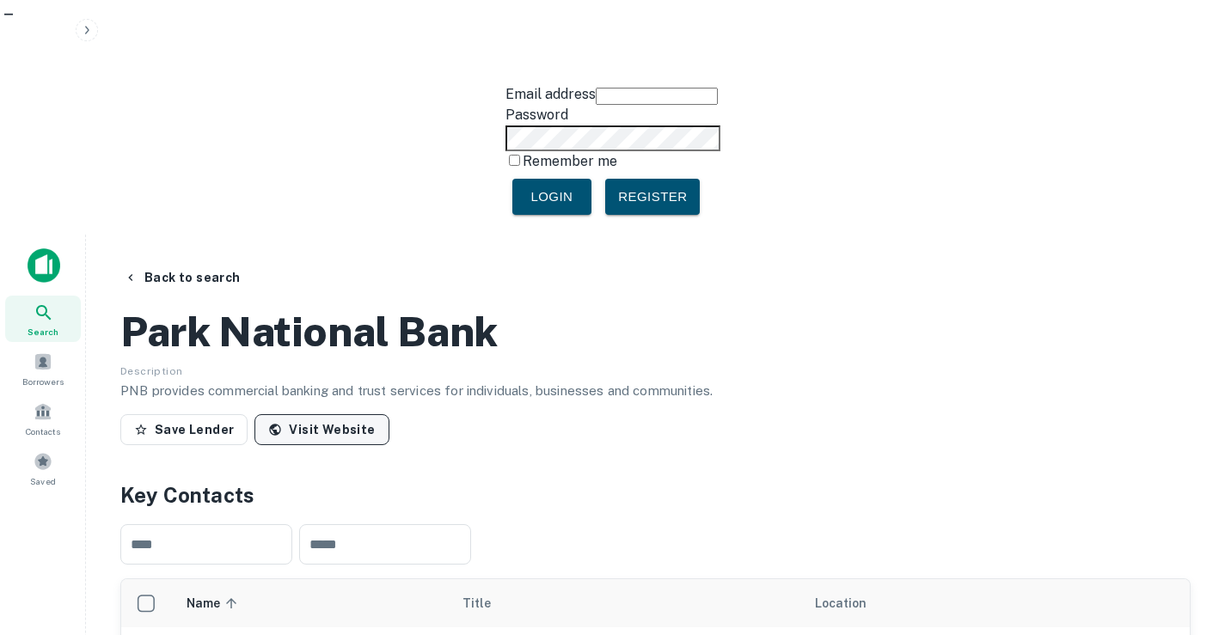
click at [285, 414] on link "Visit Website" at bounding box center [321, 429] width 134 height 31
click at [182, 262] on button "Back to search" at bounding box center [182, 277] width 131 height 31
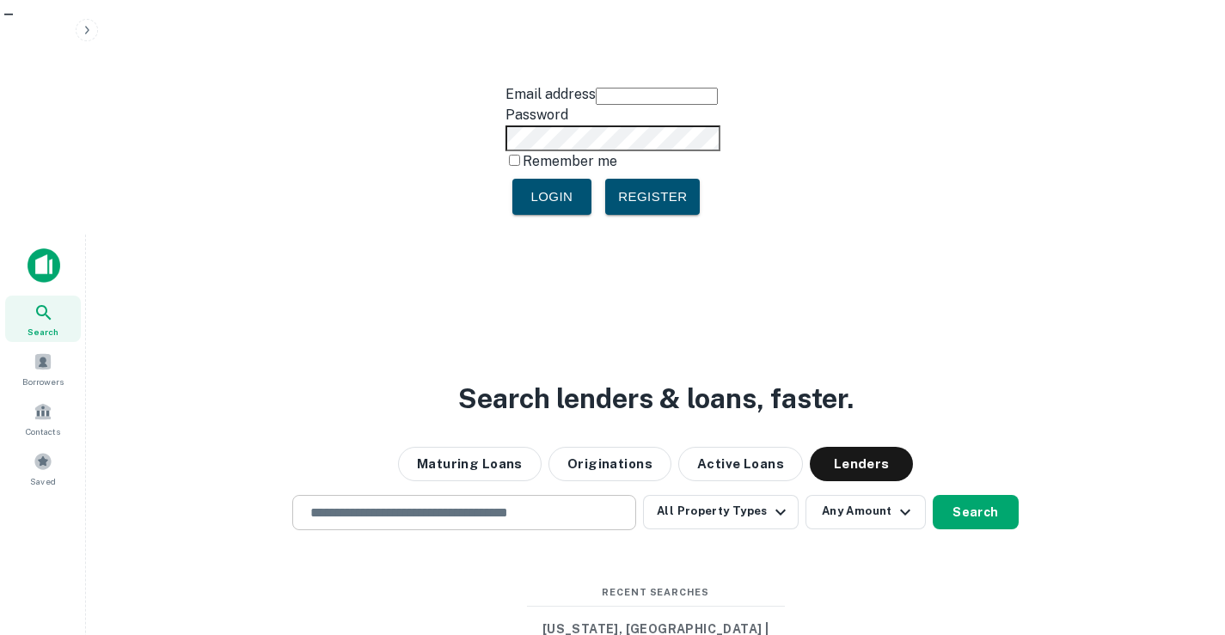
click at [366, 503] on input "text" at bounding box center [464, 513] width 328 height 20
paste input "*********"
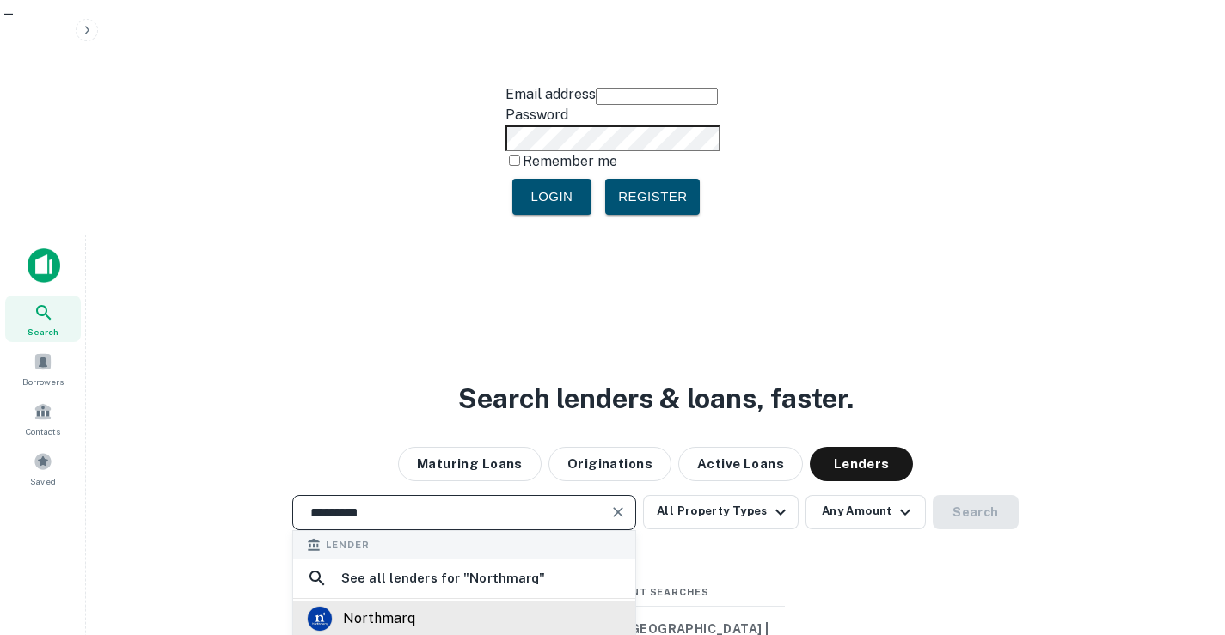
type input "*********"
click at [499, 606] on div "northmarq" at bounding box center [464, 619] width 315 height 26
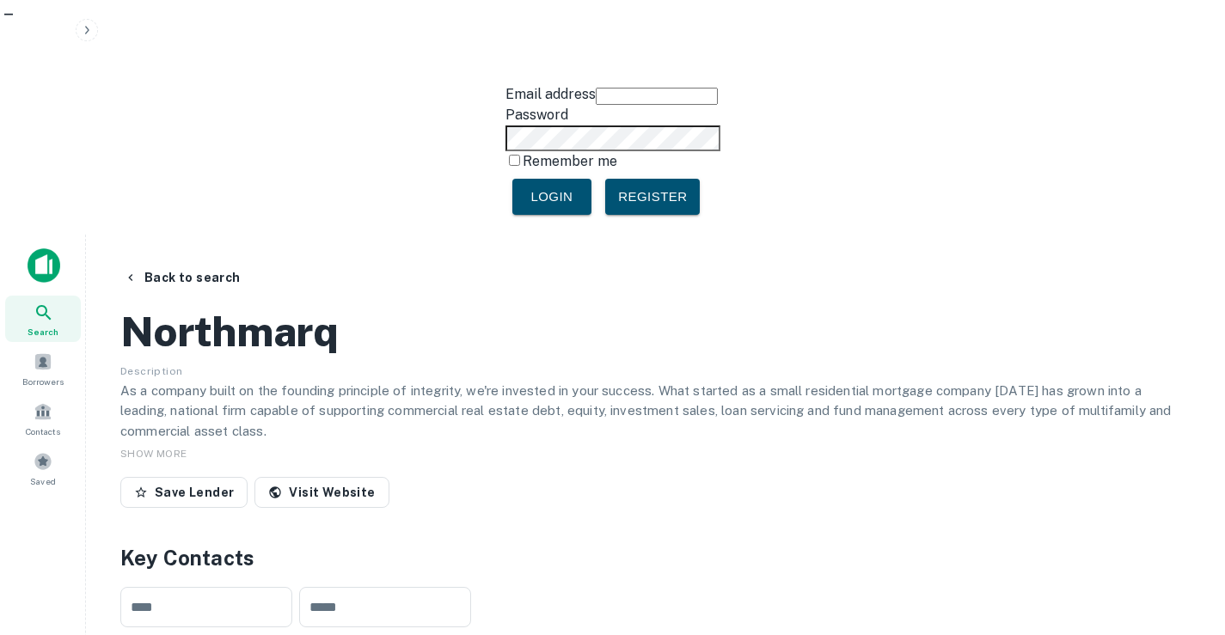
scroll to position [401, 0]
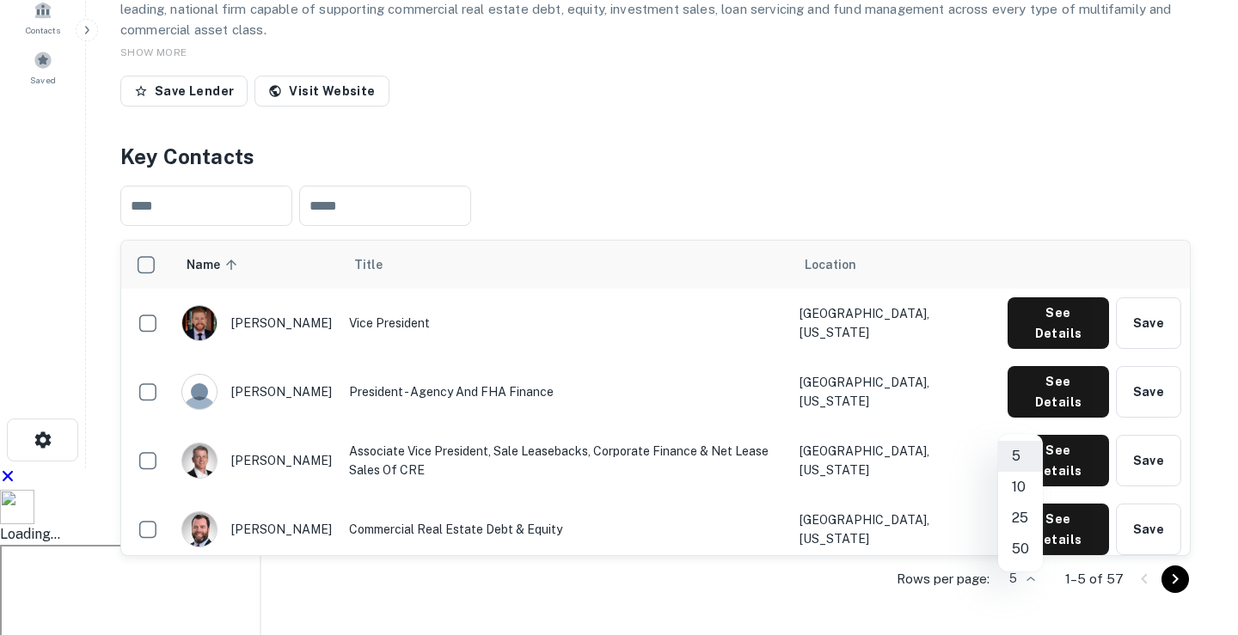
click at [1025, 543] on li "50" at bounding box center [1020, 549] width 45 height 31
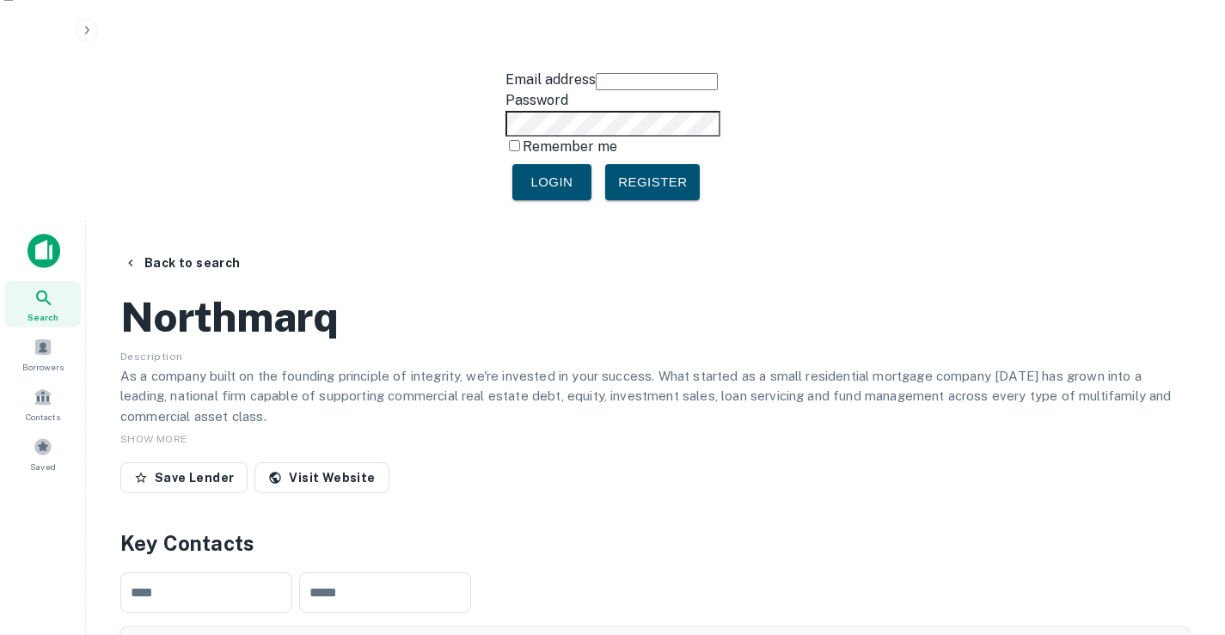
scroll to position [0, 0]
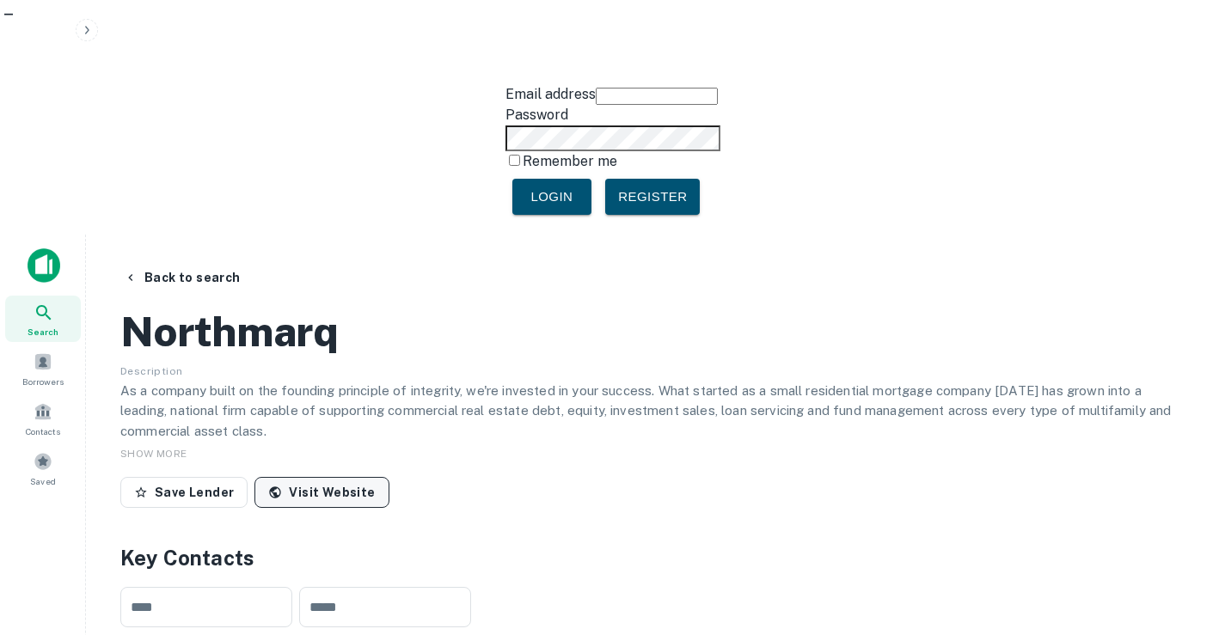
click at [316, 477] on link "Visit Website" at bounding box center [321, 492] width 134 height 31
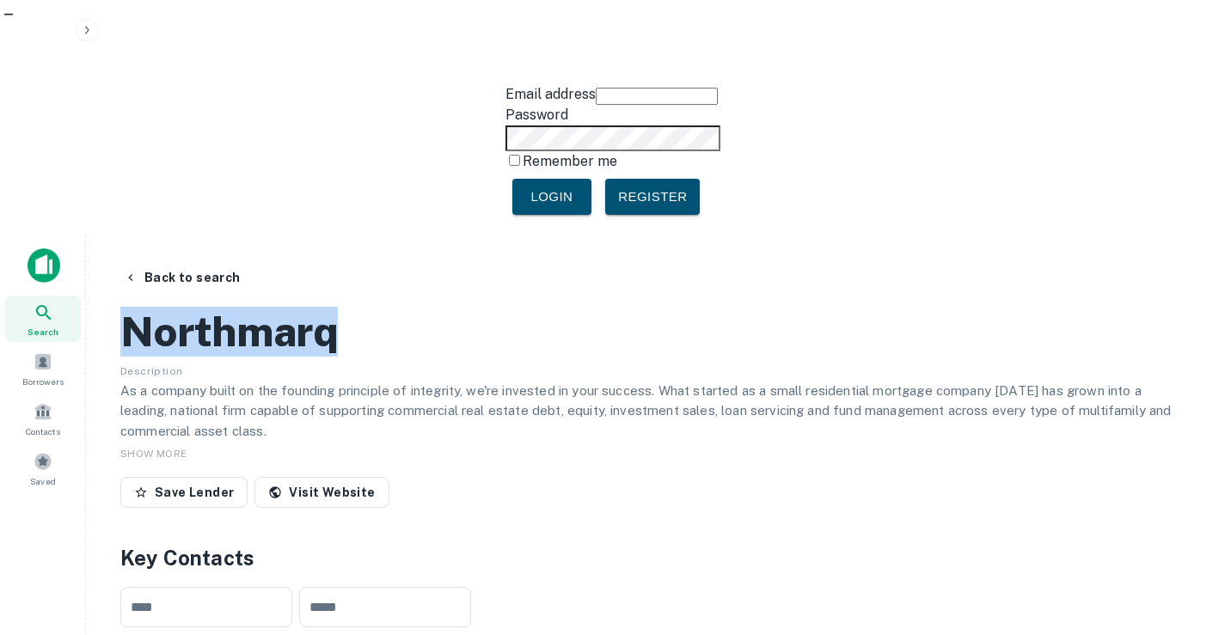
drag, startPoint x: 446, startPoint y: 175, endPoint x: 119, endPoint y: 151, distance: 327.6
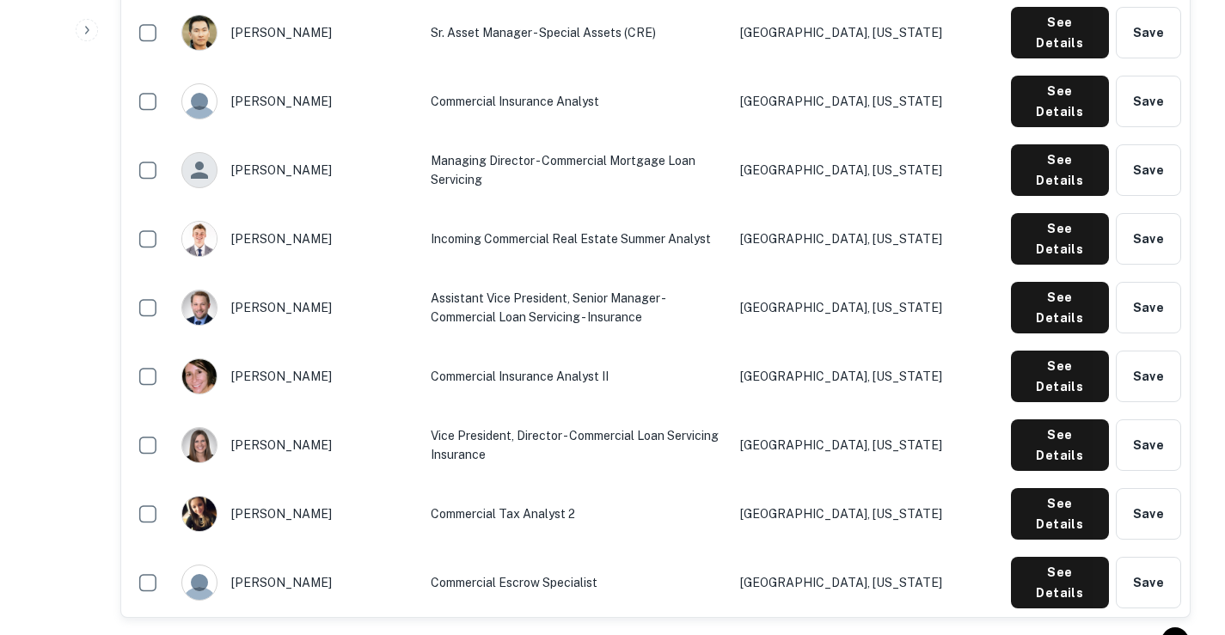
scroll to position [3525, 0]
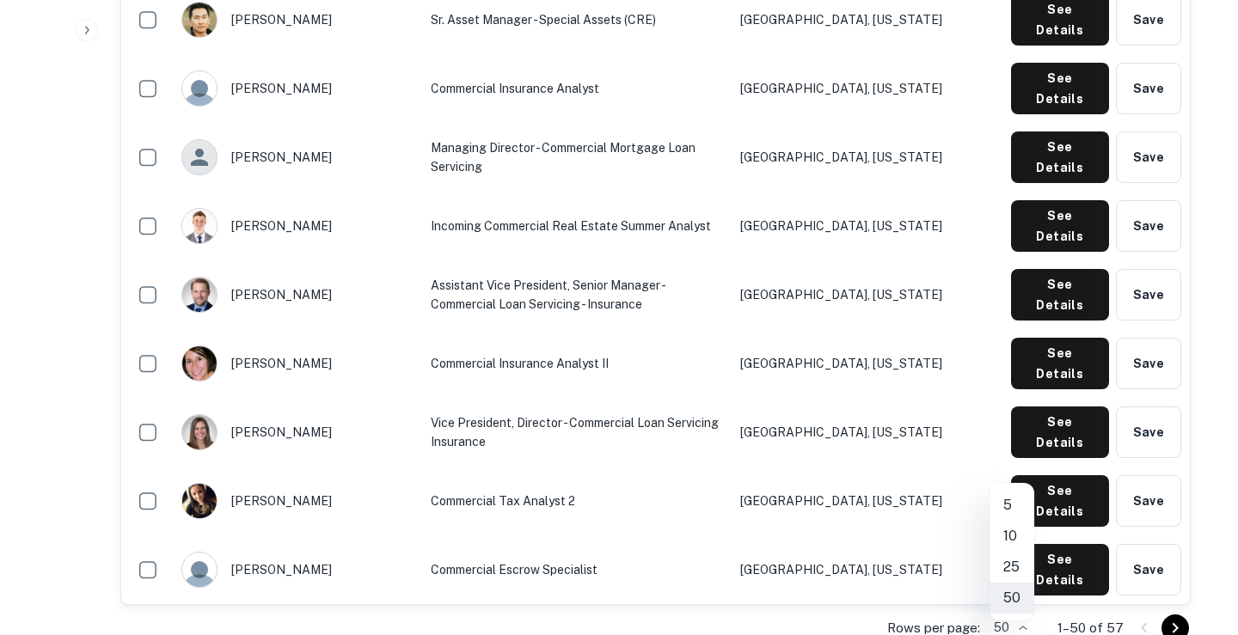
click at [863, 504] on div at bounding box center [619, 317] width 1238 height 635
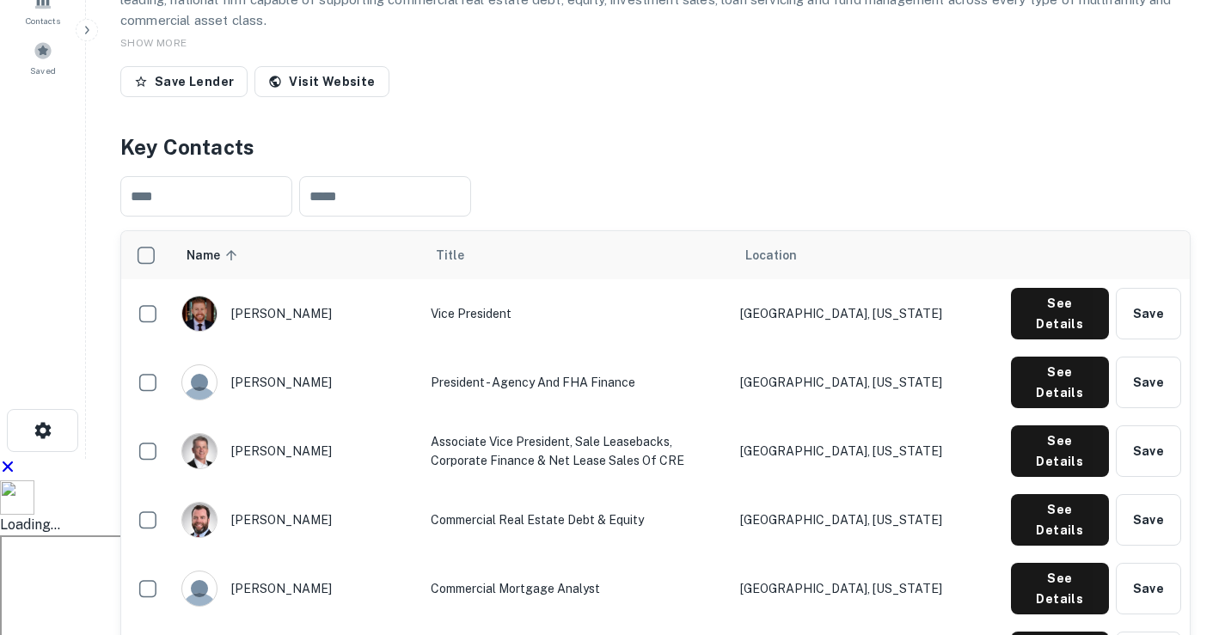
scroll to position [438, 0]
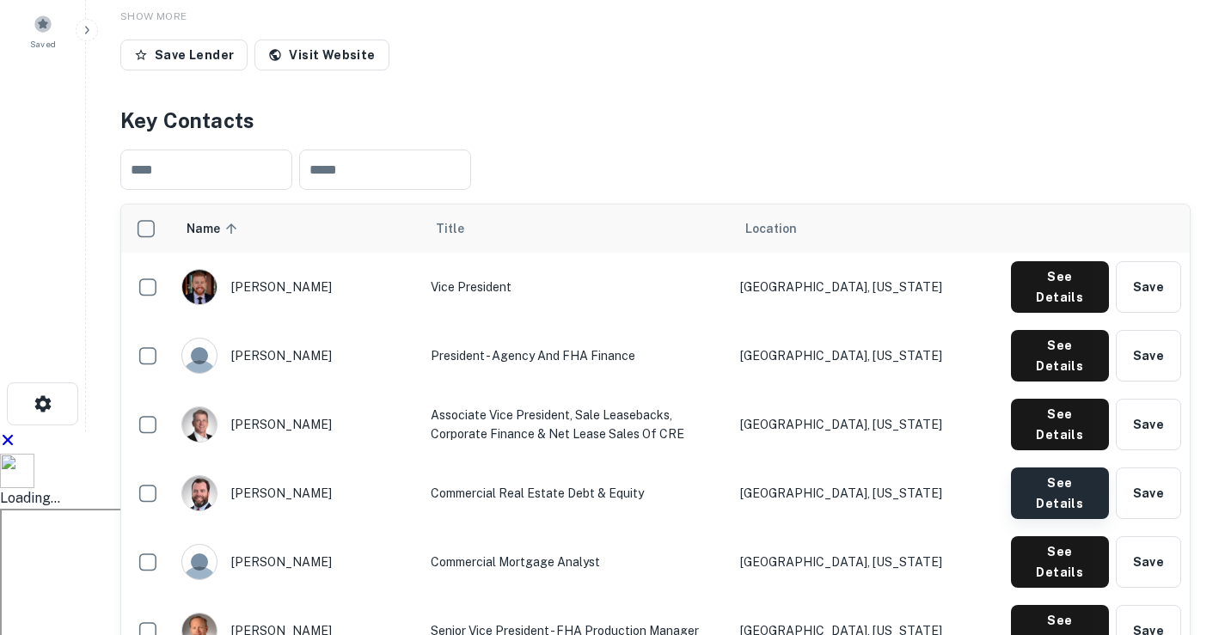
click at [1036, 313] on button "See Details" at bounding box center [1060, 287] width 98 height 52
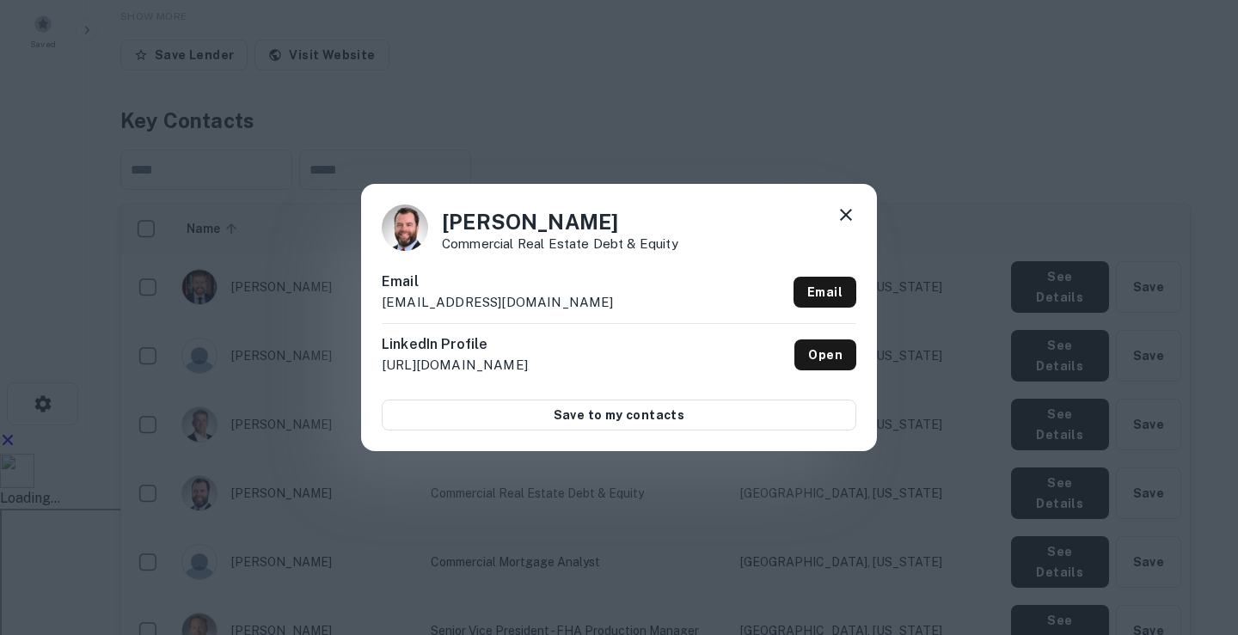
click at [843, 211] on icon at bounding box center [846, 215] width 21 height 21
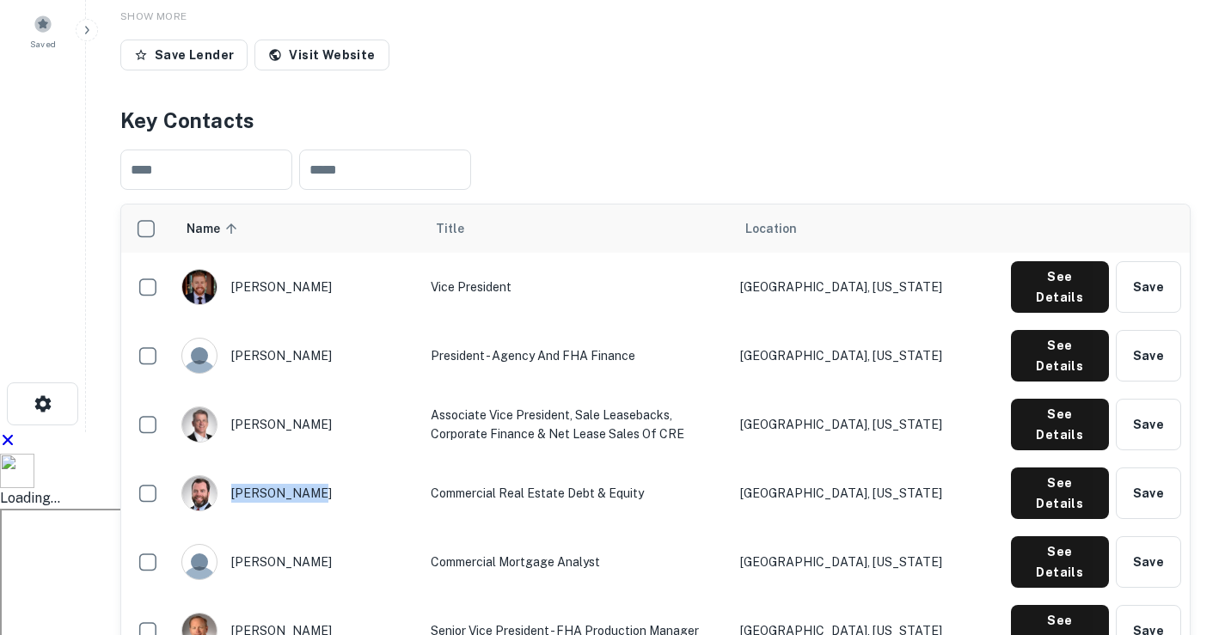
drag, startPoint x: 230, startPoint y: 334, endPoint x: 298, endPoint y: 335, distance: 67.9
click at [298, 475] on div "[PERSON_NAME]" at bounding box center [297, 493] width 232 height 36
drag, startPoint x: 427, startPoint y: 335, endPoint x: 565, endPoint y: 336, distance: 137.6
click at [565, 459] on td "Commercial Real Estate Debt & Equity" at bounding box center [576, 493] width 309 height 69
drag, startPoint x: 818, startPoint y: 333, endPoint x: 930, endPoint y: 333, distance: 112.6
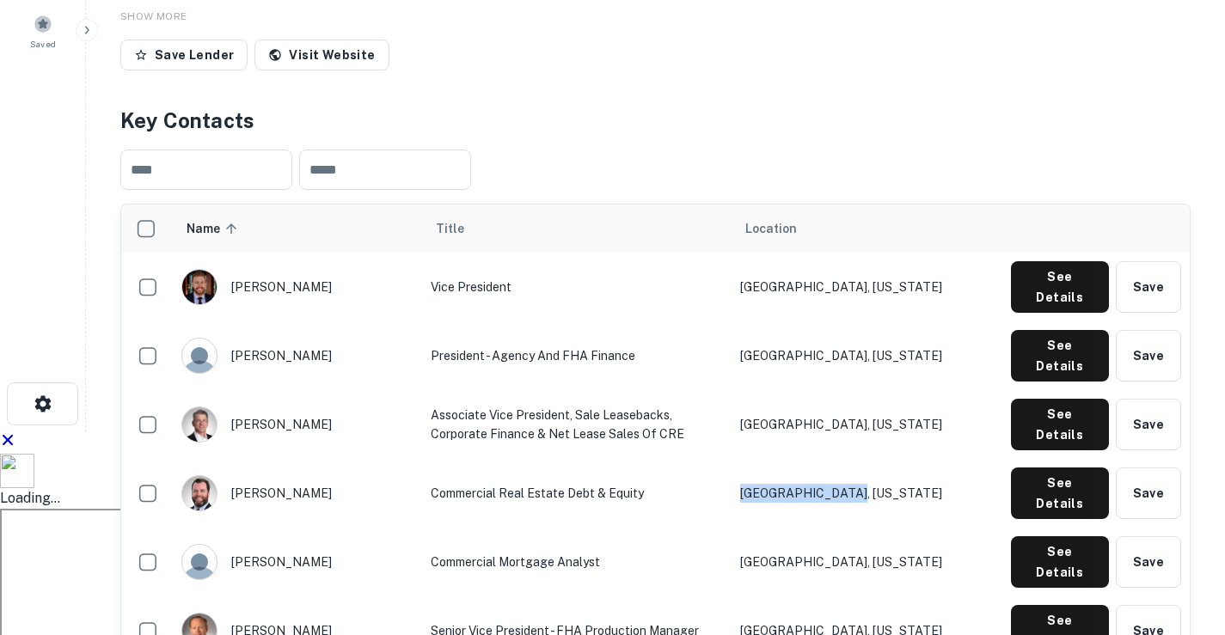
click at [930, 459] on td "[GEOGRAPHIC_DATA], [US_STATE]" at bounding box center [867, 493] width 271 height 69
click at [1045, 313] on button "See Details" at bounding box center [1060, 287] width 98 height 52
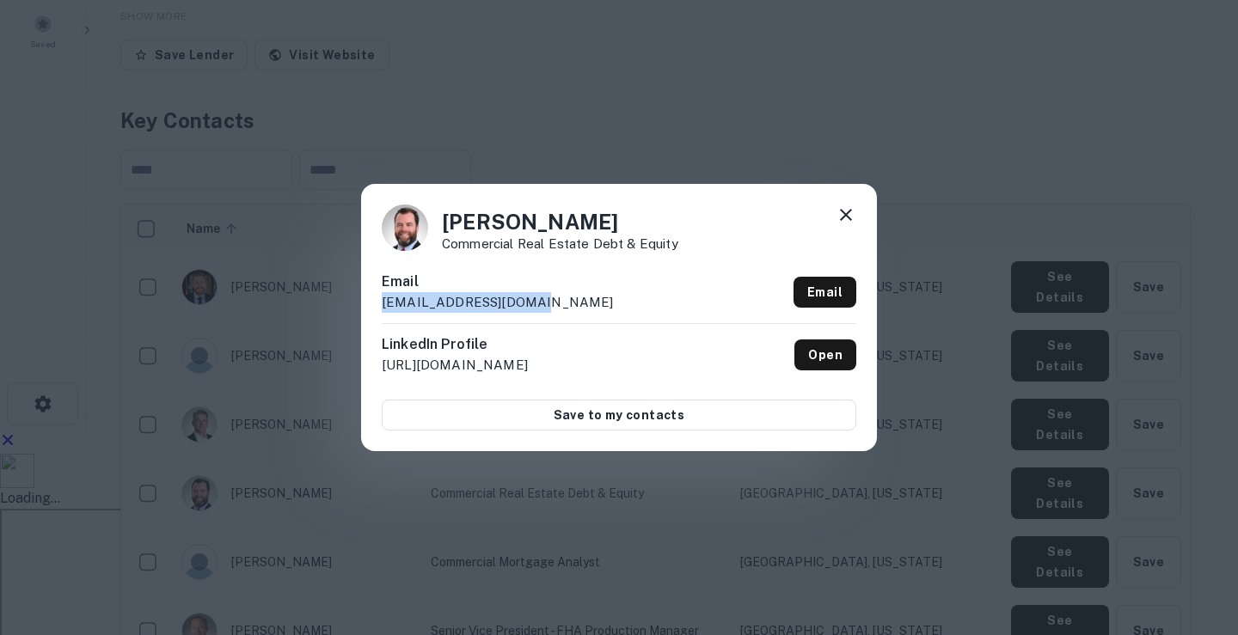
drag, startPoint x: 502, startPoint y: 303, endPoint x: 377, endPoint y: 297, distance: 124.8
click at [377, 297] on div "[PERSON_NAME] Commercial Real Estate Debt & Equity Email [EMAIL_ADDRESS][DOMAIN…" at bounding box center [619, 317] width 516 height 267
click at [841, 208] on icon at bounding box center [846, 215] width 21 height 21
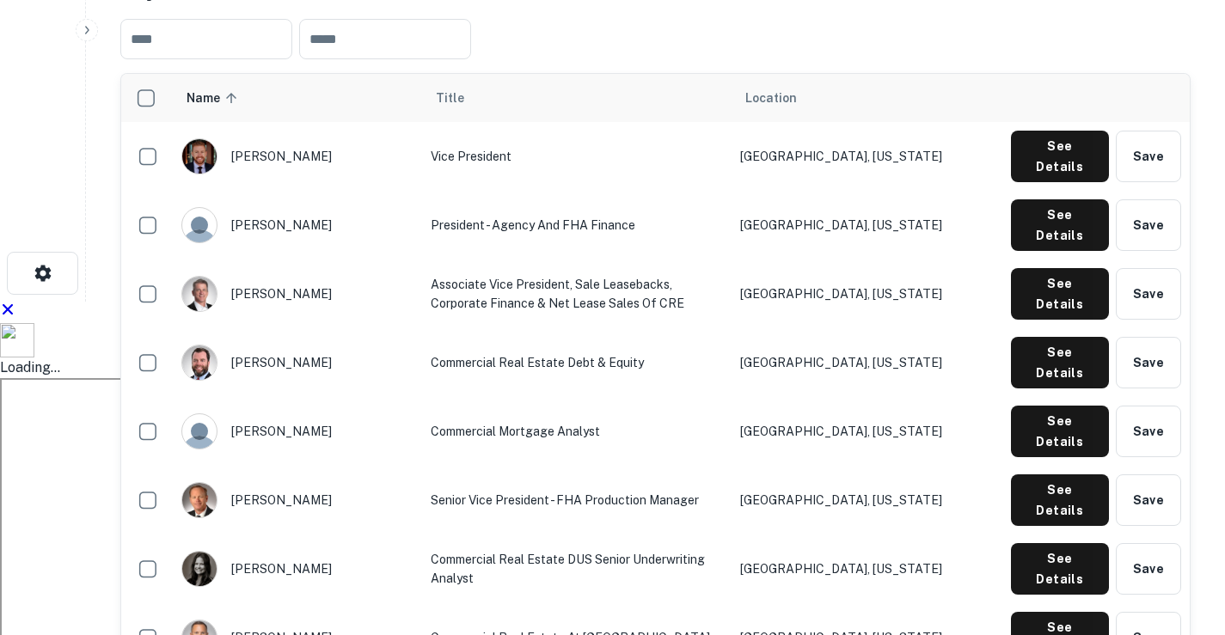
scroll to position [610, 0]
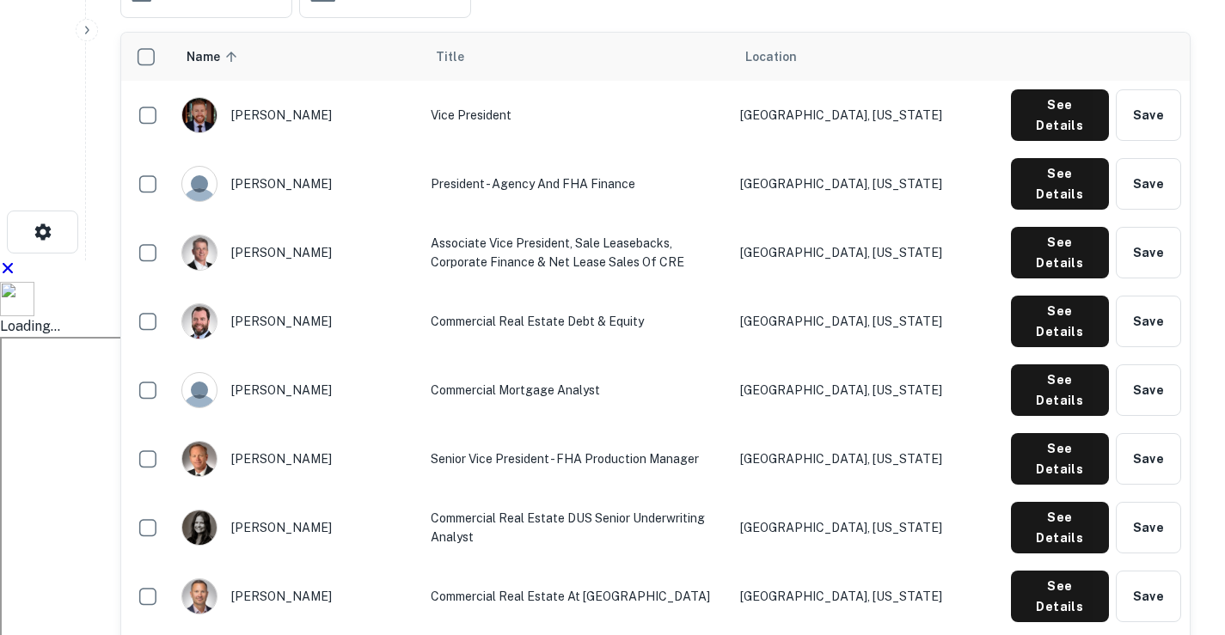
drag, startPoint x: 233, startPoint y: 507, endPoint x: 271, endPoint y: 504, distance: 38.0
click at [1055, 141] on button "See Details" at bounding box center [1060, 115] width 98 height 52
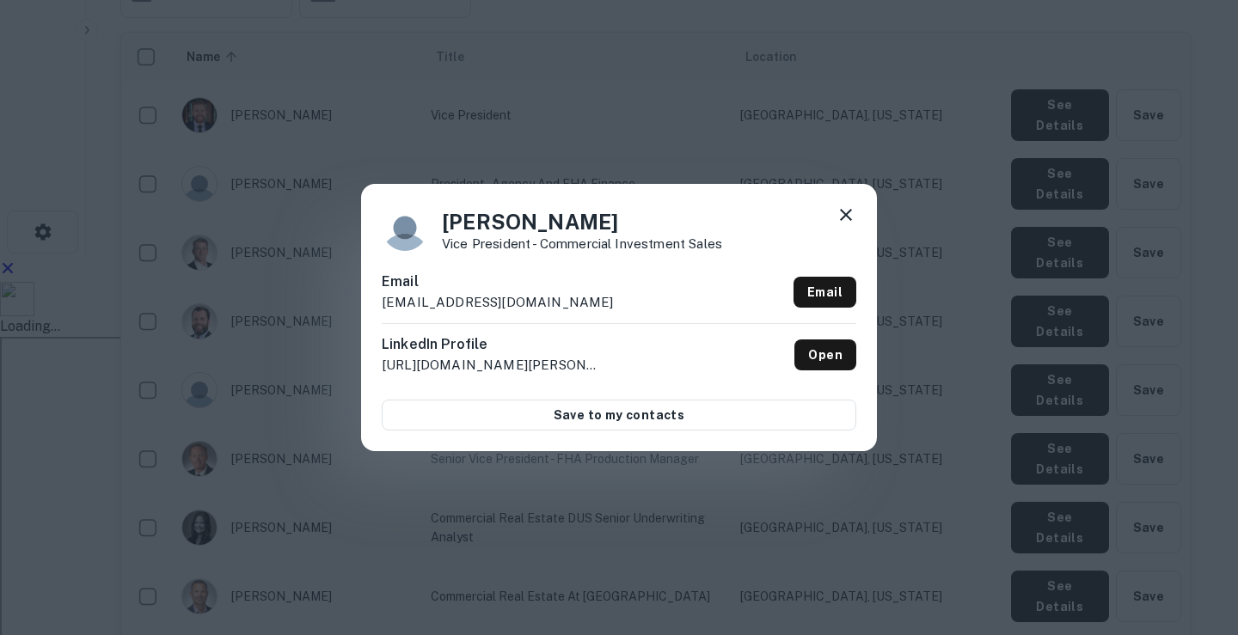
click at [843, 212] on icon at bounding box center [846, 215] width 12 height 12
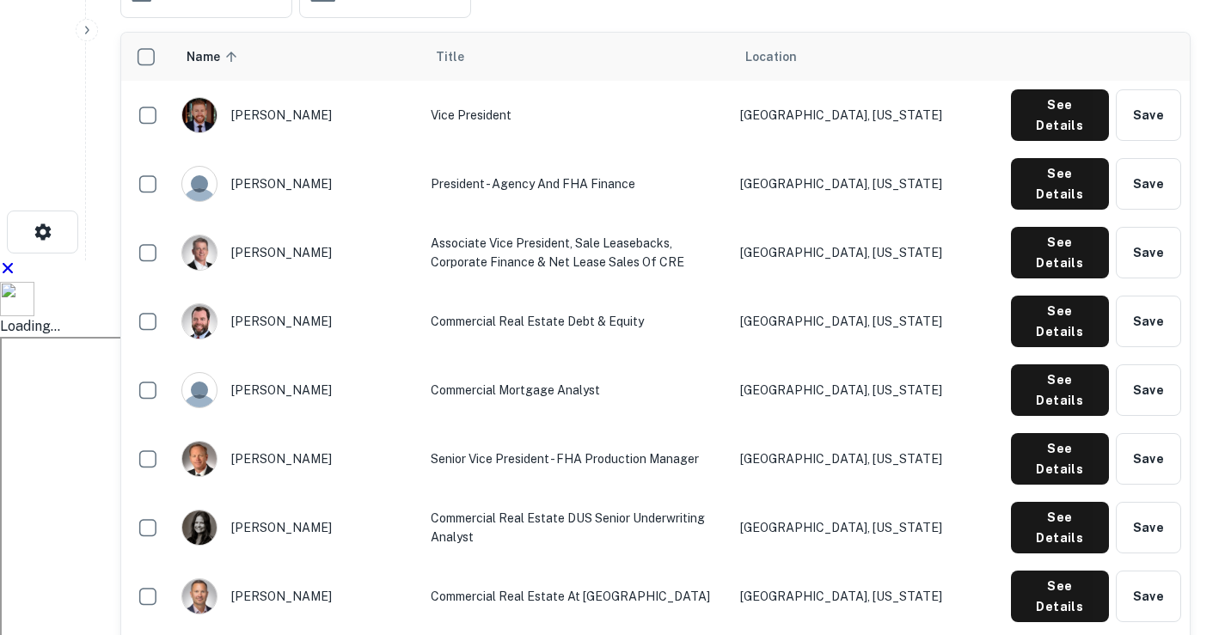
click at [1043, 141] on button "See Details" at bounding box center [1060, 115] width 98 height 52
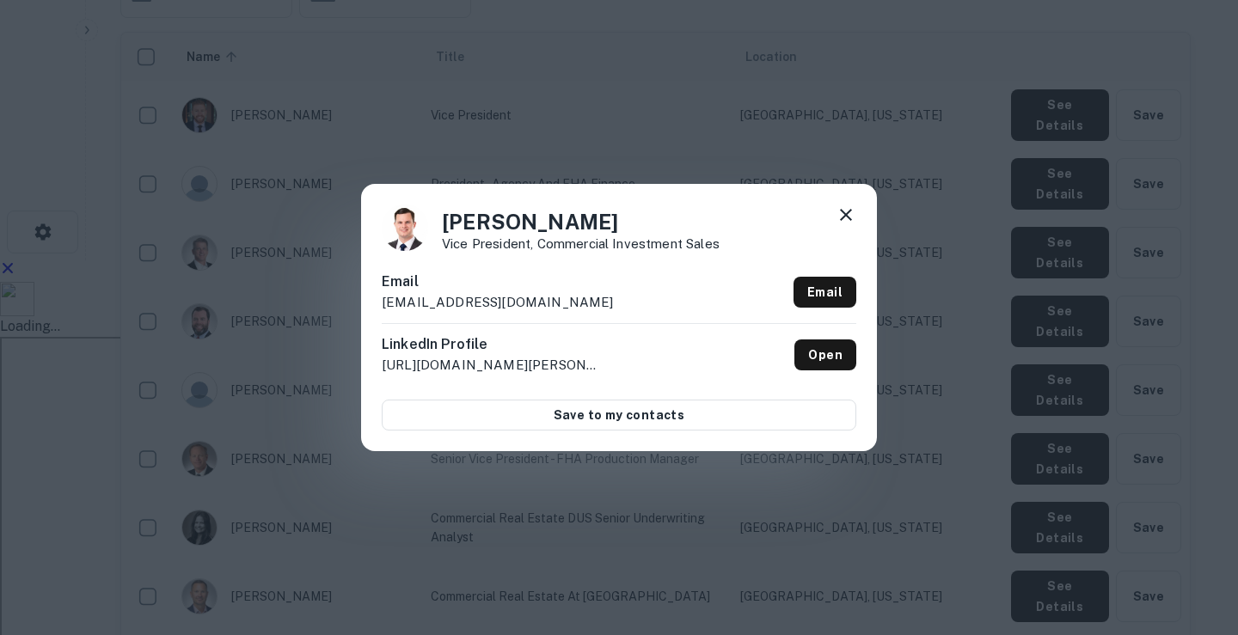
click at [844, 213] on icon at bounding box center [846, 215] width 12 height 12
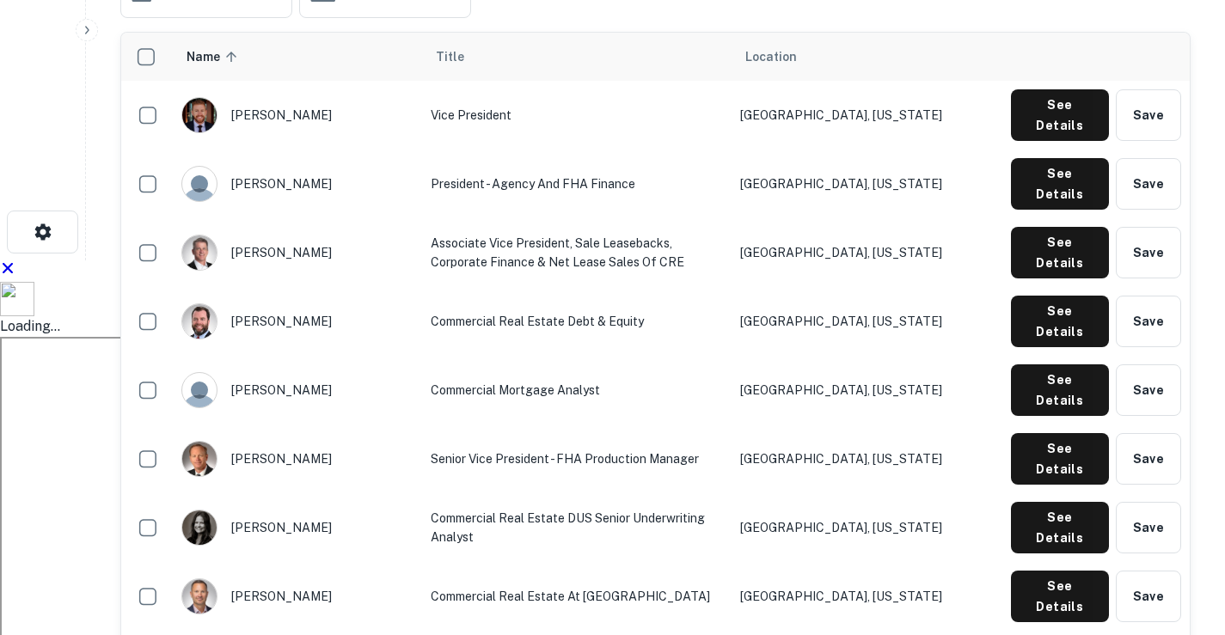
drag, startPoint x: 240, startPoint y: 506, endPoint x: 301, endPoint y: 505, distance: 61.1
drag, startPoint x: 350, startPoint y: 507, endPoint x: 678, endPoint y: 506, distance: 328.4
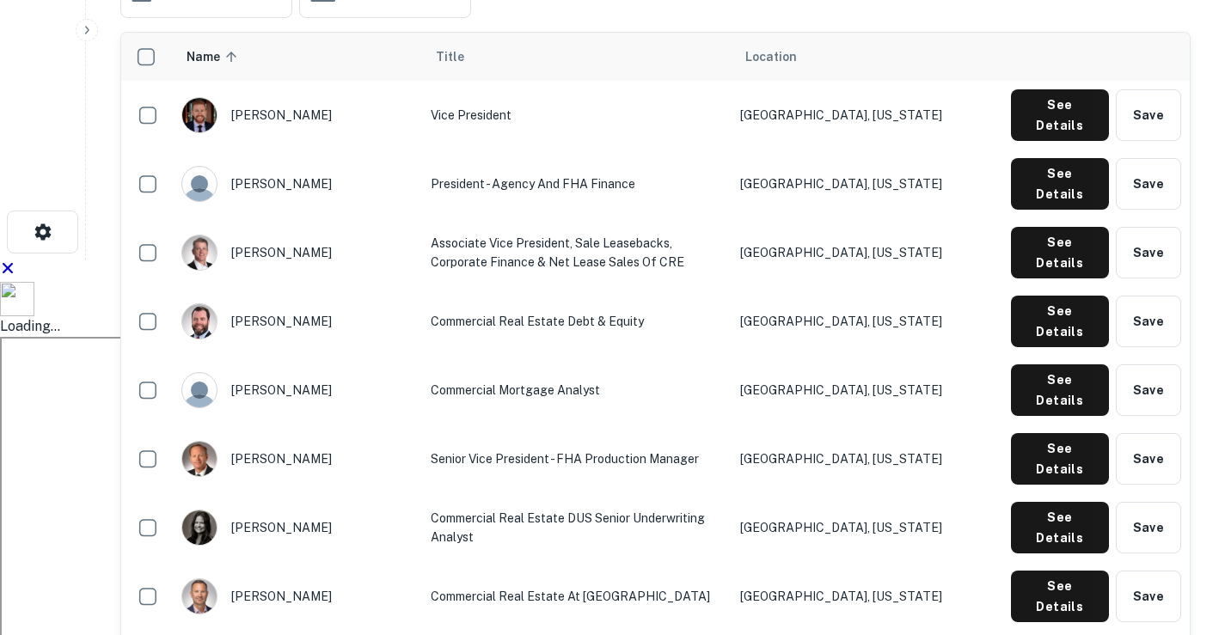
drag, startPoint x: 811, startPoint y: 510, endPoint x: 887, endPoint y: 507, distance: 76.6
click at [1042, 141] on button "See Details" at bounding box center [1060, 115] width 98 height 52
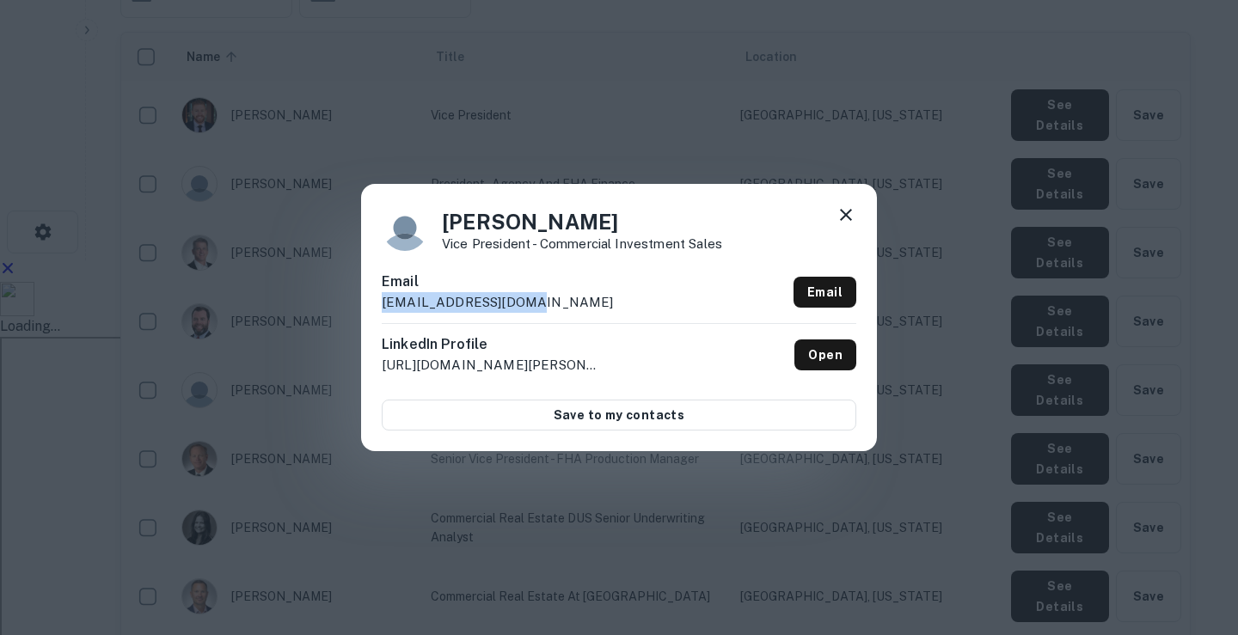
drag, startPoint x: 383, startPoint y: 299, endPoint x: 534, endPoint y: 303, distance: 150.5
click at [534, 303] on div "Email [EMAIL_ADDRESS][DOMAIN_NAME] Email" at bounding box center [619, 298] width 475 height 52
click at [843, 218] on icon at bounding box center [846, 215] width 12 height 12
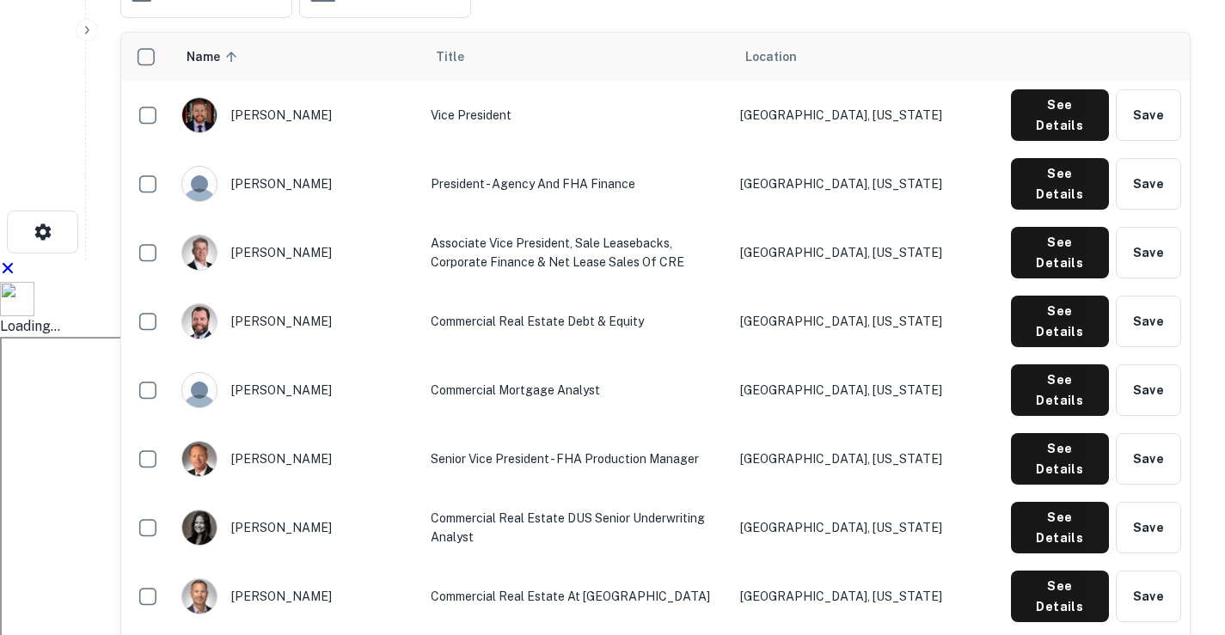
drag, startPoint x: 230, startPoint y: 576, endPoint x: 304, endPoint y: 579, distance: 74.8
drag, startPoint x: 348, startPoint y: 572, endPoint x: 609, endPoint y: 581, distance: 260.7
drag, startPoint x: 810, startPoint y: 577, endPoint x: 948, endPoint y: 565, distance: 138.9
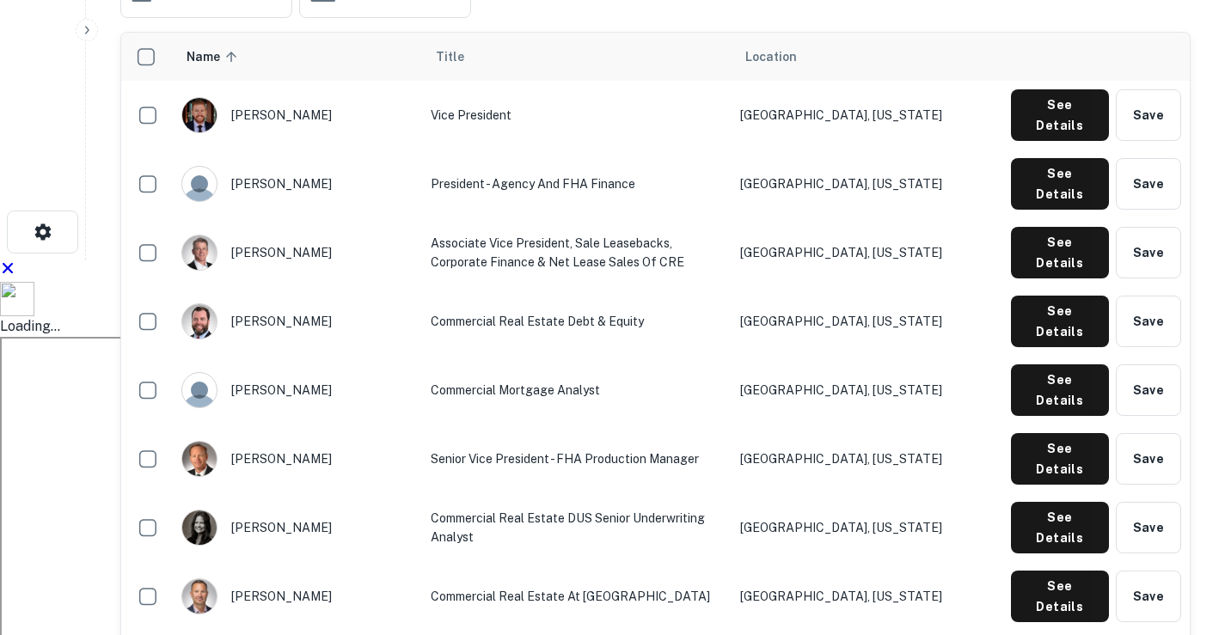
click at [1039, 141] on button "See Details" at bounding box center [1060, 115] width 98 height 52
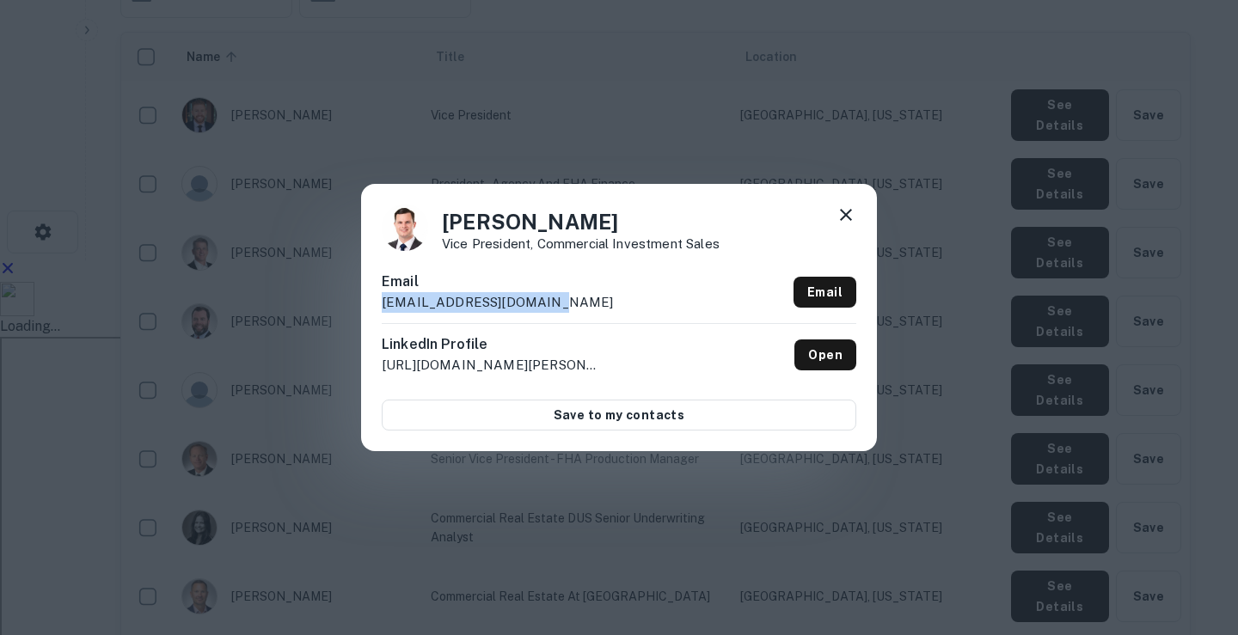
drag, startPoint x: 459, startPoint y: 287, endPoint x: 381, endPoint y: 302, distance: 79.6
click at [381, 302] on div "[PERSON_NAME] Vice President, Commercial Investment Sales Email [EMAIL_ADDRESS]…" at bounding box center [619, 317] width 516 height 267
click at [843, 221] on icon at bounding box center [846, 215] width 21 height 21
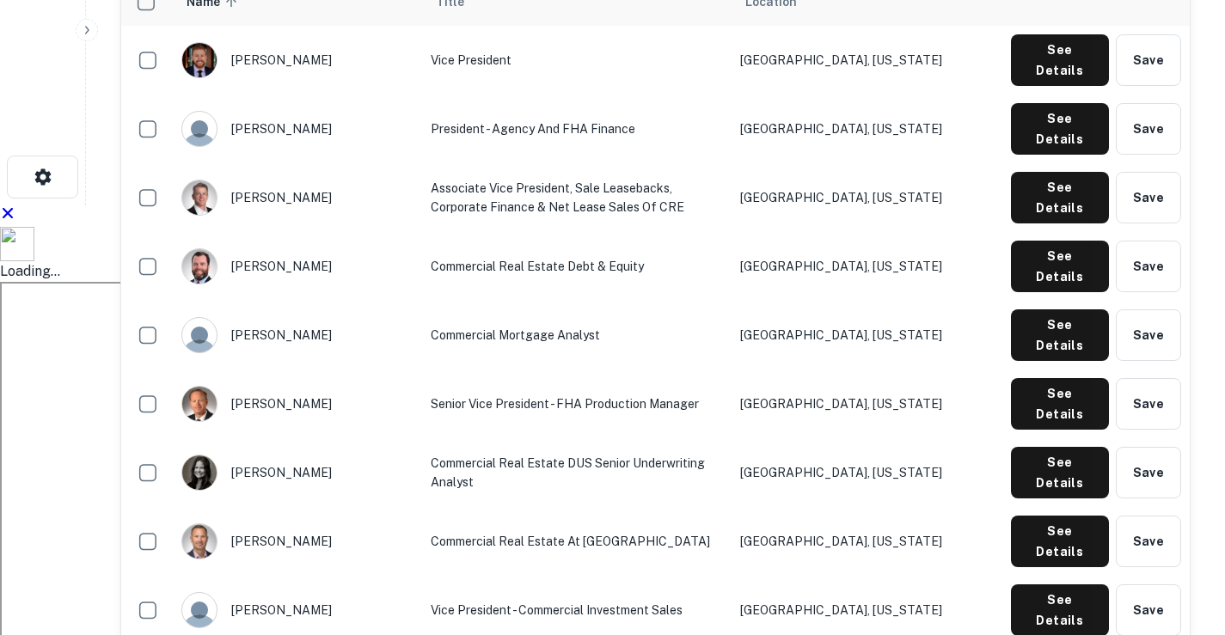
scroll to position [695, 0]
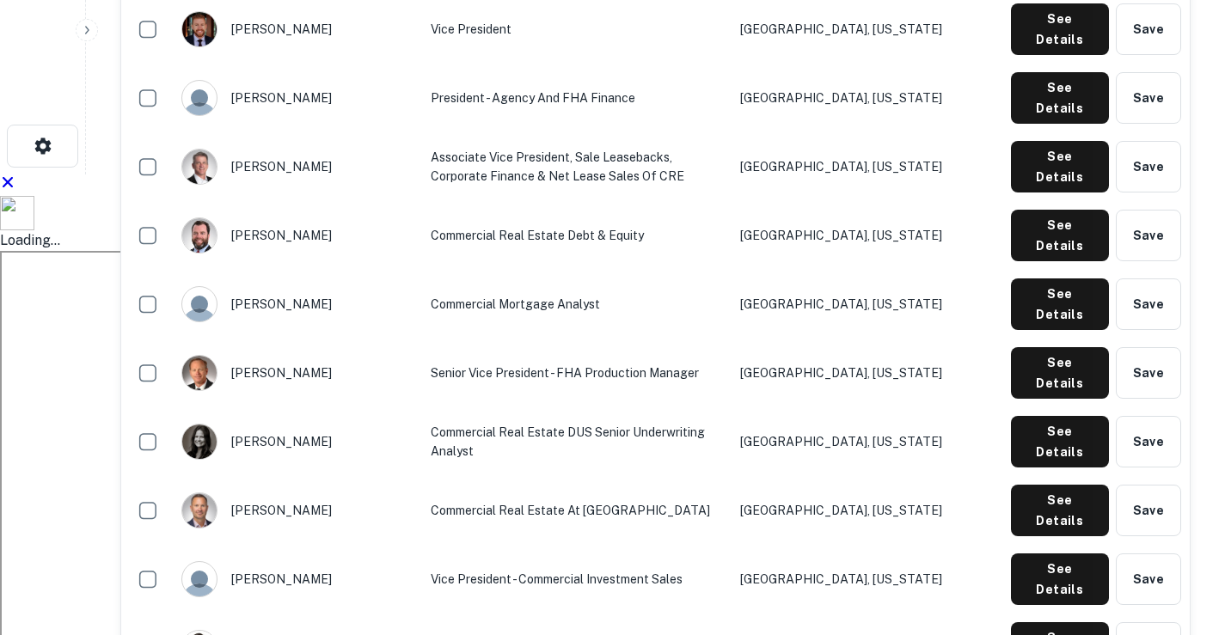
click at [1054, 55] on button "See Details" at bounding box center [1060, 29] width 98 height 52
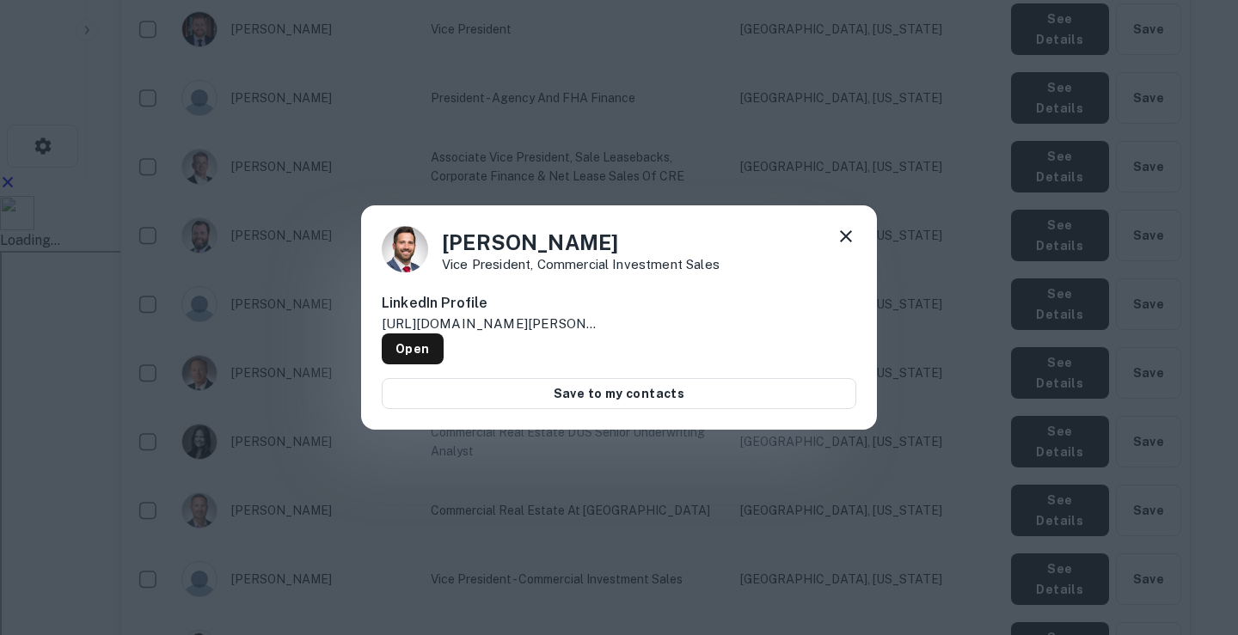
click at [850, 242] on icon at bounding box center [846, 236] width 21 height 21
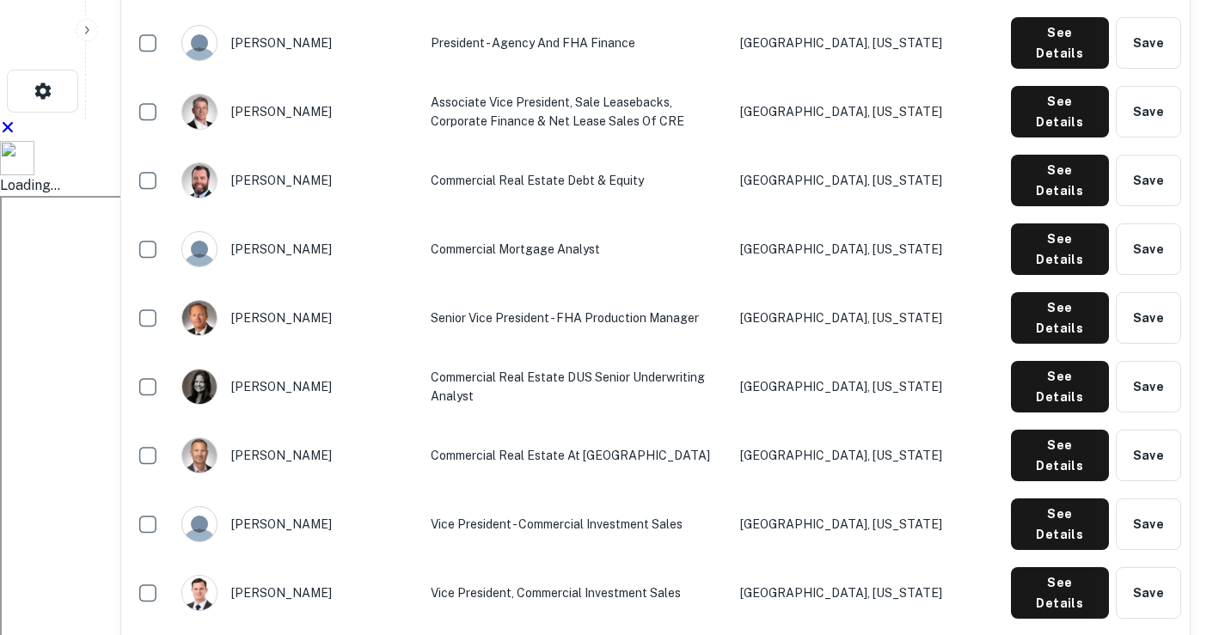
scroll to position [781, 0]
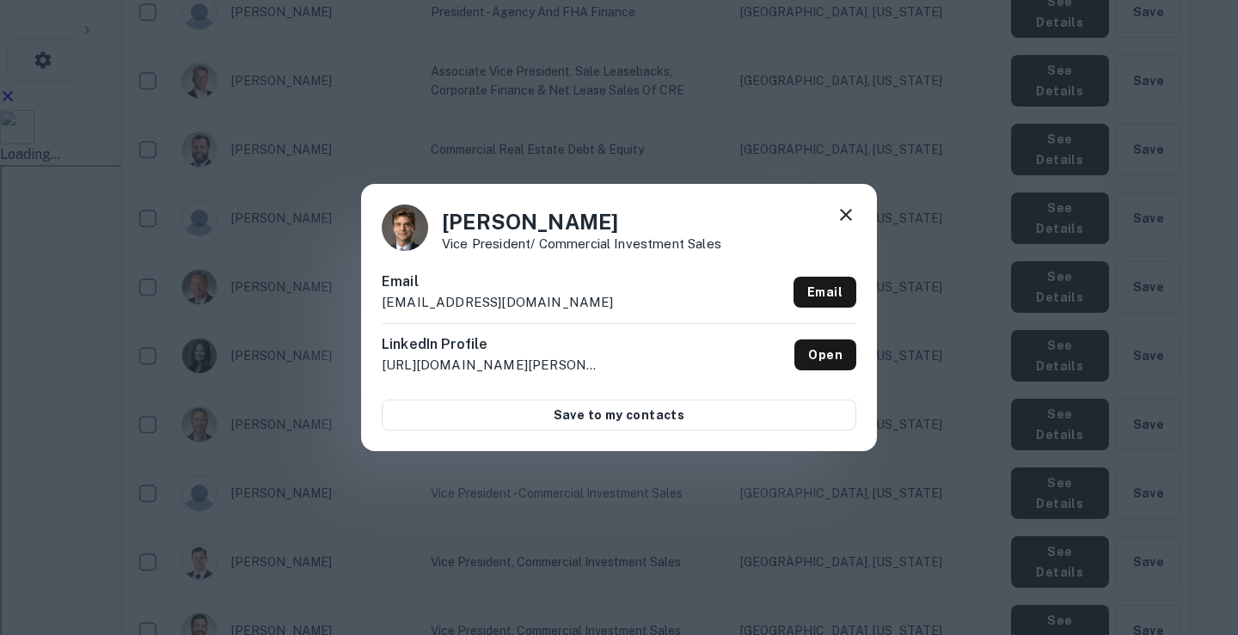
click at [853, 218] on icon at bounding box center [846, 215] width 21 height 21
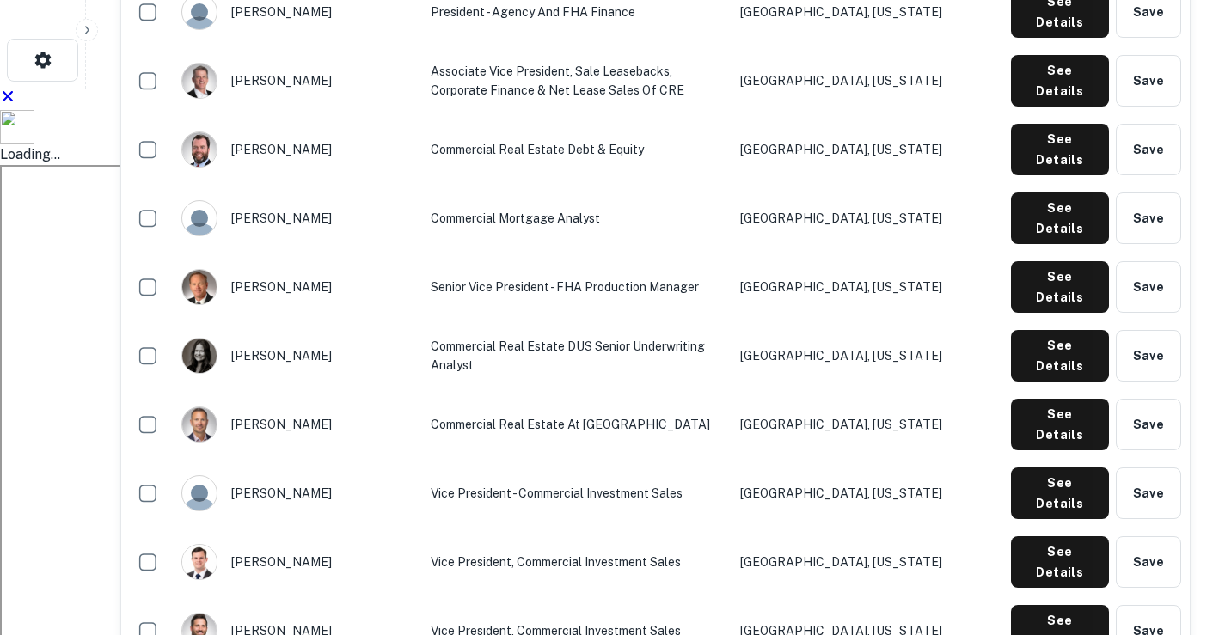
drag, startPoint x: 230, startPoint y: 541, endPoint x: 303, endPoint y: 543, distance: 74.0
drag, startPoint x: 352, startPoint y: 541, endPoint x: 617, endPoint y: 549, distance: 264.9
drag, startPoint x: 812, startPoint y: 544, endPoint x: 904, endPoint y: 554, distance: 92.5
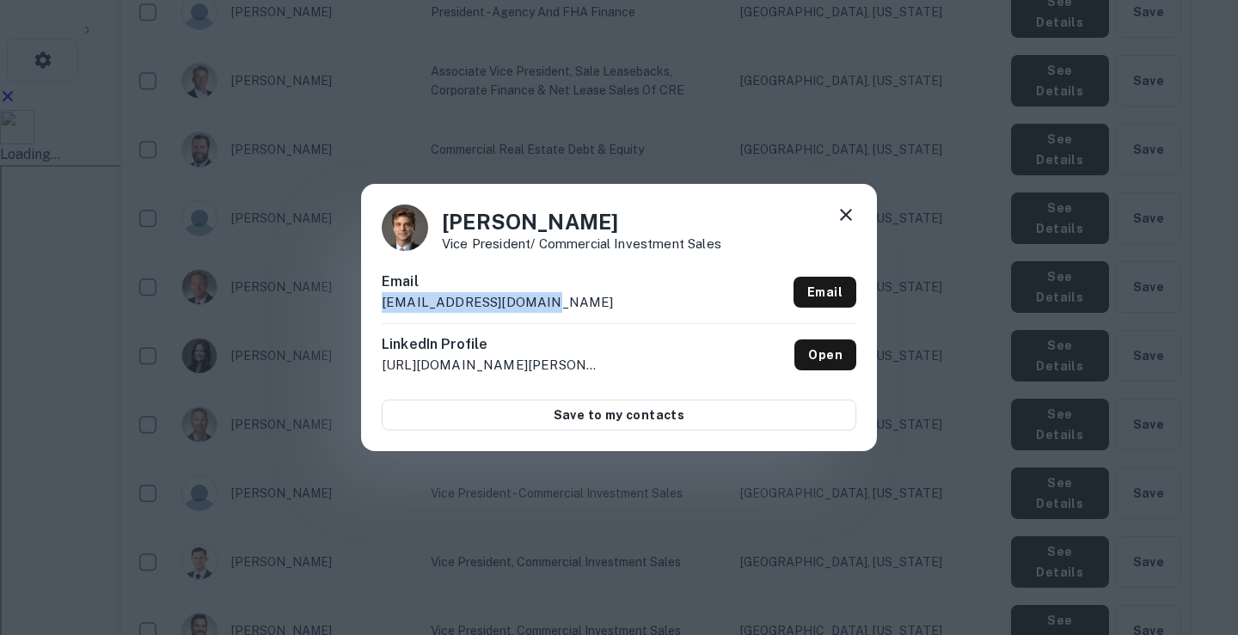
drag, startPoint x: 546, startPoint y: 304, endPoint x: 382, endPoint y: 308, distance: 164.2
click at [382, 308] on div "Email [EMAIL_ADDRESS][DOMAIN_NAME] Email" at bounding box center [619, 298] width 475 height 52
click at [846, 214] on icon at bounding box center [846, 215] width 21 height 21
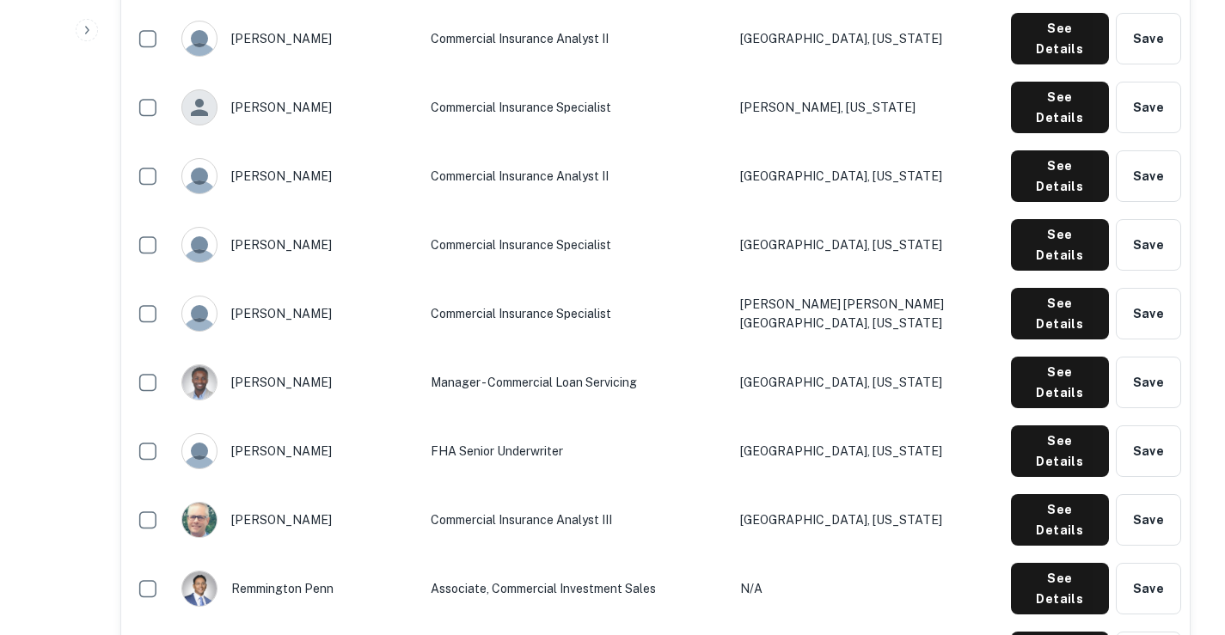
scroll to position [2443, 0]
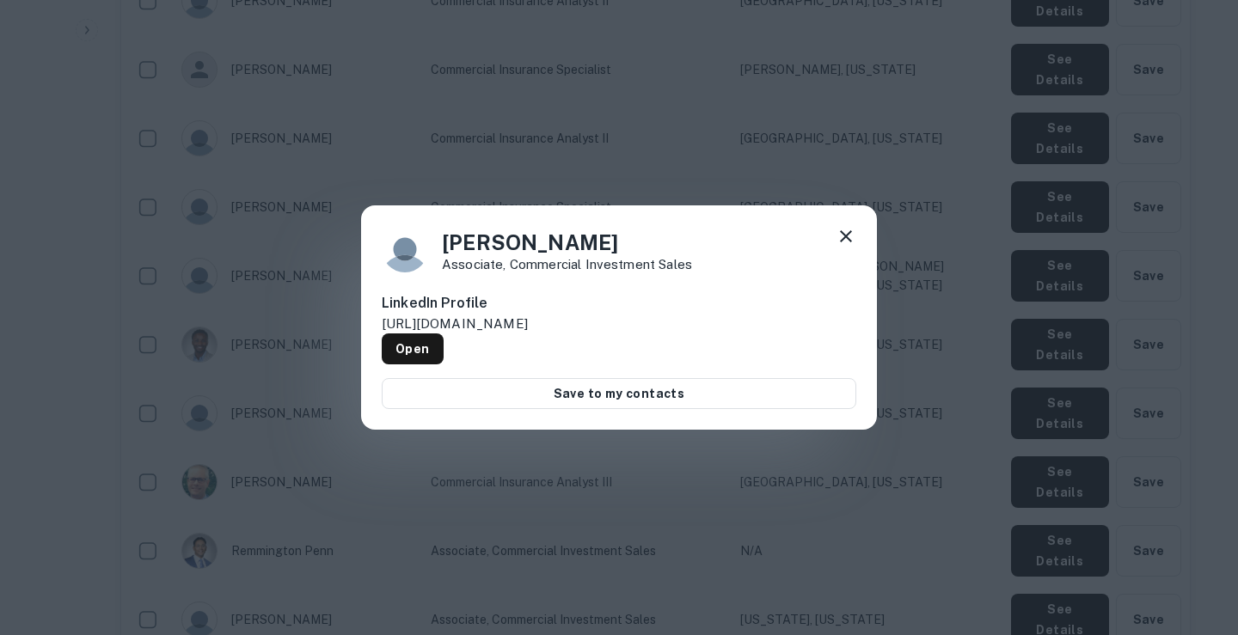
click at [841, 232] on icon at bounding box center [846, 236] width 21 height 21
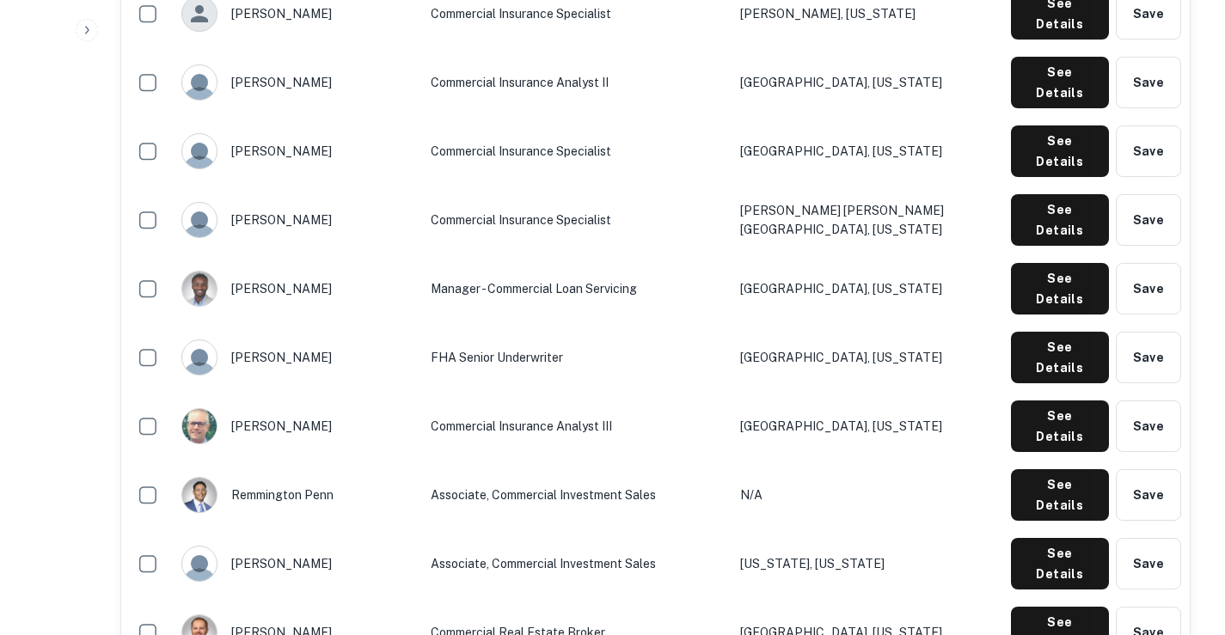
scroll to position [2529, 0]
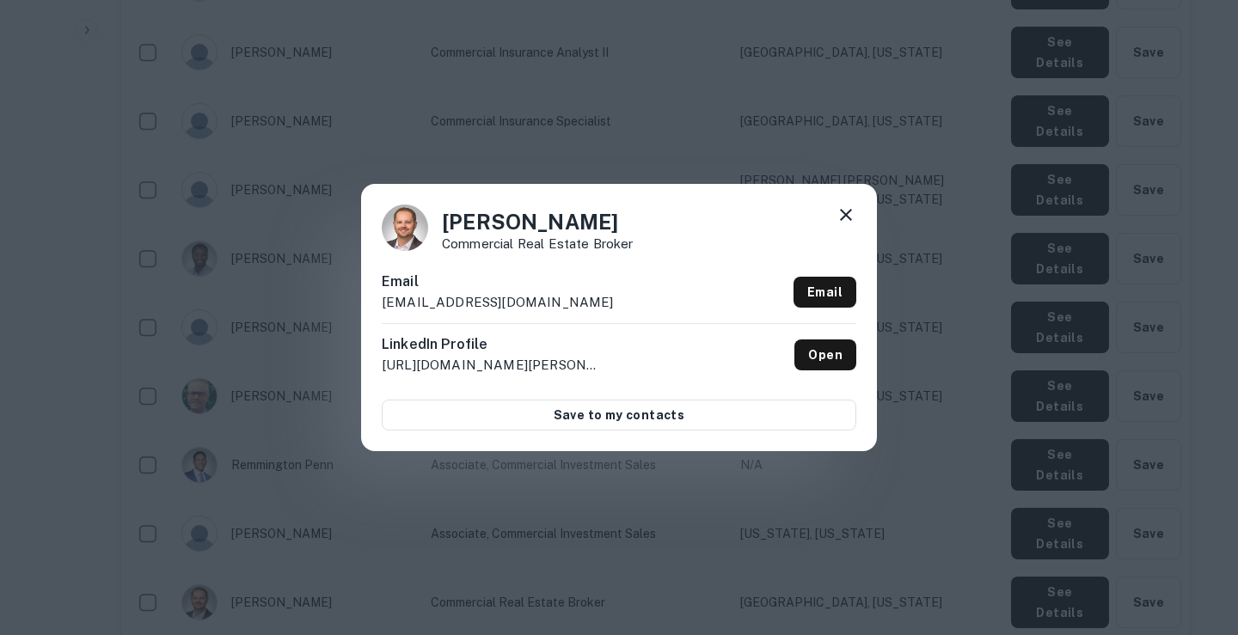
click at [843, 214] on icon at bounding box center [846, 215] width 21 height 21
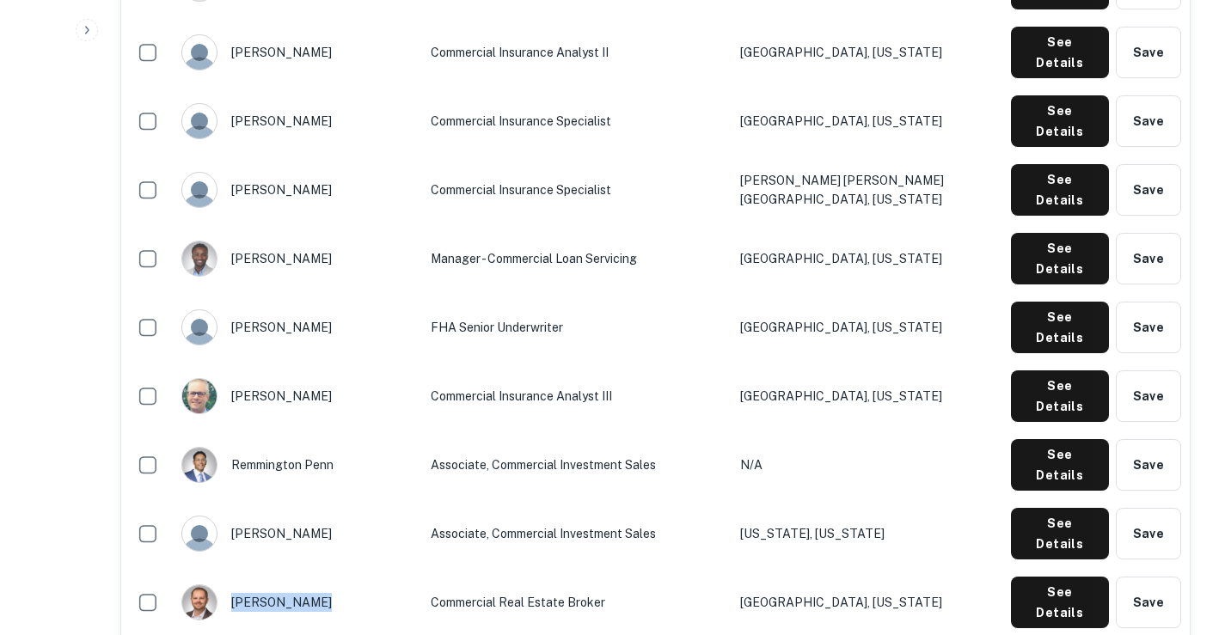
drag, startPoint x: 230, startPoint y: 450, endPoint x: 305, endPoint y: 447, distance: 74.9
click at [305, 585] on div "[PERSON_NAME]" at bounding box center [297, 603] width 232 height 36
drag, startPoint x: 433, startPoint y: 450, endPoint x: 533, endPoint y: 453, distance: 99.8
click at [533, 568] on td "Commercial Real Estate Broker" at bounding box center [576, 602] width 309 height 69
drag, startPoint x: 811, startPoint y: 450, endPoint x: 947, endPoint y: 443, distance: 136.9
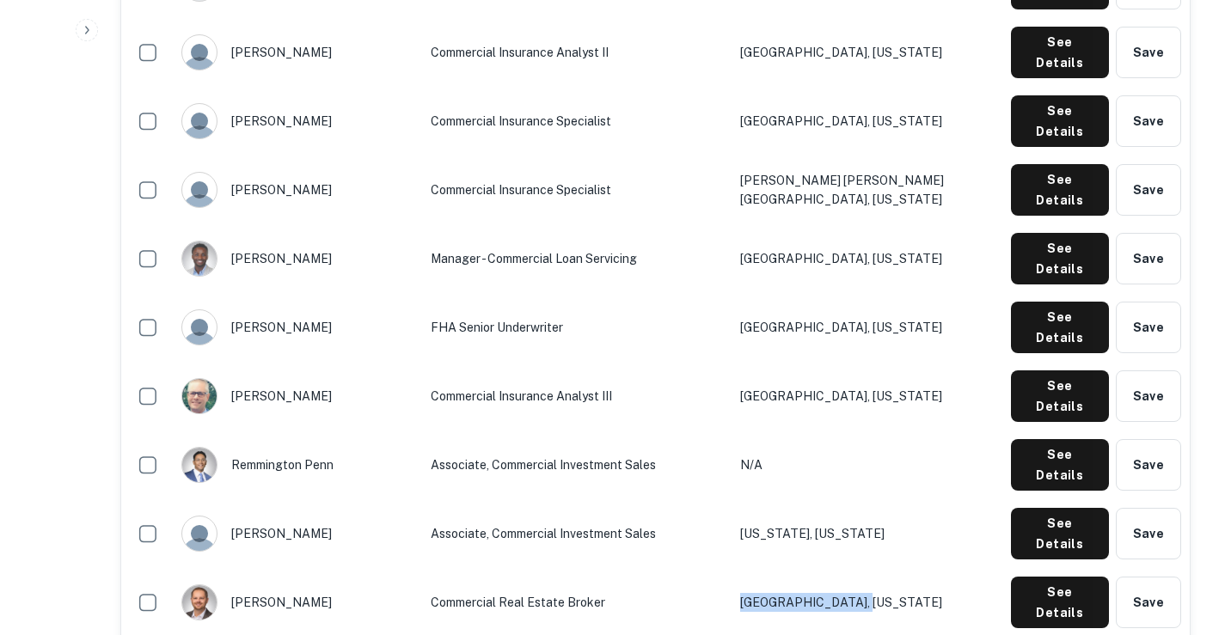
click at [947, 568] on td "[GEOGRAPHIC_DATA], [US_STATE]" at bounding box center [867, 602] width 271 height 69
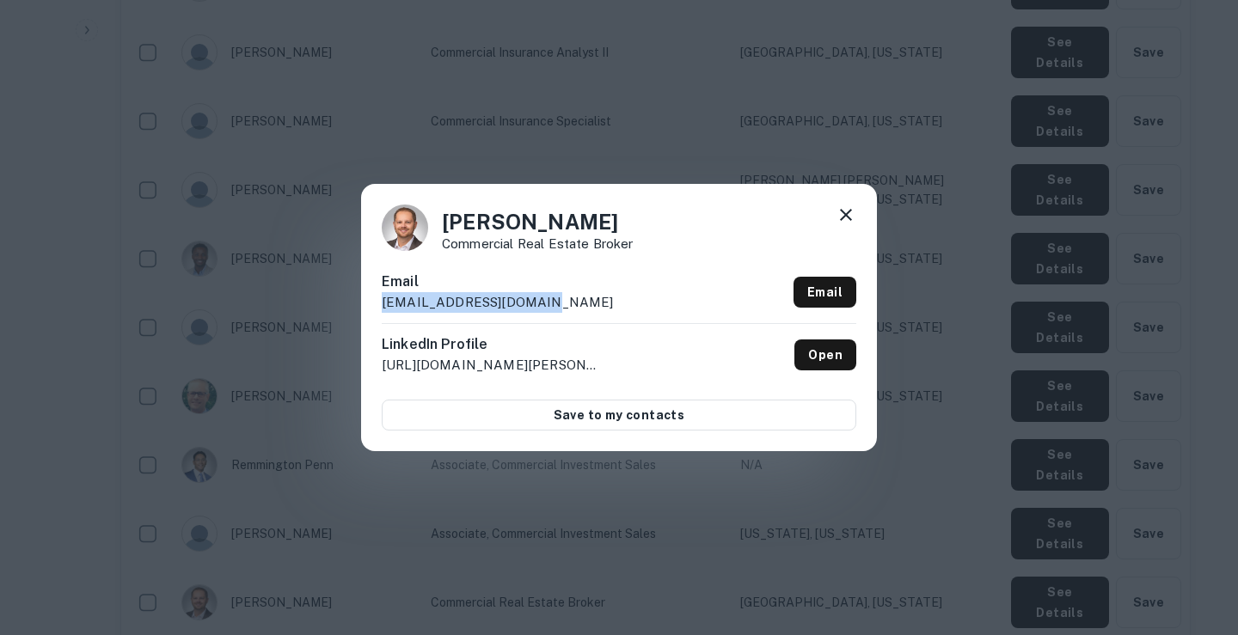
drag, startPoint x: 432, startPoint y: 307, endPoint x: 383, endPoint y: 299, distance: 49.6
click at [383, 299] on div "Email [EMAIL_ADDRESS][DOMAIN_NAME] Email" at bounding box center [619, 298] width 475 height 52
click at [851, 209] on icon at bounding box center [846, 215] width 21 height 21
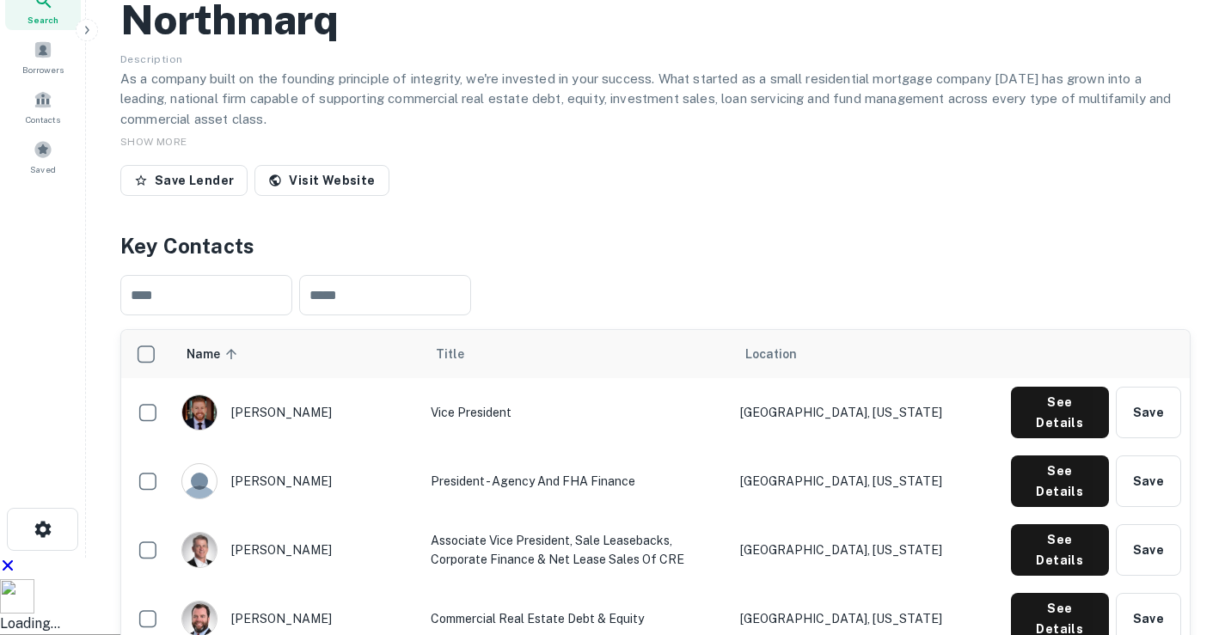
scroll to position [0, 0]
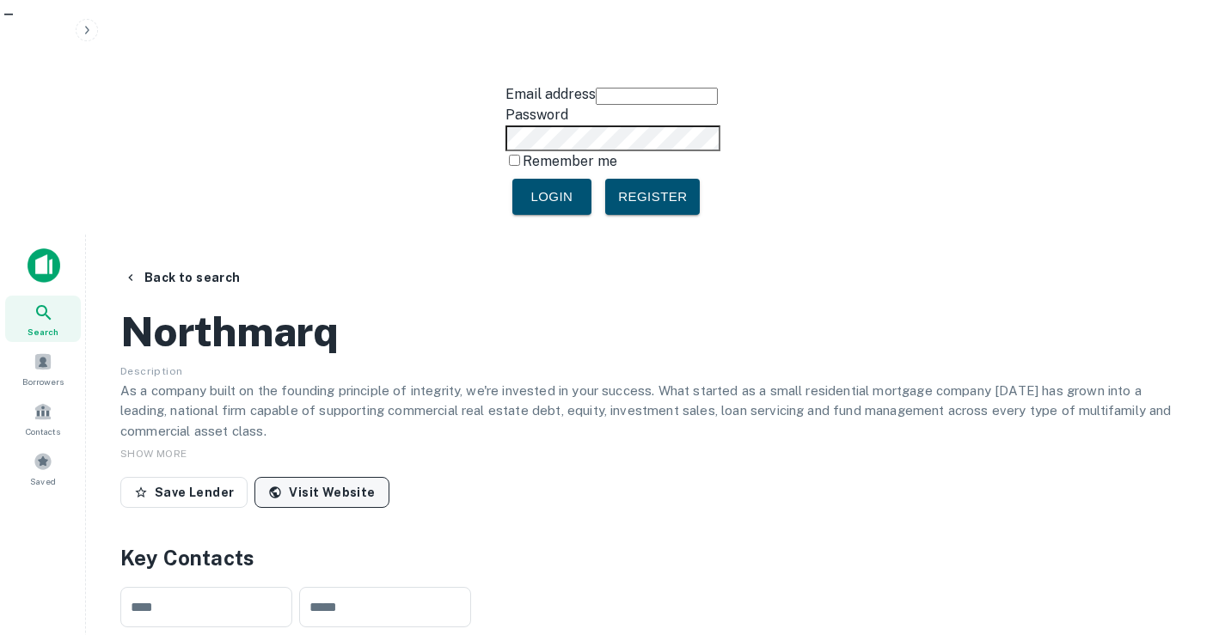
click at [273, 487] on icon at bounding box center [275, 492] width 11 height 11
click at [211, 262] on button "Back to search" at bounding box center [182, 277] width 131 height 31
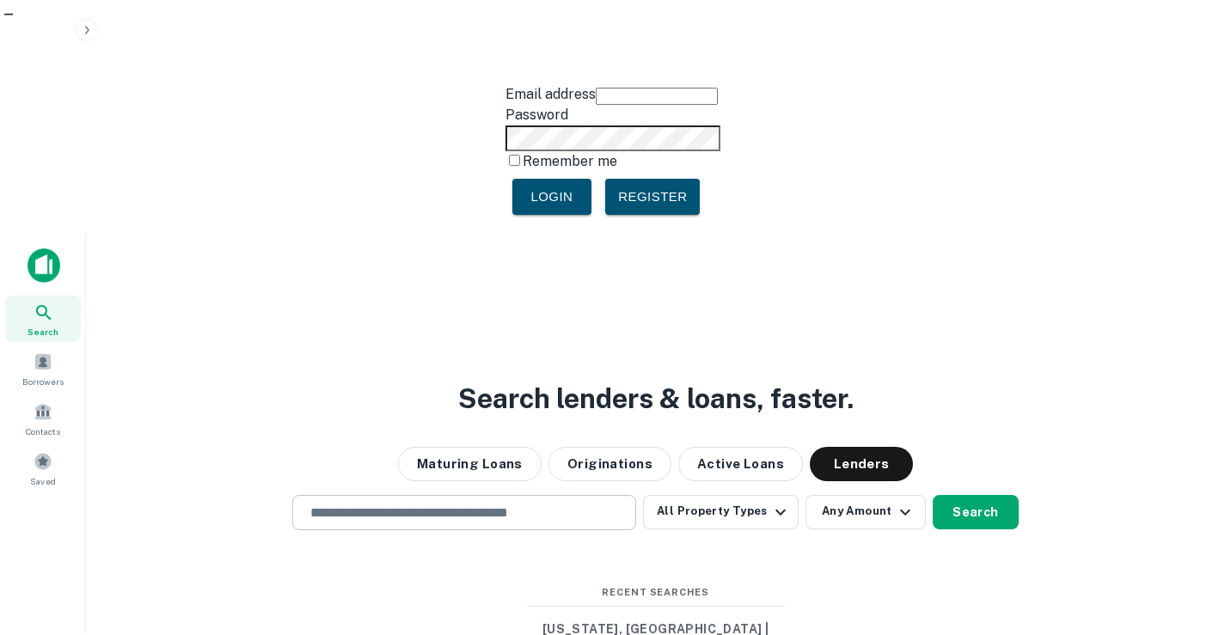
click at [524, 503] on input "text" at bounding box center [464, 513] width 328 height 20
paste input "**********"
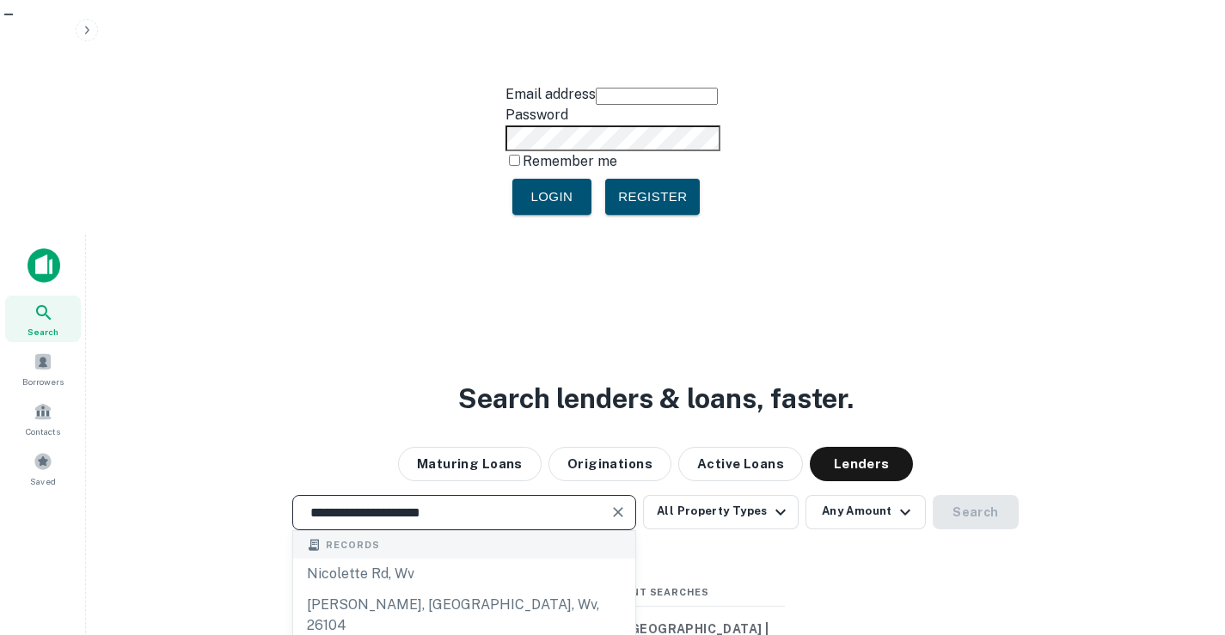
type input "**********"
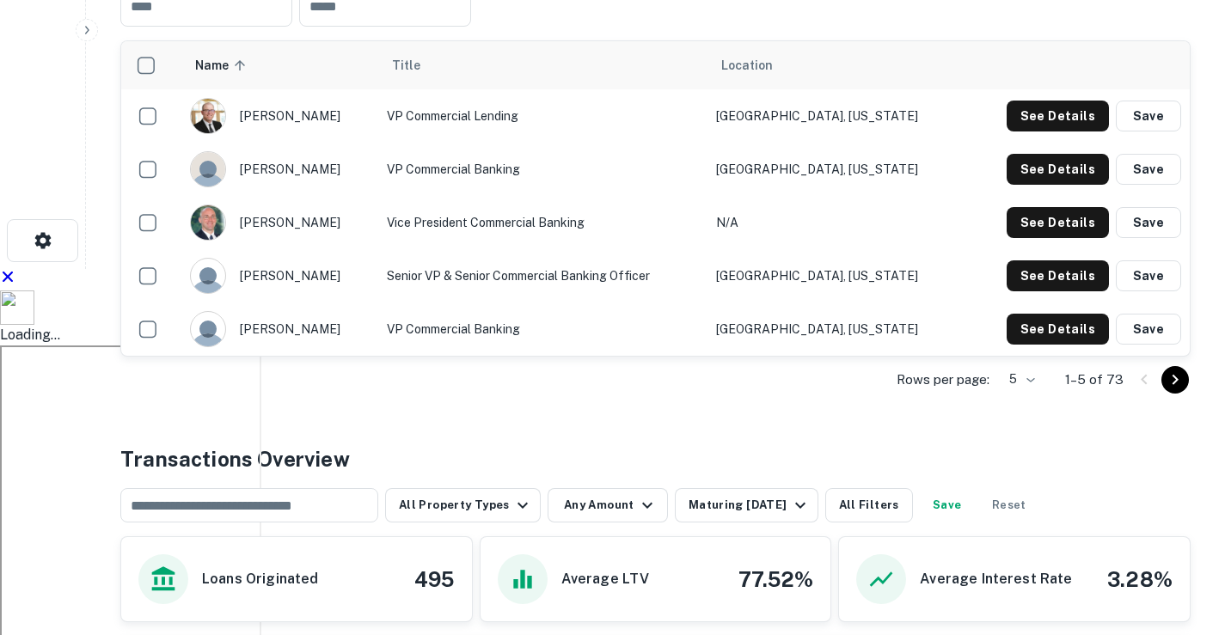
scroll to position [602, 0]
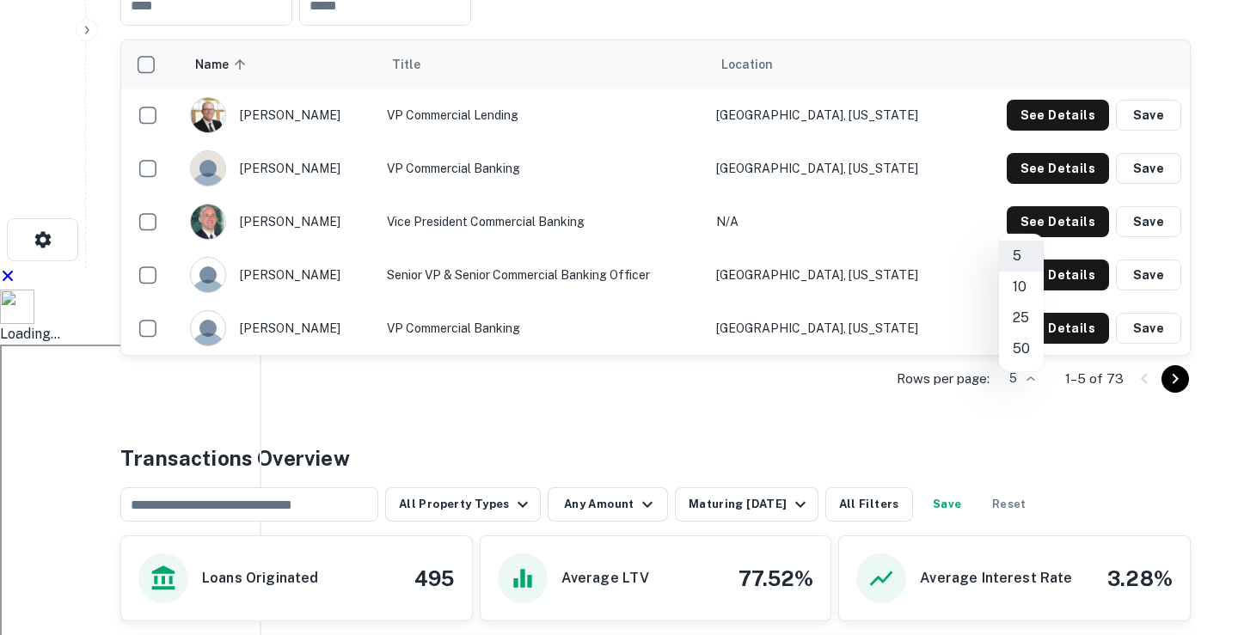
click at [1018, 352] on li "50" at bounding box center [1021, 349] width 45 height 31
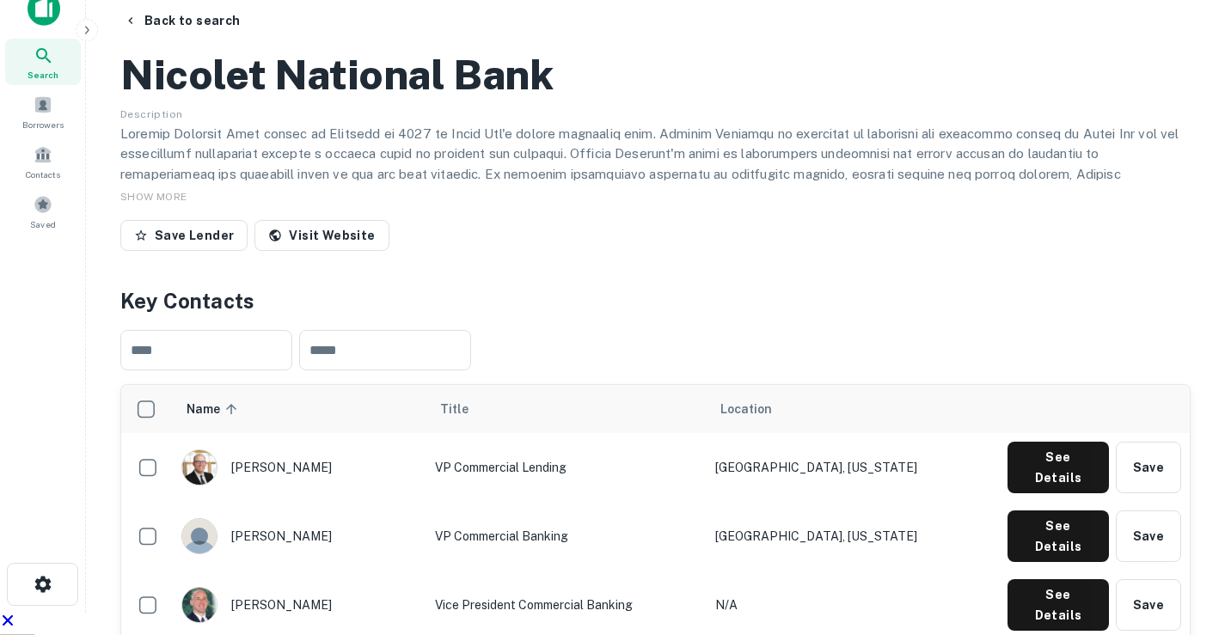
scroll to position [258, 0]
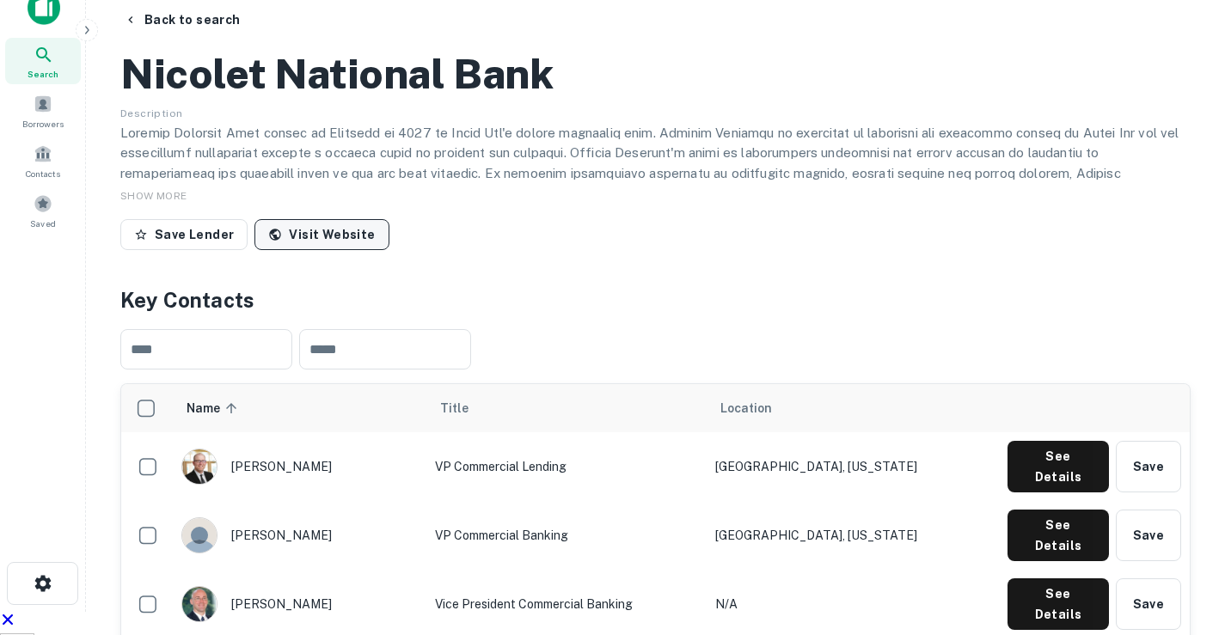
click at [329, 219] on link "Visit Website" at bounding box center [321, 234] width 134 height 31
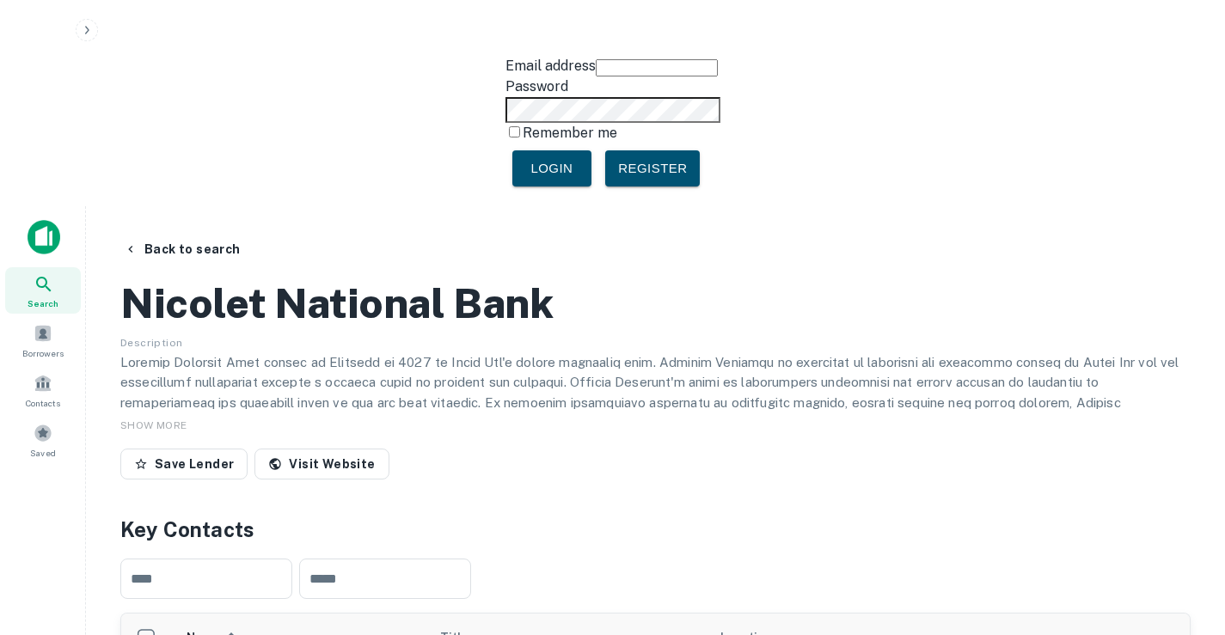
scroll to position [0, 0]
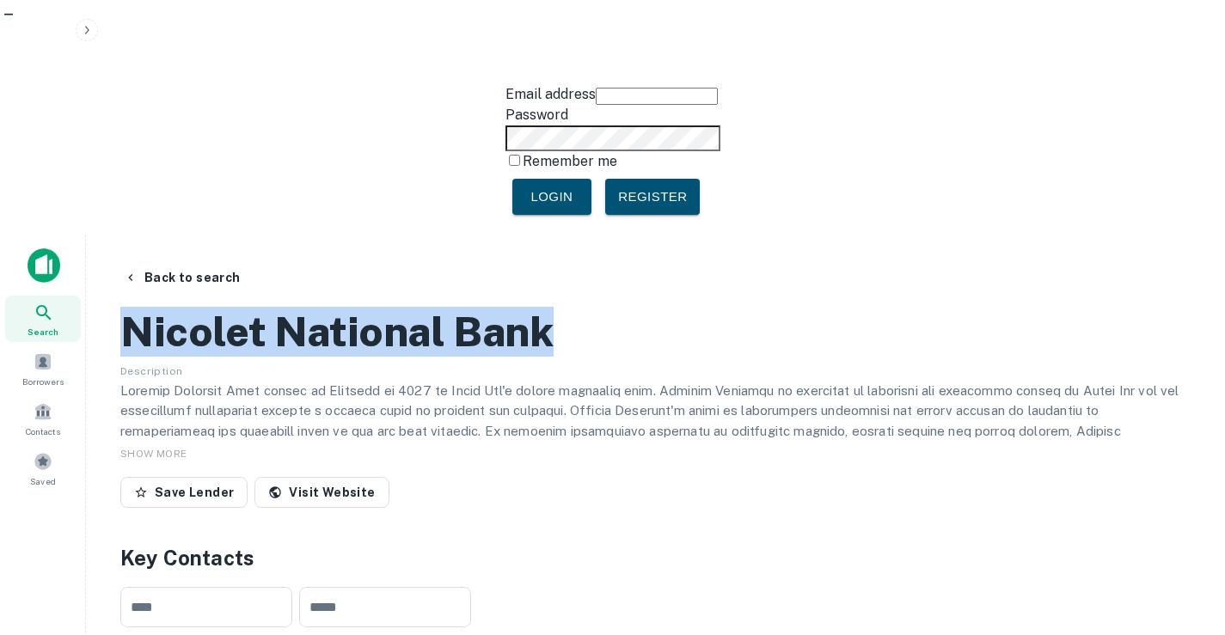
drag, startPoint x: 537, startPoint y: 181, endPoint x: 108, endPoint y: 173, distance: 429.1
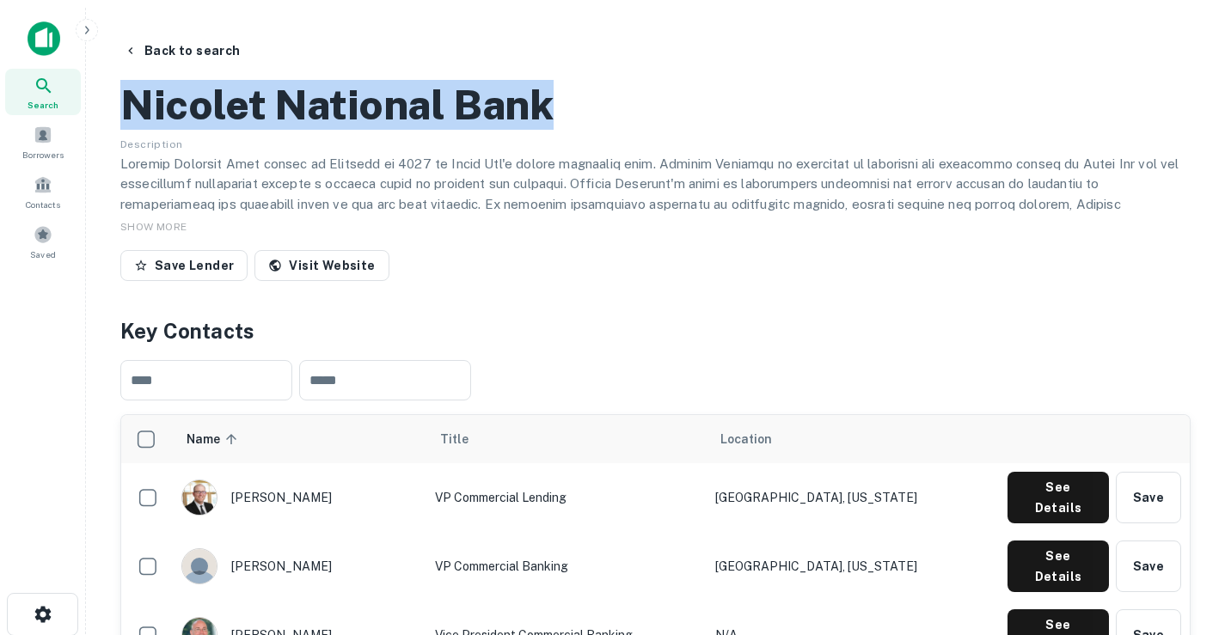
scroll to position [258, 0]
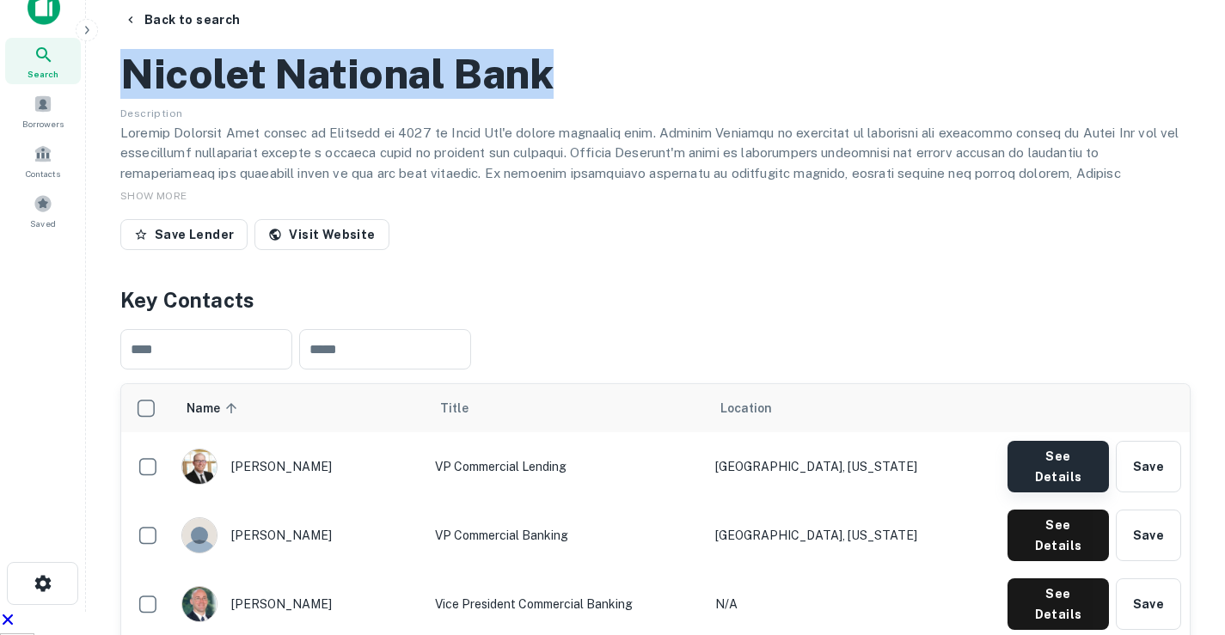
click at [1039, 441] on button "See Details" at bounding box center [1058, 467] width 101 height 52
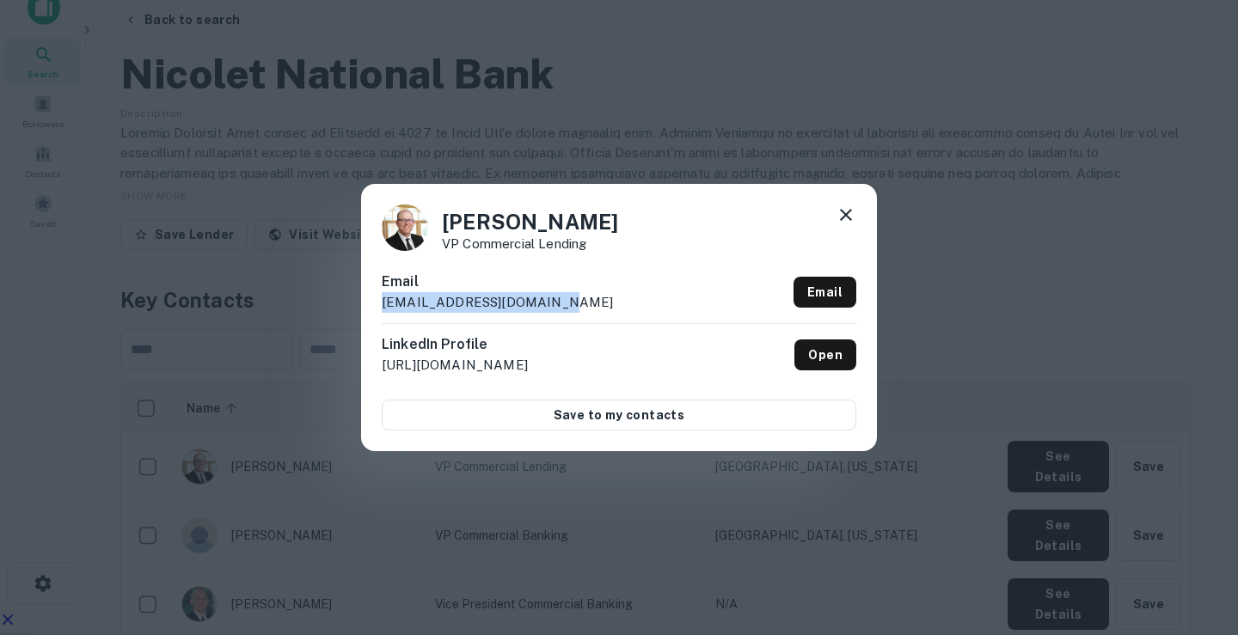
drag, startPoint x: 429, startPoint y: 307, endPoint x: 379, endPoint y: 314, distance: 50.3
click at [379, 314] on div "[PERSON_NAME] VP Commercial Lending Email [EMAIL_ADDRESS][DOMAIN_NAME] Email Li…" at bounding box center [619, 317] width 516 height 267
drag, startPoint x: 842, startPoint y: 213, endPoint x: 752, endPoint y: 230, distance: 91.0
click at [843, 213] on icon at bounding box center [846, 215] width 21 height 21
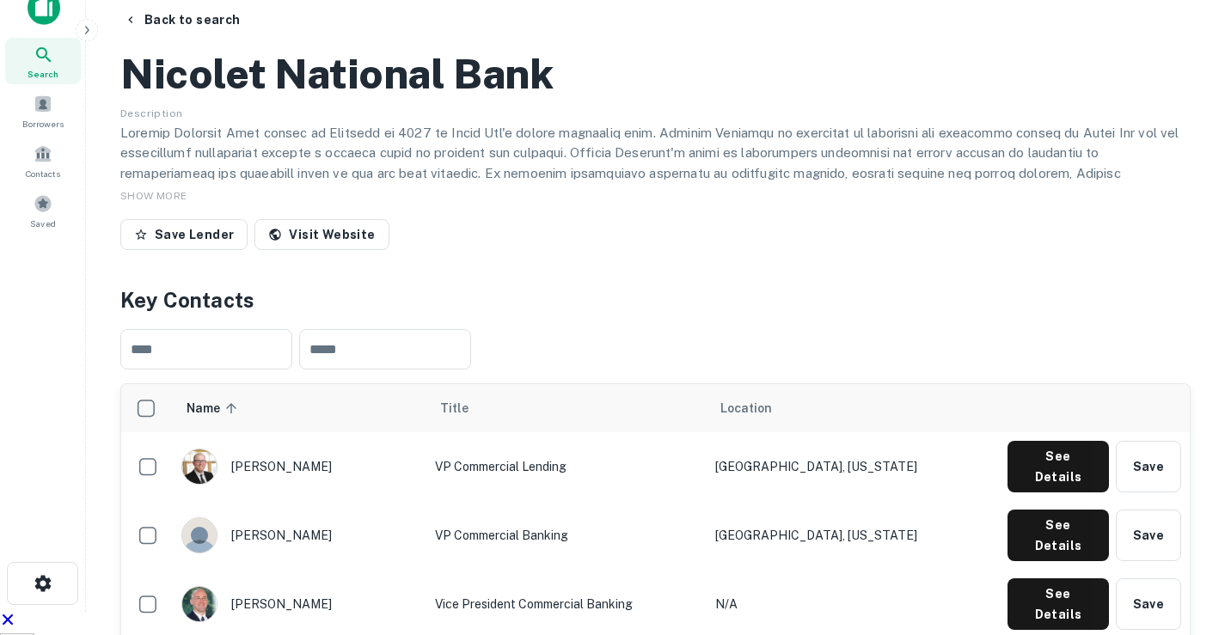
drag, startPoint x: 305, startPoint y: 312, endPoint x: 330, endPoint y: 303, distance: 26.4
click at [330, 449] on div "[PERSON_NAME]" at bounding box center [299, 467] width 236 height 36
click at [328, 449] on div "[PERSON_NAME]" at bounding box center [299, 467] width 236 height 36
drag, startPoint x: 403, startPoint y: 300, endPoint x: 548, endPoint y: 301, distance: 145.3
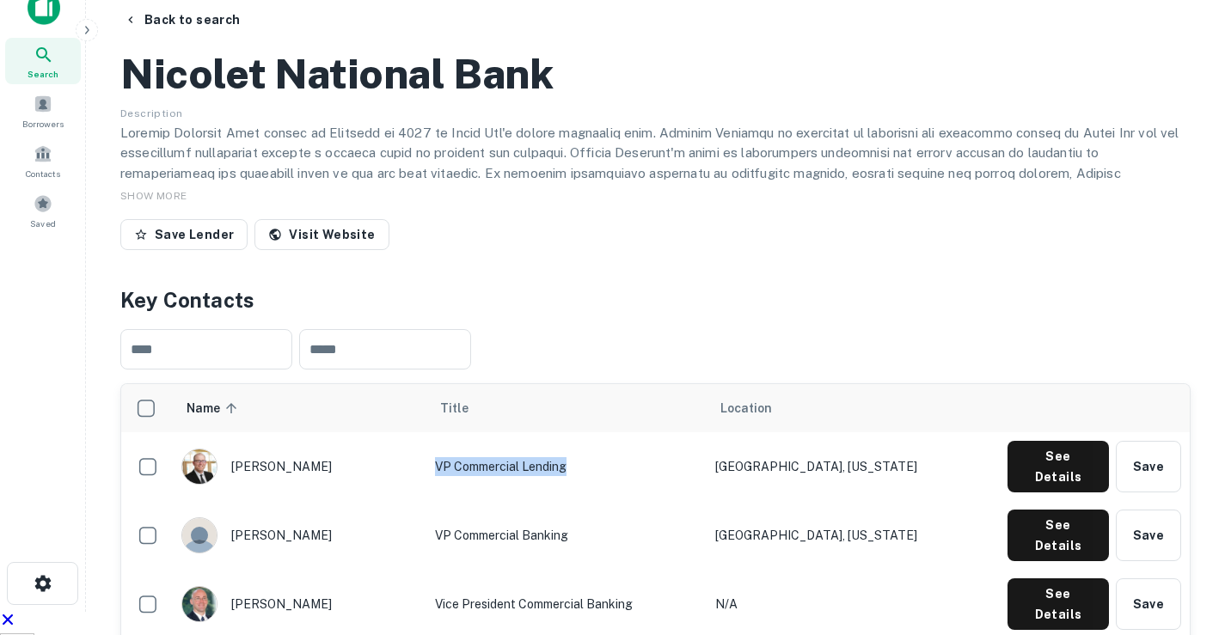
click at [548, 432] on td "VP Commercial Lending" at bounding box center [566, 466] width 281 height 69
drag, startPoint x: 781, startPoint y: 298, endPoint x: 897, endPoint y: 297, distance: 115.2
click at [897, 432] on td "[GEOGRAPHIC_DATA], [US_STATE]" at bounding box center [853, 466] width 292 height 69
drag, startPoint x: 242, startPoint y: 354, endPoint x: 317, endPoint y: 353, distance: 74.8
click at [317, 518] on div "[PERSON_NAME]" at bounding box center [299, 536] width 236 height 36
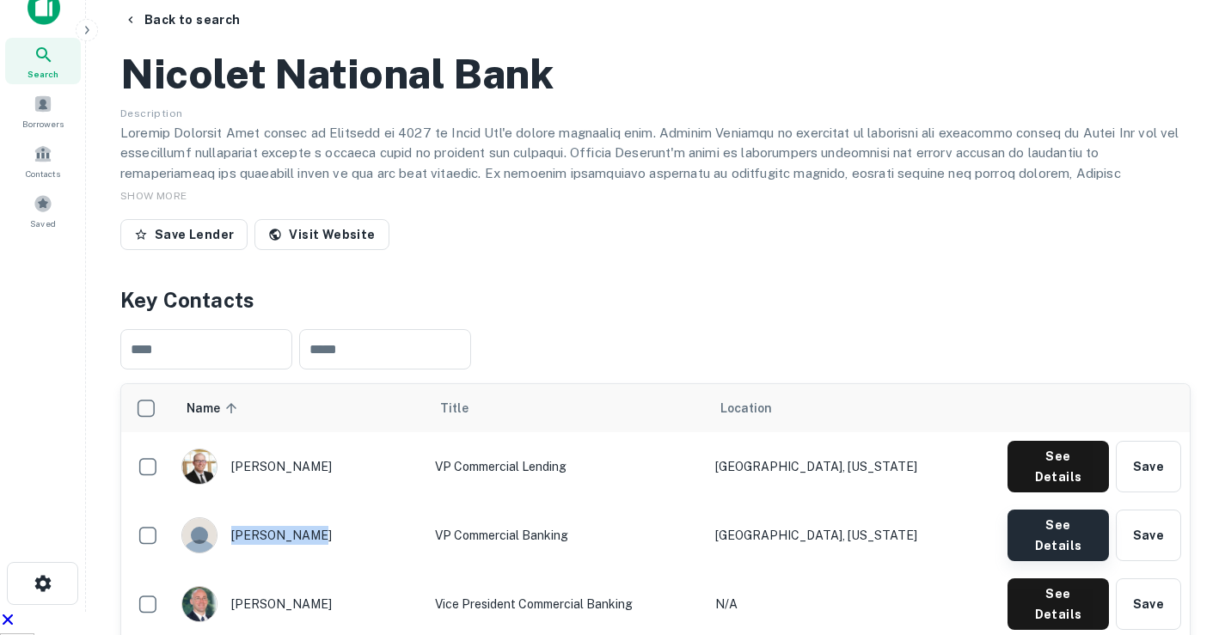
click at [1045, 441] on button "See Details" at bounding box center [1058, 467] width 101 height 52
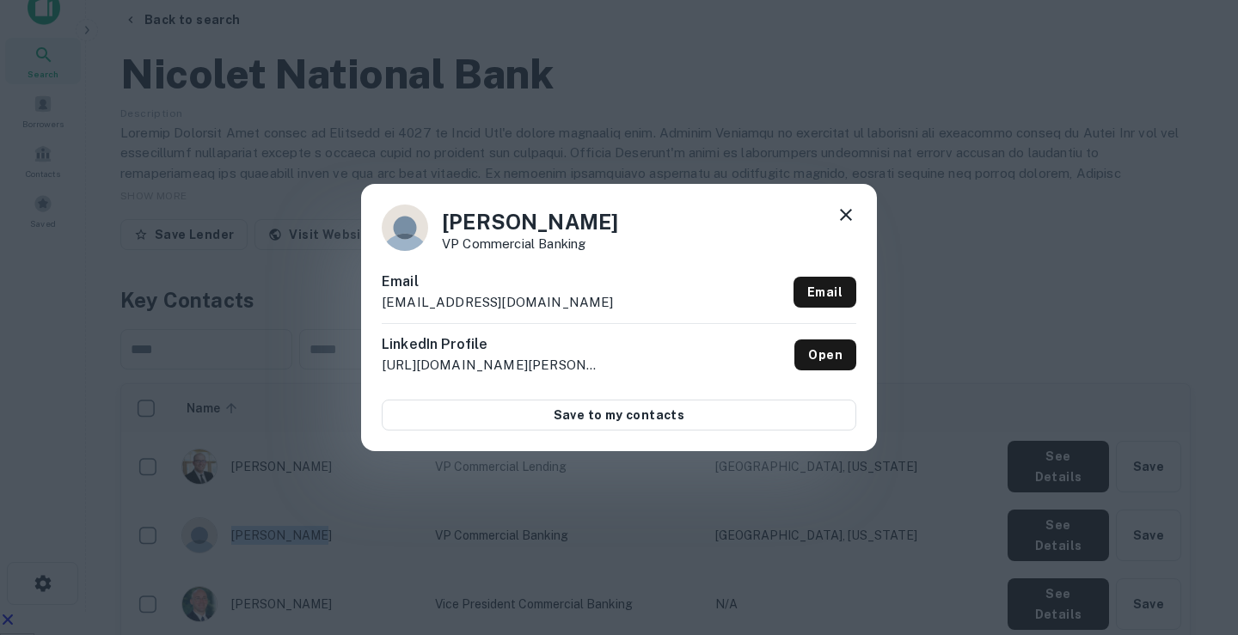
click at [846, 222] on icon at bounding box center [846, 215] width 21 height 21
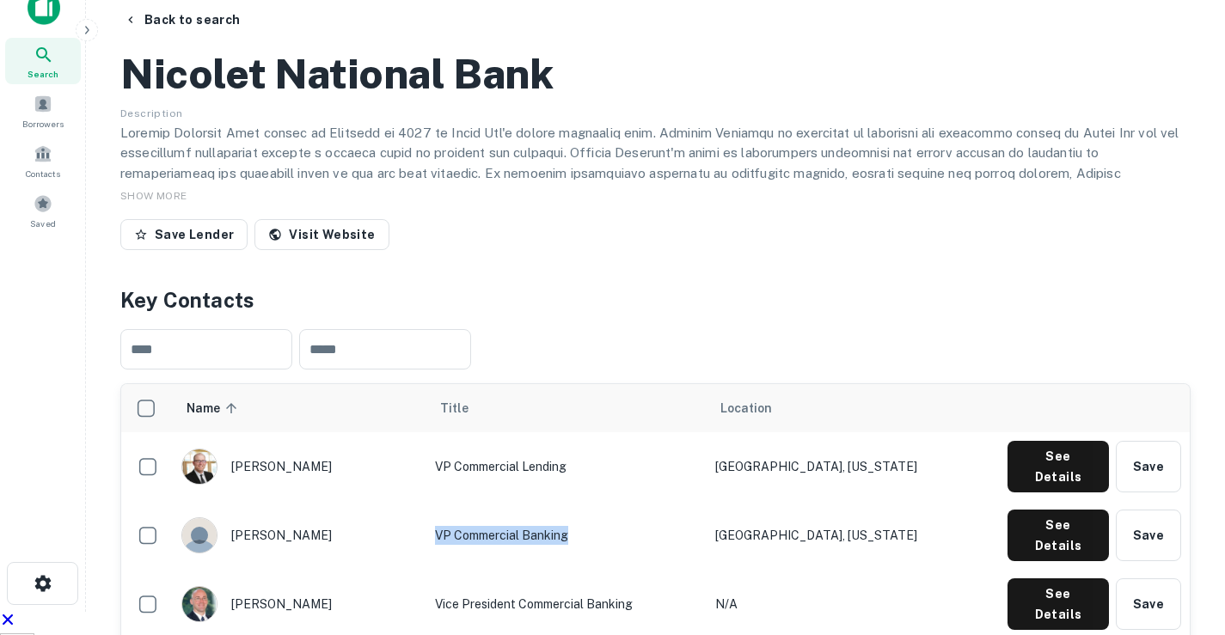
drag, startPoint x: 431, startPoint y: 359, endPoint x: 556, endPoint y: 363, distance: 125.6
click at [556, 501] on td "VP Commercial Banking" at bounding box center [566, 535] width 281 height 69
drag, startPoint x: 779, startPoint y: 353, endPoint x: 910, endPoint y: 363, distance: 131.9
click at [910, 501] on td "[GEOGRAPHIC_DATA], [US_STATE]" at bounding box center [853, 535] width 292 height 69
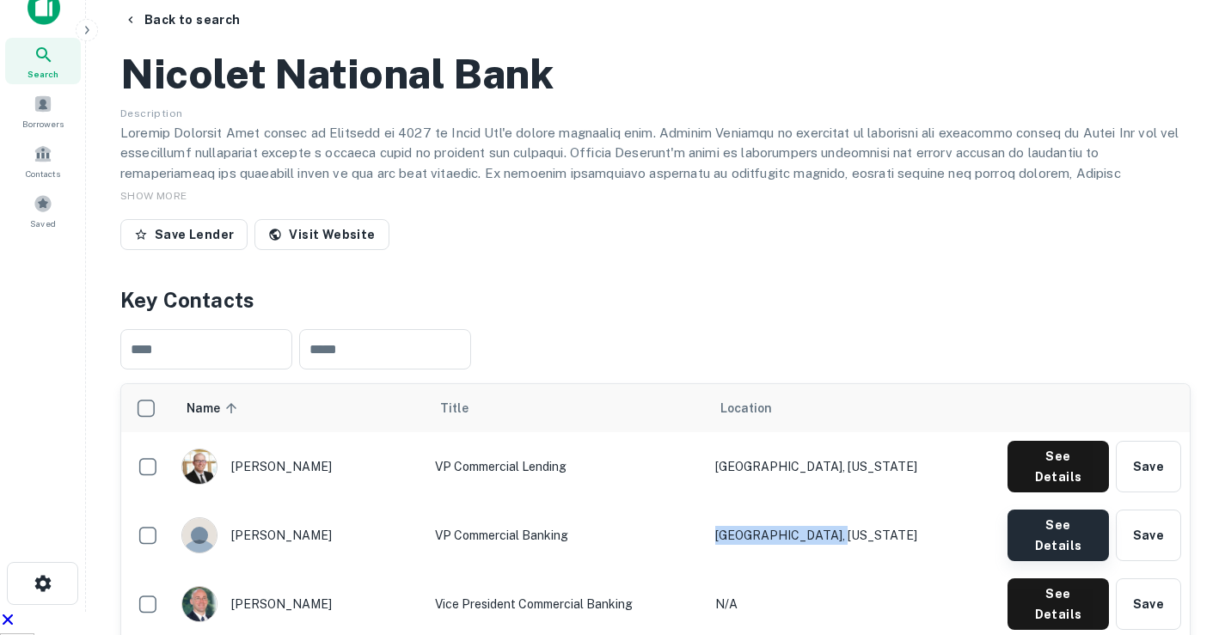
click at [1043, 441] on button "See Details" at bounding box center [1058, 467] width 101 height 52
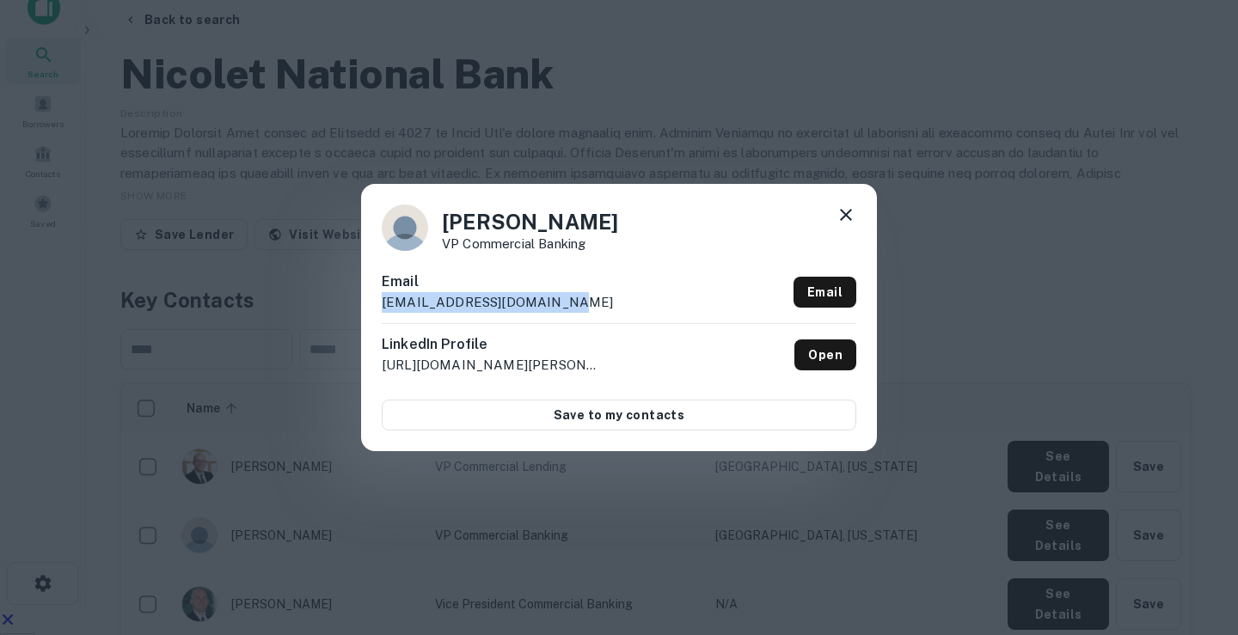
drag, startPoint x: 382, startPoint y: 303, endPoint x: 557, endPoint y: 302, distance: 175.4
click at [557, 302] on div "Email [EMAIL_ADDRESS][DOMAIN_NAME] Email" at bounding box center [619, 298] width 475 height 52
click at [847, 219] on icon at bounding box center [846, 215] width 21 height 21
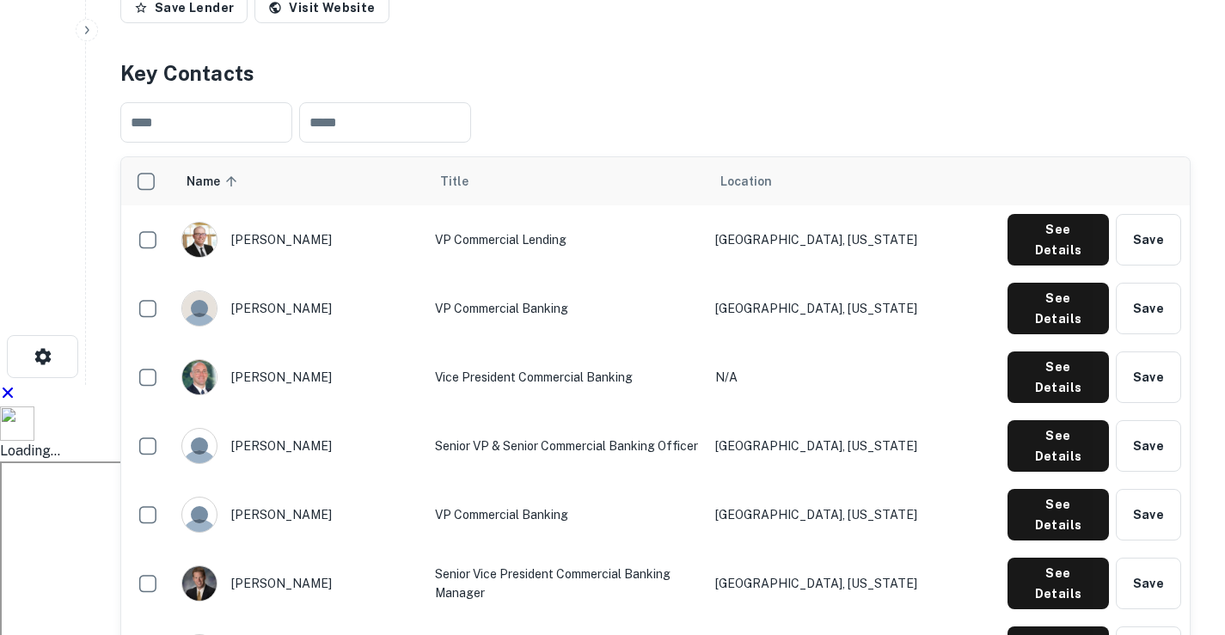
scroll to position [516, 0]
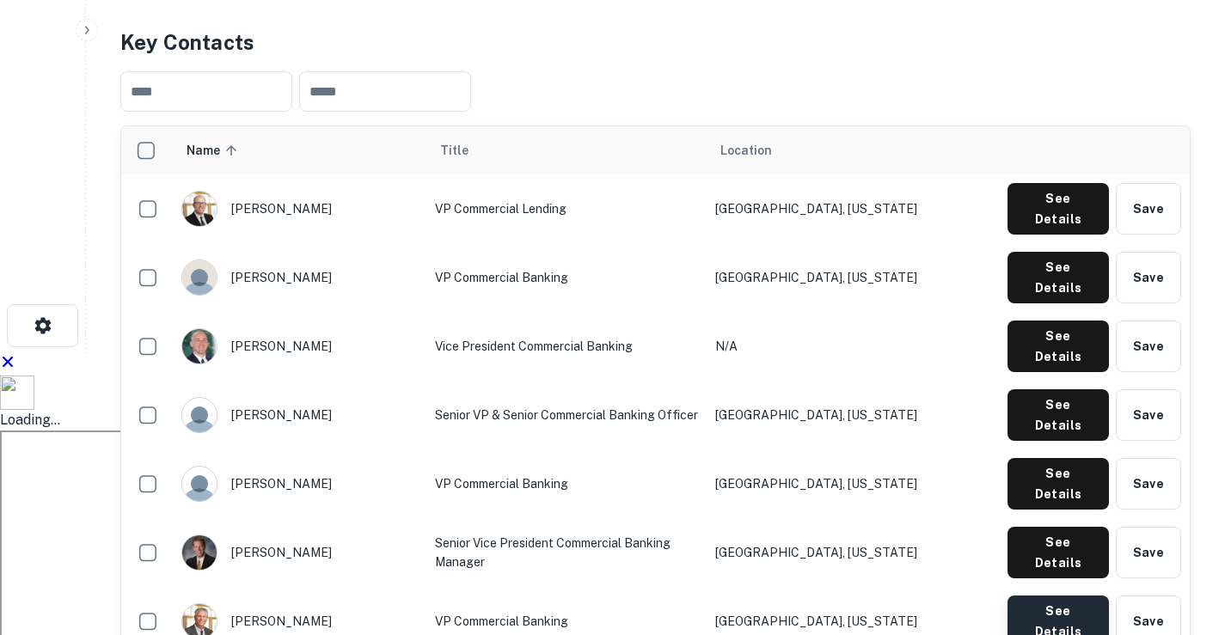
click at [1031, 235] on button "See Details" at bounding box center [1058, 209] width 101 height 52
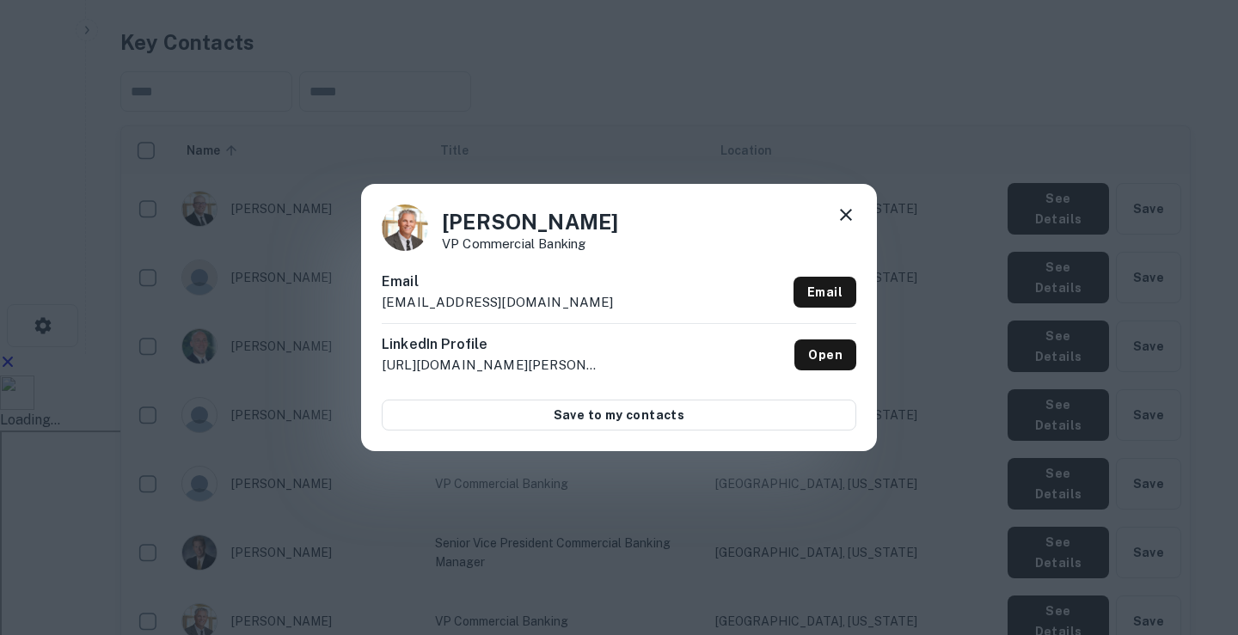
click at [852, 209] on icon at bounding box center [846, 215] width 21 height 21
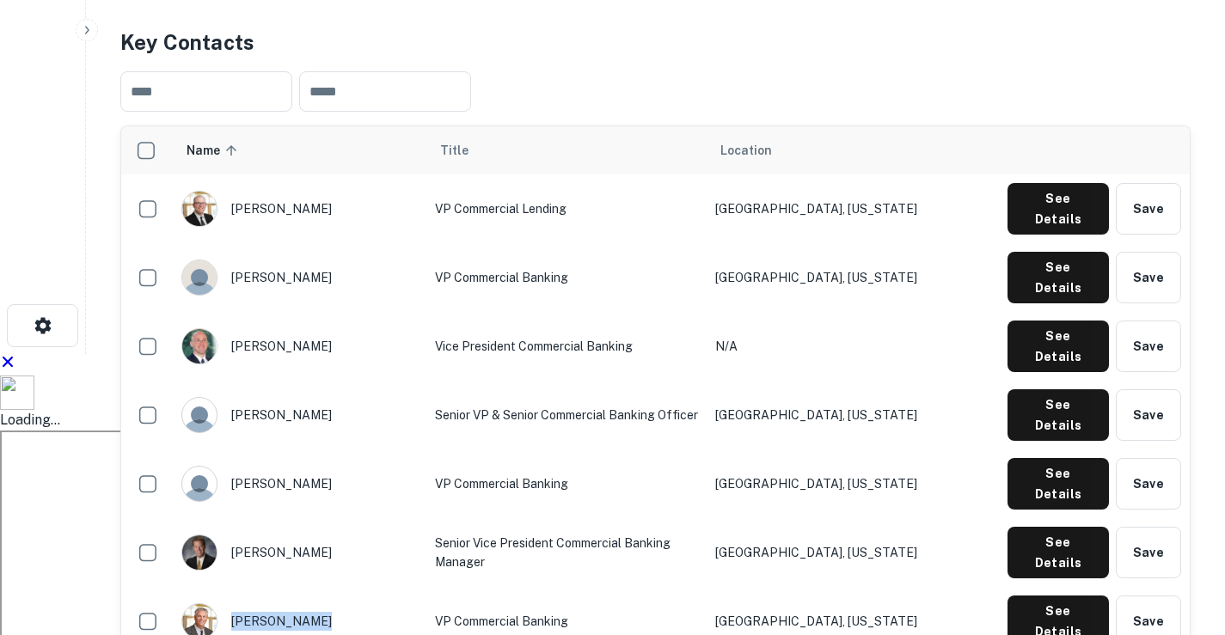
drag, startPoint x: 243, startPoint y: 365, endPoint x: 319, endPoint y: 358, distance: 76.0
click at [319, 604] on div "[PERSON_NAME]" at bounding box center [299, 622] width 236 height 36
drag, startPoint x: 403, startPoint y: 365, endPoint x: 548, endPoint y: 358, distance: 145.5
click at [548, 587] on td "VP Commercial Banking" at bounding box center [566, 621] width 281 height 69
drag, startPoint x: 780, startPoint y: 366, endPoint x: 916, endPoint y: 365, distance: 136.7
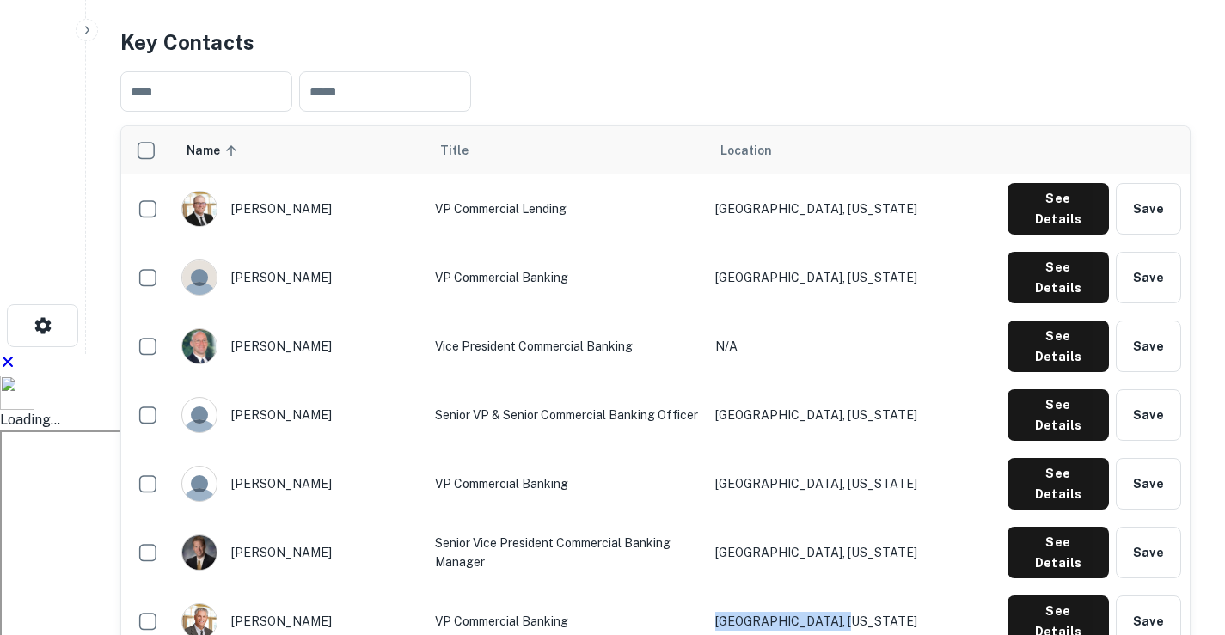
click at [916, 587] on td "[GEOGRAPHIC_DATA], [US_STATE]" at bounding box center [853, 621] width 292 height 69
click at [1026, 235] on button "See Details" at bounding box center [1058, 209] width 101 height 52
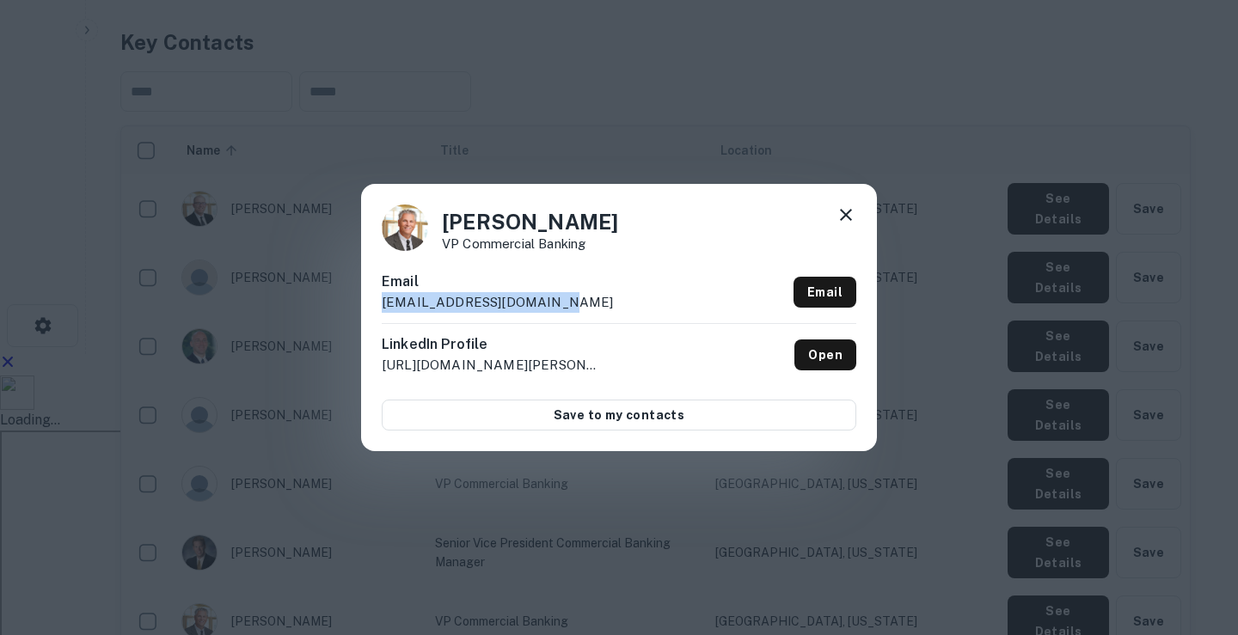
drag, startPoint x: 581, startPoint y: 300, endPoint x: 382, endPoint y: 296, distance: 199.5
click at [382, 296] on div "Email [EMAIL_ADDRESS][DOMAIN_NAME] Email" at bounding box center [619, 298] width 475 height 52
click at [845, 215] on icon at bounding box center [846, 215] width 12 height 12
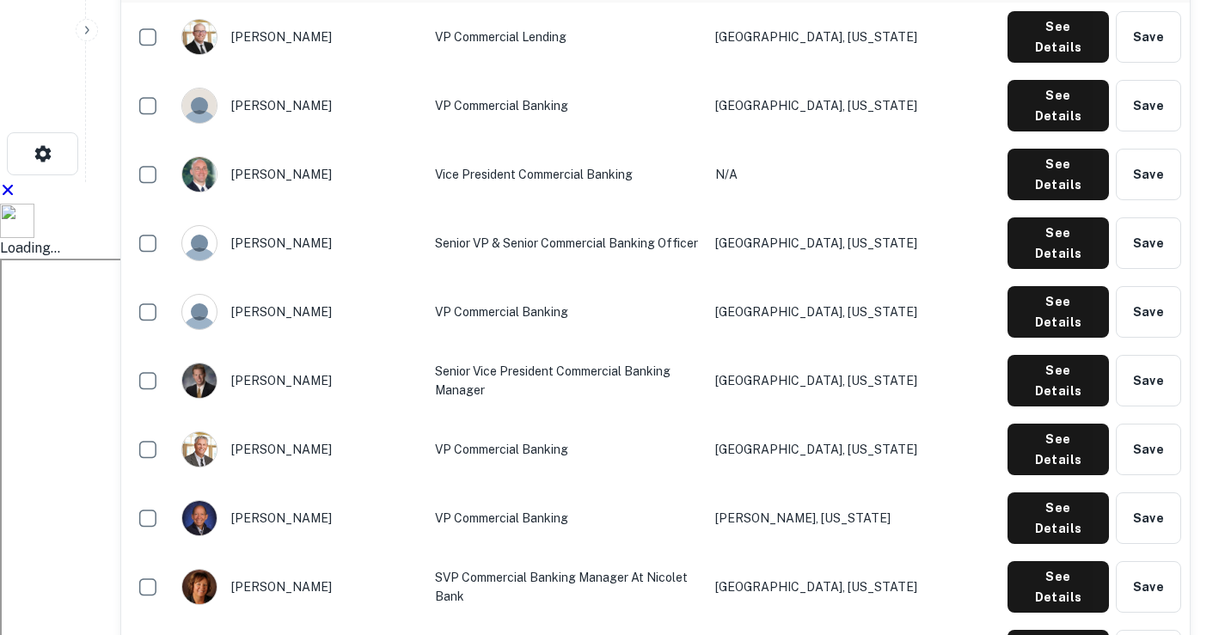
scroll to position [774, 0]
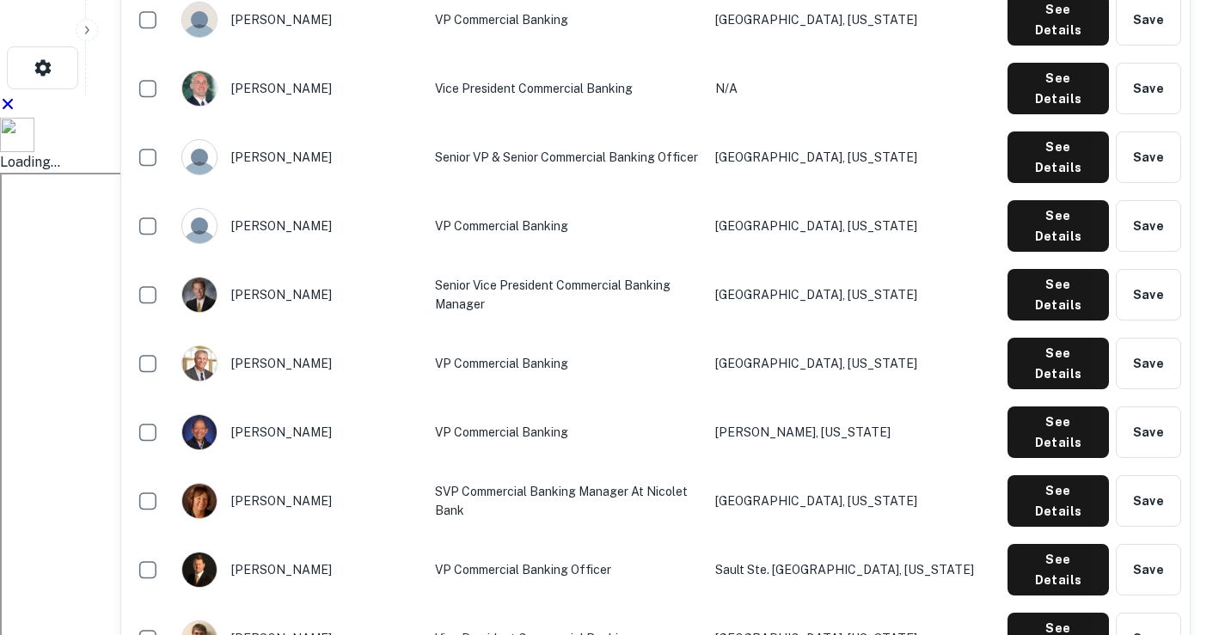
drag, startPoint x: 242, startPoint y: 373, endPoint x: 297, endPoint y: 369, distance: 55.2
drag, startPoint x: 401, startPoint y: 374, endPoint x: 658, endPoint y: 381, distance: 257.1
drag, startPoint x: 782, startPoint y: 371, endPoint x: 917, endPoint y: 383, distance: 135.5
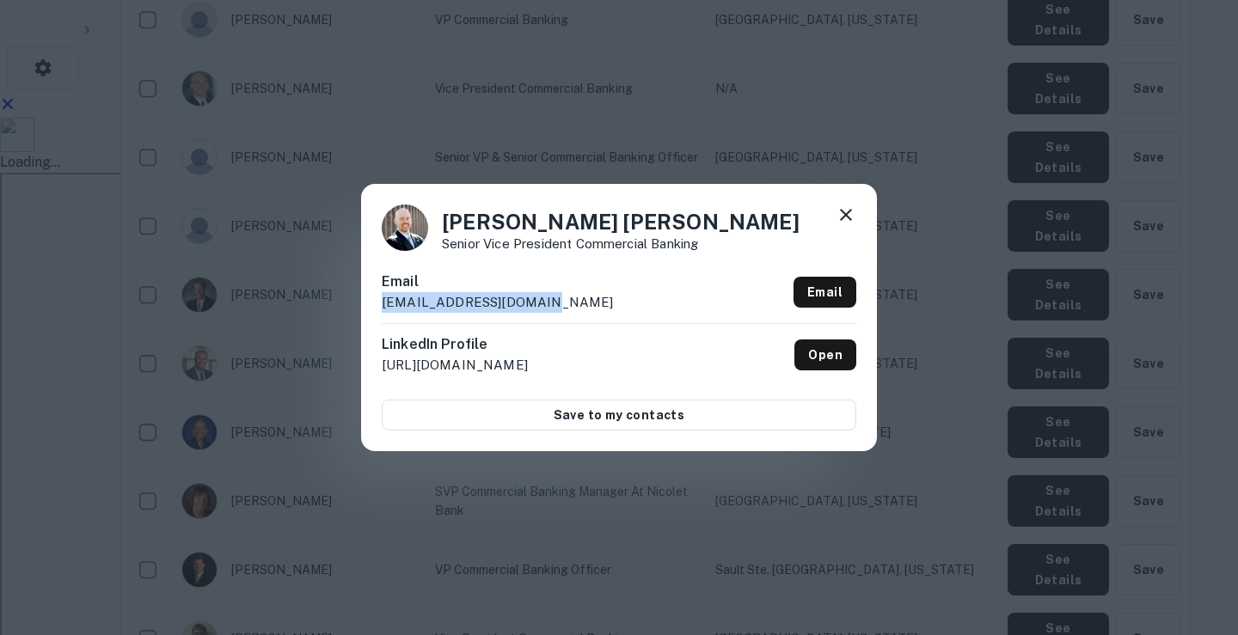
drag, startPoint x: 560, startPoint y: 303, endPoint x: 381, endPoint y: 305, distance: 178.8
click at [381, 305] on div "[PERSON_NAME] [PERSON_NAME] Senior Vice President Commercial Banking Email [EMA…" at bounding box center [619, 317] width 516 height 267
click at [841, 208] on icon at bounding box center [846, 215] width 21 height 21
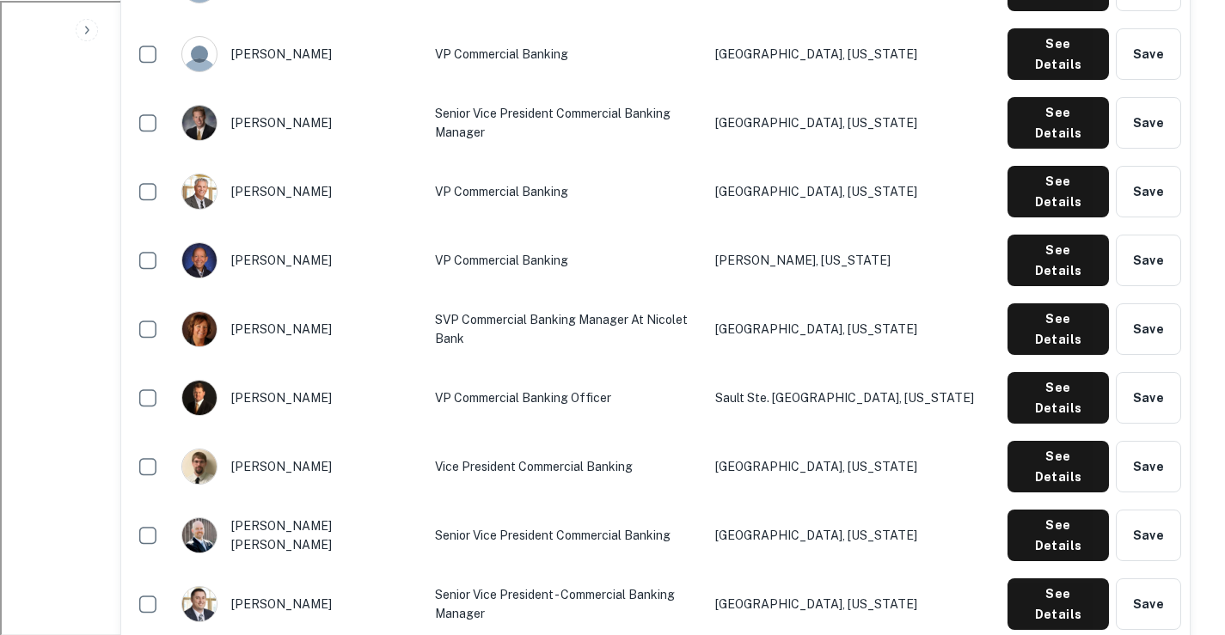
scroll to position [1032, 0]
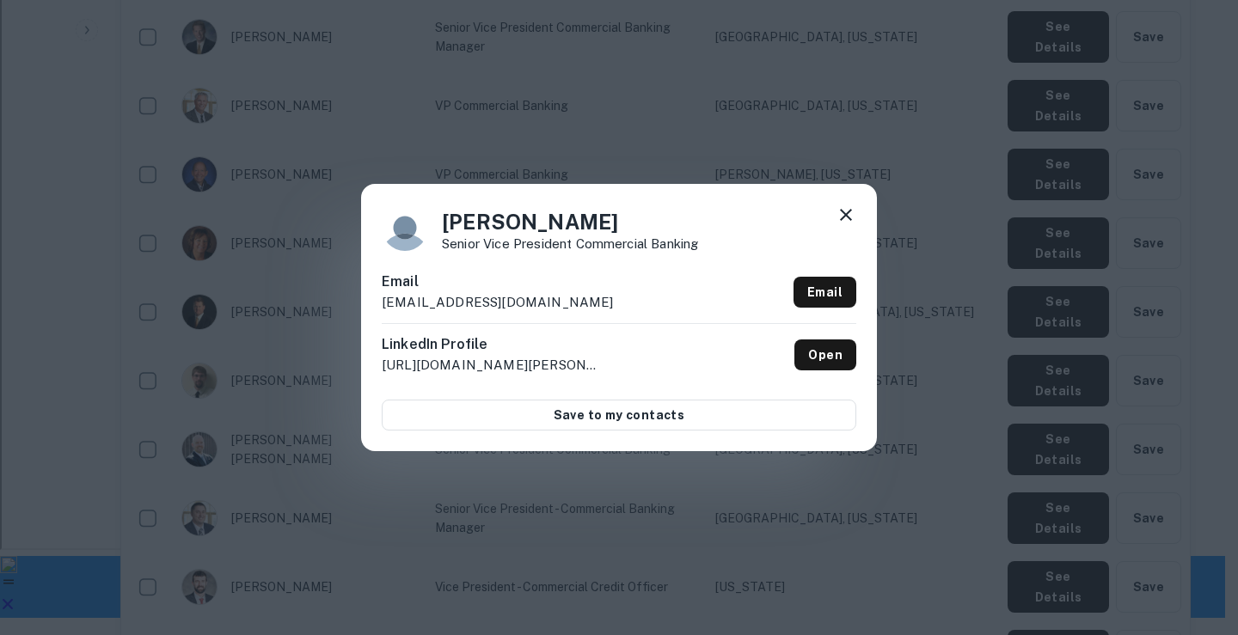
click at [843, 212] on icon at bounding box center [846, 215] width 12 height 12
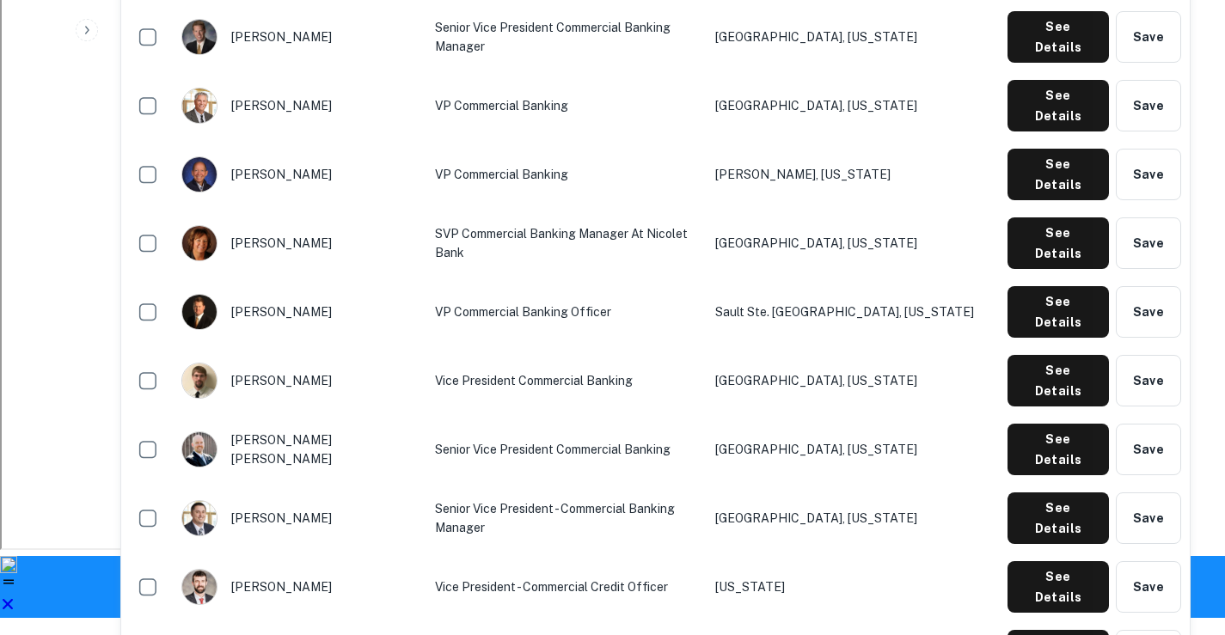
drag, startPoint x: 239, startPoint y: 488, endPoint x: 295, endPoint y: 488, distance: 55.9
drag, startPoint x: 592, startPoint y: 490, endPoint x: 651, endPoint y: 494, distance: 58.6
drag, startPoint x: 779, startPoint y: 490, endPoint x: 929, endPoint y: 494, distance: 150.5
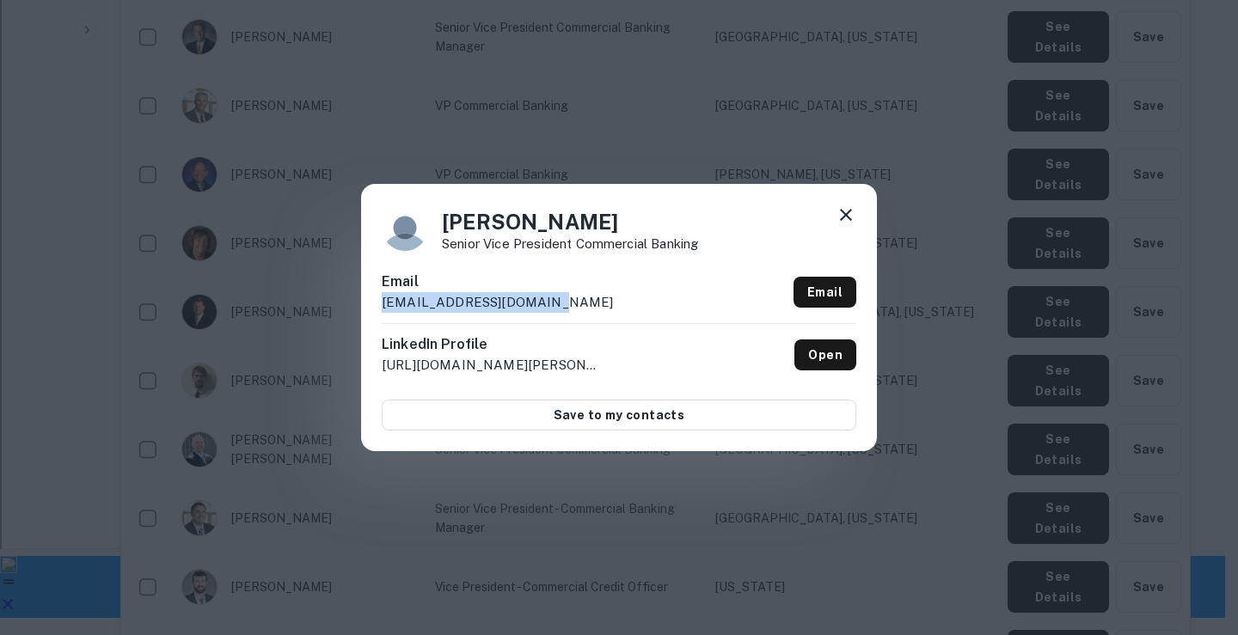
drag, startPoint x: 380, startPoint y: 299, endPoint x: 557, endPoint y: 299, distance: 177.1
click at [557, 299] on div "[PERSON_NAME] Senior Vice President Commercial Banking Email [EMAIL_ADDRESS][DO…" at bounding box center [619, 317] width 516 height 267
click at [845, 214] on icon at bounding box center [846, 215] width 12 height 12
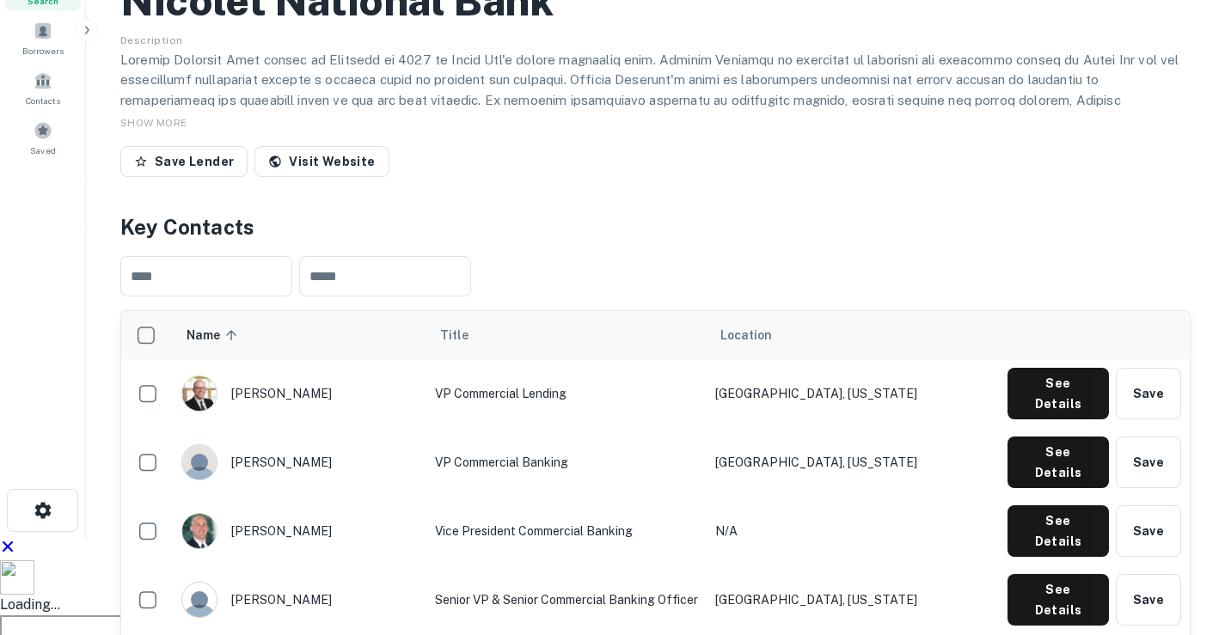
scroll to position [0, 0]
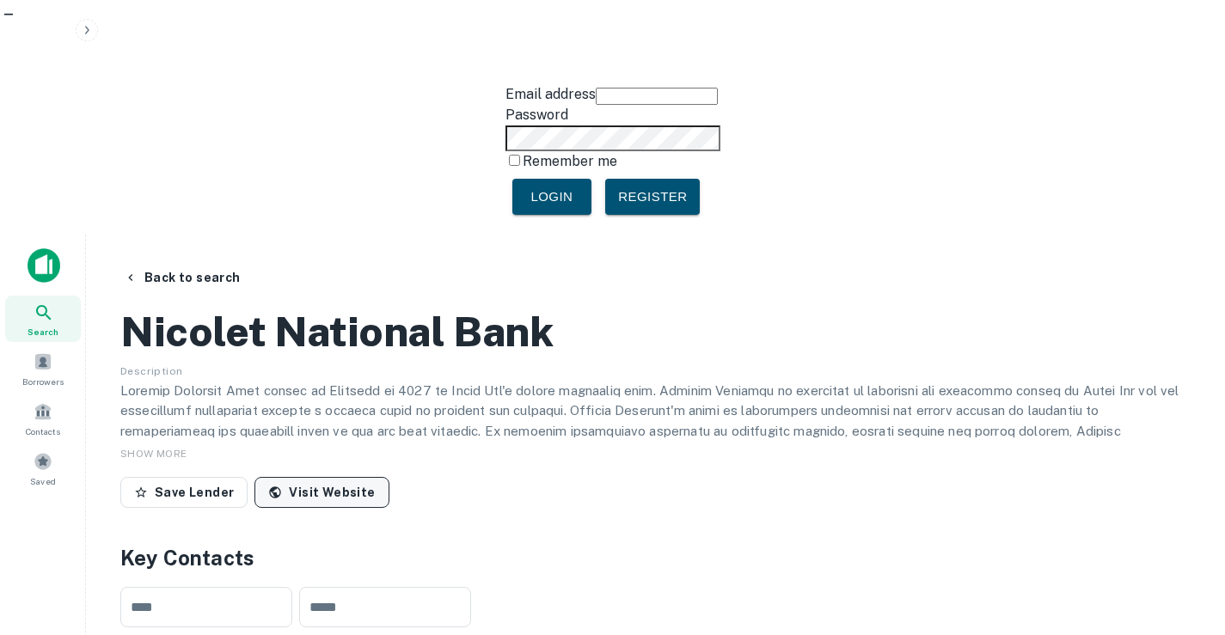
click at [331, 477] on link "Visit Website" at bounding box center [321, 492] width 134 height 31
